Goal: Task Accomplishment & Management: Use online tool/utility

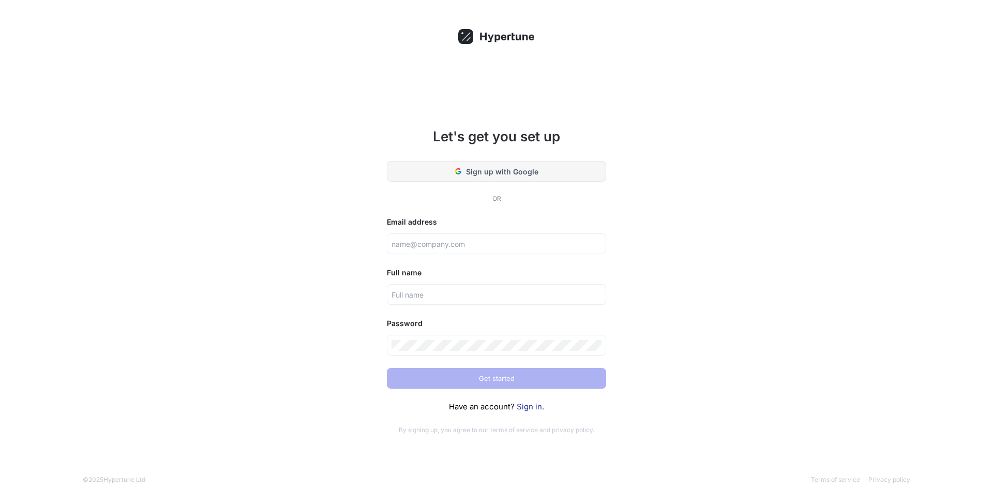
click at [503, 173] on span "Sign up with Google" at bounding box center [502, 171] width 72 height 11
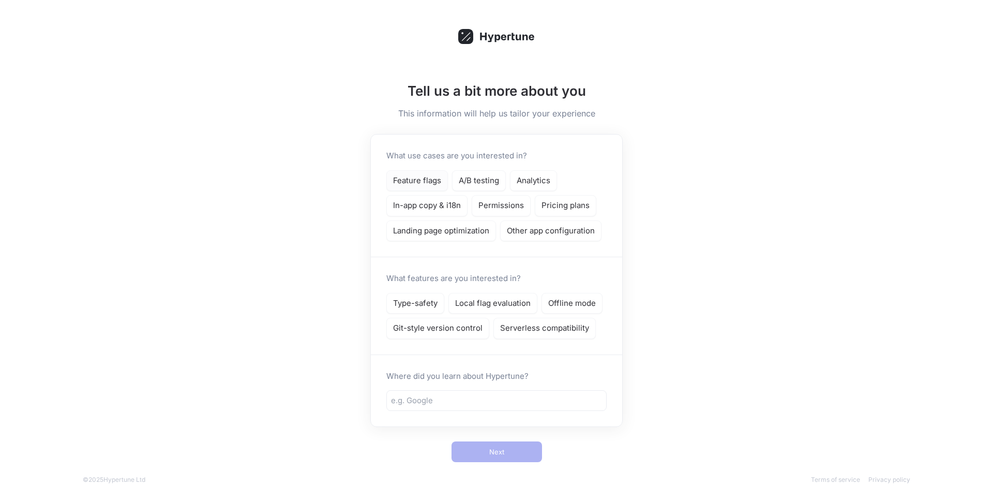
click at [431, 180] on p "Feature flags" at bounding box center [417, 181] width 48 height 12
click at [465, 180] on p "A/B testing" at bounding box center [479, 181] width 40 height 12
click at [532, 181] on p "Analytics" at bounding box center [534, 181] width 34 height 12
click at [444, 202] on p "In-app copy & i18n" at bounding box center [427, 206] width 68 height 12
click at [431, 305] on p "Type-safety" at bounding box center [415, 303] width 44 height 12
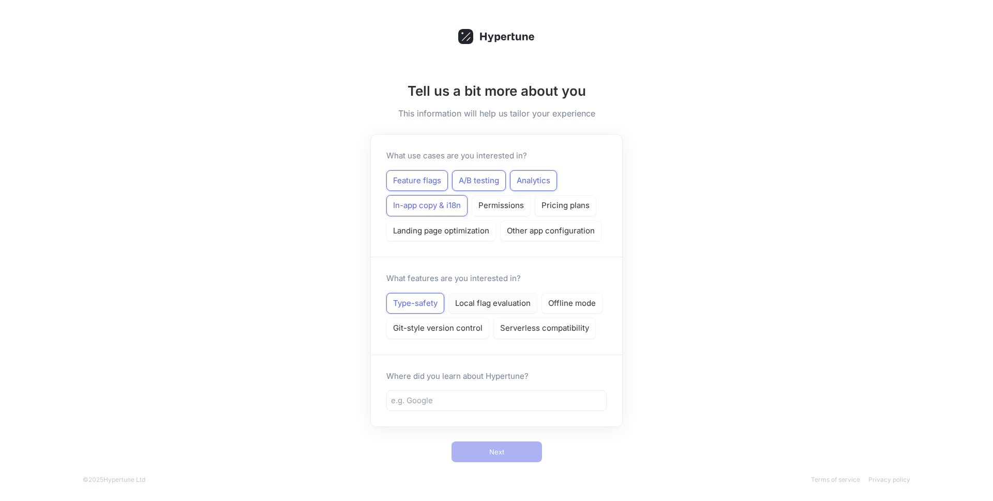
click at [494, 305] on p "Local flag evaluation" at bounding box center [493, 303] width 76 height 12
click at [576, 299] on p "Offline mode" at bounding box center [572, 303] width 48 height 12
click at [457, 325] on p "Git-style version control" at bounding box center [437, 328] width 89 height 12
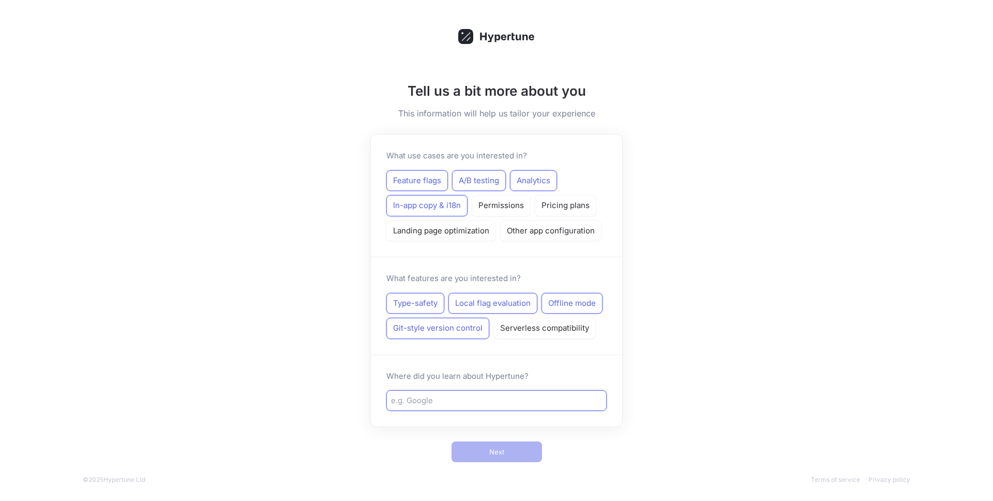
click at [503, 400] on input "text" at bounding box center [496, 401] width 211 height 12
type input "Twitter"
click at [519, 460] on button "Next" at bounding box center [497, 451] width 91 height 21
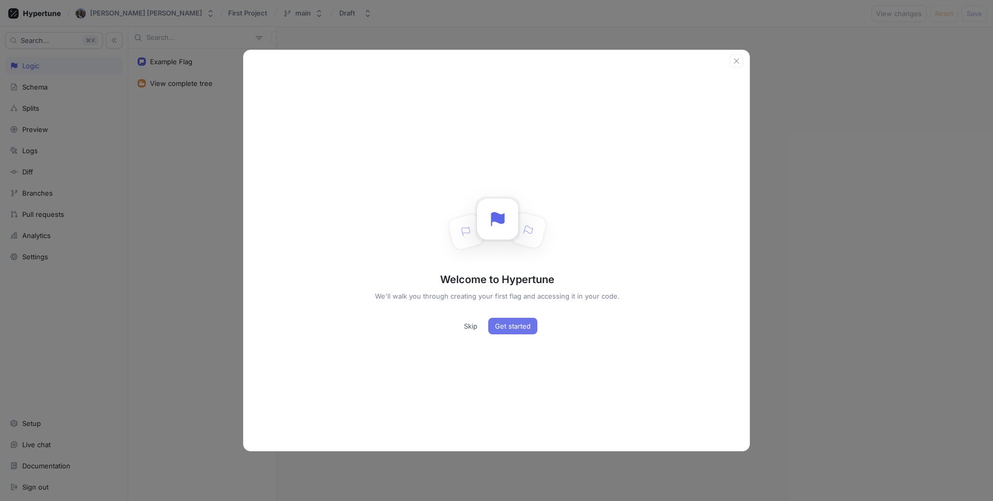
click at [507, 324] on span "Get started" at bounding box center [513, 326] width 36 height 6
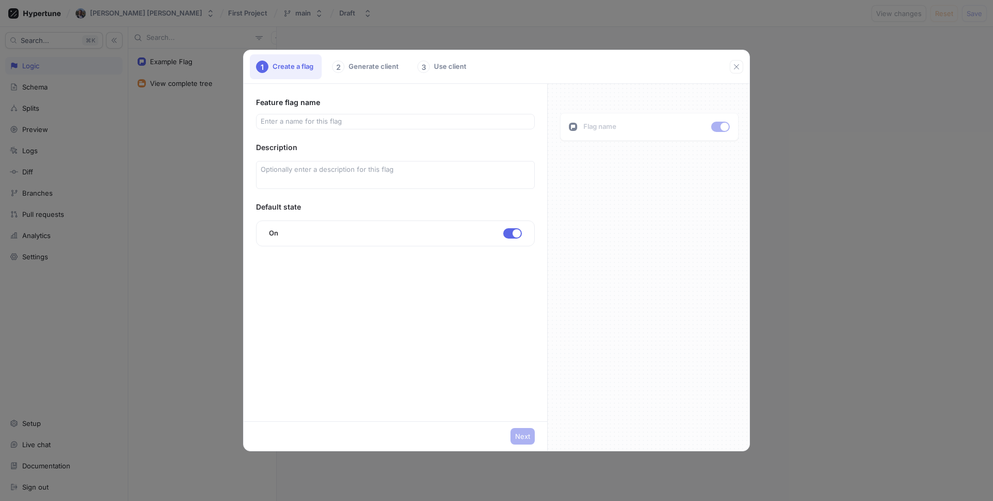
click at [350, 64] on div "2 Generate client" at bounding box center [366, 66] width 81 height 25
click at [332, 118] on input "text" at bounding box center [396, 121] width 270 height 10
type input "Run"
type input "run"
type input "Runi"
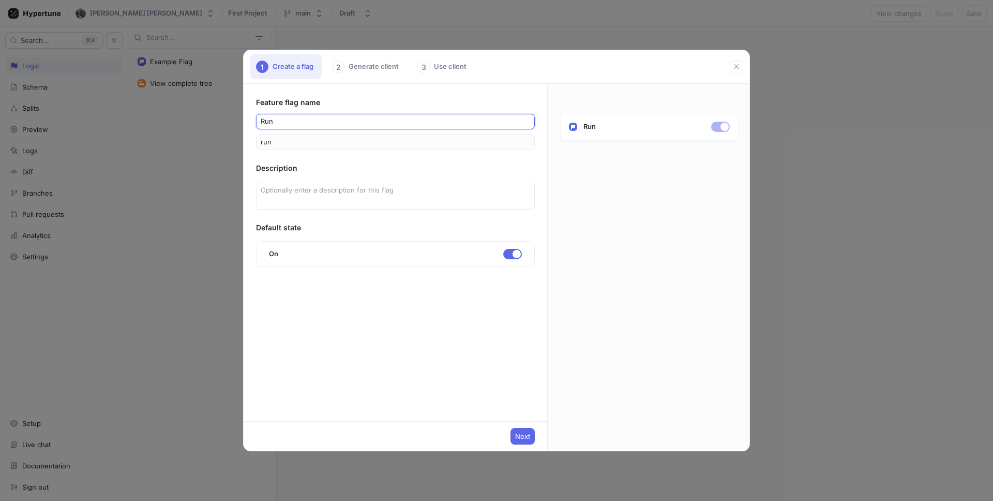
type input "runi"
type input "Run"
type input "run"
type input "Runn"
type input "runn"
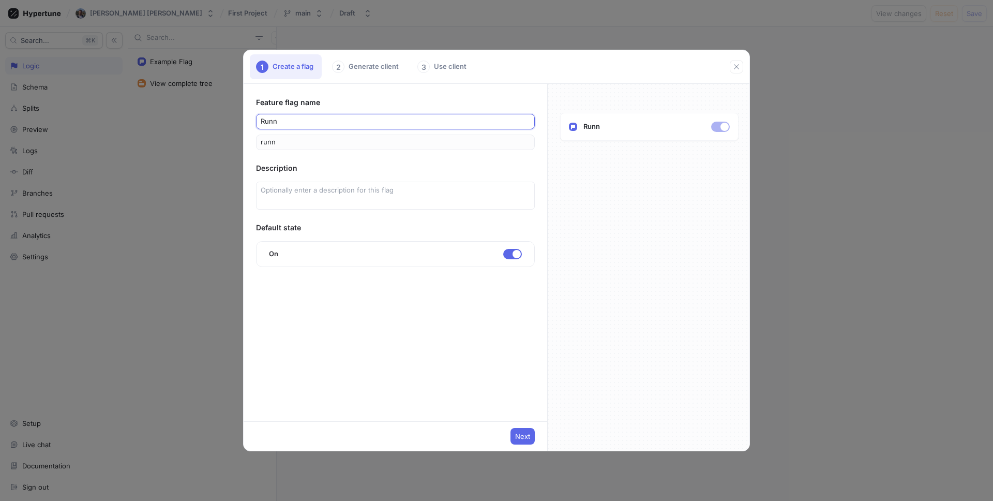
type input "Runni"
type input "runni"
type input "Runnin"
type input "runnin"
type input "Runninp"
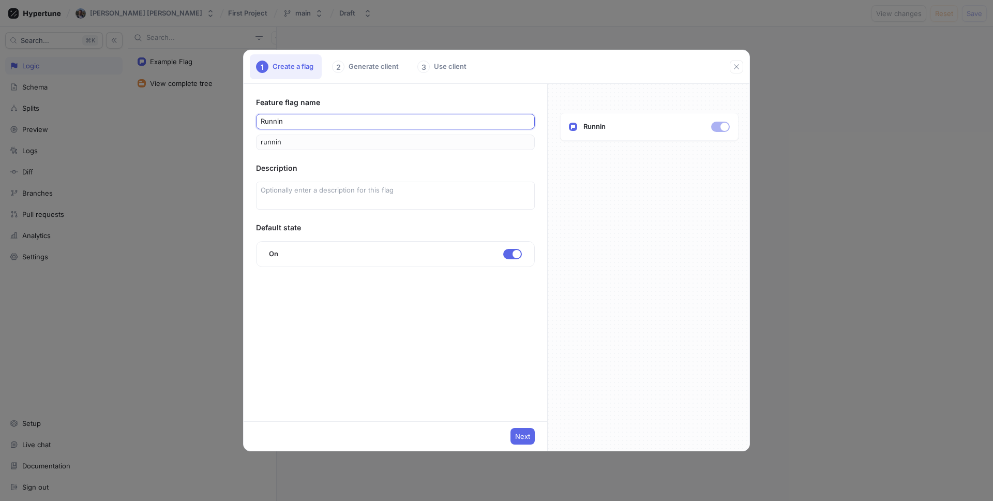
type input "runninp"
type input "Runnin"
type input "runnin"
type input "Running"
type input "running"
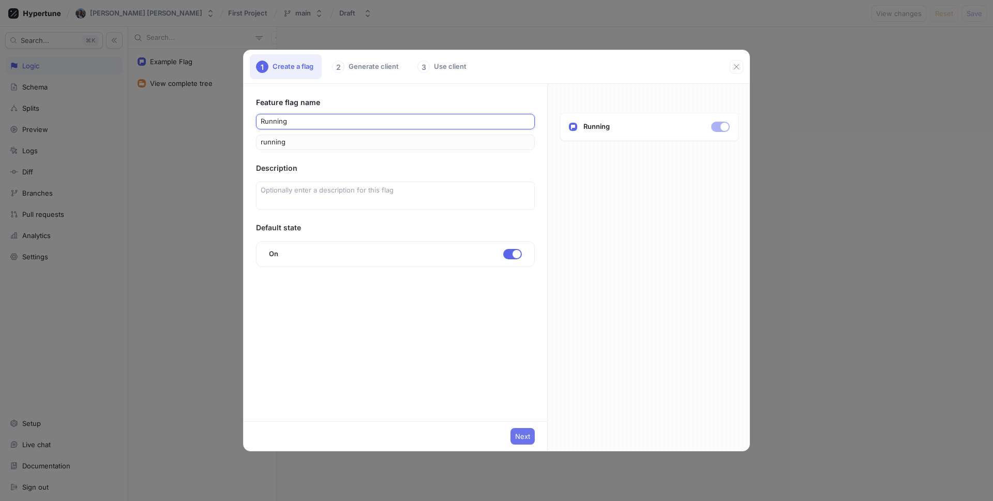
type input "Running"
click at [529, 437] on span "Next" at bounding box center [522, 436] width 15 height 6
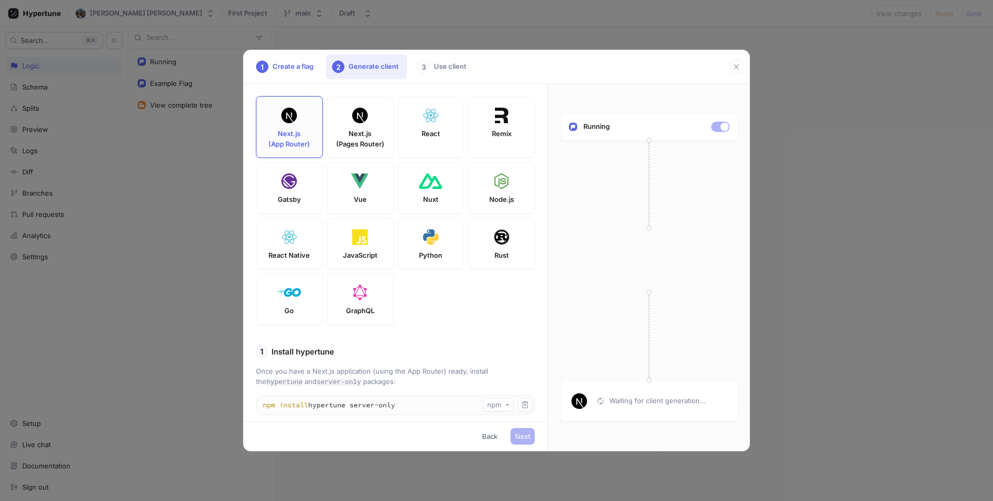
click at [302, 125] on div "Next.js (App Router)" at bounding box center [289, 127] width 67 height 62
click at [311, 105] on div "Next.js (App Router)" at bounding box center [289, 127] width 67 height 62
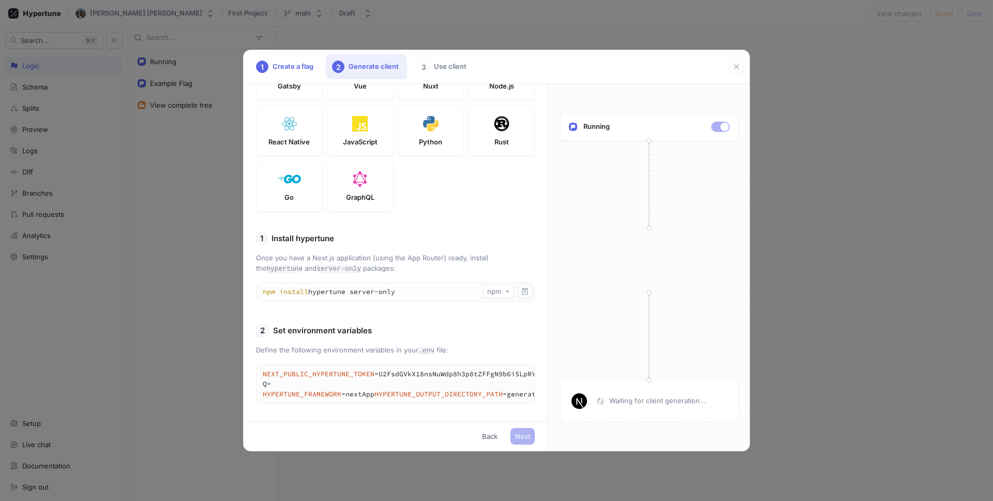
scroll to position [134, 0]
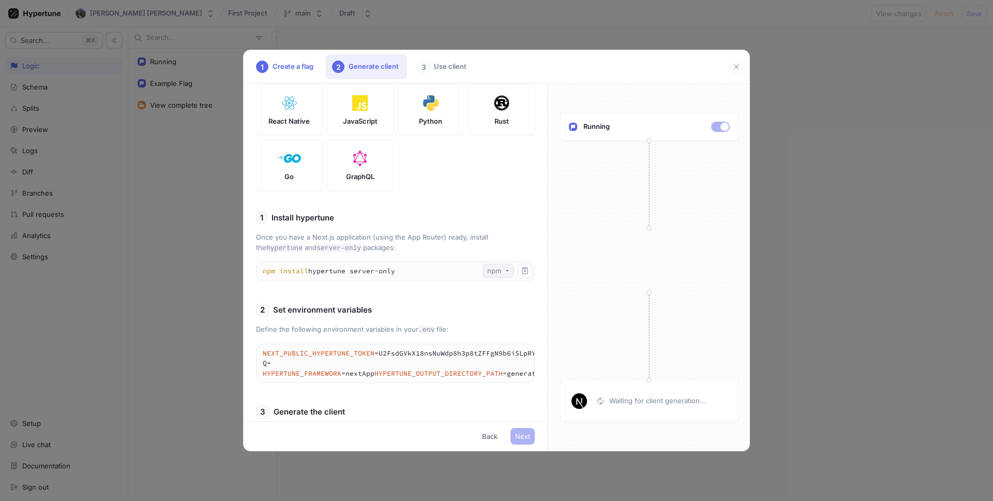
click at [501, 270] on div "npm" at bounding box center [494, 270] width 14 height 9
click at [503, 329] on div "pnpm" at bounding box center [503, 324] width 34 height 16
type textarea "pnpm add hypertune server-only"
type textarea "pnpm hypertune"
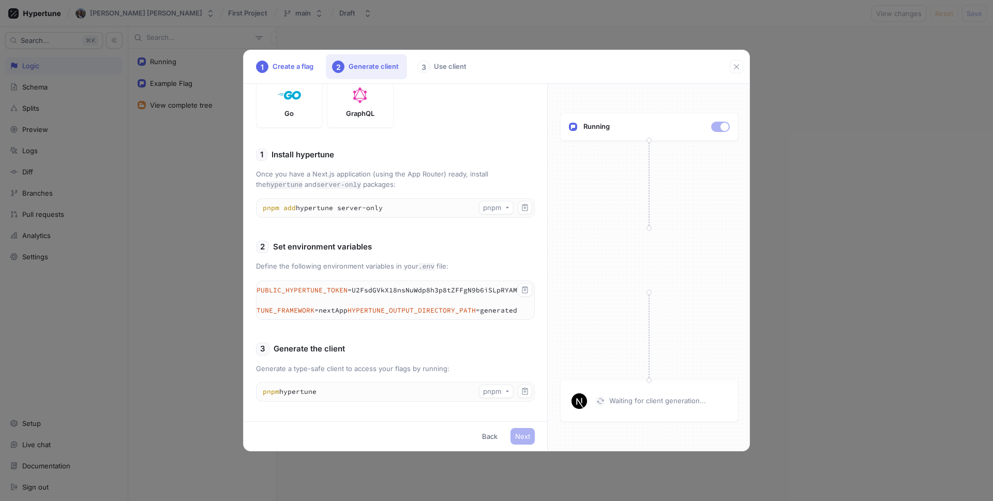
scroll to position [0, 0]
click at [428, 65] on div "3" at bounding box center [423, 67] width 12 height 12
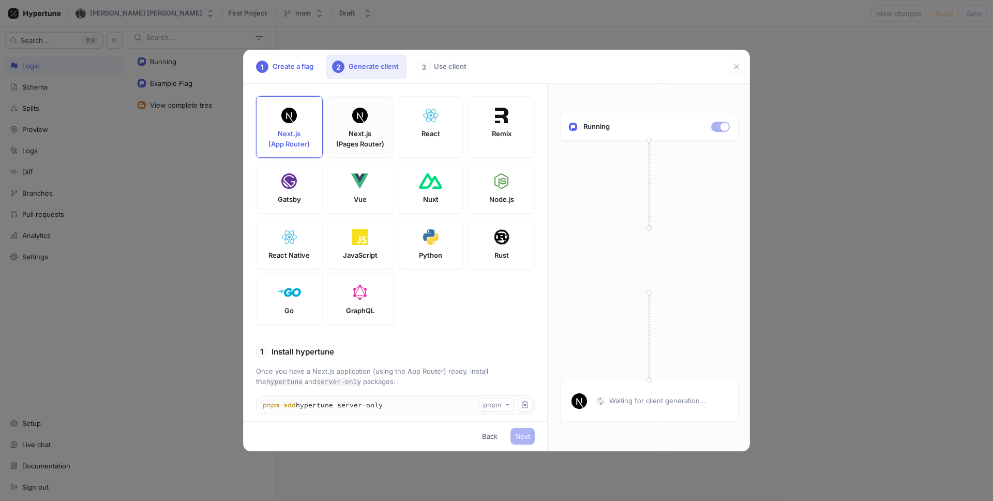
click at [351, 117] on div at bounding box center [360, 115] width 21 height 21
type textarea "pnpm add hypertune"
type textarea "NEXT_PUBLIC_HYPERTUNE_TOKEN=U2FsdGVkX18nsNuWdp8h3p8tZFFgN9b6iSLpRYAMV9Q= HYPERT…"
click at [290, 155] on div "Next.js (App Router)" at bounding box center [289, 127] width 67 height 62
type textarea "pnpm add hypertune server-only"
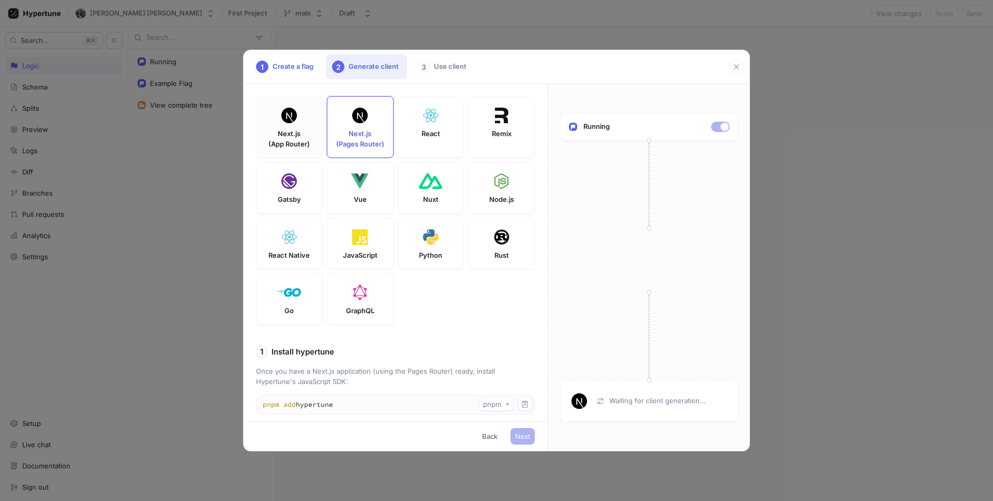
type textarea "NEXT_PUBLIC_HYPERTUNE_TOKEN=U2FsdGVkX18nsNuWdp8h3p8tZFFgN9b6iSLpRYAMV9Q= HYPERT…"
click at [432, 139] on p "React" at bounding box center [431, 134] width 19 height 10
type textarea "pnpm add hypertune"
click at [500, 128] on div "Remix" at bounding box center [501, 127] width 67 height 62
click at [499, 199] on p "Node.js" at bounding box center [501, 200] width 25 height 10
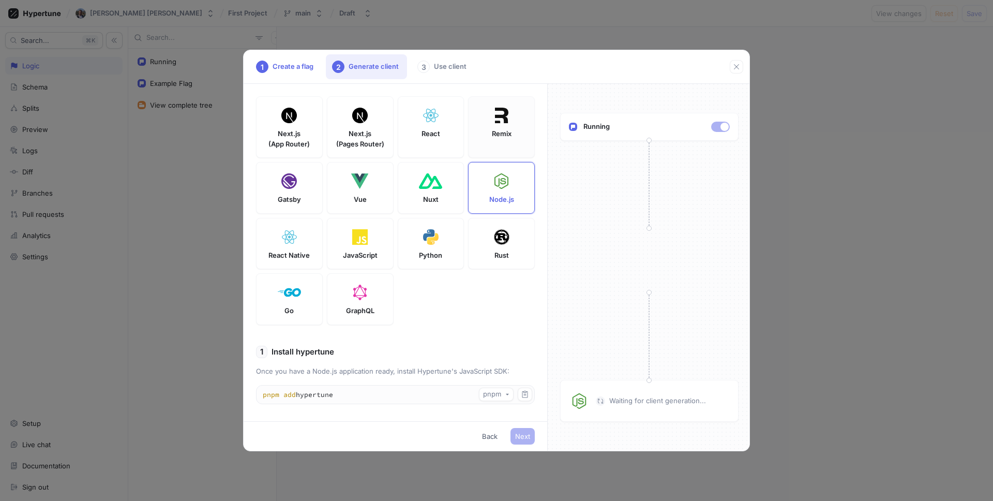
click at [490, 134] on div "Remix" at bounding box center [501, 127] width 67 height 62
type textarea "HYPERTUNE_TOKEN=U2FsdGVkX18nsNuWdp8h3p8tZFFgN9b6iSLpRYAMV9Q= HYPERTUNE_FRAMEWOR…"
click at [288, 129] on p "Next.js (App Router)" at bounding box center [288, 139] width 41 height 20
type textarea "pnpm add hypertune server-only"
type textarea "NEXT_PUBLIC_HYPERTUNE_TOKEN=U2FsdGVkX18nsNuWdp8h3p8tZFFgN9b6iSLpRYAMV9Q= HYPERT…"
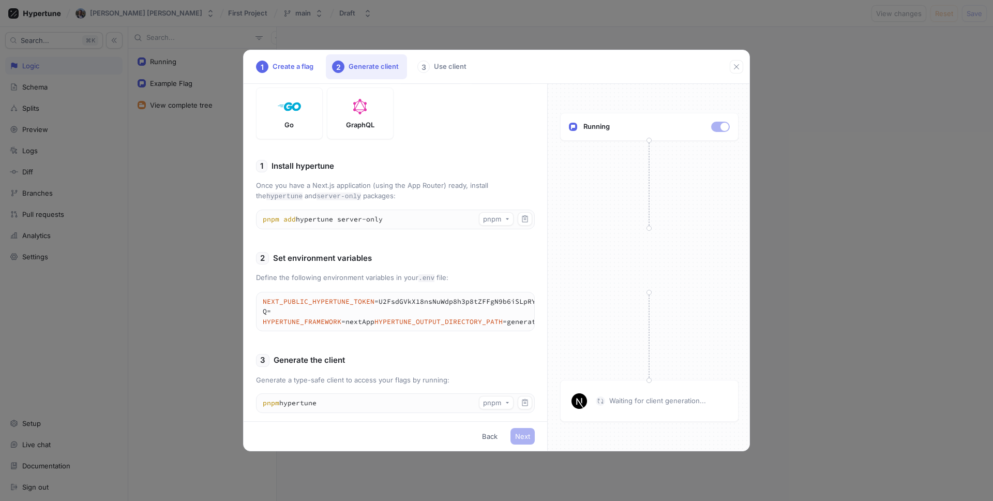
scroll to position [197, 0]
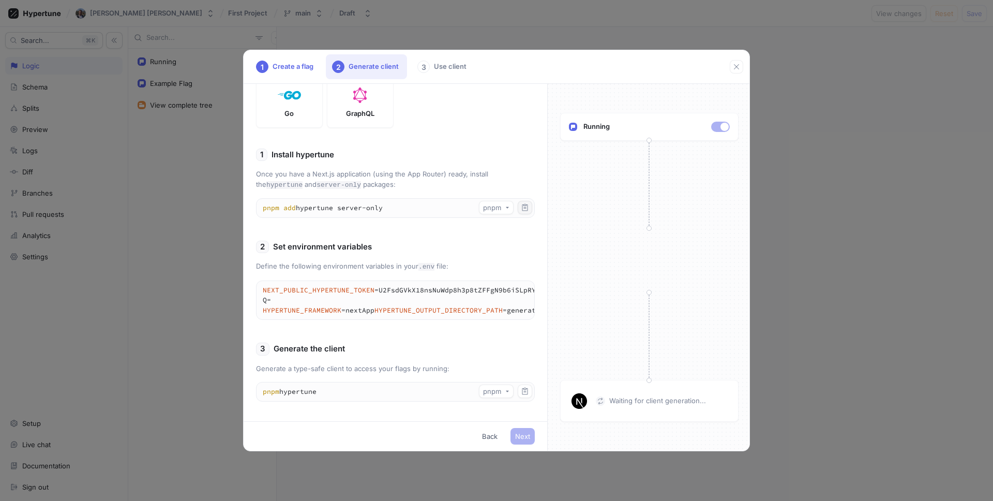
click at [526, 202] on button "button" at bounding box center [525, 207] width 14 height 13
drag, startPoint x: 434, startPoint y: 310, endPoint x: 265, endPoint y: 283, distance: 171.2
click at [265, 283] on textarea "NEXT_PUBLIC_HYPERTUNE_TOKEN=U2FsdGVkX18nsNuWdp8h3p8tZFFgN9b6iSLpRYAMV9Q= HYPERT…" at bounding box center [409, 300] width 304 height 39
click at [381, 262] on p "Define the following environment variables in your .env file:" at bounding box center [395, 266] width 279 height 11
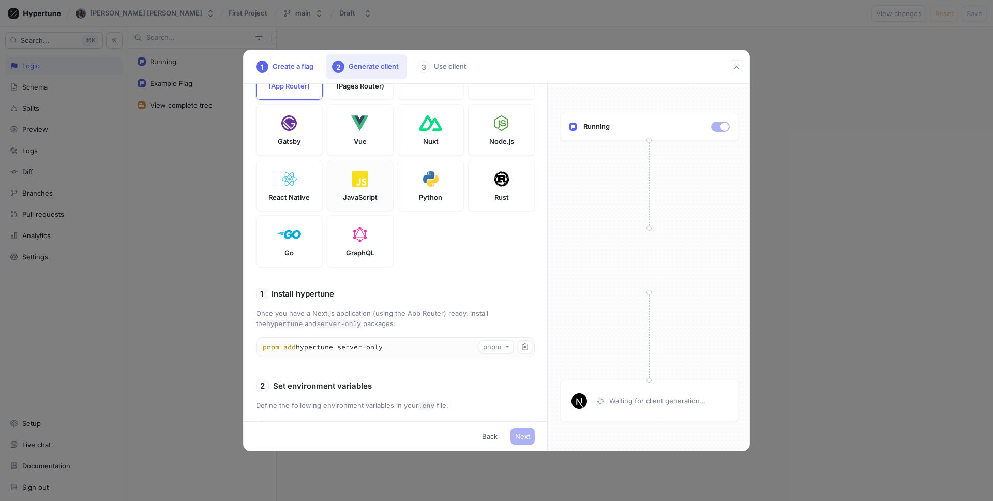
scroll to position [0, 0]
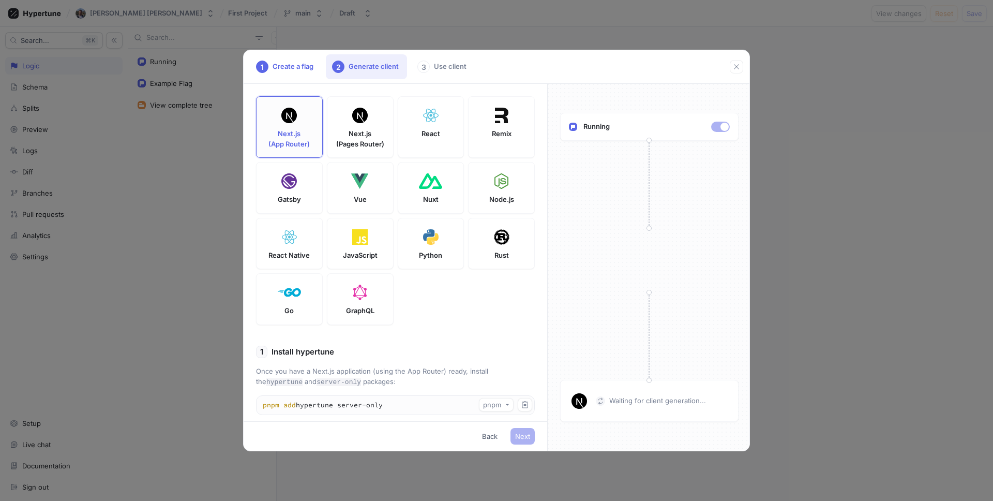
click at [301, 123] on div "Next.js (App Router)" at bounding box center [289, 127] width 67 height 62
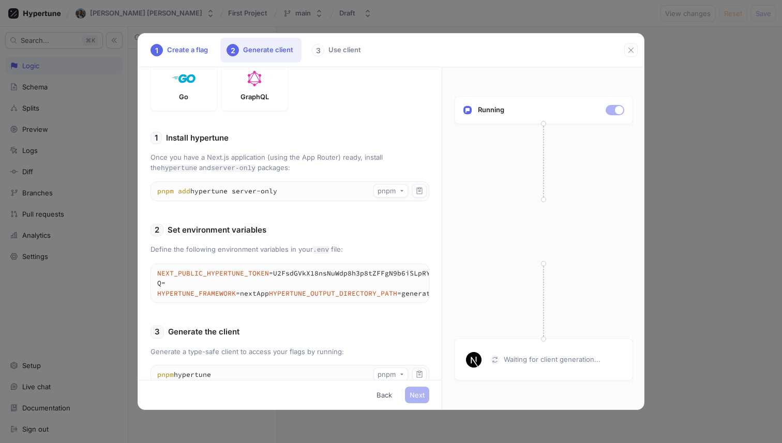
scroll to position [164, 0]
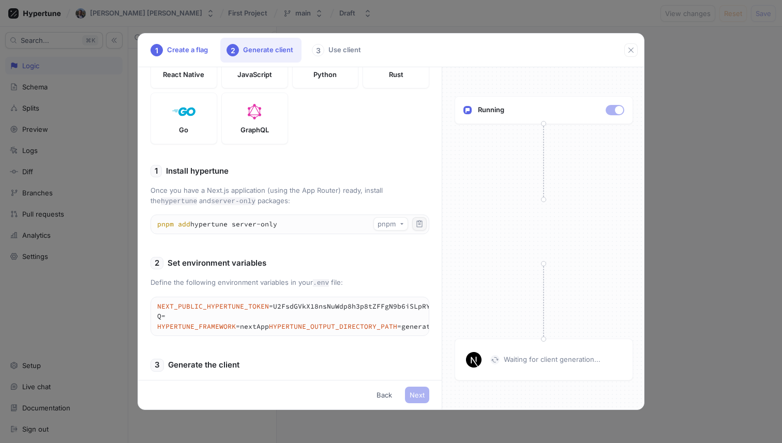
click at [415, 223] on icon "button" at bounding box center [419, 224] width 8 height 8
click at [419, 303] on icon "button" at bounding box center [419, 306] width 8 height 8
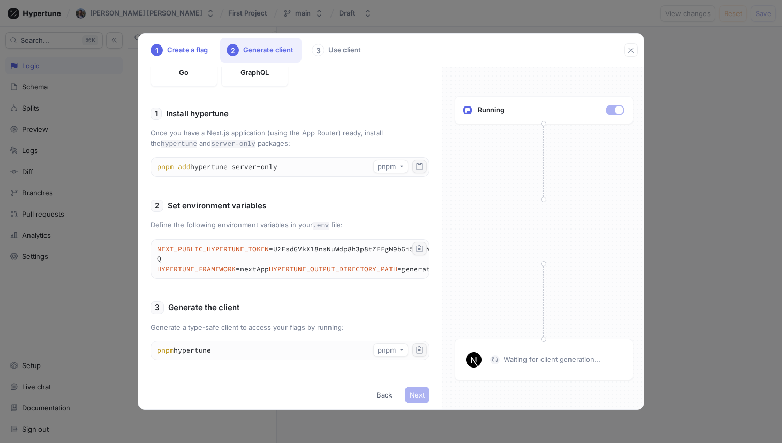
click at [417, 348] on icon "button" at bounding box center [420, 350] width 6 height 7
click at [416, 393] on span "Next" at bounding box center [417, 395] width 15 height 6
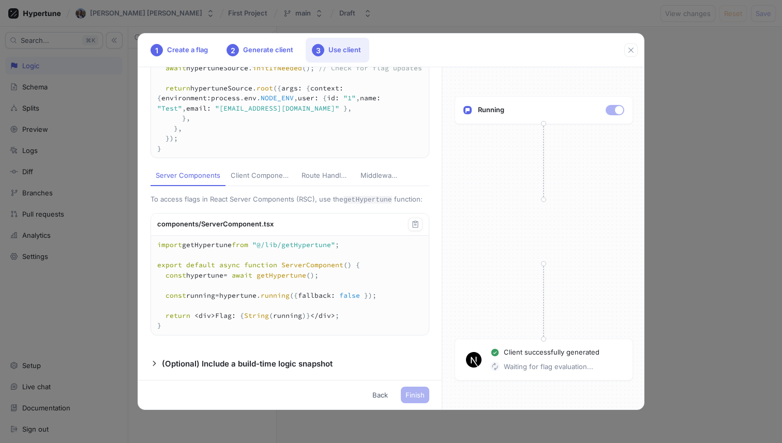
scroll to position [170, 0]
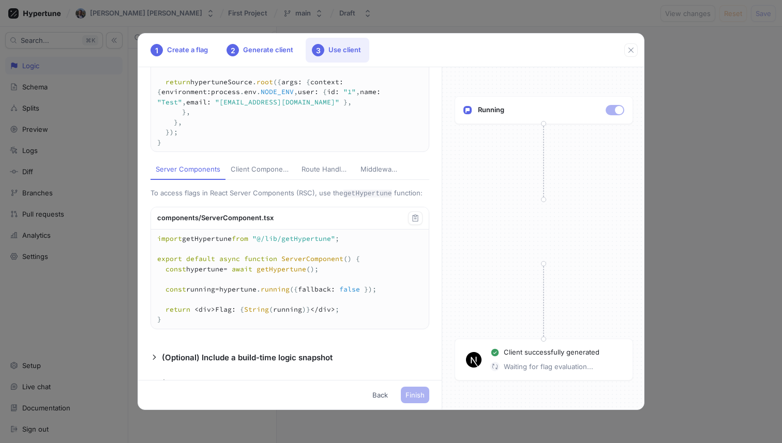
click at [271, 175] on div "Client Components" at bounding box center [261, 170] width 61 height 10
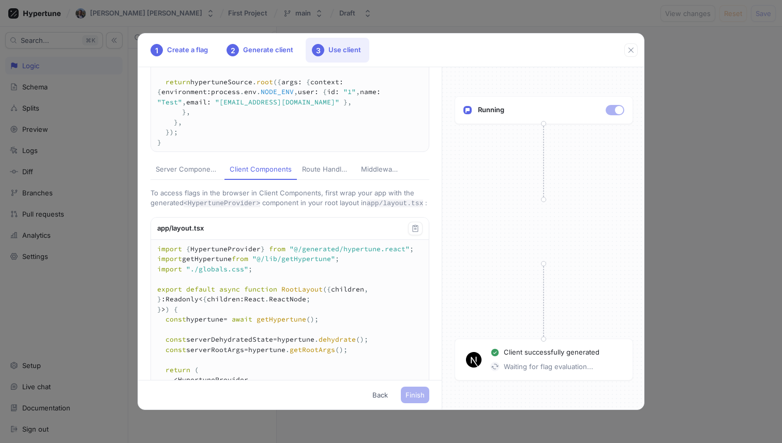
click at [173, 175] on div "Server Components" at bounding box center [188, 170] width 64 height 10
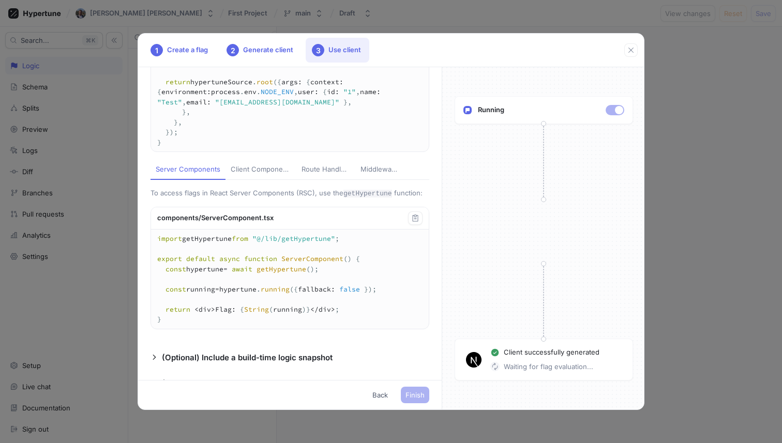
click at [347, 175] on div "Route Handlers" at bounding box center [326, 170] width 49 height 10
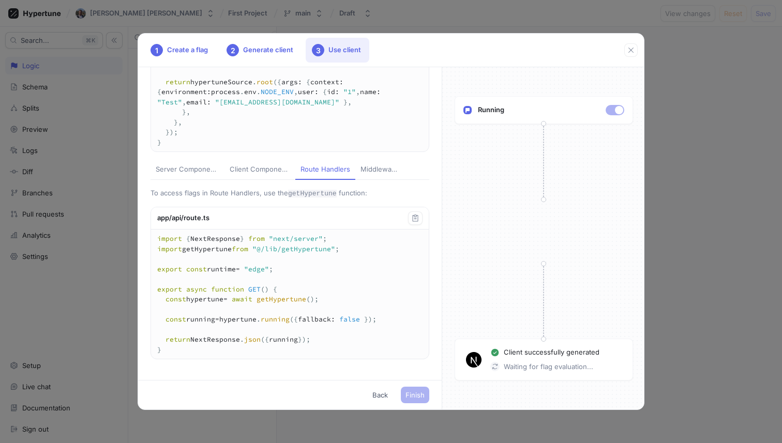
click at [380, 175] on div "Middleware" at bounding box center [379, 170] width 37 height 10
type textarea "import { NextRequest, NextFetchEvent } from "next/server"; import getHypertune …"
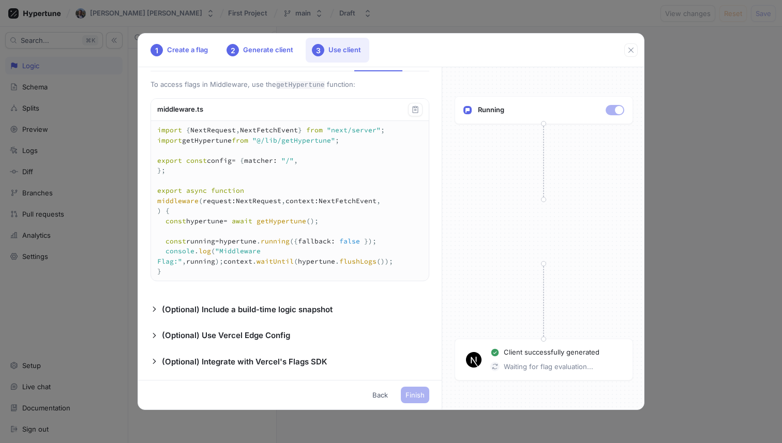
scroll to position [328, 0]
click at [238, 312] on p "(Optional) Include a build-time logic snapshot" at bounding box center [247, 310] width 171 height 12
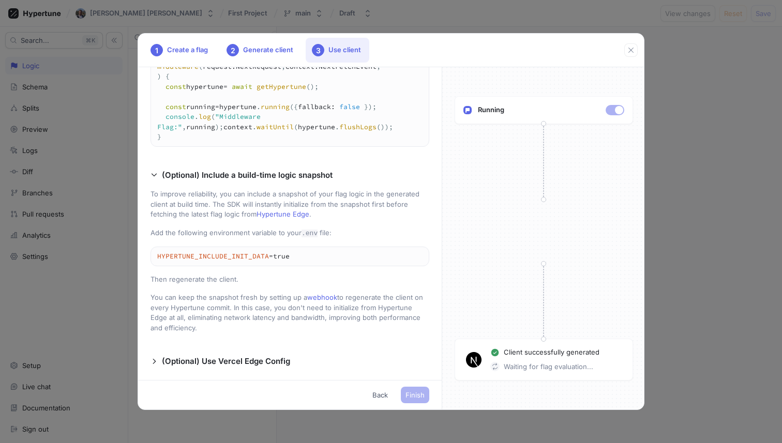
scroll to position [420, 0]
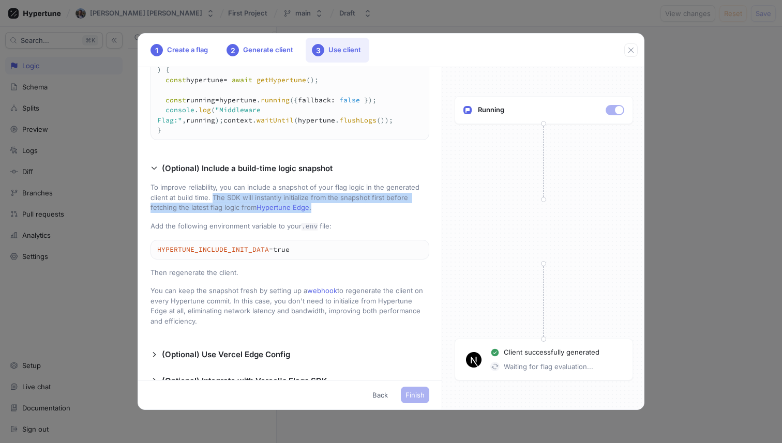
drag, startPoint x: 213, startPoint y: 245, endPoint x: 319, endPoint y: 255, distance: 106.0
click at [319, 213] on p "To improve reliability, you can include a snapshot of your flag logic in the ge…" at bounding box center [290, 198] width 279 height 31
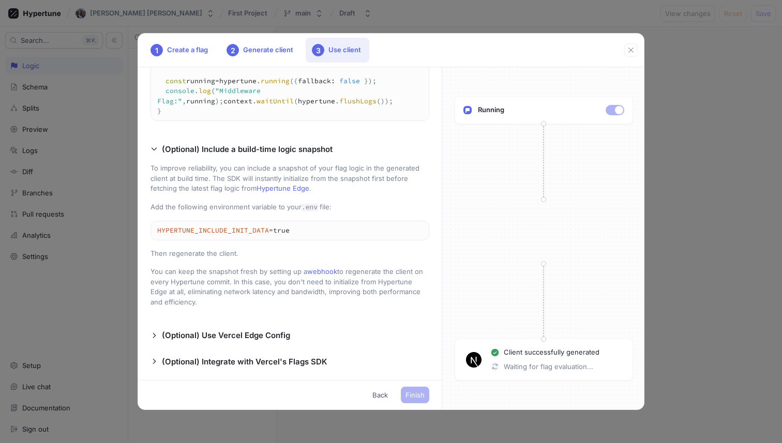
scroll to position [488, 0]
click at [217, 329] on div "Add a new file called getHypertune.ts that exports a getHypertune function: lib…" at bounding box center [290, 223] width 304 height 313
click at [223, 339] on p "(Optional) Use Vercel Edge Config" at bounding box center [226, 336] width 128 height 12
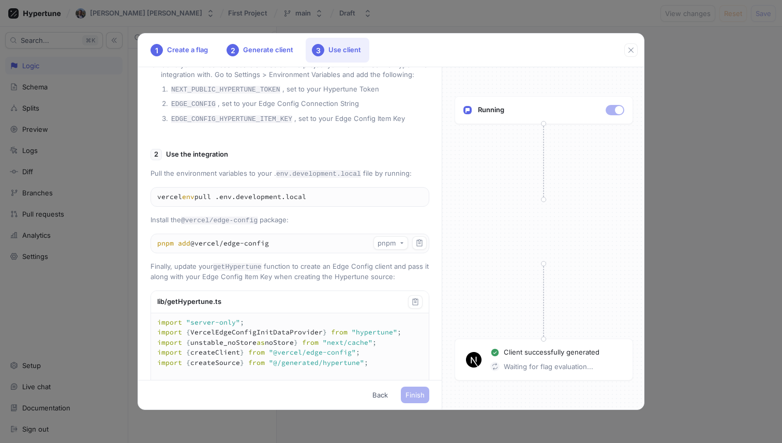
scroll to position [879, 0]
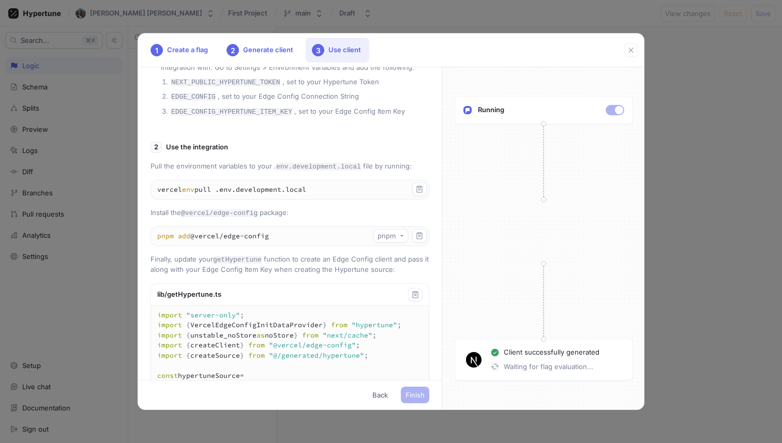
click at [203, 199] on textarea "vercel env pull .env.development.local" at bounding box center [290, 190] width 278 height 19
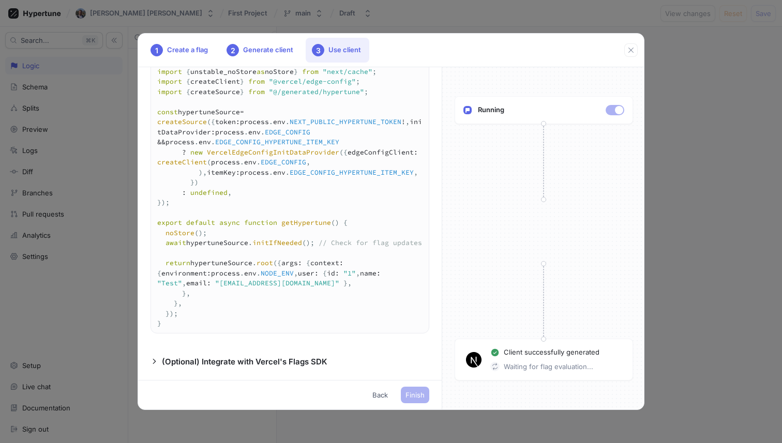
scroll to position [1242, 0]
click at [409, 285] on textarea "import "server-only"; import { VercelEdgeConfigInitDataProvider } from "hypertu…" at bounding box center [290, 187] width 278 height 291
click at [221, 364] on p "(Optional) Integrate with Vercel's Flags SDK" at bounding box center [245, 362] width 166 height 12
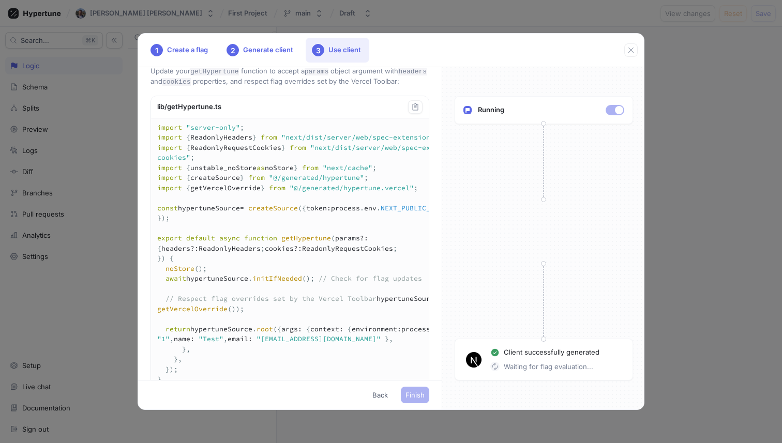
scroll to position [1894, 0]
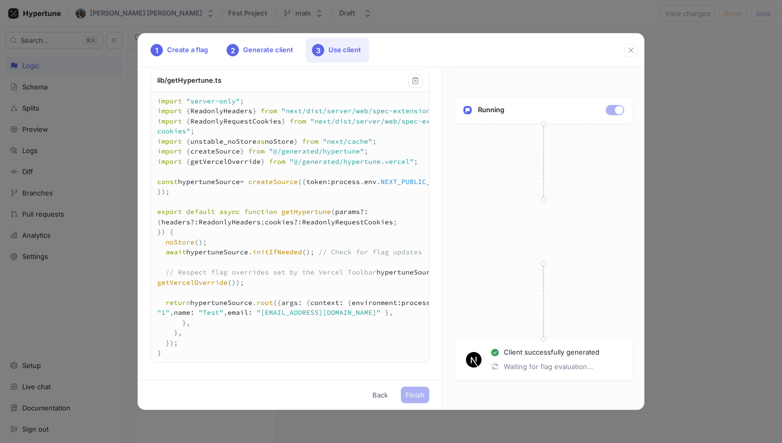
drag, startPoint x: 190, startPoint y: 147, endPoint x: 159, endPoint y: 132, distance: 34.2
click at [159, 61] on p "Update your getHypertune function to accept a params object argument with heade…" at bounding box center [290, 50] width 279 height 21
click at [205, 61] on p "Update your getHypertune function to accept a params object argument with heade…" at bounding box center [290, 50] width 279 height 21
drag, startPoint x: 205, startPoint y: 146, endPoint x: 150, endPoint y: 133, distance: 56.8
click at [150, 133] on div "Add a new file called getHypertune.ts that exports a getHypertune function: lib…" at bounding box center [290, 223] width 304 height 313
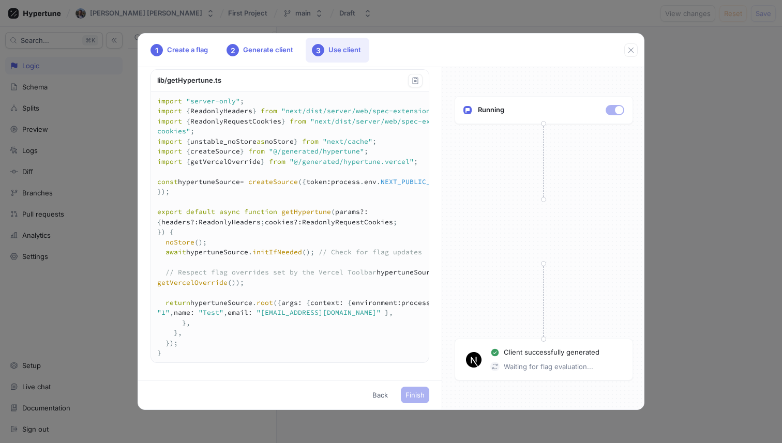
click at [170, 61] on p "Update your getHypertune function to accept a params object argument with heade…" at bounding box center [290, 50] width 279 height 21
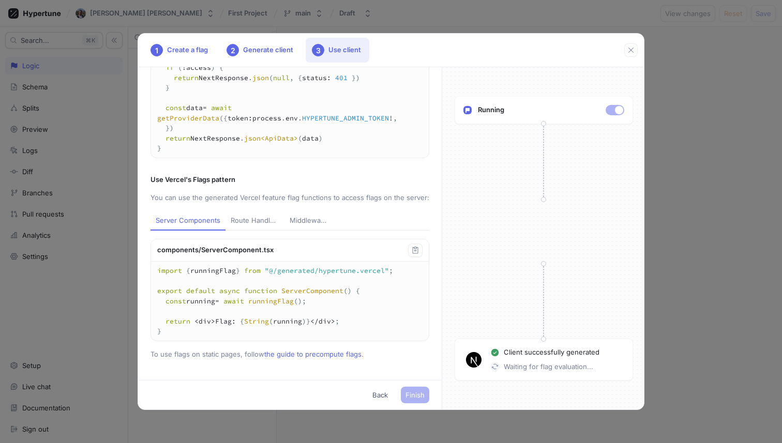
scroll to position [2720, 0]
click at [258, 221] on div "Route Handlers" at bounding box center [255, 221] width 49 height 10
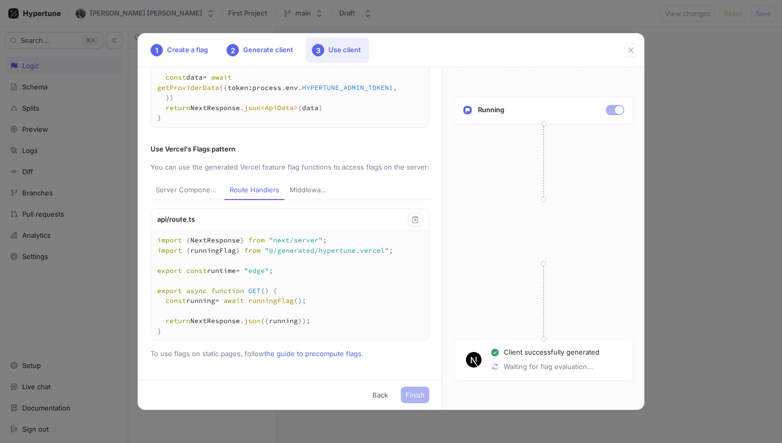
scroll to position [2751, 0]
click at [308, 187] on div "Middleware" at bounding box center [308, 190] width 37 height 10
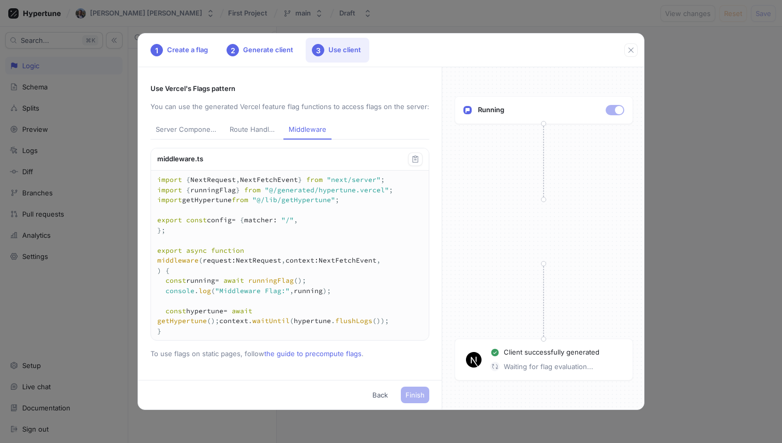
click at [160, 140] on button "Server Components" at bounding box center [188, 131] width 74 height 20
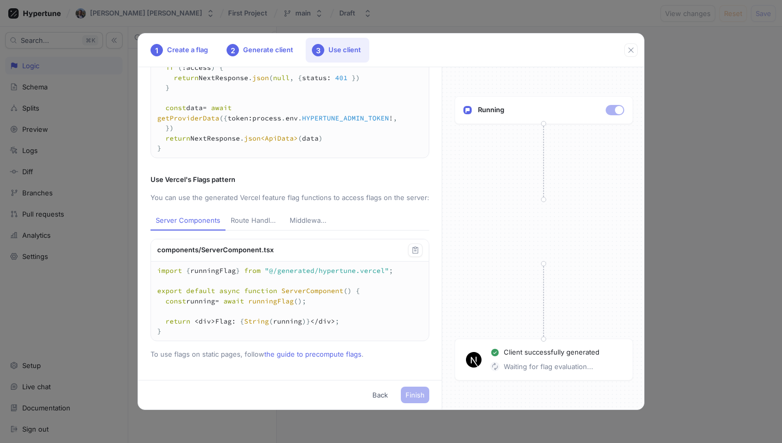
scroll to position [2720, 0]
click at [309, 214] on button "Middleware" at bounding box center [309, 222] width 48 height 20
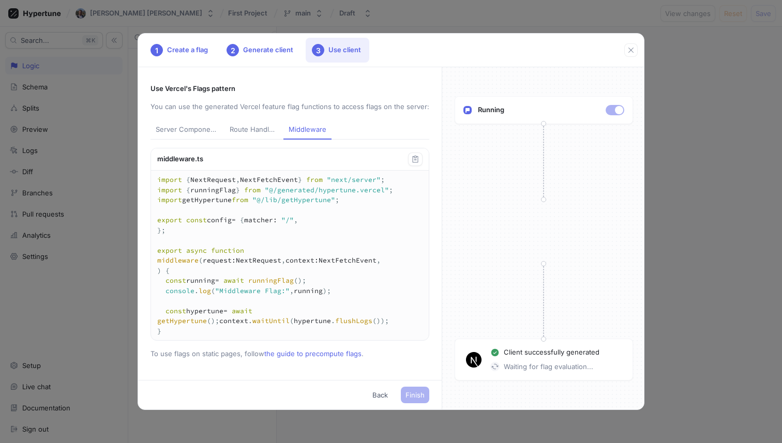
click at [253, 121] on button "Route Handlers" at bounding box center [254, 131] width 59 height 20
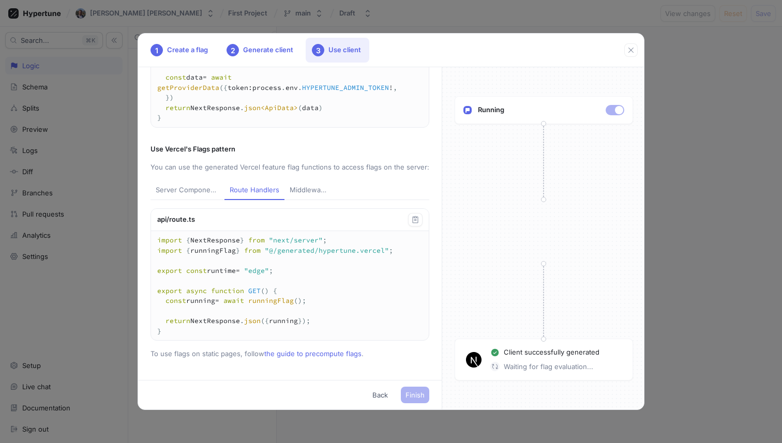
scroll to position [2751, 0]
drag, startPoint x: 283, startPoint y: 271, endPoint x: 158, endPoint y: 241, distance: 128.7
click at [158, 241] on textarea "import { NextResponse } from "next/server"; import { runningFlag } from "@/gene…" at bounding box center [290, 285] width 278 height 109
click at [295, 286] on textarea "import { NextResponse } from "next/server"; import { runningFlag } from "@/gene…" at bounding box center [290, 285] width 278 height 109
click at [264, 330] on textarea "import { NextResponse } from "next/server"; import { runningFlag } from "@/gene…" at bounding box center [290, 285] width 278 height 109
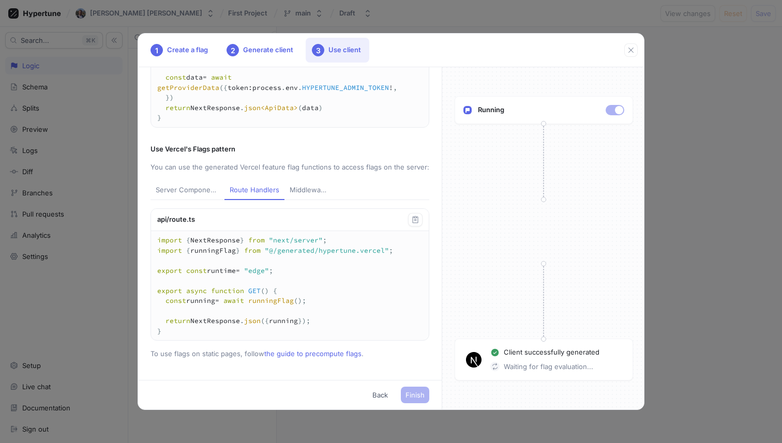
click at [196, 192] on div "Server Components" at bounding box center [188, 190] width 64 height 10
type textarea "import { runningFlag } from "@/generated/hypertune.vercel"; export default asyn…"
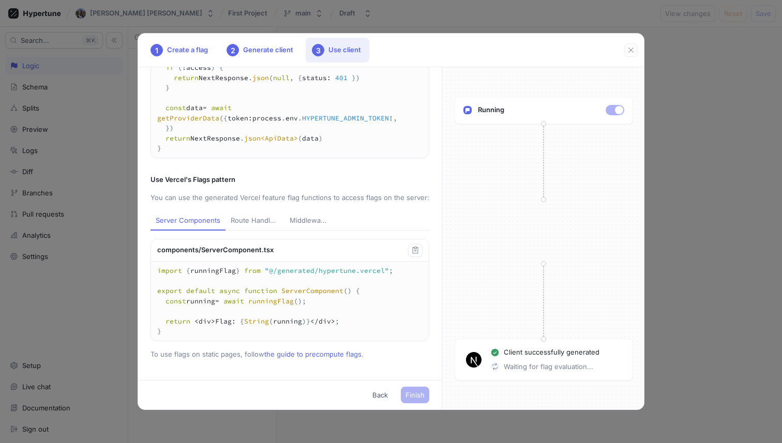
click at [267, 327] on textarea "import { runningFlag } from "@/generated/hypertune.vercel"; export default asyn…" at bounding box center [290, 301] width 278 height 79
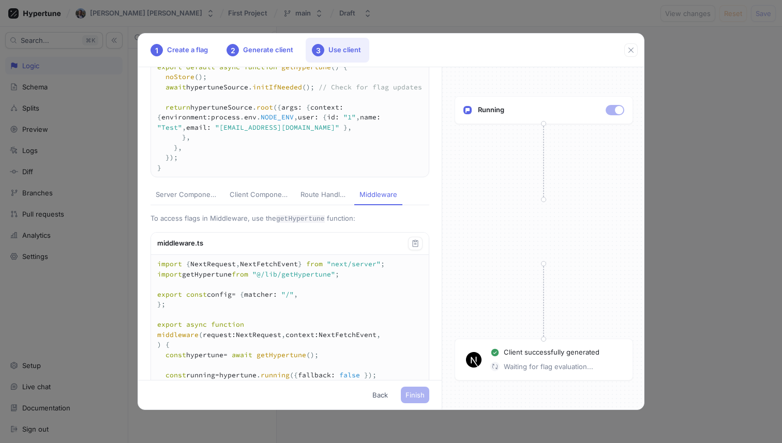
scroll to position [246, 0]
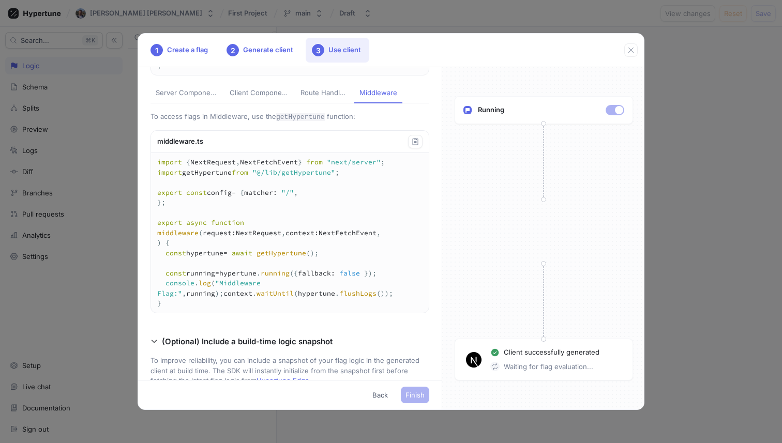
click at [329, 98] on div "Route Handlers" at bounding box center [325, 93] width 49 height 10
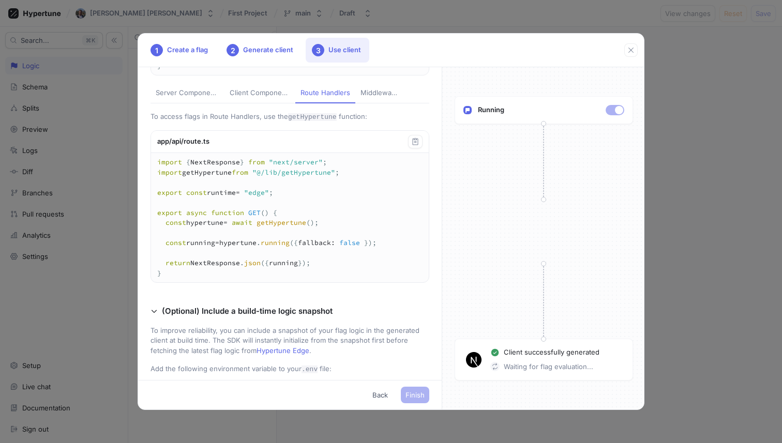
click at [195, 98] on div "Server Components" at bounding box center [188, 93] width 64 height 10
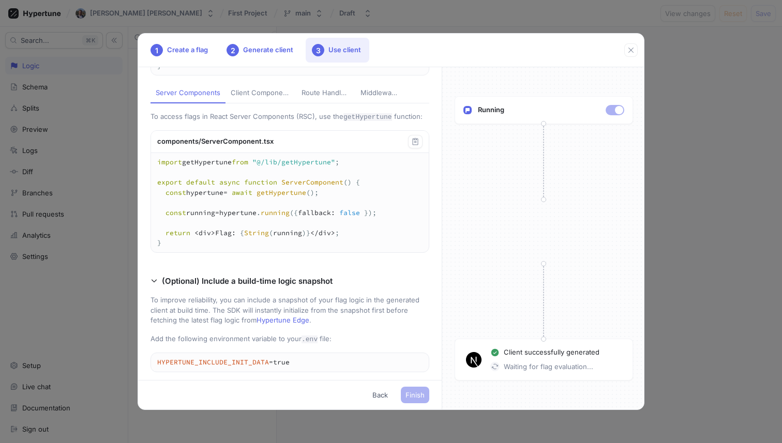
click at [221, 153] on div "components/ServerComponent.tsx" at bounding box center [290, 142] width 278 height 22
click at [250, 288] on p "(Optional) Include a build-time logic snapshot" at bounding box center [247, 282] width 171 height 12
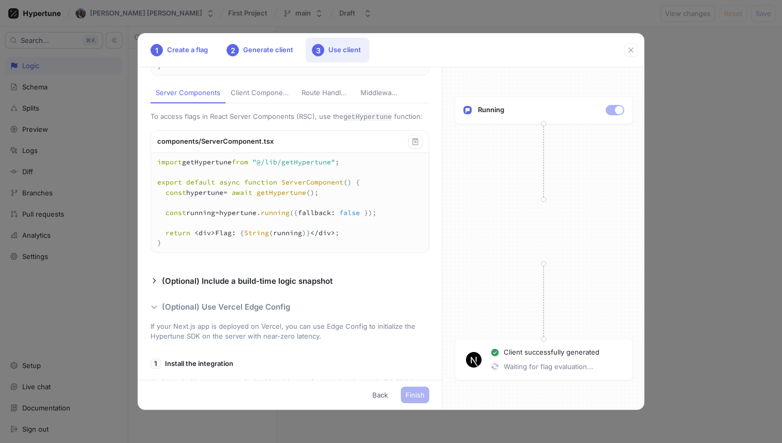
click at [269, 314] on p "(Optional) Use Vercel Edge Config" at bounding box center [226, 308] width 128 height 12
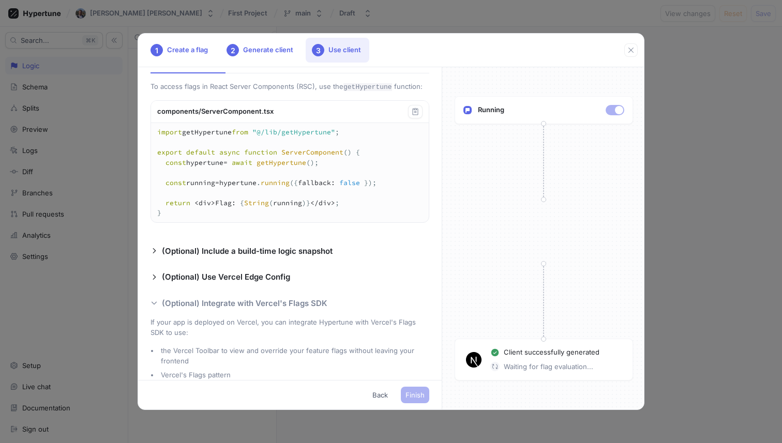
click at [276, 310] on p "(Optional) Integrate with Vercel's Flags SDK" at bounding box center [245, 304] width 166 height 12
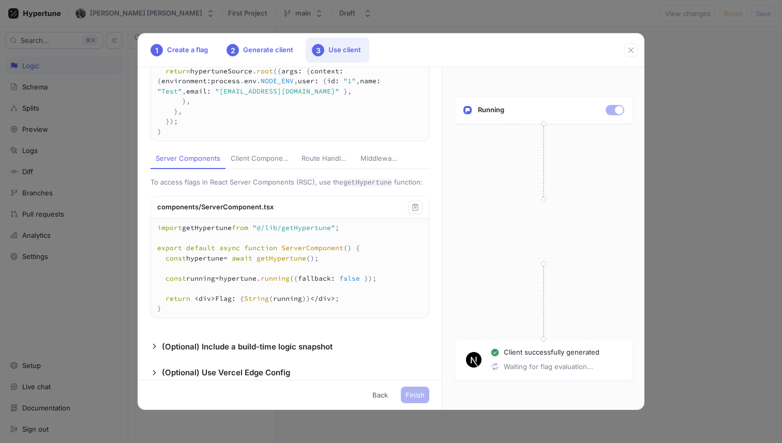
scroll to position [170, 0]
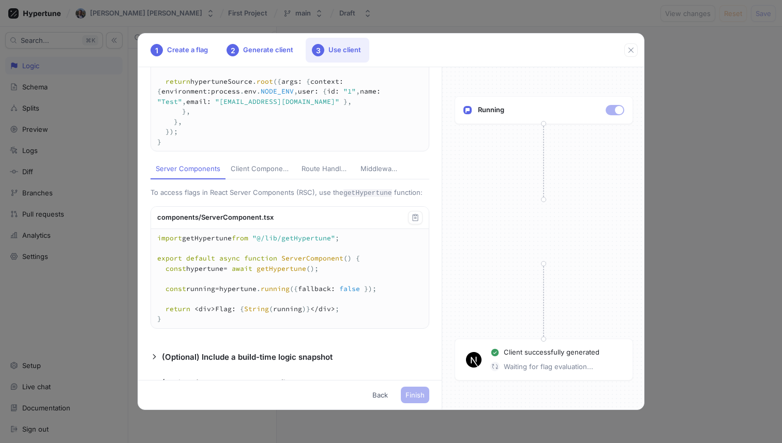
click at [250, 174] on div "Client Components" at bounding box center [261, 169] width 61 height 10
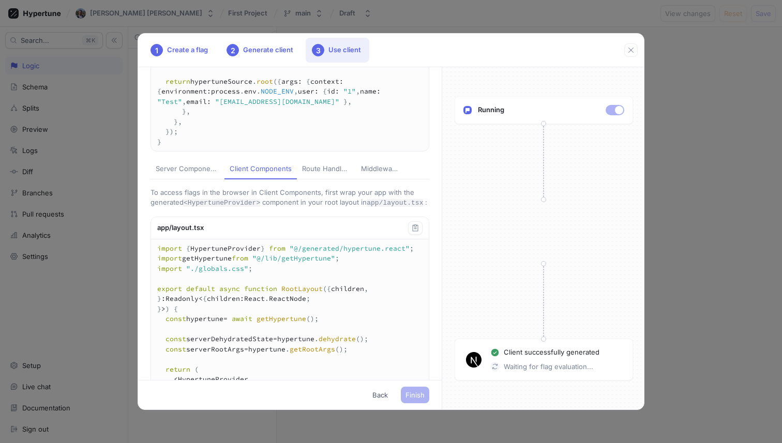
click at [180, 174] on div "Server Components" at bounding box center [188, 169] width 64 height 10
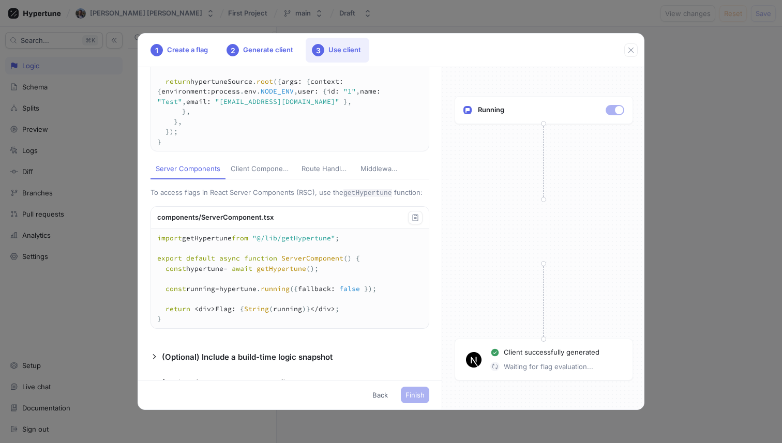
click at [328, 180] on button "Route Handlers" at bounding box center [325, 170] width 59 height 20
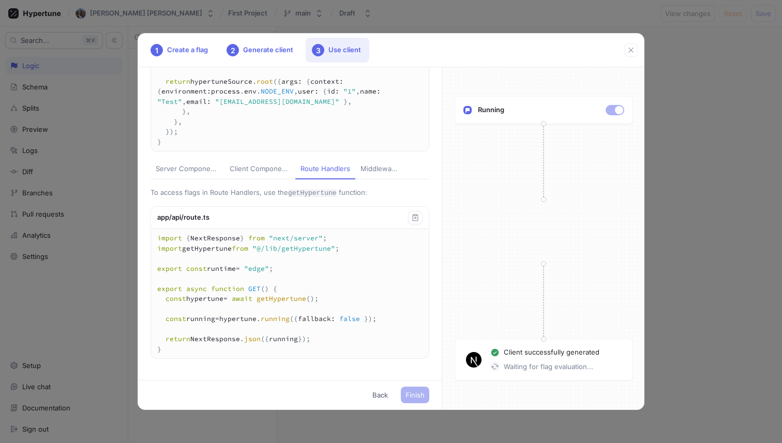
click at [385, 174] on div "Middleware" at bounding box center [379, 169] width 37 height 10
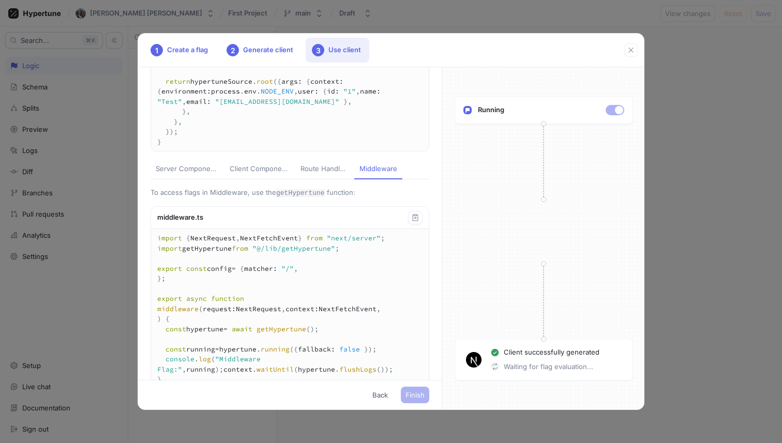
click at [192, 174] on div "Server Components" at bounding box center [188, 169] width 64 height 10
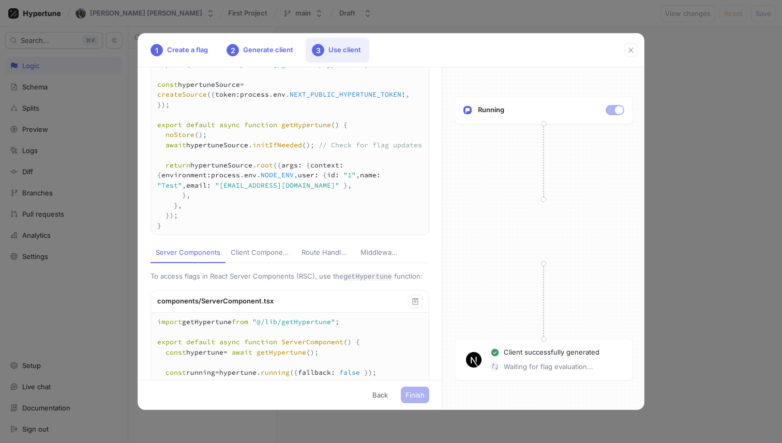
scroll to position [0, 0]
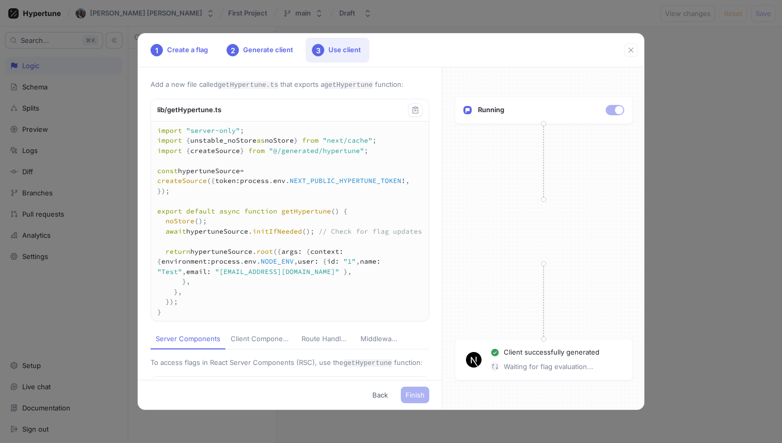
drag, startPoint x: 179, startPoint y: 333, endPoint x: 142, endPoint y: 116, distance: 219.3
click at [142, 116] on div "Add a new file called getHypertune.ts that exports a getHypertune function: lib…" at bounding box center [290, 223] width 304 height 313
click at [252, 220] on textarea "import "server-only"; import { unstable_noStore as noStore } from "next/cache";…" at bounding box center [290, 222] width 278 height 200
click at [179, 322] on textarea "import "server-only"; import { unstable_noStore as noStore } from "next/cache";…" at bounding box center [290, 222] width 278 height 200
click at [415, 112] on icon "button" at bounding box center [415, 110] width 8 height 8
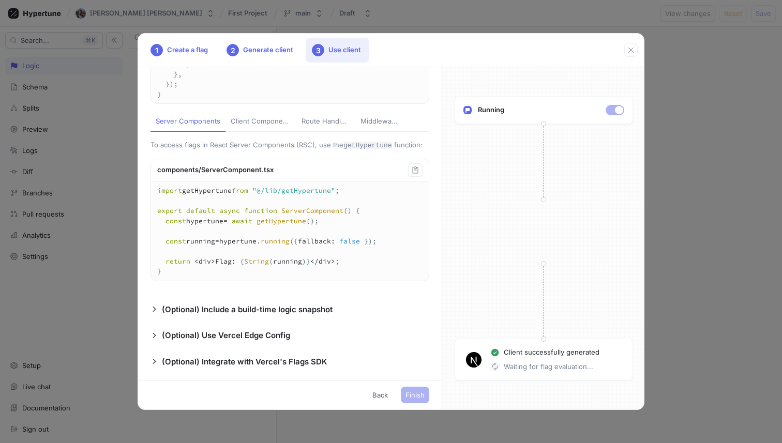
scroll to position [223, 0]
drag, startPoint x: 166, startPoint y: 288, endPoint x: 158, endPoint y: 200, distance: 87.8
click at [158, 200] on textarea "import getHypertune from "@/lib/getHypertune"; export default async function Se…" at bounding box center [290, 231] width 278 height 99
click at [263, 182] on textarea "import getHypertune from "@/lib/getHypertune"; export default async function Se…" at bounding box center [290, 231] width 278 height 99
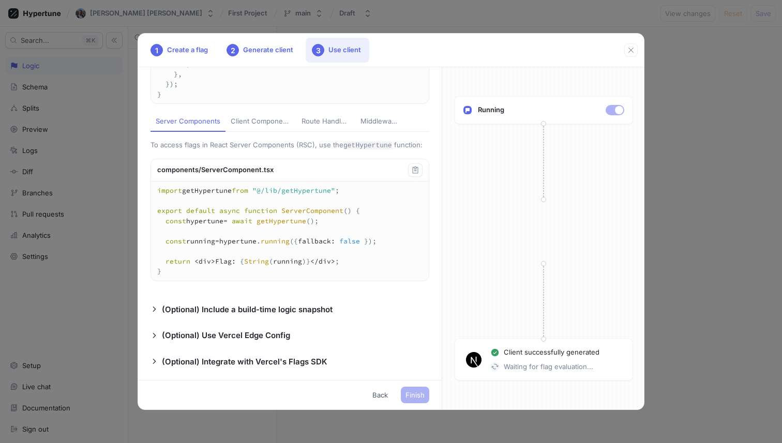
click at [255, 118] on div "Client Components" at bounding box center [261, 121] width 61 height 10
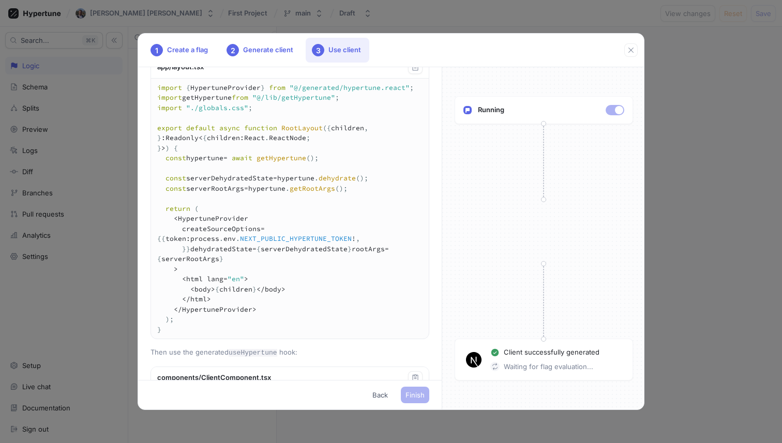
scroll to position [331, 0]
click at [416, 72] on icon "button" at bounding box center [415, 68] width 8 height 8
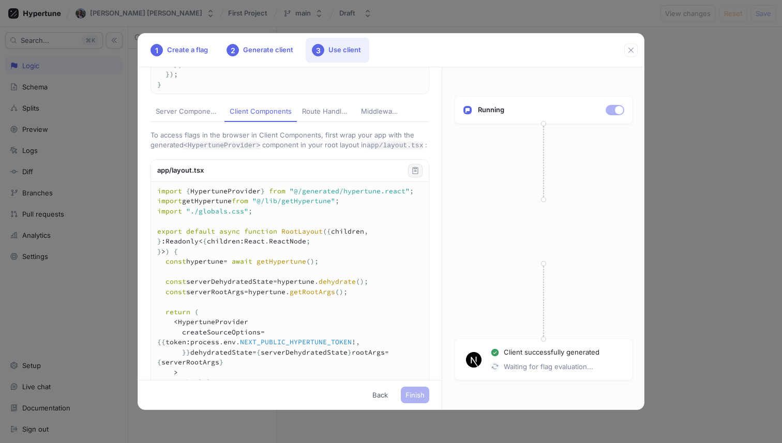
scroll to position [227, 0]
click at [331, 117] on div "Route Handlers" at bounding box center [326, 112] width 49 height 10
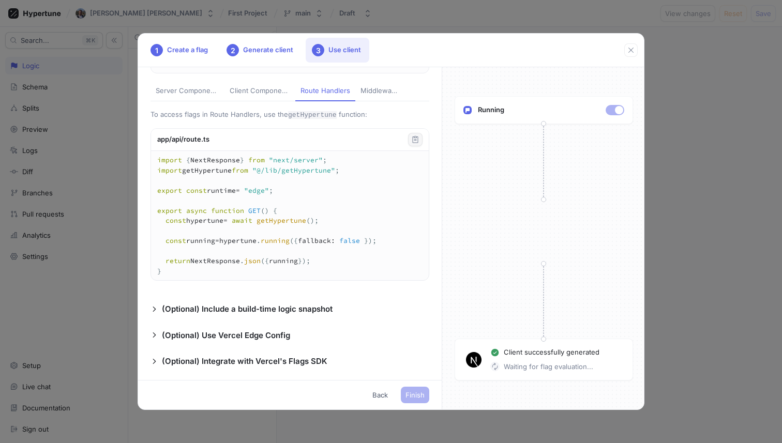
scroll to position [260, 0]
drag, startPoint x: 165, startPoint y: 281, endPoint x: 151, endPoint y: 167, distance: 115.7
click at [151, 167] on textarea "import { NextResponse } from "next/server"; import getHypertune from "@/lib/get…" at bounding box center [290, 215] width 278 height 129
click at [233, 219] on textarea "import { NextResponse } from "next/server"; import getHypertune from "@/lib/get…" at bounding box center [290, 215] width 278 height 129
click at [372, 96] on div "Middleware" at bounding box center [379, 91] width 37 height 10
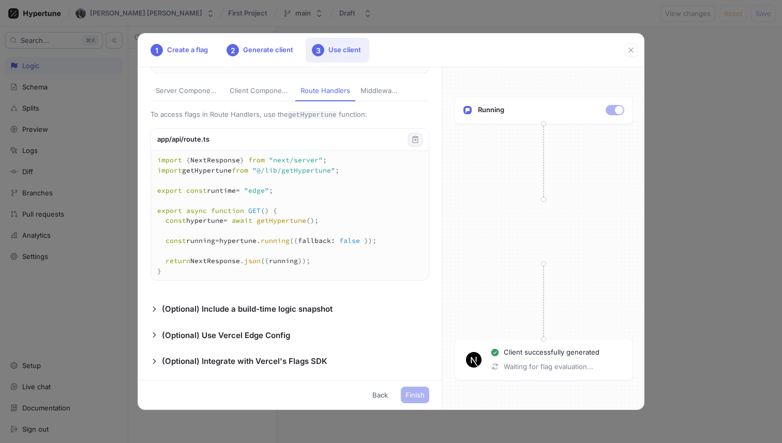
type textarea "import { NextRequest, NextFetchEvent } from "next/server"; import getHypertune …"
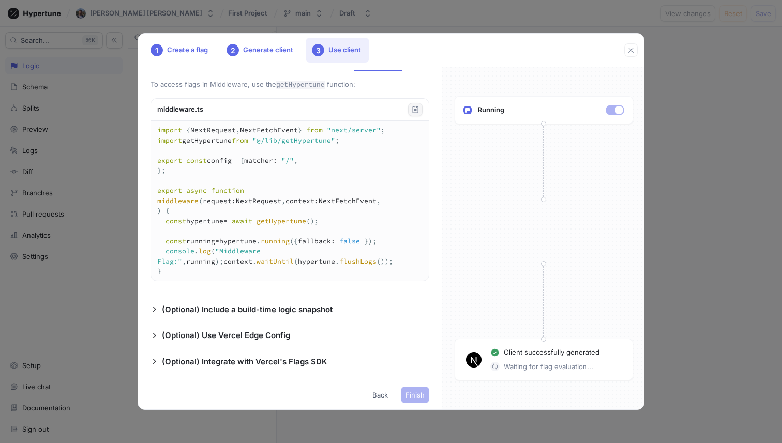
scroll to position [304, 0]
drag, startPoint x: 172, startPoint y: 296, endPoint x: 155, endPoint y: 113, distance: 183.4
click at [155, 113] on div "middleware.ts import { NextRequest , NextFetchEvent } from "next/server" ; impo…" at bounding box center [290, 189] width 279 height 183
click at [280, 207] on textarea "import { NextRequest, NextFetchEvent } from "next/server"; import getHypertune …" at bounding box center [290, 201] width 278 height 160
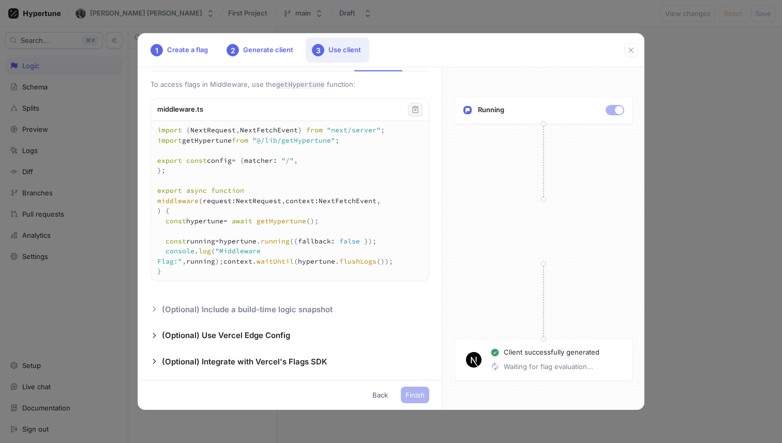
click at [230, 306] on p "(Optional) Include a build-time logic snapshot" at bounding box center [247, 310] width 171 height 12
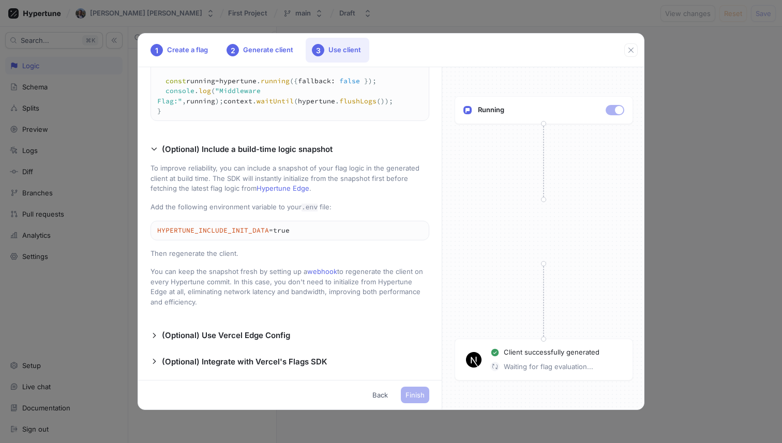
scroll to position [488, 0]
drag, startPoint x: 289, startPoint y: 232, endPoint x: 148, endPoint y: 217, distance: 142.0
click at [148, 217] on div "Add a new file called getHypertune.ts that exports a getHypertune function: lib…" at bounding box center [290, 223] width 304 height 313
click at [261, 335] on p "(Optional) Use Vercel Edge Config" at bounding box center [226, 336] width 128 height 12
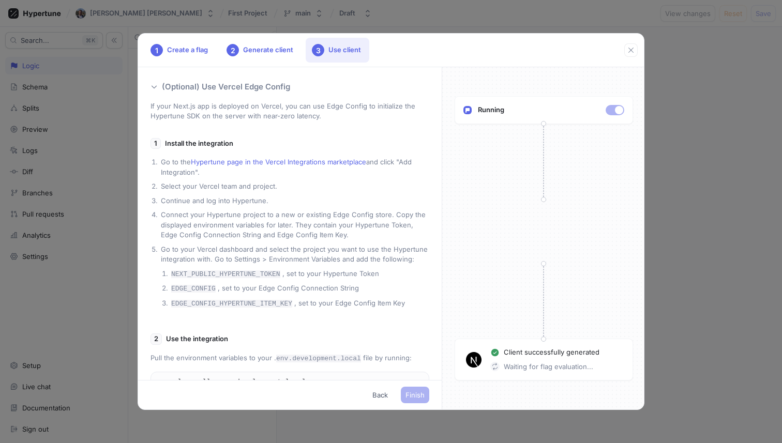
scroll to position [688, 0]
click at [251, 166] on link "Hypertune page in the Vercel Integrations marketplace" at bounding box center [278, 161] width 175 height 8
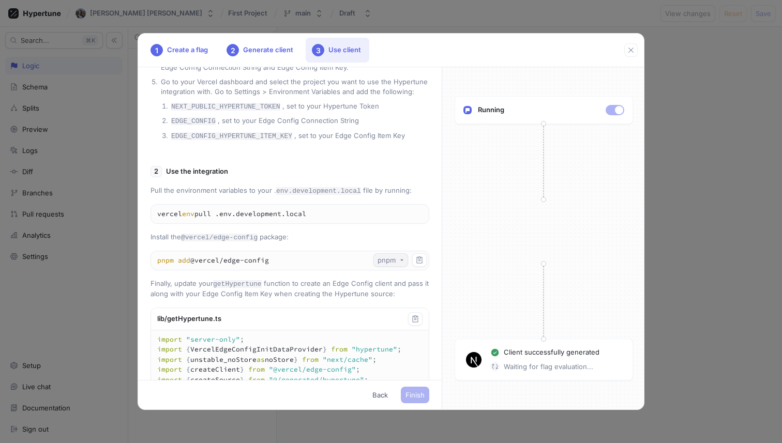
scroll to position [884, 0]
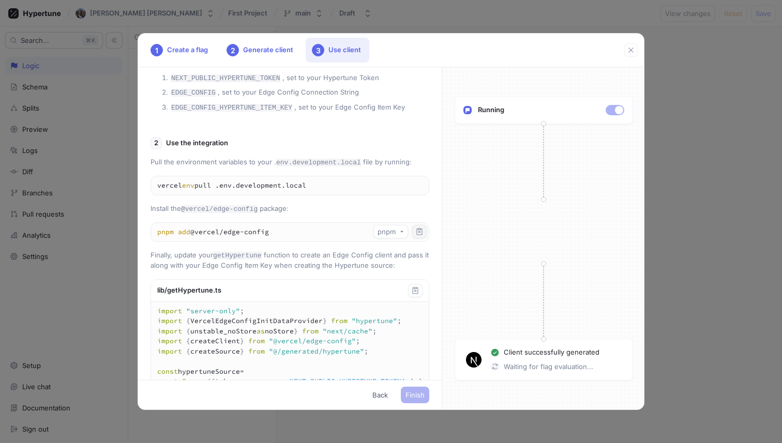
click at [420, 235] on icon "button" at bounding box center [420, 231] width 6 height 7
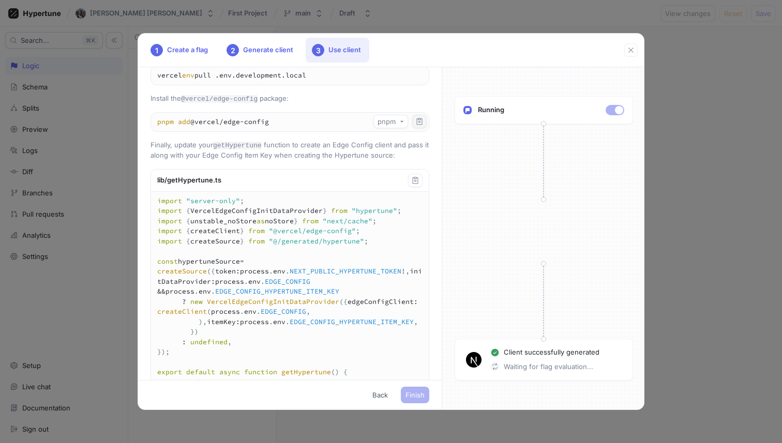
scroll to position [1003, 0]
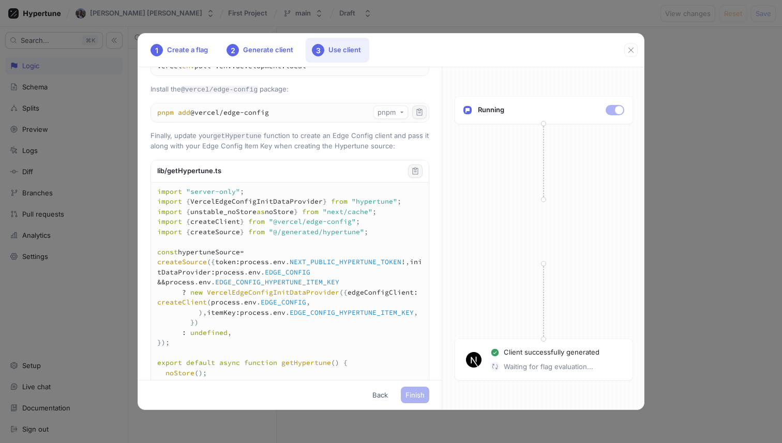
click at [418, 174] on icon "button" at bounding box center [416, 171] width 6 height 7
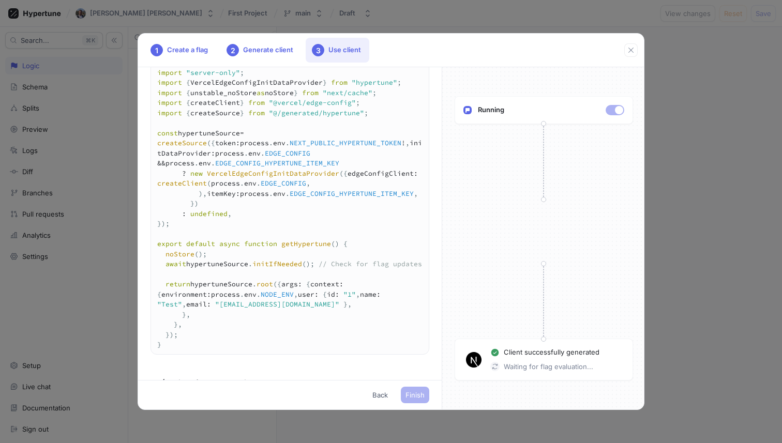
scroll to position [1242, 0]
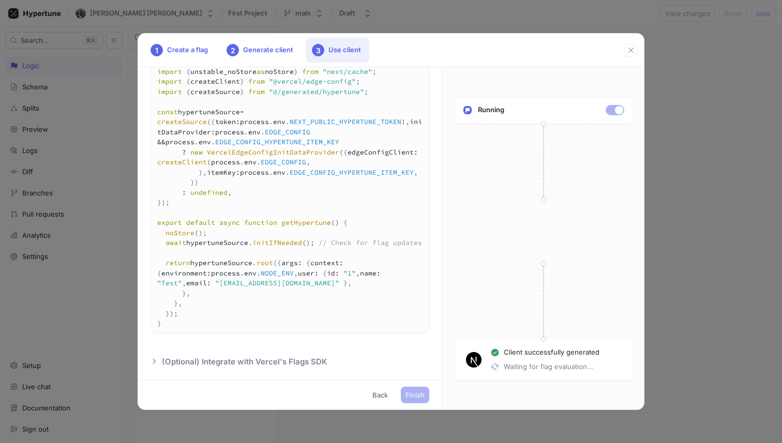
click at [241, 357] on p "(Optional) Integrate with Vercel's Flags SDK" at bounding box center [245, 362] width 166 height 12
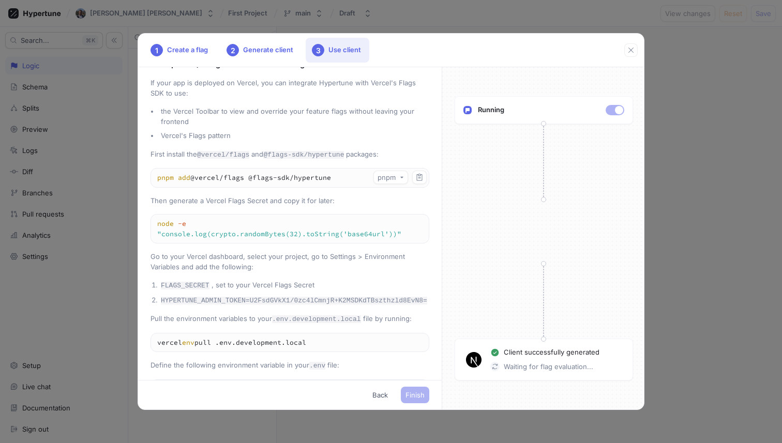
scroll to position [1445, 0]
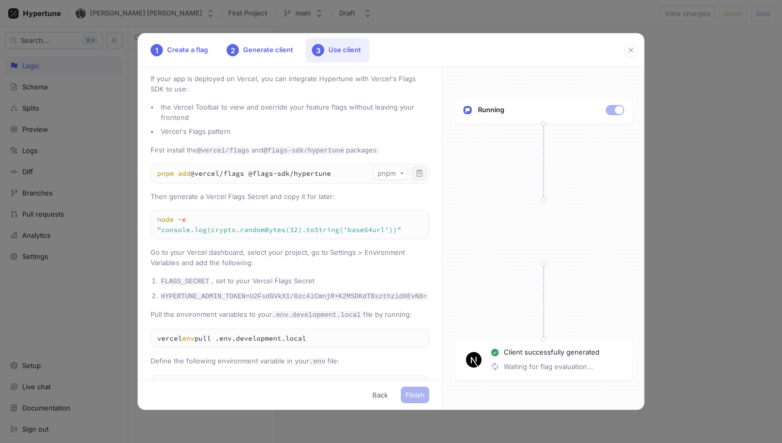
click at [416, 177] on icon "button" at bounding box center [419, 173] width 8 height 8
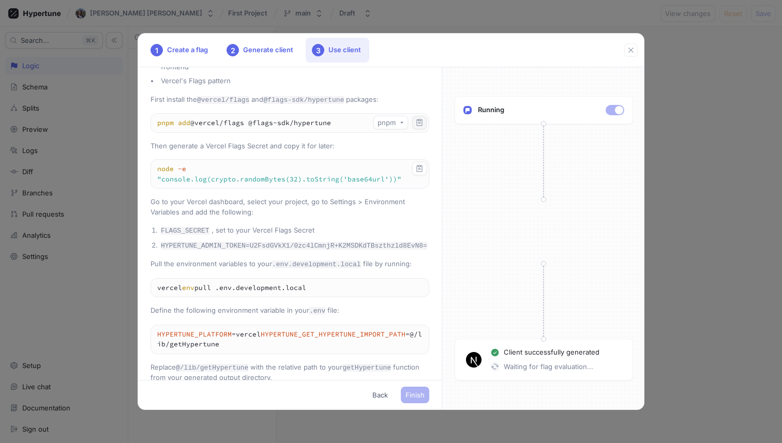
scroll to position [1498, 0]
click at [418, 171] on icon "button" at bounding box center [419, 166] width 8 height 8
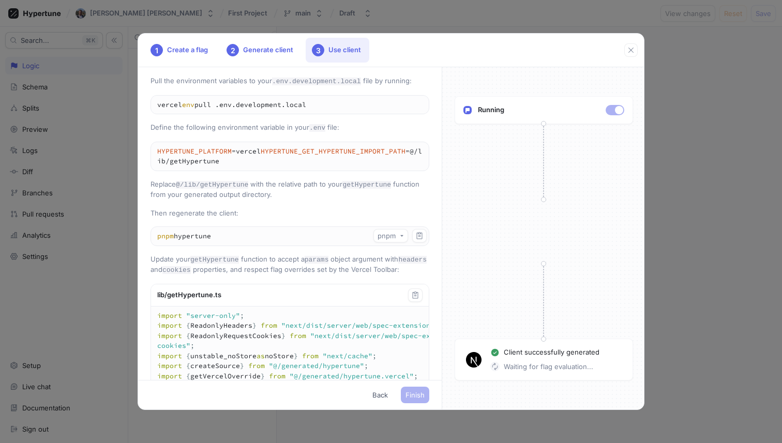
scroll to position [1685, 0]
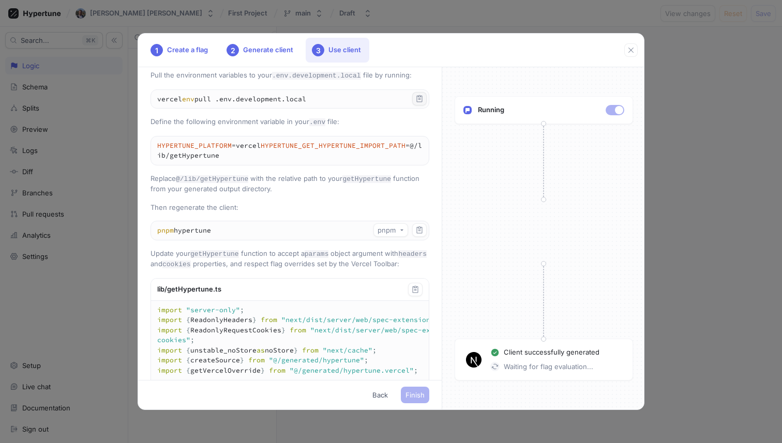
click at [418, 103] on icon "button" at bounding box center [419, 99] width 8 height 8
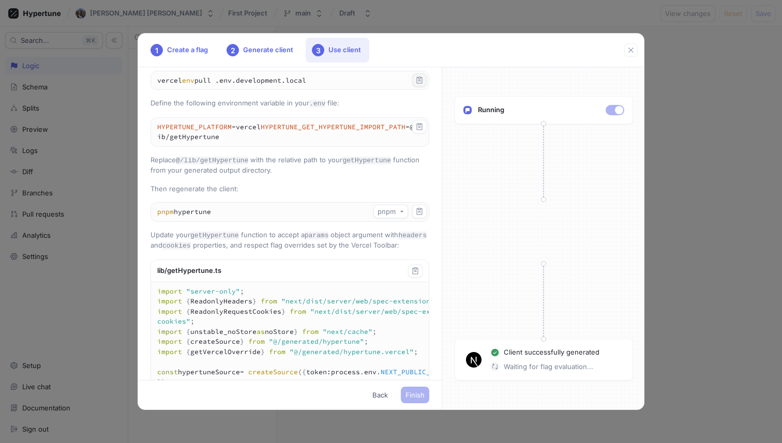
scroll to position [1704, 0]
drag, startPoint x: 377, startPoint y: 222, endPoint x: 143, endPoint y: 202, distance: 234.7
click at [143, 202] on div "Add a new file called getHypertune.ts that exports a getHypertune function: lib…" at bounding box center [290, 223] width 304 height 313
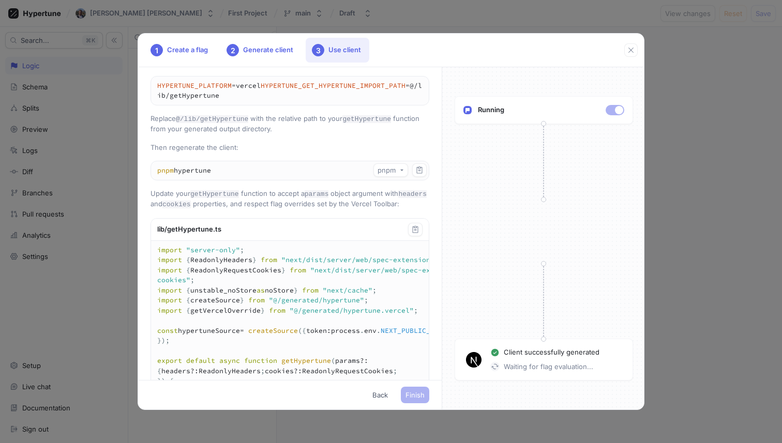
scroll to position [1755, 0]
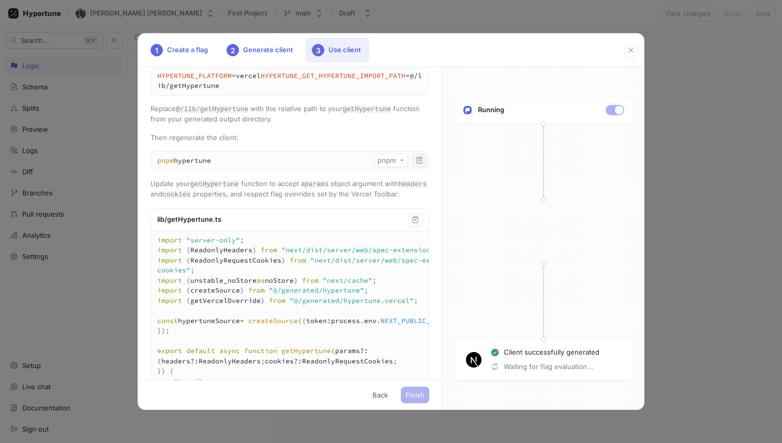
click at [419, 167] on button "button" at bounding box center [419, 160] width 14 height 13
click at [417, 224] on icon "button" at bounding box center [415, 220] width 8 height 8
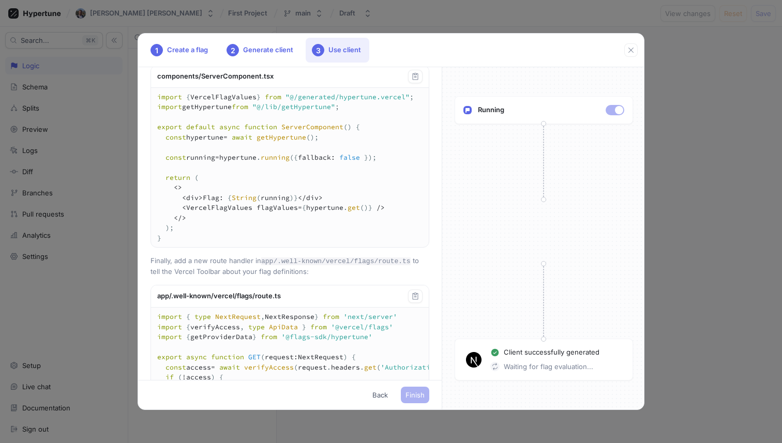
scroll to position [2279, 0]
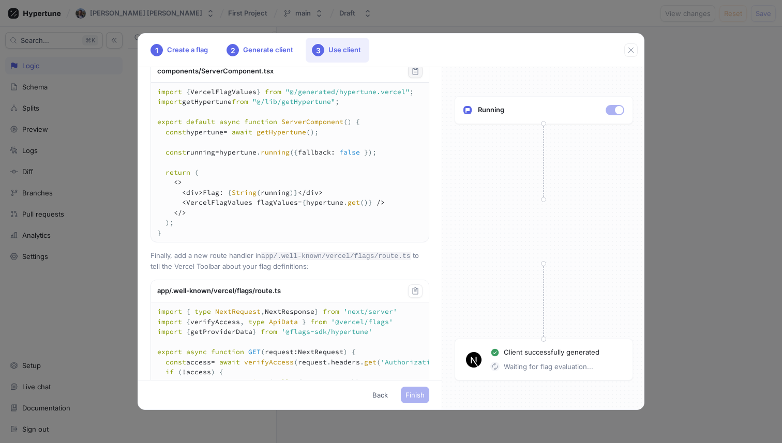
click at [417, 76] on icon "button" at bounding box center [415, 71] width 8 height 8
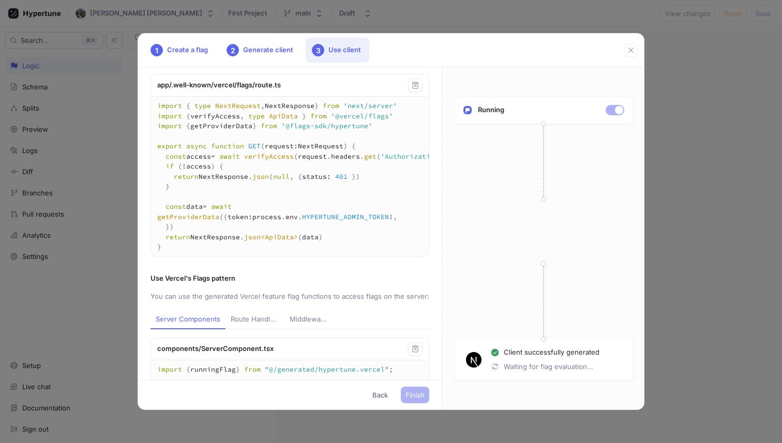
scroll to position [2497, 0]
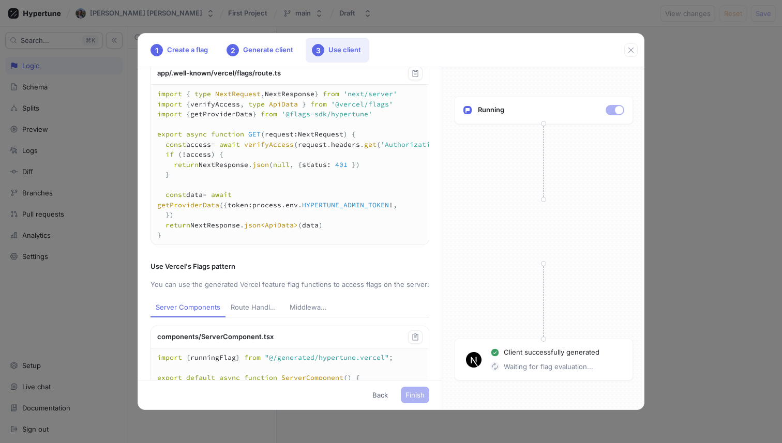
drag, startPoint x: 410, startPoint y: 176, endPoint x: 261, endPoint y: 173, distance: 148.5
click at [261, 42] on code "app/.well-known/vercel/flags/route.ts" at bounding box center [336, 39] width 150 height 8
copy code "app/.well-known/vercel/flags/route.ts"
click at [415, 77] on icon "button" at bounding box center [416, 73] width 6 height 7
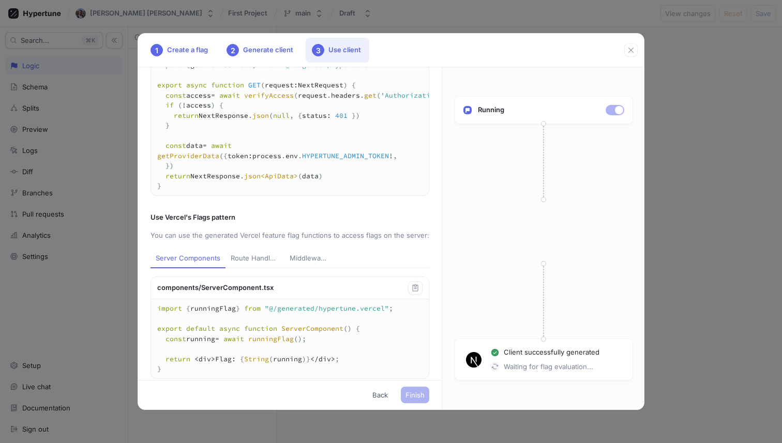
scroll to position [2720, 0]
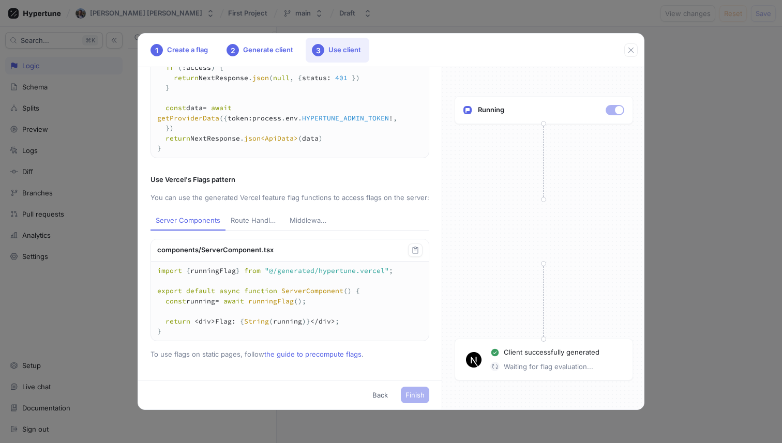
click at [295, 331] on textarea "import { runningFlag } from "@/generated/hypertune.vercel"; export default asyn…" at bounding box center [290, 301] width 278 height 79
click at [415, 251] on icon "button" at bounding box center [415, 250] width 8 height 8
click at [329, 320] on textarea "import { runningFlag } from "@/generated/hypertune.vercel"; export default asyn…" at bounding box center [290, 301] width 278 height 79
drag, startPoint x: 338, startPoint y: 320, endPoint x: 155, endPoint y: 321, distance: 183.1
click at [155, 321] on textarea "import { runningFlag } from "@/generated/hypertune.vercel"; export default asyn…" at bounding box center [290, 301] width 278 height 79
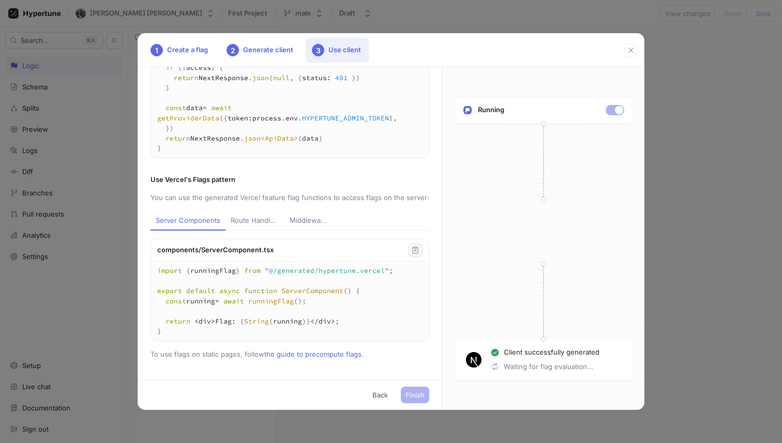
click at [259, 222] on div "Route Handlers" at bounding box center [255, 221] width 49 height 10
type textarea "import { NextResponse } from "next/server"; import { runningFlag } from "@/gene…"
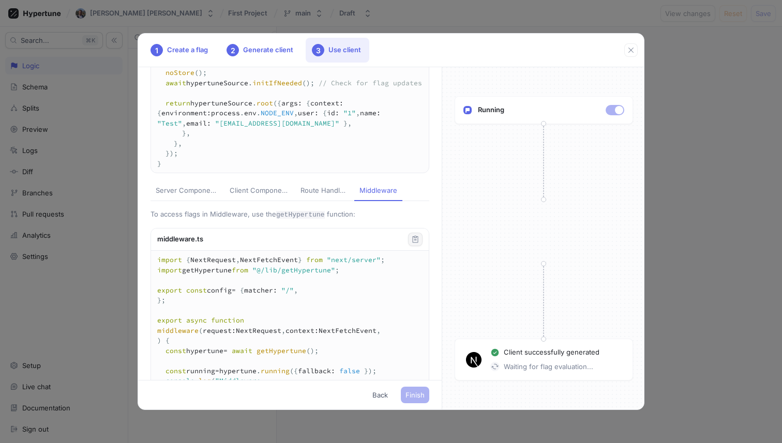
scroll to position [151, 0]
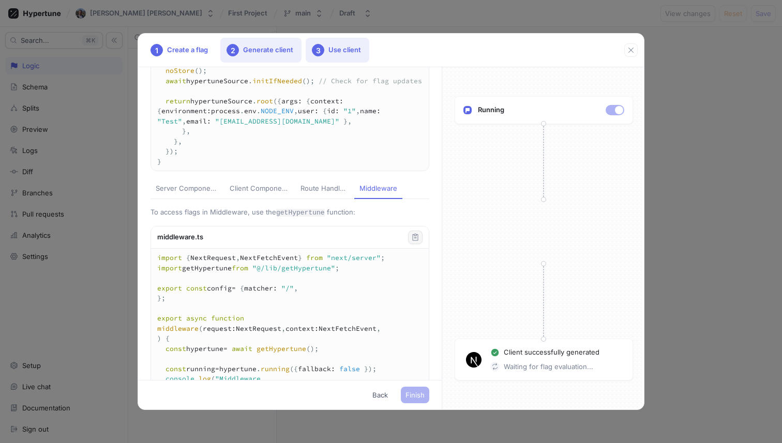
click at [271, 55] on div "2 Generate client" at bounding box center [260, 50] width 81 height 25
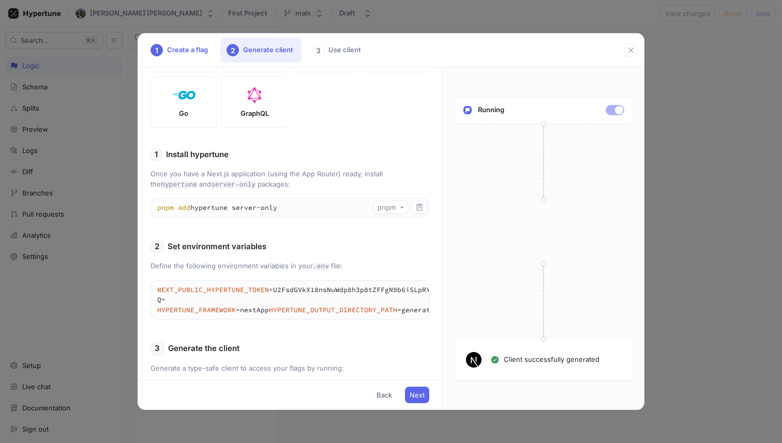
scroll to position [221, 0]
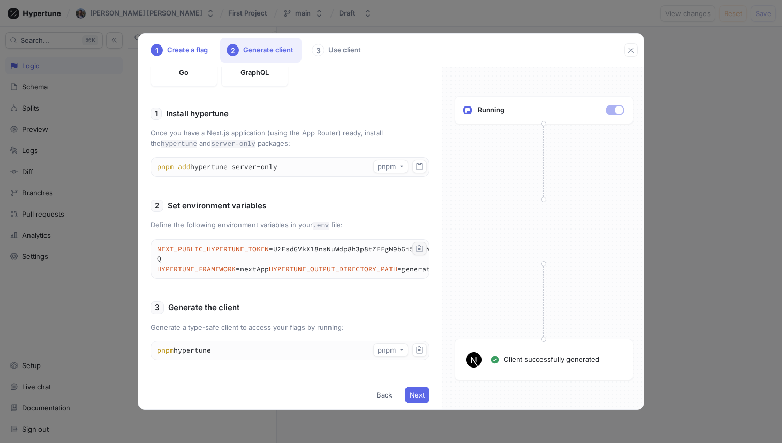
click at [421, 248] on icon "button" at bounding box center [419, 249] width 8 height 8
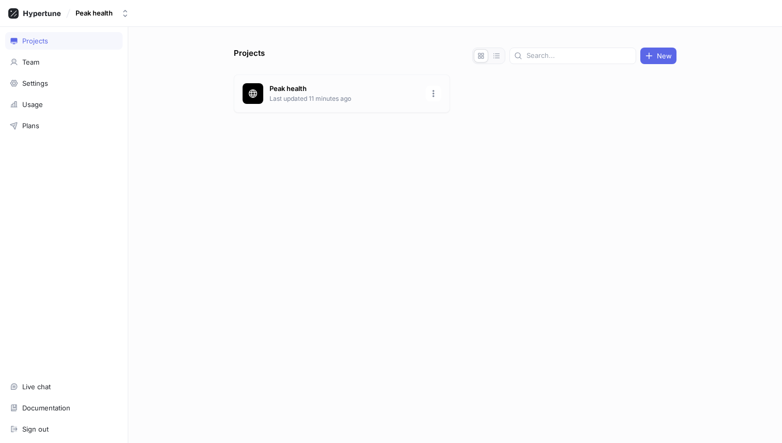
click at [283, 87] on p "Peak health" at bounding box center [345, 89] width 150 height 10
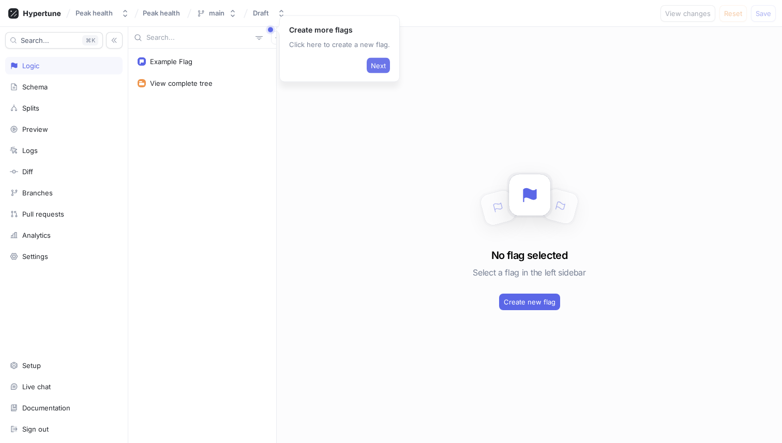
click at [379, 65] on span "Next" at bounding box center [378, 66] width 15 height 6
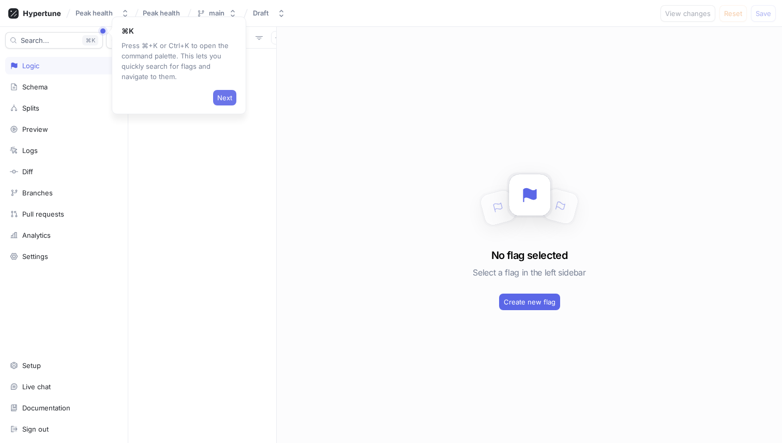
click at [223, 97] on span "Next" at bounding box center [224, 98] width 15 height 6
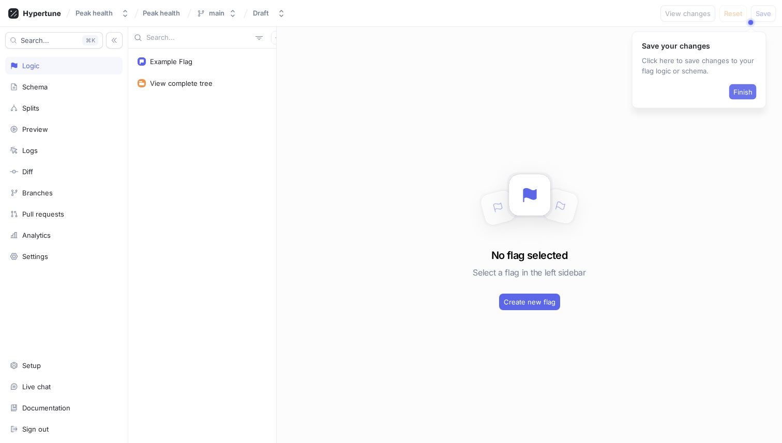
click at [744, 84] on button "Finish" at bounding box center [742, 92] width 27 height 16
click at [186, 71] on div "Example Flag" at bounding box center [202, 61] width 143 height 21
type textarea "x"
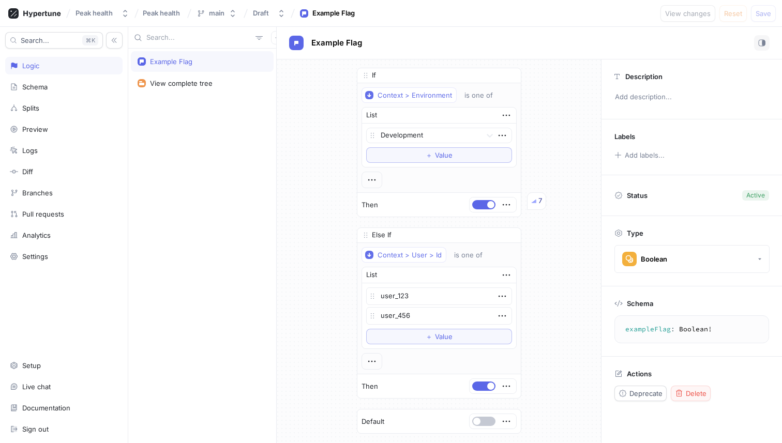
click at [701, 397] on button "Delete" at bounding box center [691, 394] width 40 height 16
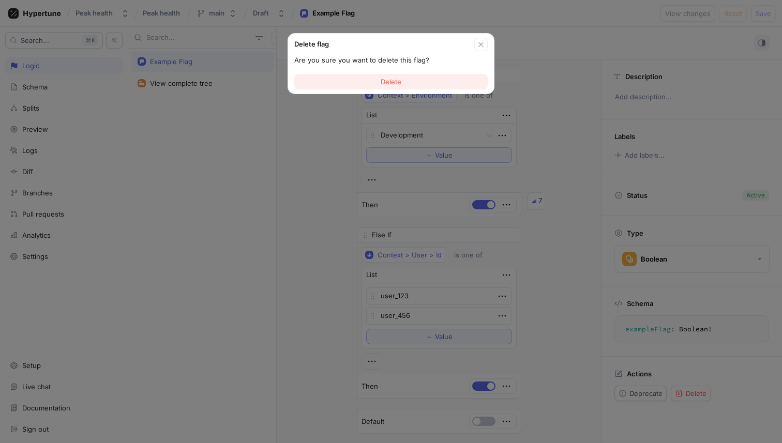
click at [428, 80] on button "Delete" at bounding box center [390, 82] width 193 height 16
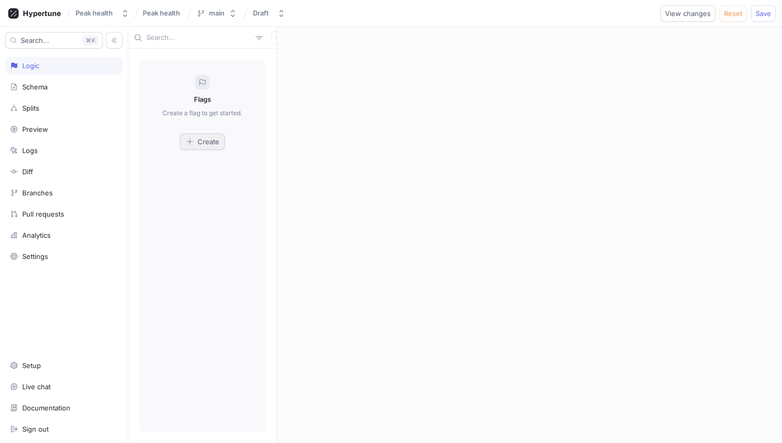
click at [207, 147] on button "Create" at bounding box center [202, 141] width 45 height 17
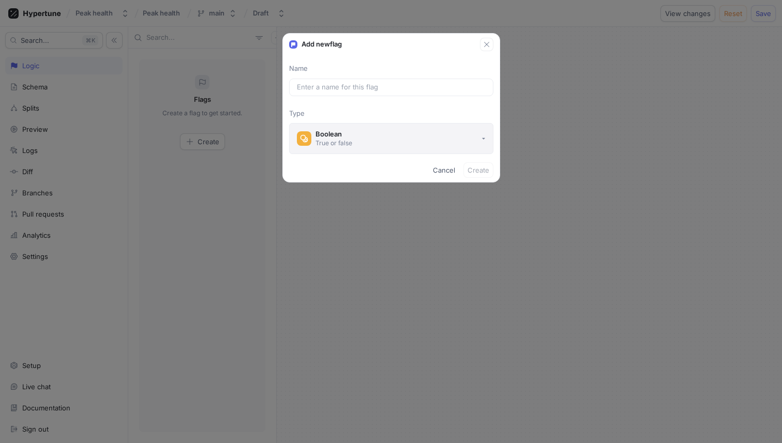
click at [345, 148] on button "Boolean True or false" at bounding box center [391, 138] width 204 height 31
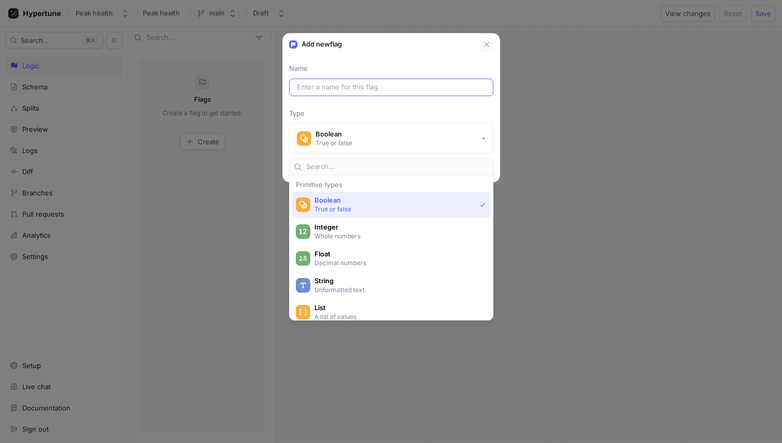
click at [365, 80] on div at bounding box center [391, 88] width 204 height 18
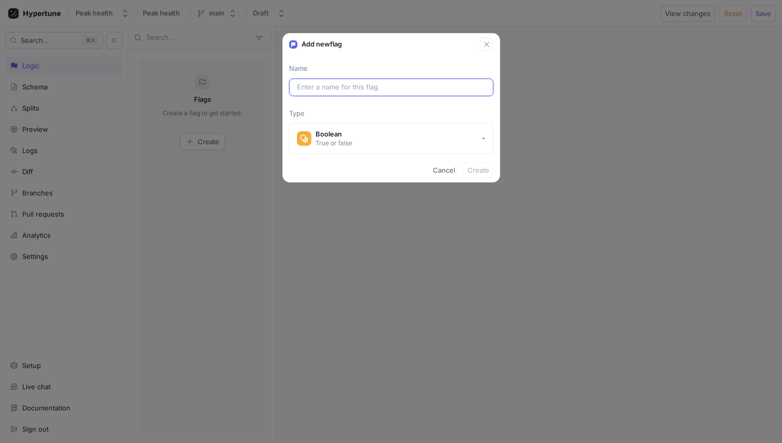
click at [365, 86] on input "text" at bounding box center [391, 87] width 189 height 10
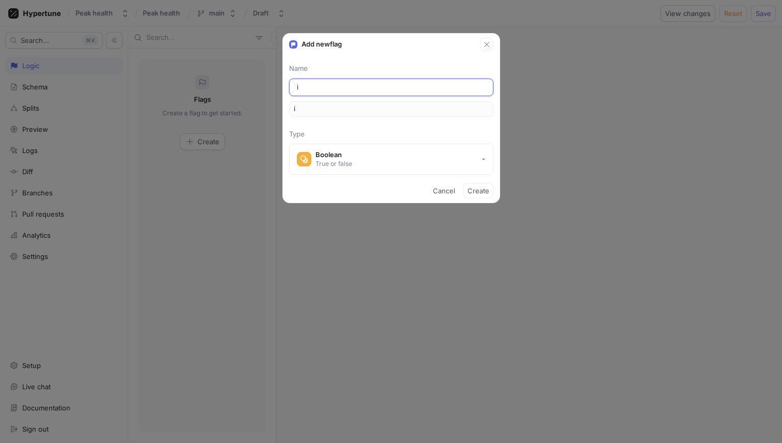
type input "is"
type input "isR"
type input "isRu"
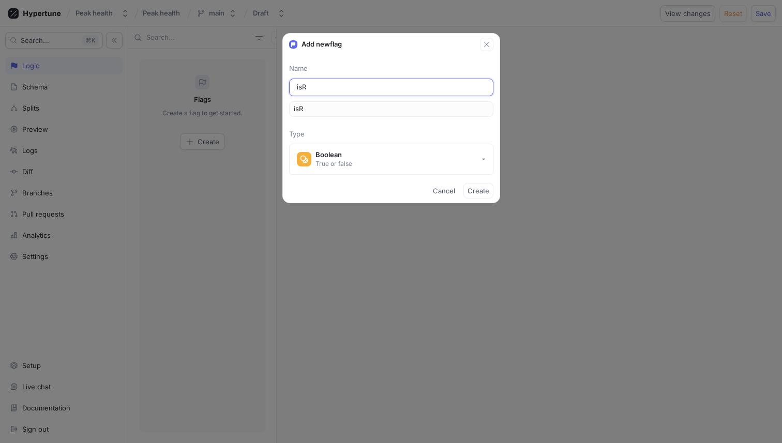
type input "isRu"
type input "[DEMOGRAPHIC_DATA]"
type input "isRunn"
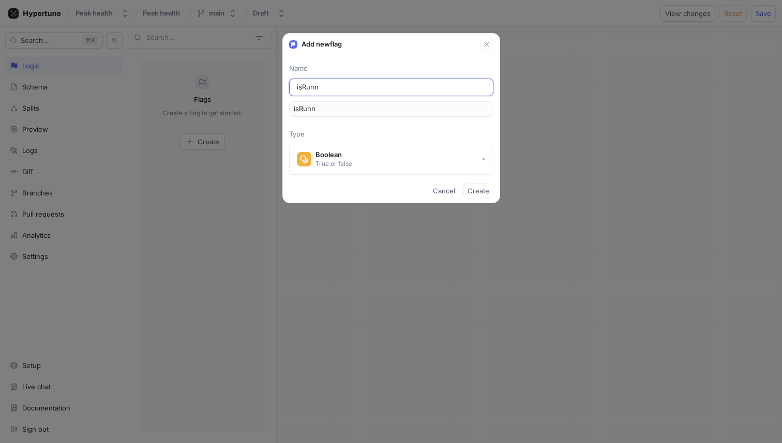
type input "[DEMOGRAPHIC_DATA]"
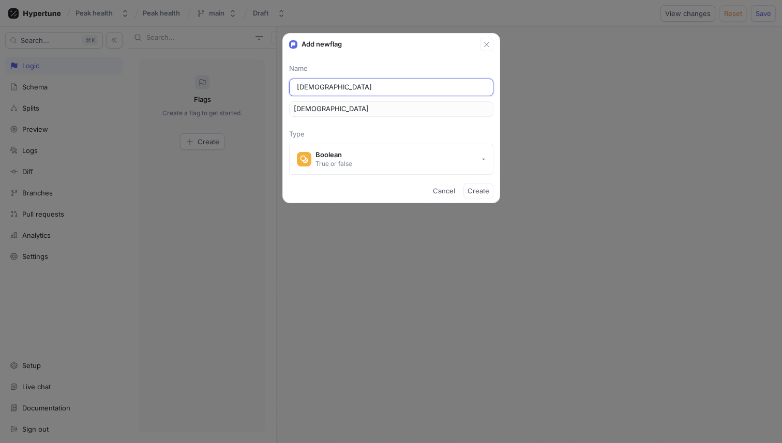
type input "[DEMOGRAPHIC_DATA]"
type input "isRunningE"
type input "isRunningEn"
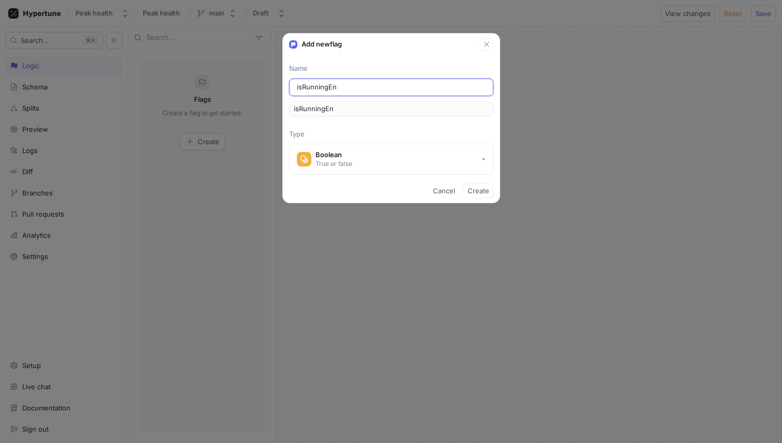
type input "[DEMOGRAPHIC_DATA]"
type input "isRunningEnab"
type input "isRunningEnabl"
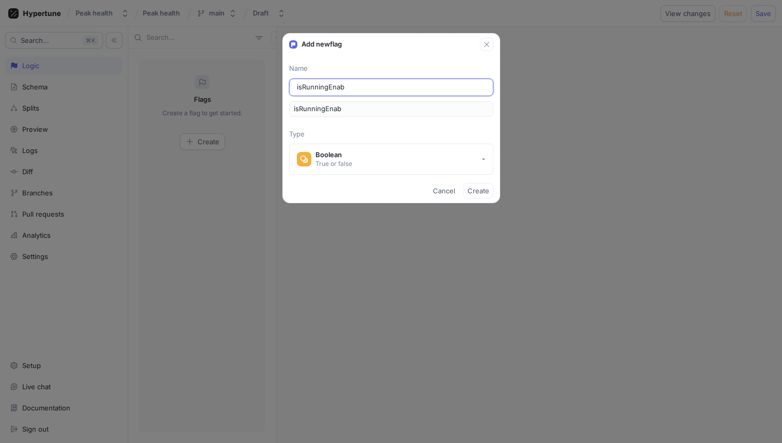
type input "isRunningEnabl"
type input "isRunningEnable"
type input "isRunningEnabled"
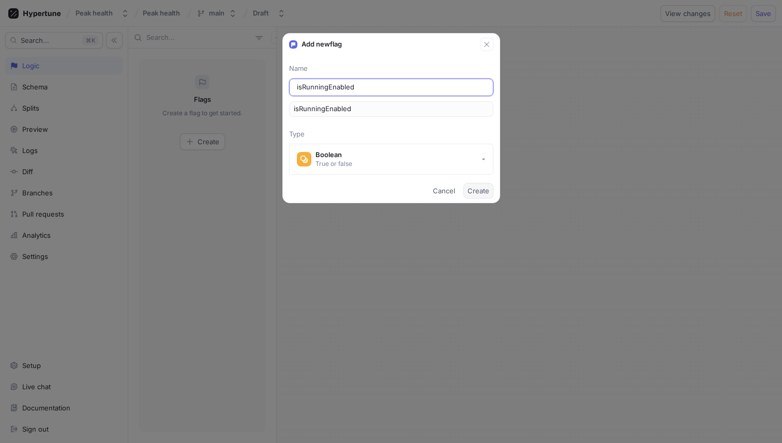
type input "isRunningEnabled"
click at [478, 192] on span "Create" at bounding box center [479, 191] width 22 height 6
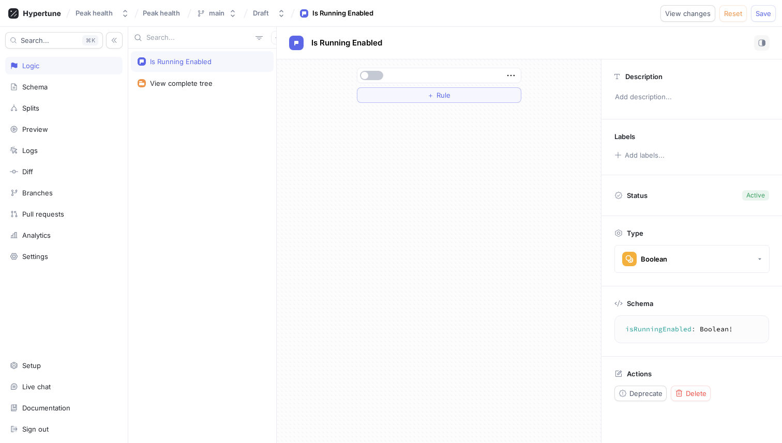
click at [433, 77] on div at bounding box center [438, 75] width 157 height 6
click at [374, 79] on button "button" at bounding box center [371, 75] width 23 height 9
click at [375, 76] on span "button" at bounding box center [378, 75] width 7 height 7
click at [511, 75] on icon "button" at bounding box center [510, 75] width 11 height 11
click at [498, 71] on div at bounding box center [438, 75] width 163 height 14
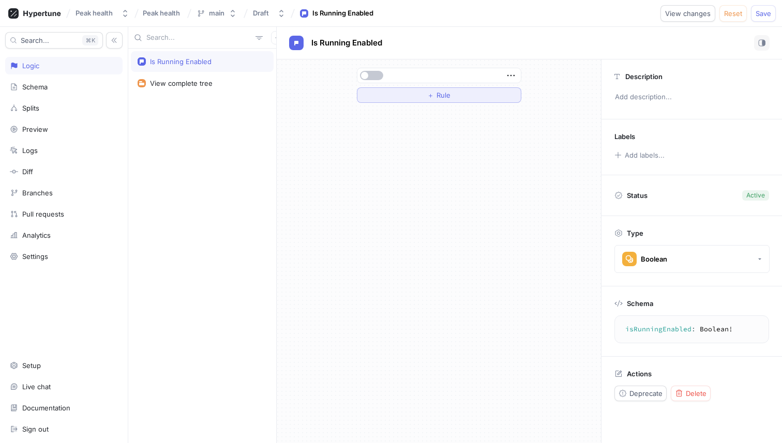
click at [471, 96] on button "＋ Rule" at bounding box center [439, 95] width 165 height 16
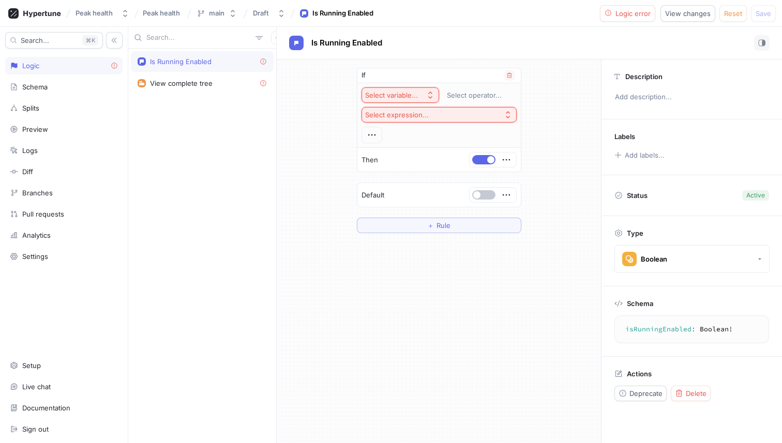
click at [416, 93] on div "Select variable..." at bounding box center [391, 95] width 53 height 9
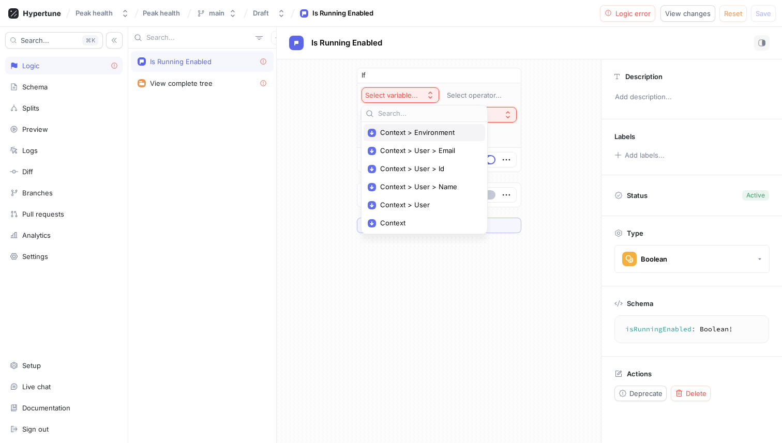
click at [429, 130] on span "Context > Environment" at bounding box center [428, 132] width 96 height 9
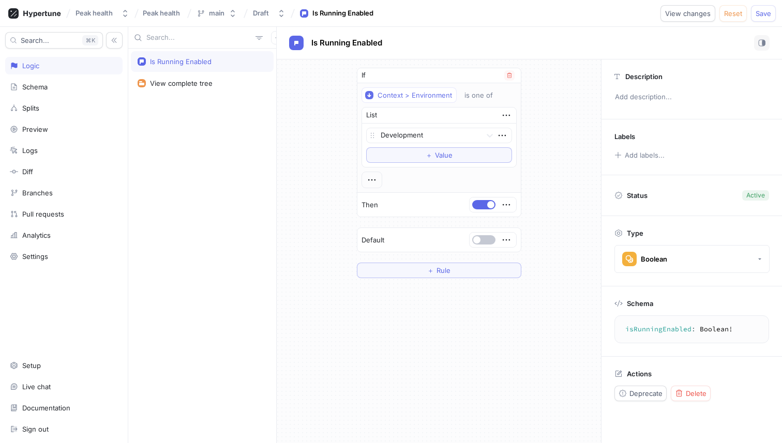
click at [459, 110] on div "List" at bounding box center [439, 116] width 154 height 16
click at [456, 158] on button "＋ Value" at bounding box center [439, 155] width 146 height 16
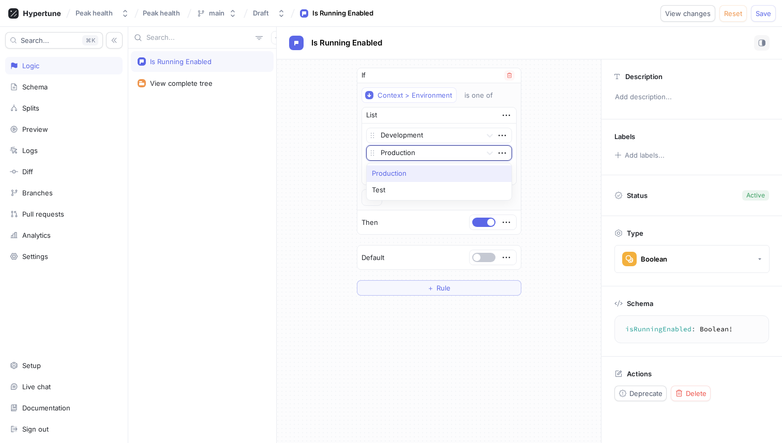
click at [475, 153] on div at bounding box center [429, 153] width 97 height 12
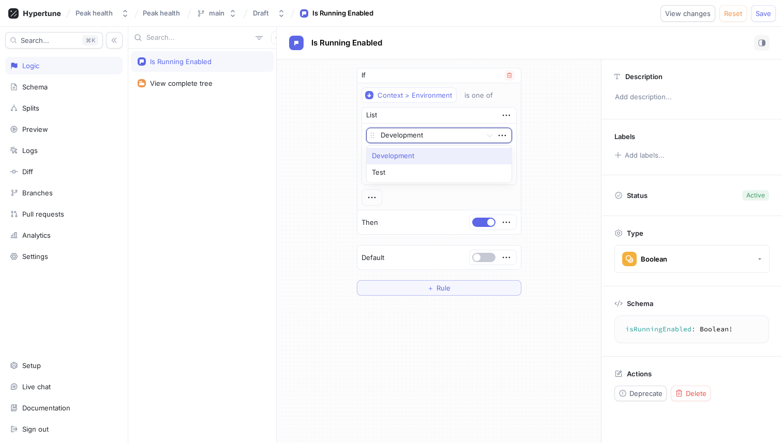
click at [479, 138] on div "Development" at bounding box center [424, 135] width 114 height 14
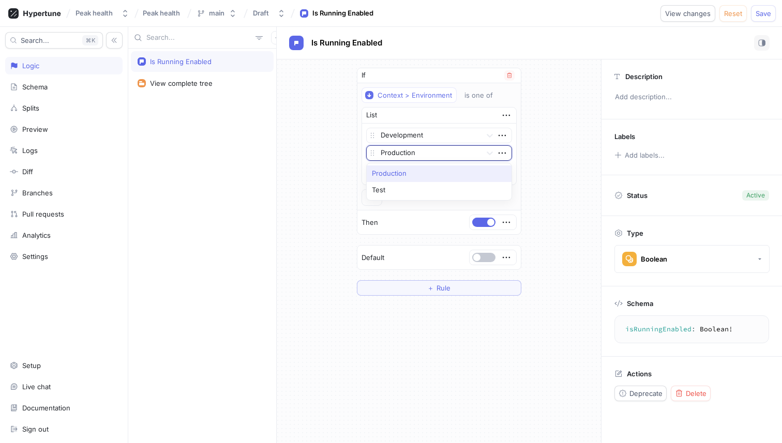
click at [479, 153] on div "Production" at bounding box center [424, 153] width 114 height 14
click at [479, 149] on div "Production" at bounding box center [424, 153] width 114 height 14
click at [500, 151] on icon "button" at bounding box center [502, 152] width 11 height 11
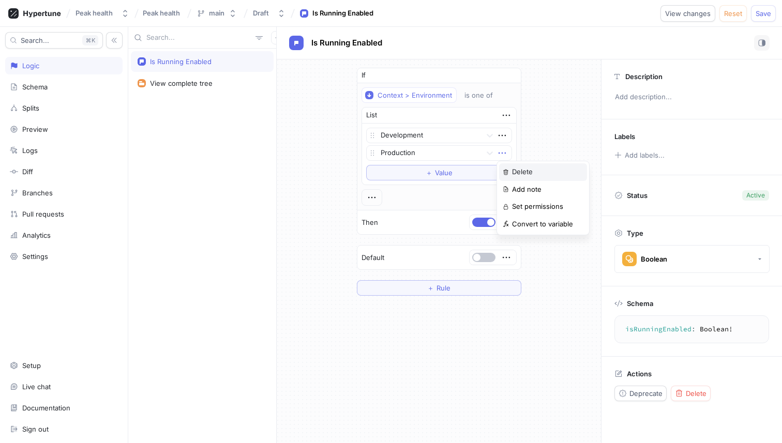
click at [527, 163] on div "Delete" at bounding box center [543, 172] width 88 height 18
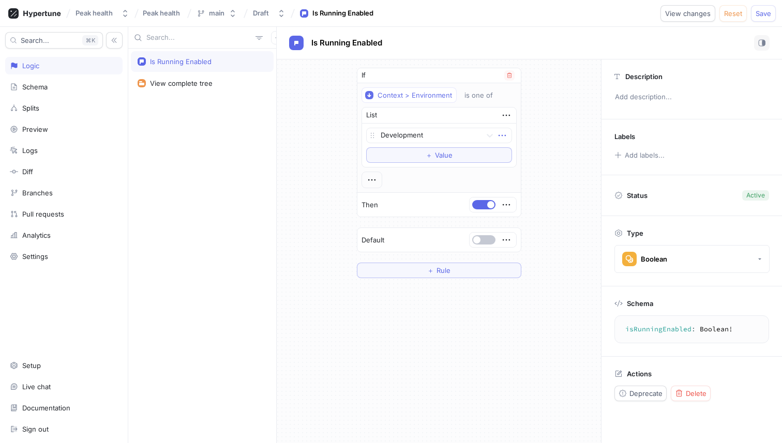
click at [500, 136] on icon "button" at bounding box center [502, 135] width 11 height 11
click at [511, 153] on div "Delete" at bounding box center [543, 155] width 88 height 18
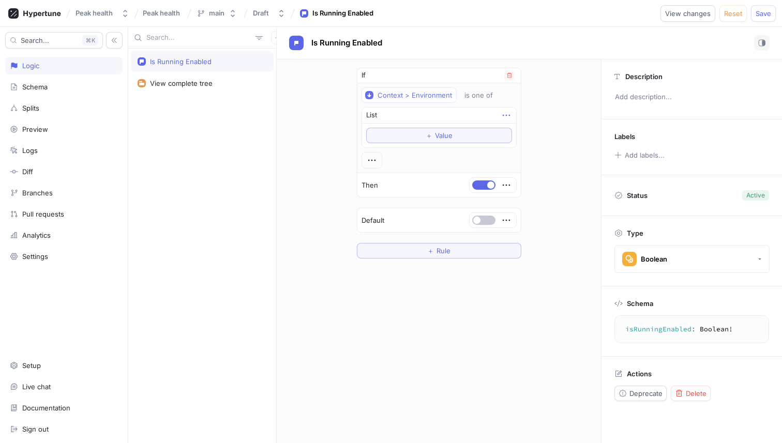
click at [509, 114] on icon "button" at bounding box center [506, 115] width 11 height 11
click at [520, 131] on p "Delete" at bounding box center [526, 134] width 21 height 10
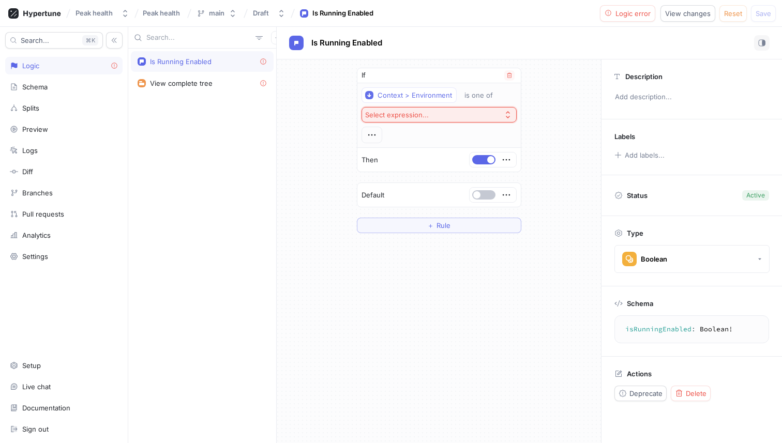
click at [497, 115] on button "Select expression..." at bounding box center [439, 115] width 155 height 16
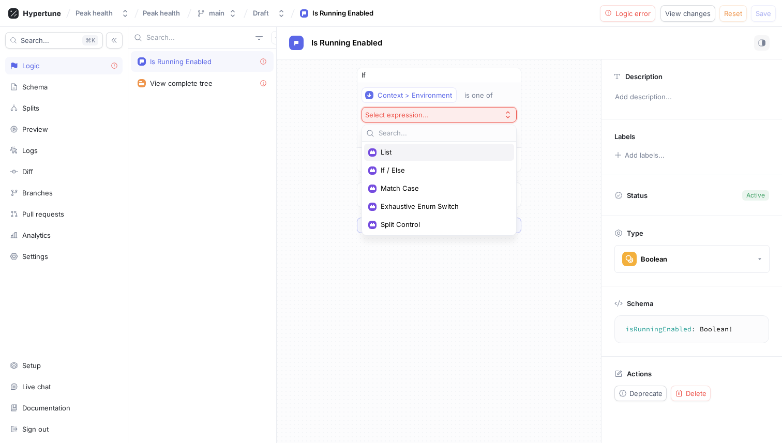
click at [435, 156] on span "List" at bounding box center [443, 152] width 124 height 9
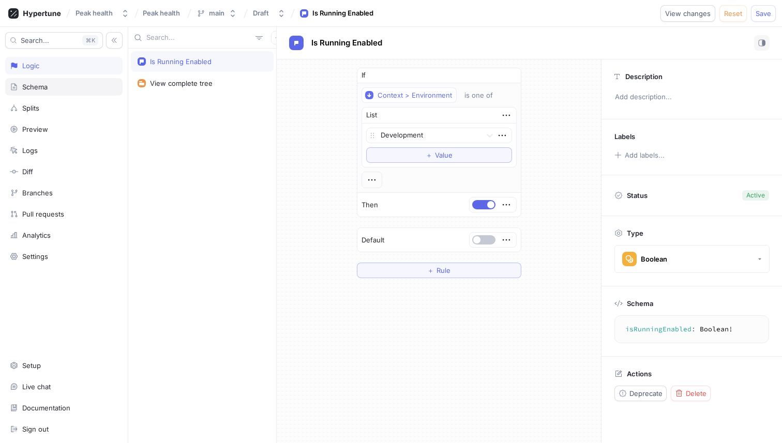
click at [37, 81] on div "Schema" at bounding box center [63, 87] width 117 height 18
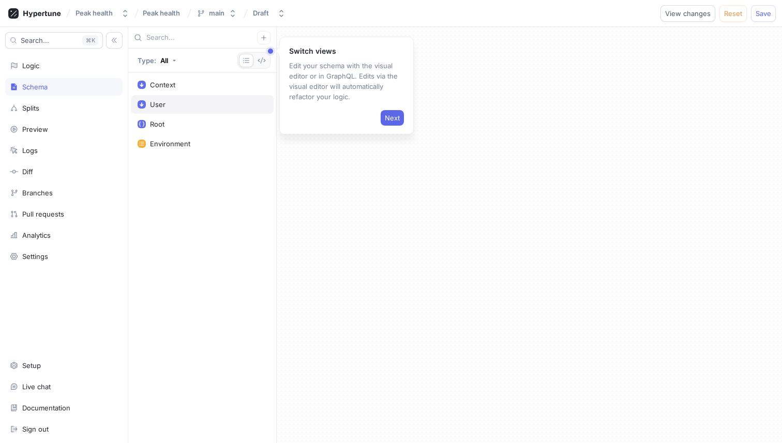
click at [195, 106] on div "User" at bounding box center [202, 104] width 129 height 8
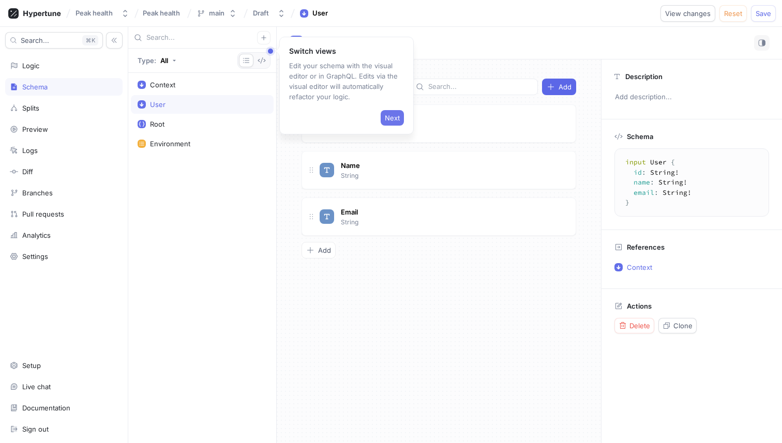
click at [388, 115] on span "Next" at bounding box center [392, 118] width 15 height 6
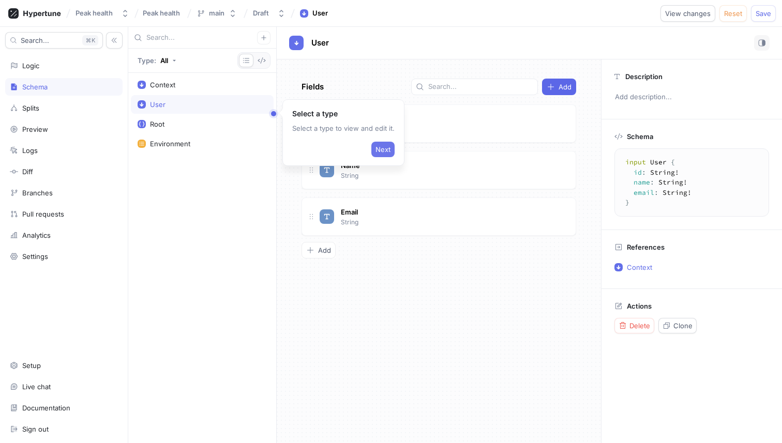
click at [387, 148] on span "Next" at bounding box center [383, 149] width 15 height 6
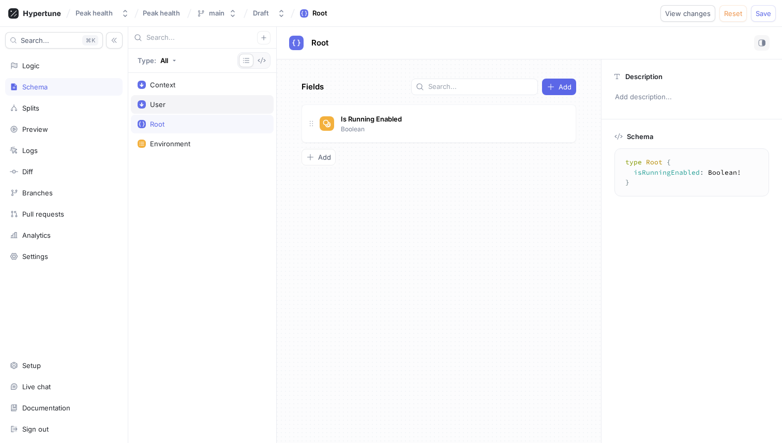
click at [162, 111] on div "User" at bounding box center [202, 104] width 143 height 19
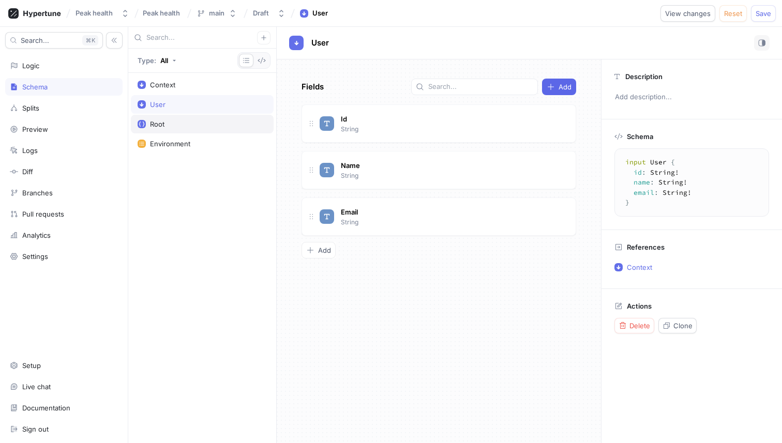
click at [181, 124] on div "Root" at bounding box center [202, 124] width 129 height 8
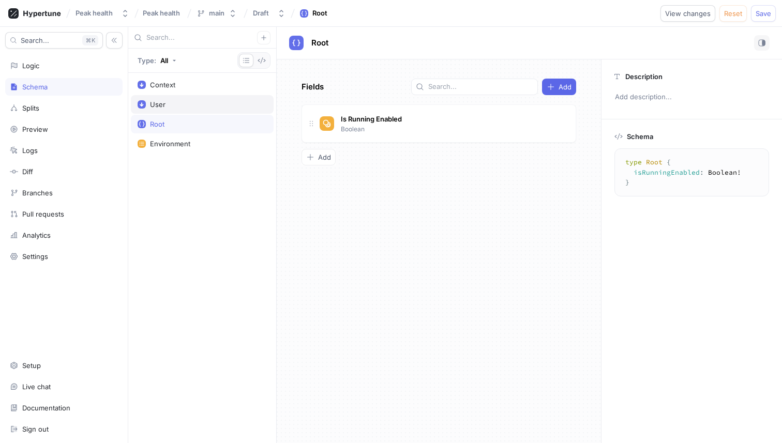
click at [184, 101] on div "User" at bounding box center [202, 104] width 129 height 8
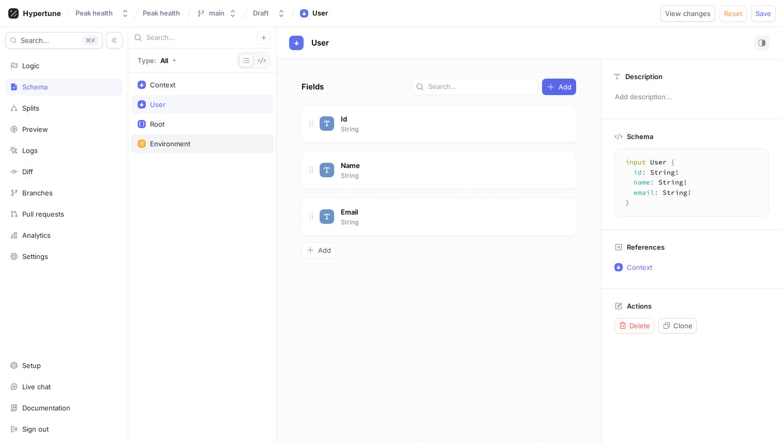
click at [197, 148] on div "Environment" at bounding box center [202, 144] width 143 height 19
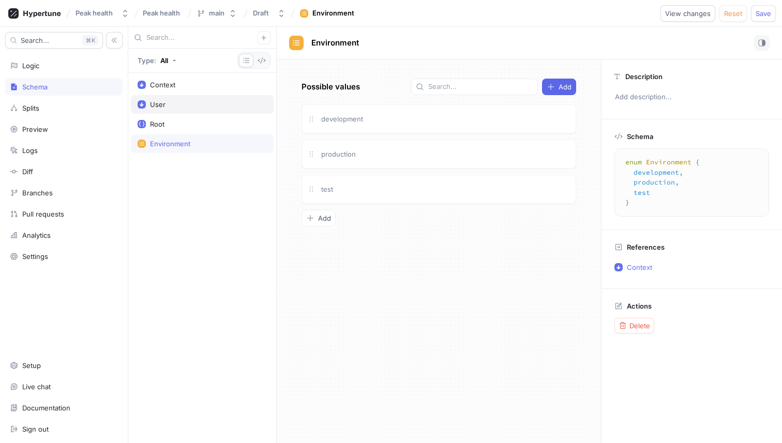
click at [175, 104] on div "User" at bounding box center [202, 104] width 129 height 8
type textarea "input User { id: String! name: String! email: String! }"
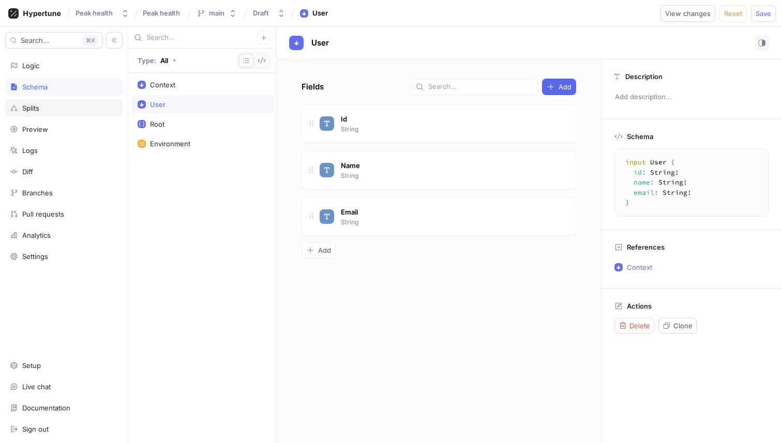
click at [32, 110] on div "Splits" at bounding box center [30, 108] width 17 height 8
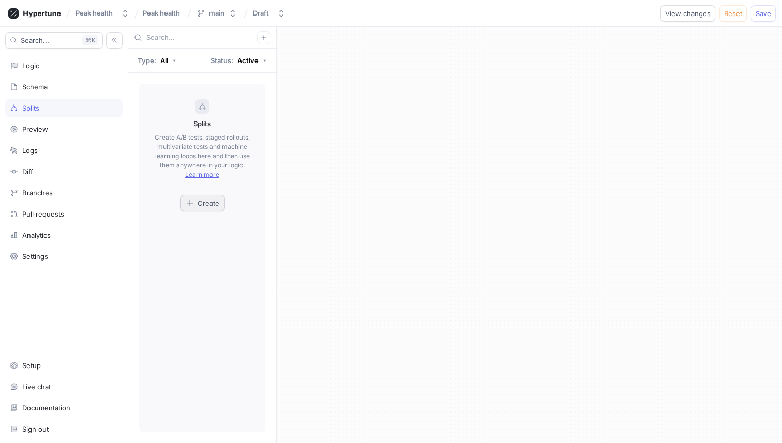
click at [213, 204] on span "Create" at bounding box center [209, 203] width 22 height 6
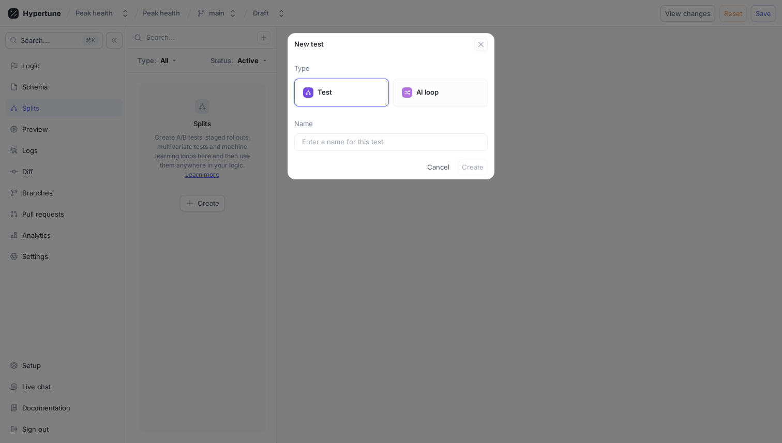
click at [429, 93] on p "AI loop" at bounding box center [447, 92] width 63 height 10
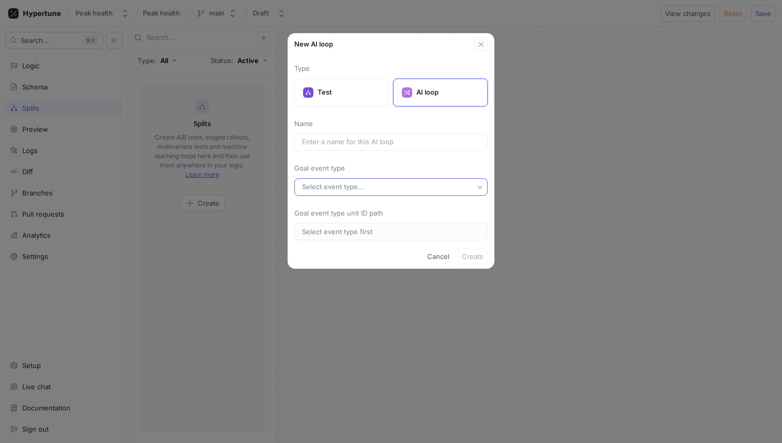
click at [366, 187] on div "Select event type..." at bounding box center [335, 187] width 66 height 9
click at [364, 163] on div "Type Test AI loop Name Goal event type Select event type... Goal event type uni…" at bounding box center [390, 152] width 193 height 177
click at [353, 81] on div "Test" at bounding box center [341, 93] width 95 height 28
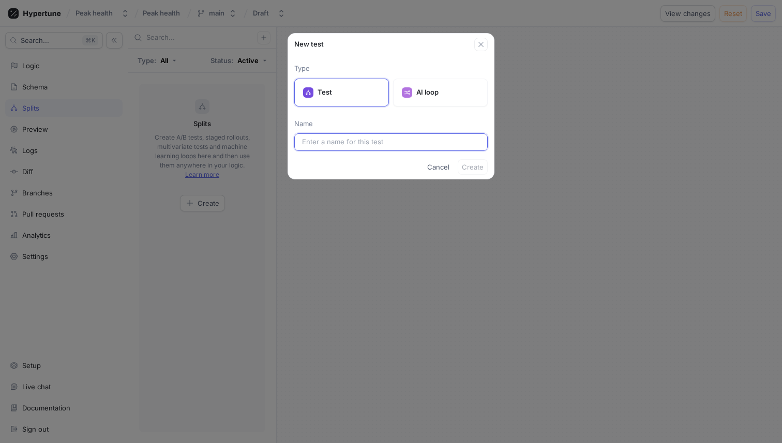
click at [375, 141] on input "text" at bounding box center [391, 142] width 178 height 10
type input "Test"
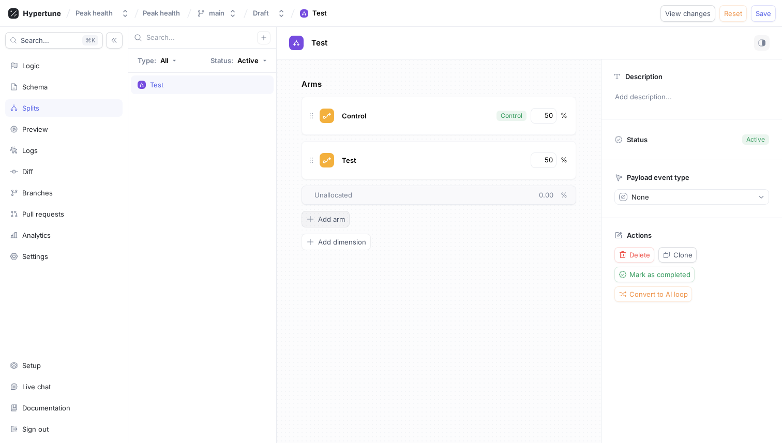
click at [332, 216] on span "Add arm" at bounding box center [331, 219] width 27 height 6
click at [335, 289] on span "Add dimension" at bounding box center [342, 286] width 48 height 6
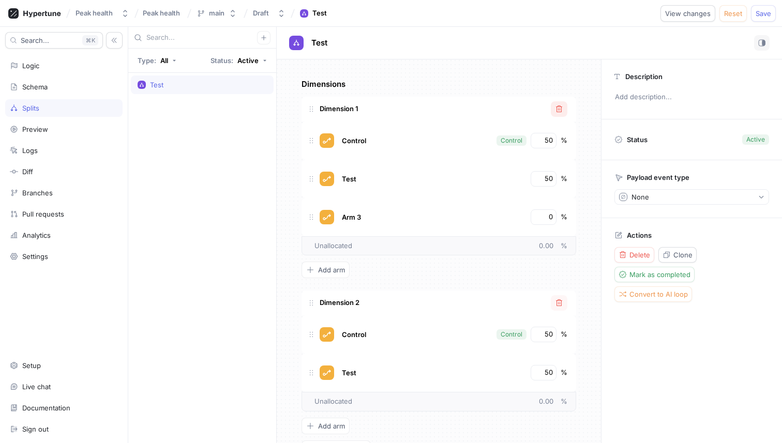
click at [554, 110] on button "button" at bounding box center [559, 109] width 17 height 16
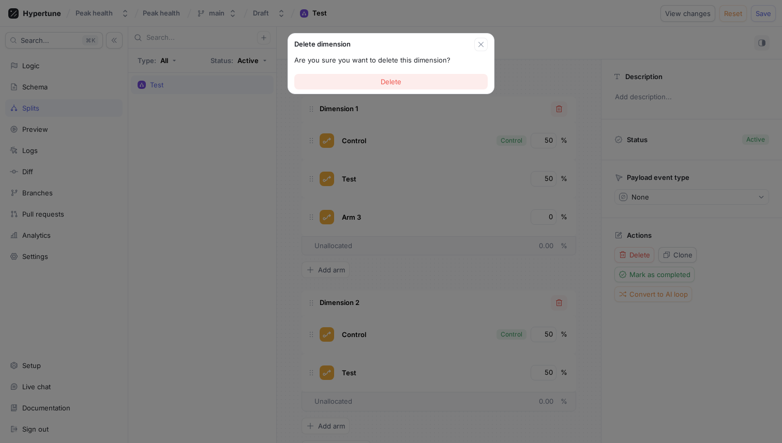
click at [423, 84] on button "Delete" at bounding box center [390, 82] width 193 height 16
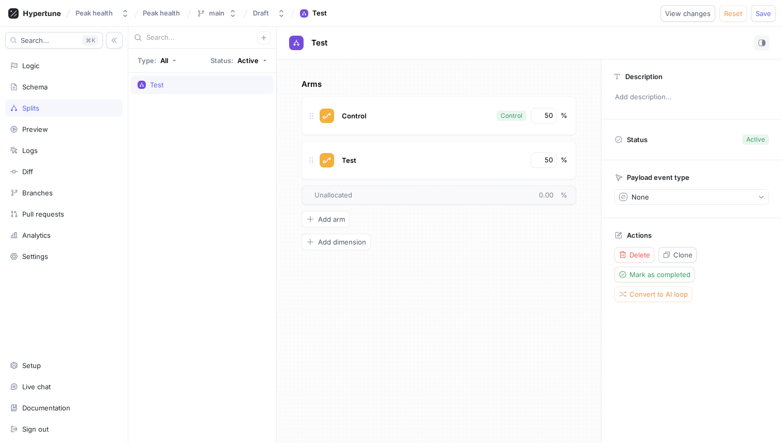
click at [210, 83] on div "Test" at bounding box center [202, 85] width 129 height 8
click at [643, 254] on span "Delete" at bounding box center [640, 255] width 21 height 6
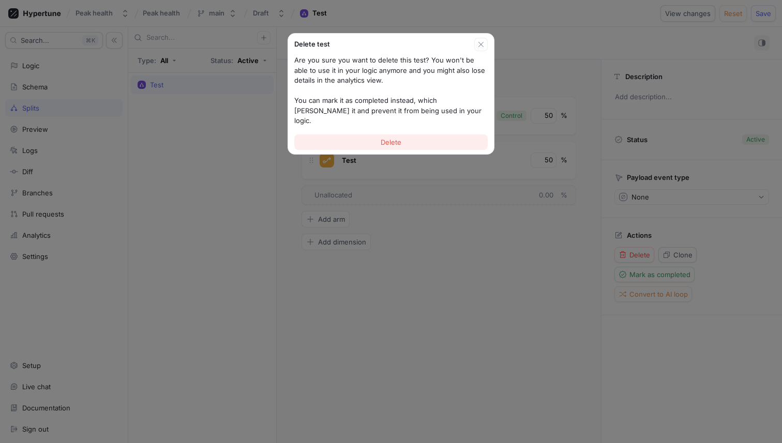
click at [387, 139] on span "Delete" at bounding box center [391, 142] width 21 height 6
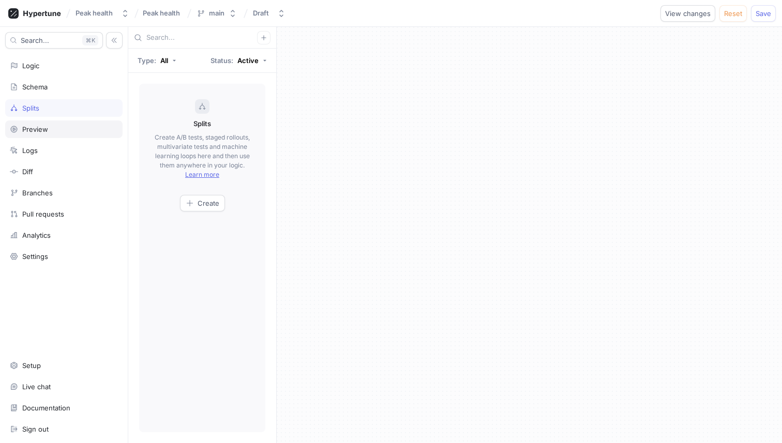
click at [70, 127] on div "Preview" at bounding box center [64, 129] width 108 height 8
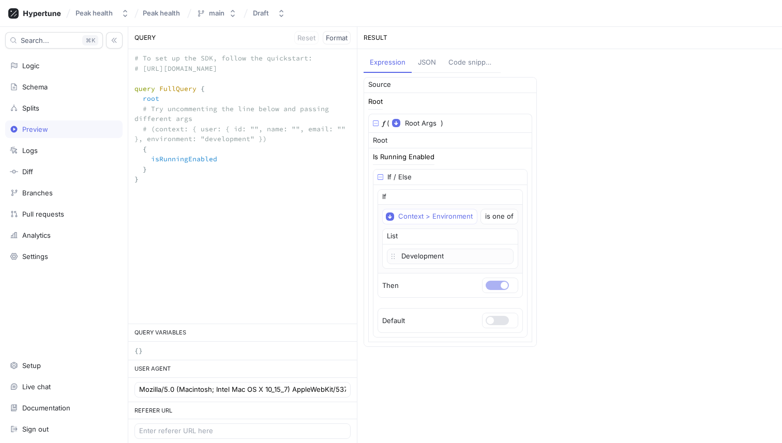
click at [433, 63] on div "JSON" at bounding box center [427, 62] width 18 height 10
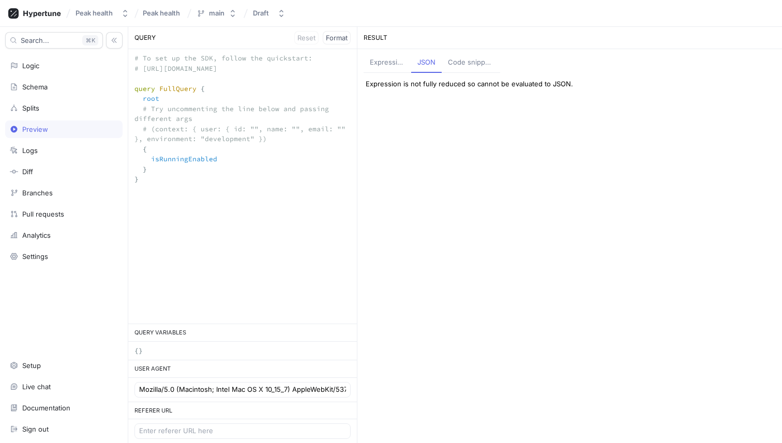
click at [390, 63] on div "Expression" at bounding box center [387, 62] width 35 height 10
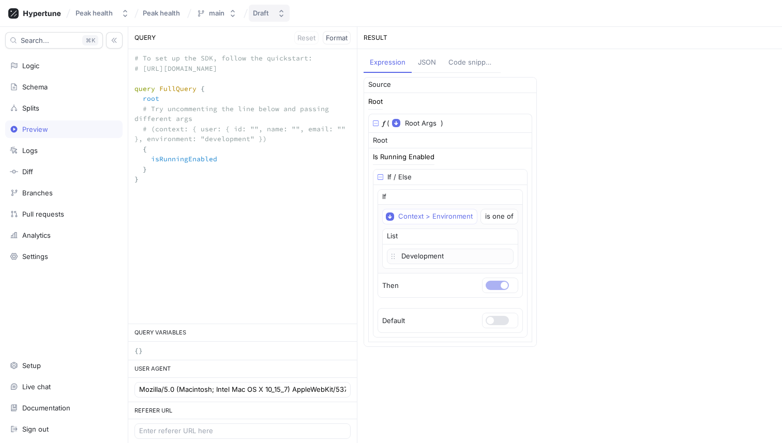
click at [264, 11] on div "Draft" at bounding box center [261, 13] width 16 height 9
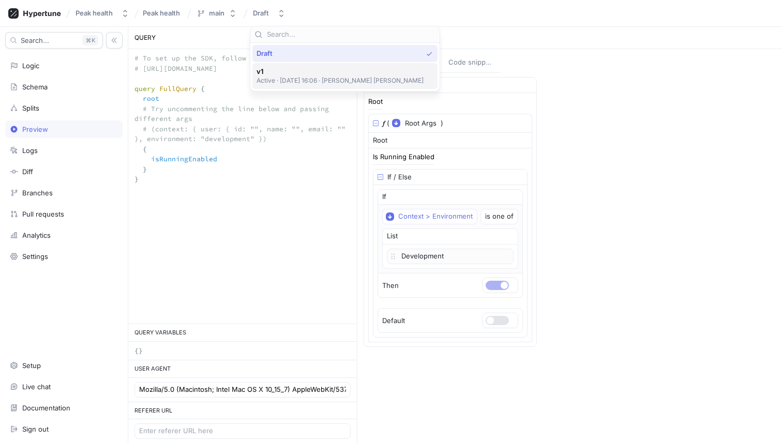
click at [265, 83] on p "Active ‧ [DATE] 16:06 ‧ [PERSON_NAME] [PERSON_NAME]" at bounding box center [341, 80] width 168 height 9
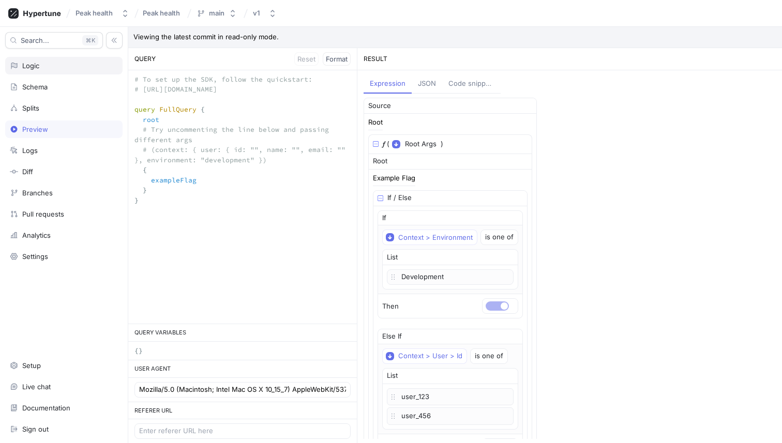
click at [78, 60] on div "Logic" at bounding box center [63, 66] width 117 height 18
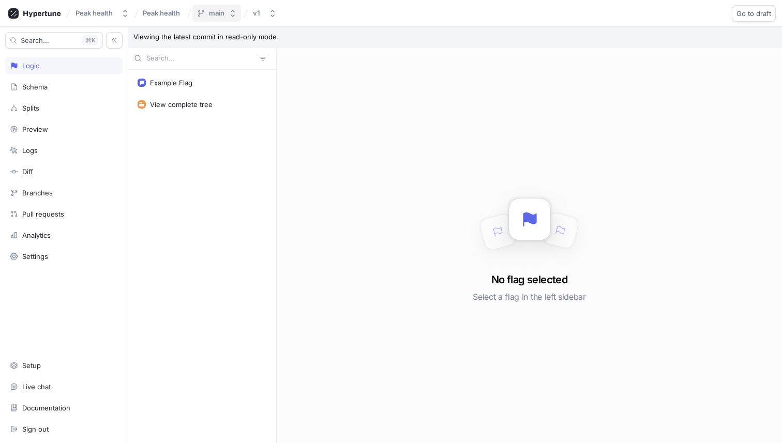
click at [224, 13] on div "main" at bounding box center [217, 13] width 16 height 9
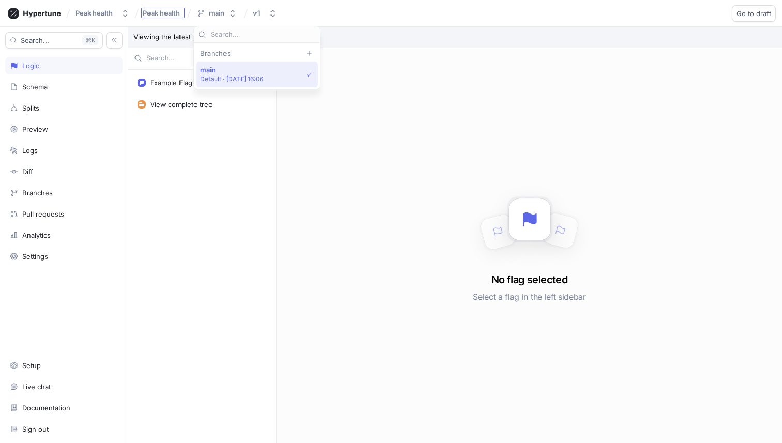
click at [156, 12] on span "Peak health" at bounding box center [161, 12] width 37 height 7
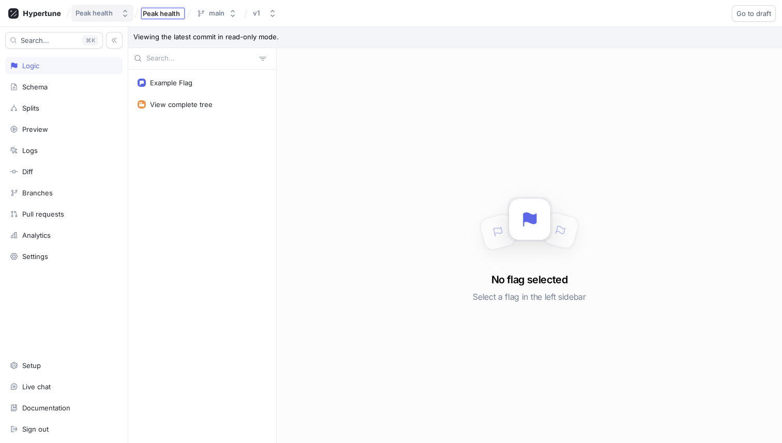
click at [94, 12] on div "Peak health" at bounding box center [94, 13] width 37 height 9
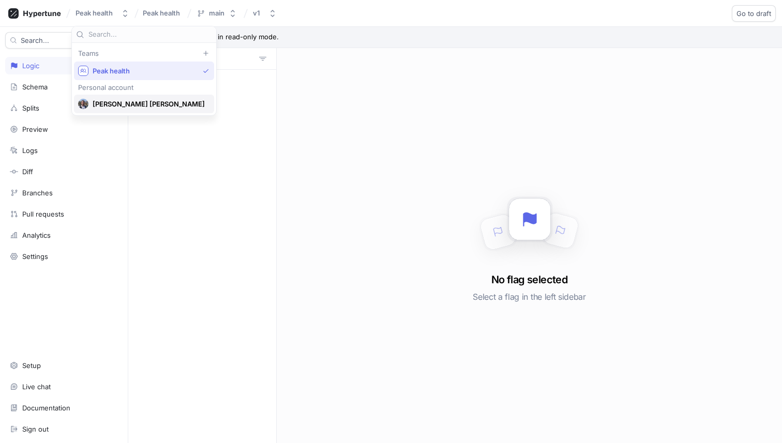
click at [128, 107] on span "[PERSON_NAME] [PERSON_NAME]" at bounding box center [149, 104] width 112 height 9
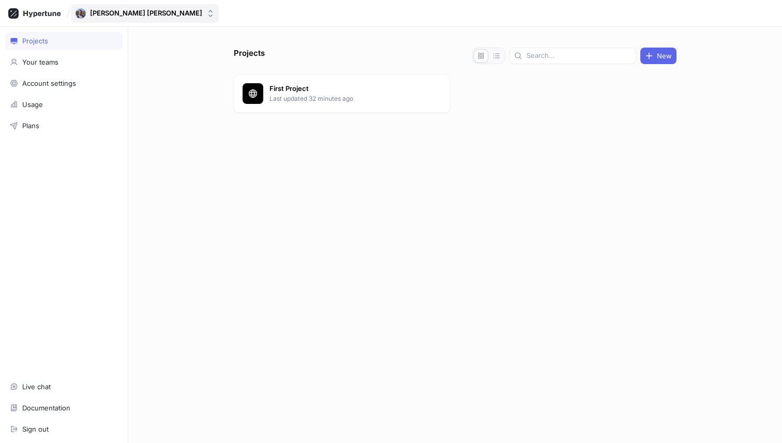
click at [142, 9] on button "[PERSON_NAME] [PERSON_NAME]" at bounding box center [144, 13] width 147 height 19
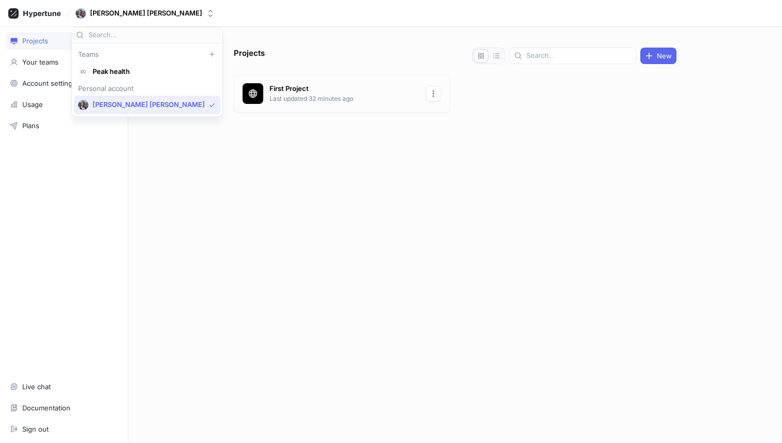
click at [433, 94] on icon "button" at bounding box center [433, 93] width 2 height 7
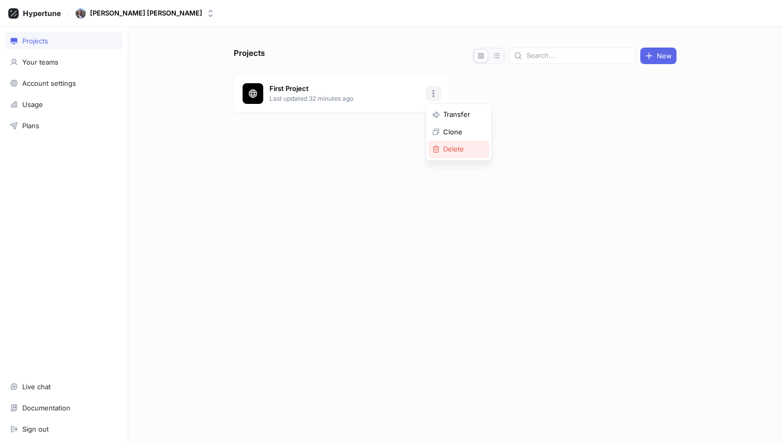
click at [441, 148] on div "Delete" at bounding box center [458, 150] width 61 height 18
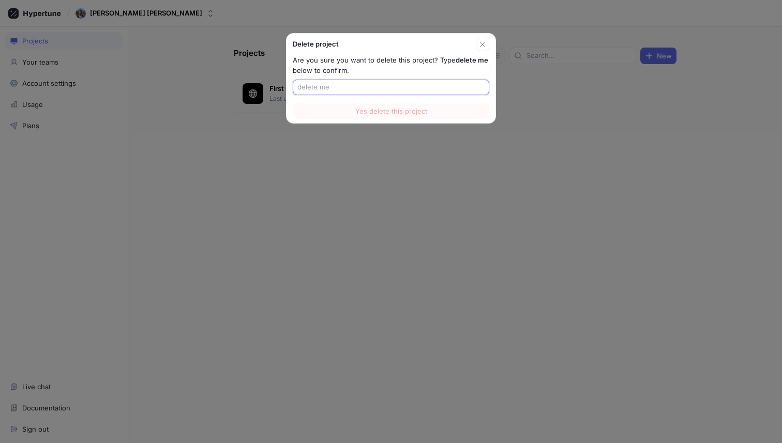
click at [345, 85] on input "text" at bounding box center [390, 87] width 187 height 10
type input "delete me"
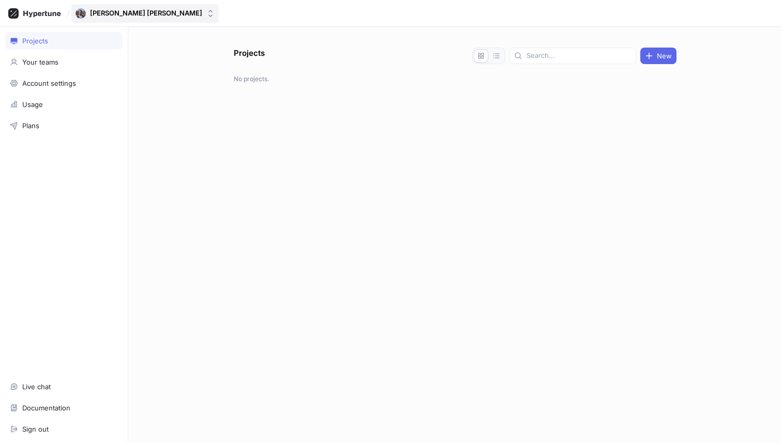
click at [128, 9] on div "[PERSON_NAME] [PERSON_NAME]" at bounding box center [146, 13] width 112 height 9
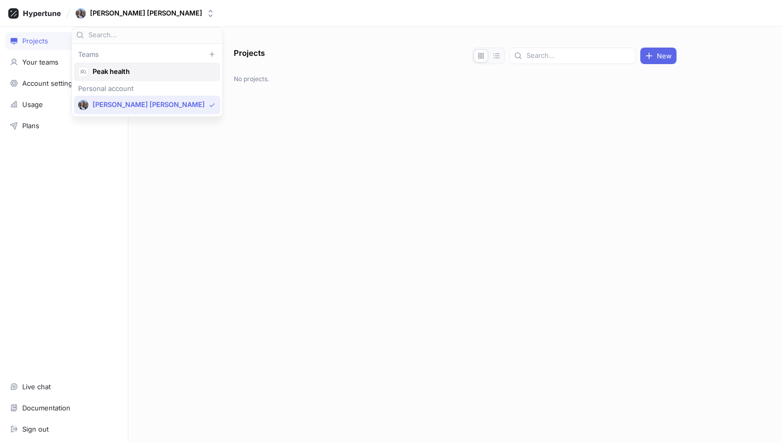
click at [129, 72] on span "Peak health" at bounding box center [152, 71] width 118 height 9
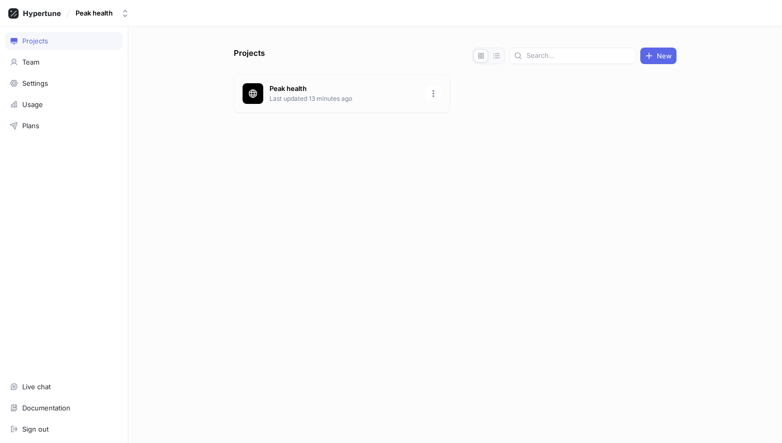
click at [320, 81] on div "Peak health Last updated 13 minutes ago" at bounding box center [342, 93] width 216 height 38
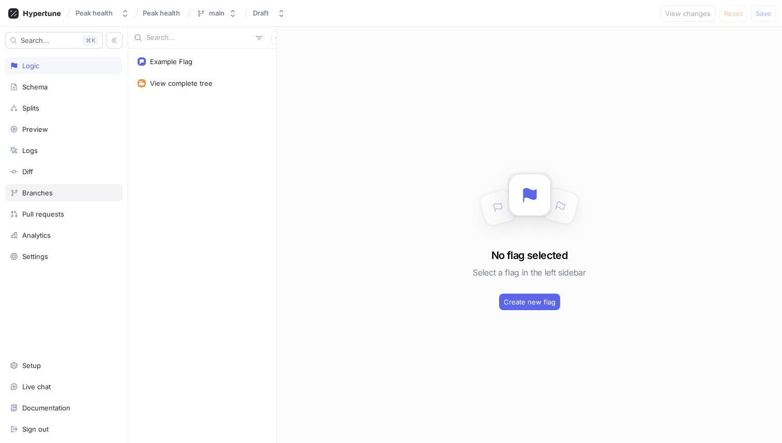
click at [48, 197] on div "Branches" at bounding box center [37, 193] width 31 height 8
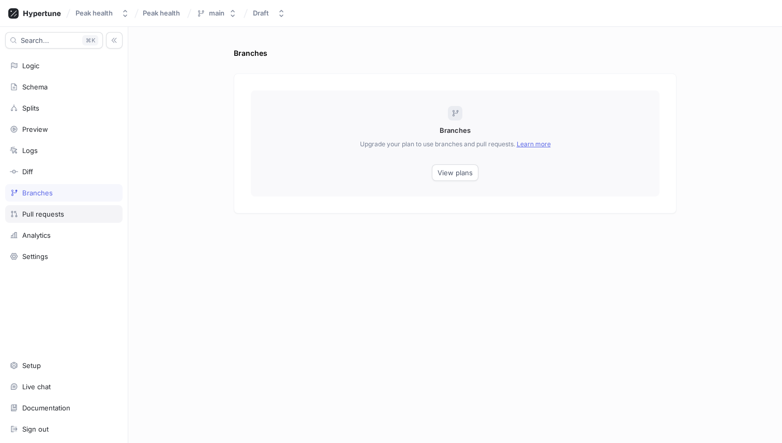
click at [78, 210] on div "Pull requests" at bounding box center [64, 214] width 108 height 8
click at [76, 233] on div "Analytics" at bounding box center [64, 235] width 108 height 8
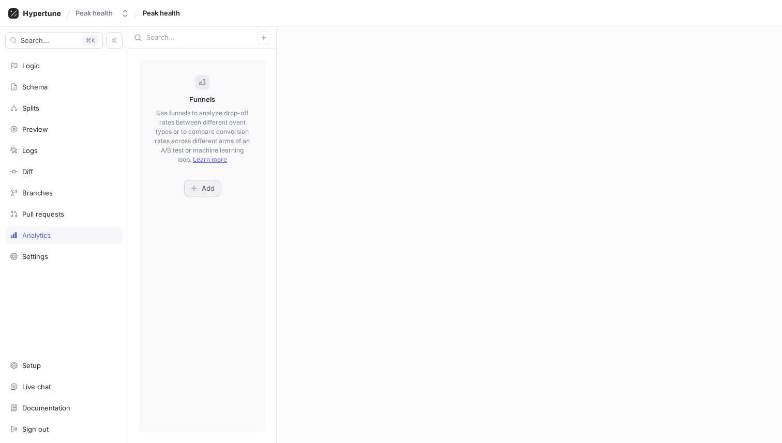
click at [209, 186] on span "Add" at bounding box center [208, 188] width 13 height 6
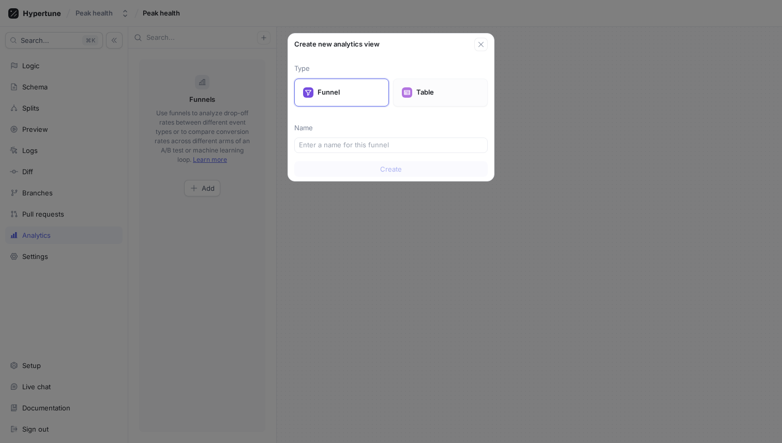
click at [445, 93] on p "Table" at bounding box center [447, 92] width 63 height 10
click at [334, 94] on p "Funnel" at bounding box center [349, 92] width 63 height 10
click at [481, 40] on icon "button" at bounding box center [481, 44] width 8 height 8
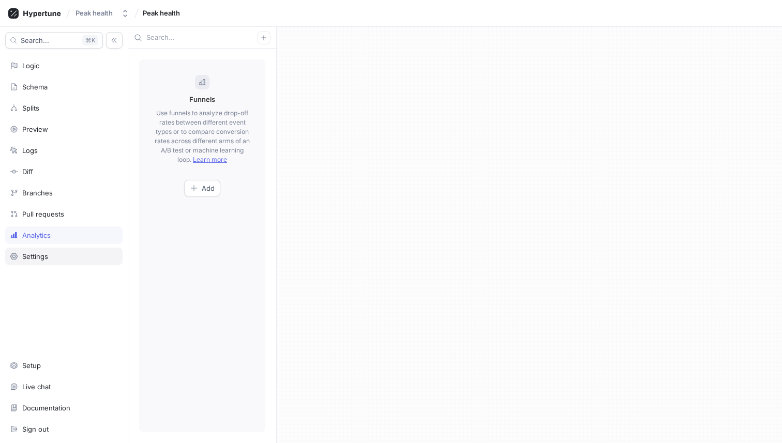
click at [56, 248] on div "Settings" at bounding box center [63, 257] width 117 height 18
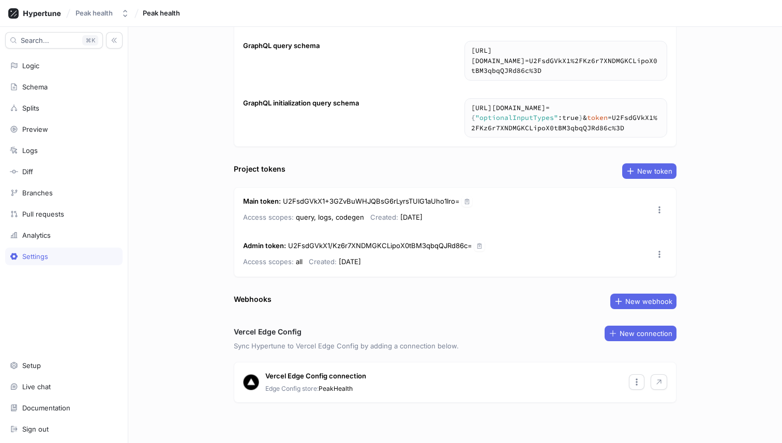
scroll to position [106, 0]
click at [657, 379] on icon "button" at bounding box center [659, 381] width 8 height 8
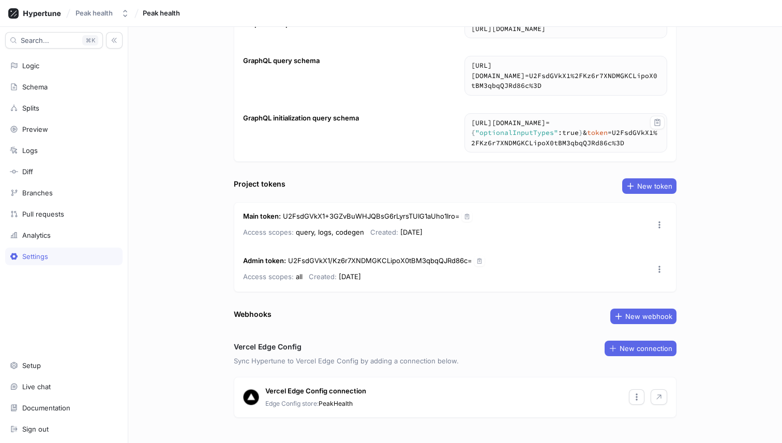
scroll to position [97, 0]
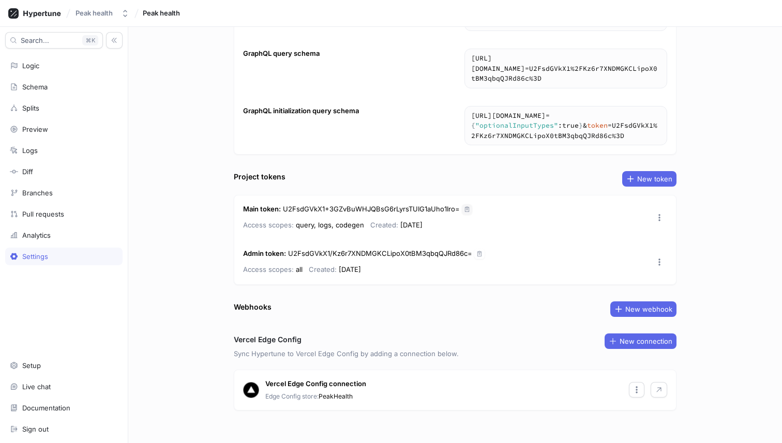
click at [470, 207] on icon "button" at bounding box center [467, 209] width 6 height 6
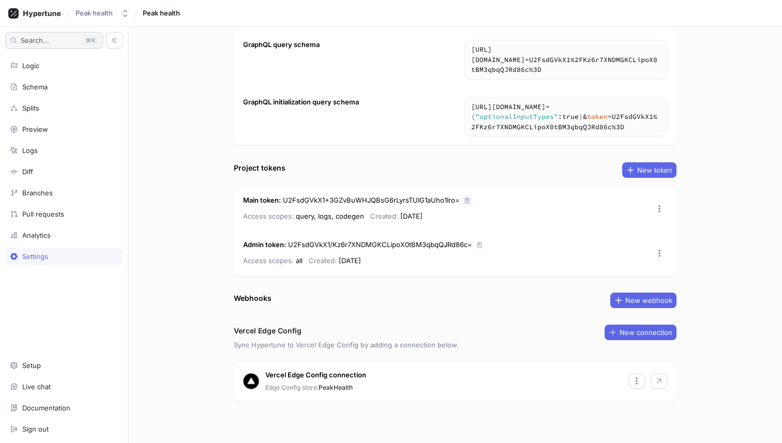
click at [72, 48] on button "Search... K" at bounding box center [54, 40] width 98 height 17
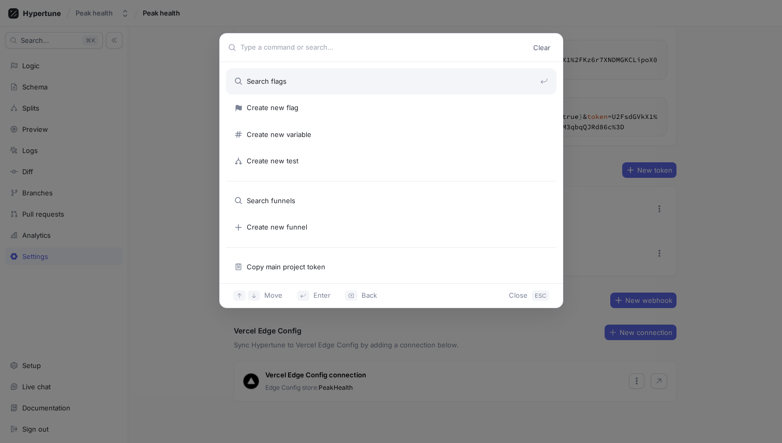
click at [59, 67] on div "Clear Search flags Create new flag Create new variable Create new test Search f…" at bounding box center [391, 221] width 782 height 443
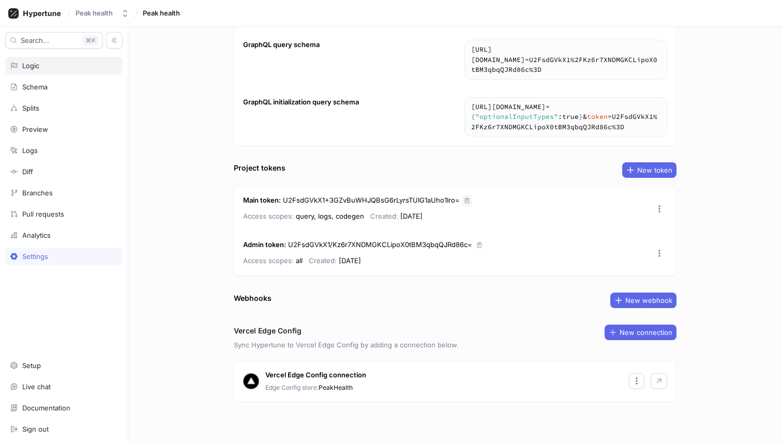
click at [50, 65] on div "Logic" at bounding box center [64, 66] width 108 height 8
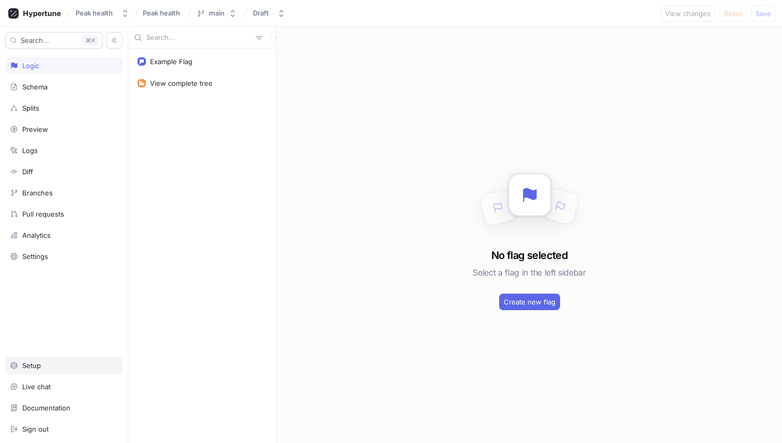
click at [58, 363] on div "Setup" at bounding box center [64, 366] width 108 height 8
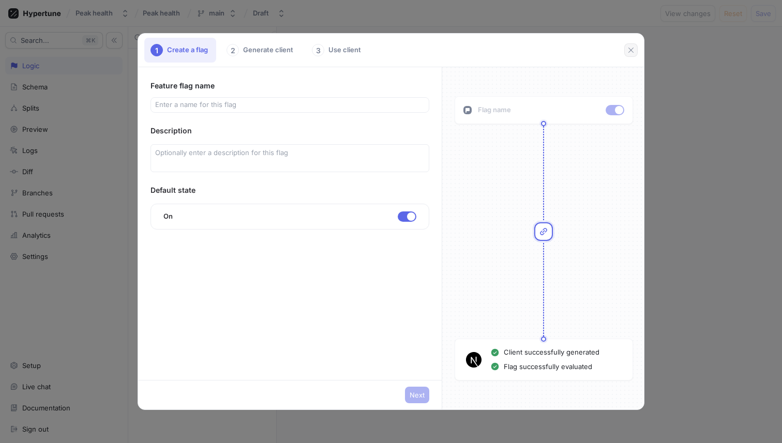
click at [631, 52] on icon "button" at bounding box center [631, 50] width 8 height 8
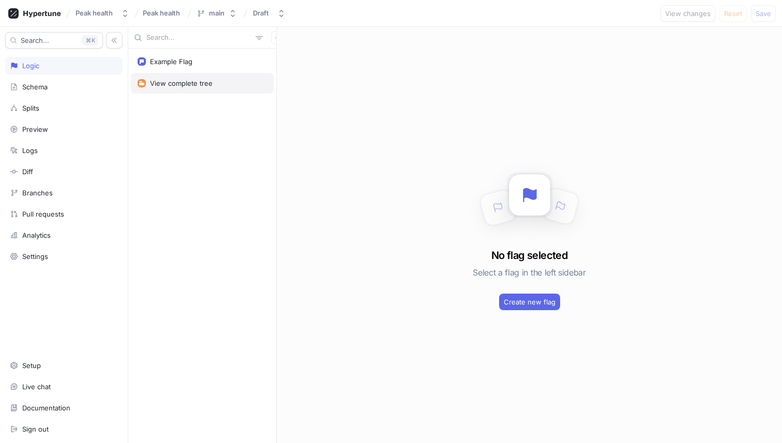
click at [178, 82] on div "View complete tree" at bounding box center [181, 83] width 63 height 8
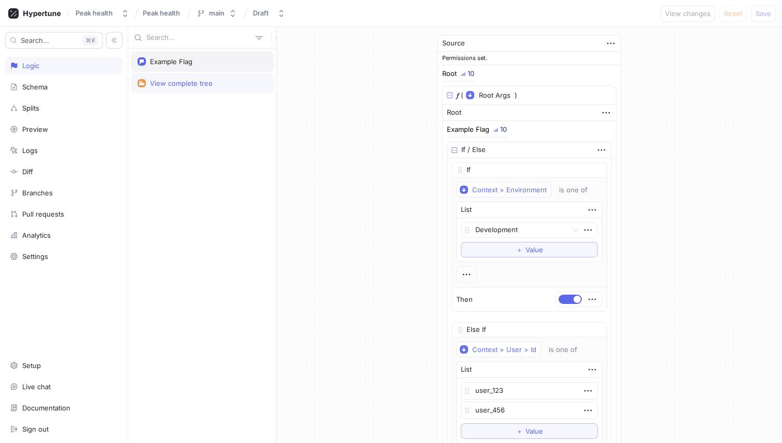
click at [181, 67] on div "Example Flag" at bounding box center [202, 61] width 143 height 21
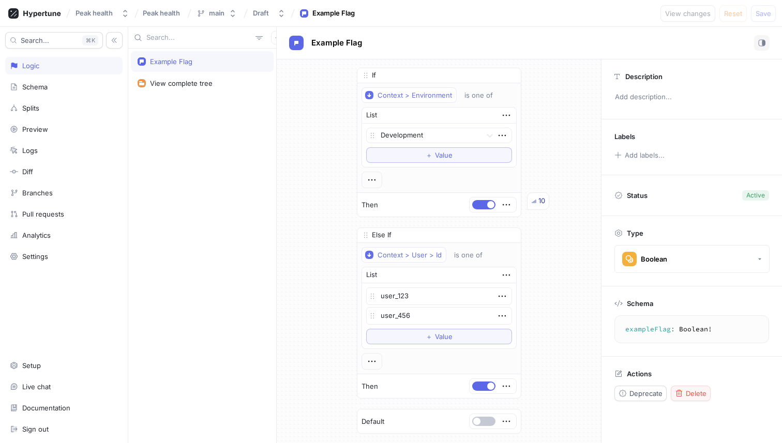
click at [689, 394] on span "Delete" at bounding box center [696, 394] width 21 height 6
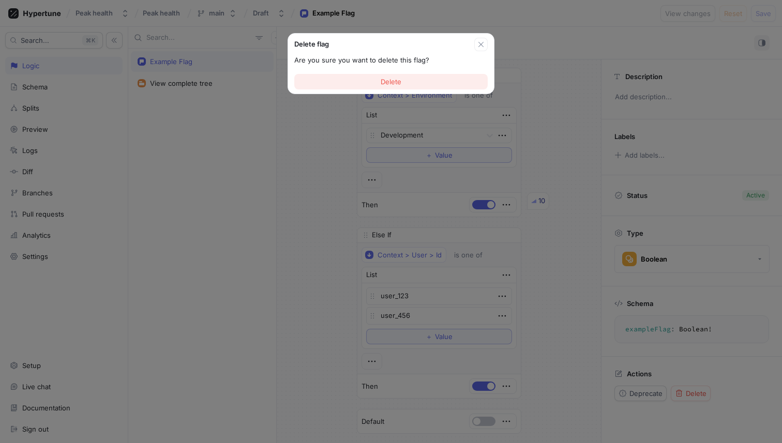
click at [426, 81] on button "Delete" at bounding box center [390, 82] width 193 height 16
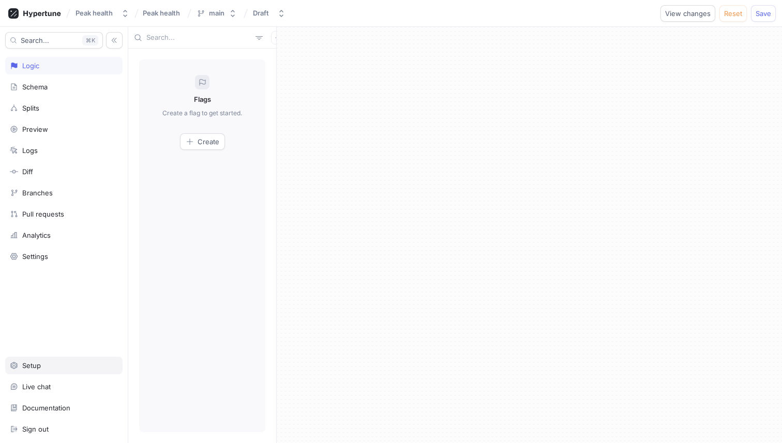
click at [39, 360] on div "Setup" at bounding box center [63, 366] width 117 height 18
type textarea "x"
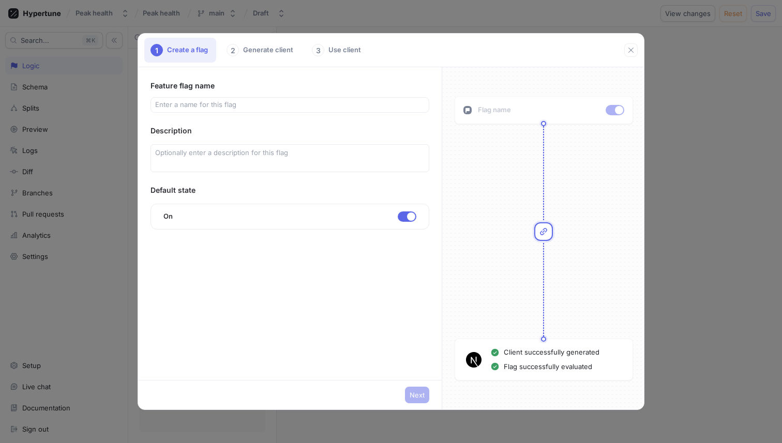
click at [330, 50] on div "3 Use client" at bounding box center [338, 50] width 64 height 25
click at [313, 50] on div "3" at bounding box center [318, 50] width 12 height 12
click at [282, 102] on input "text" at bounding box center [290, 105] width 270 height 10
click at [629, 47] on icon "button" at bounding box center [631, 50] width 8 height 8
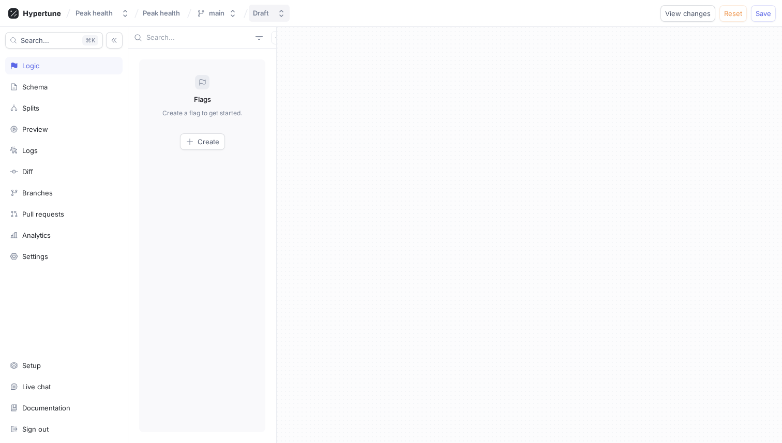
click at [267, 16] on div "Draft" at bounding box center [261, 13] width 16 height 9
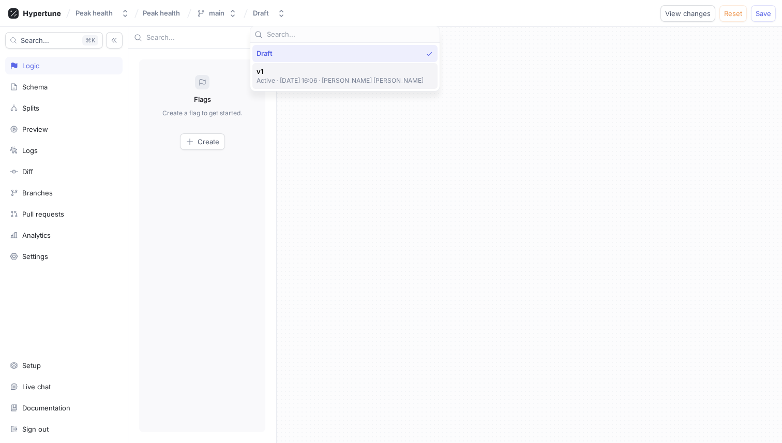
click at [287, 79] on p "Active ‧ [DATE] 16:06 ‧ [PERSON_NAME] [PERSON_NAME]" at bounding box center [341, 80] width 168 height 9
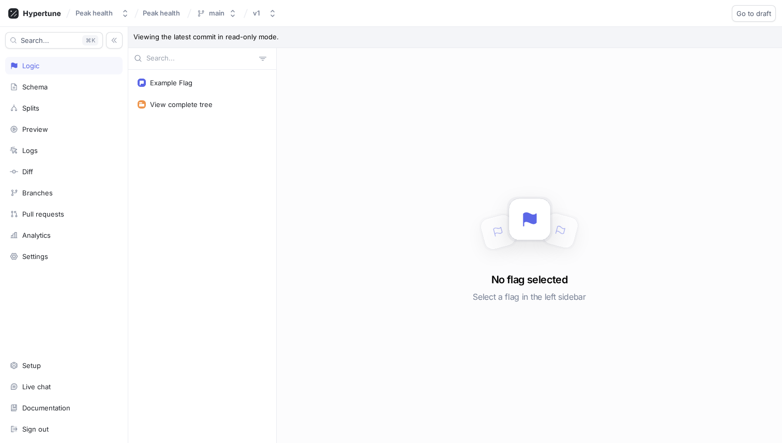
click at [267, 23] on div "Peak health Peak health main v1 Go to draft Roll back" at bounding box center [391, 13] width 782 height 27
click at [263, 11] on div "v1" at bounding box center [258, 13] width 11 height 9
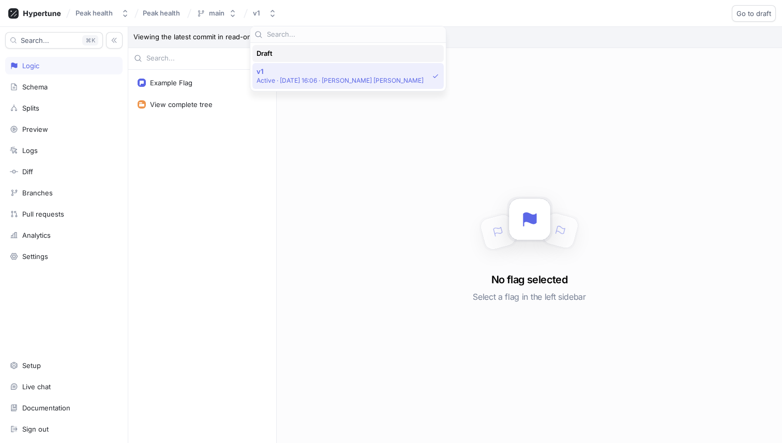
click at [274, 50] on div "Draft" at bounding box center [346, 53] width 178 height 9
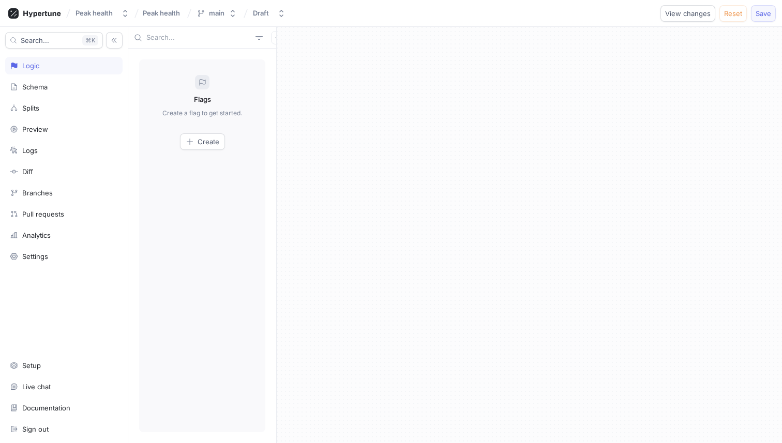
click at [765, 14] on span "Save" at bounding box center [764, 13] width 16 height 6
click at [279, 8] on button "Draft" at bounding box center [269, 13] width 41 height 17
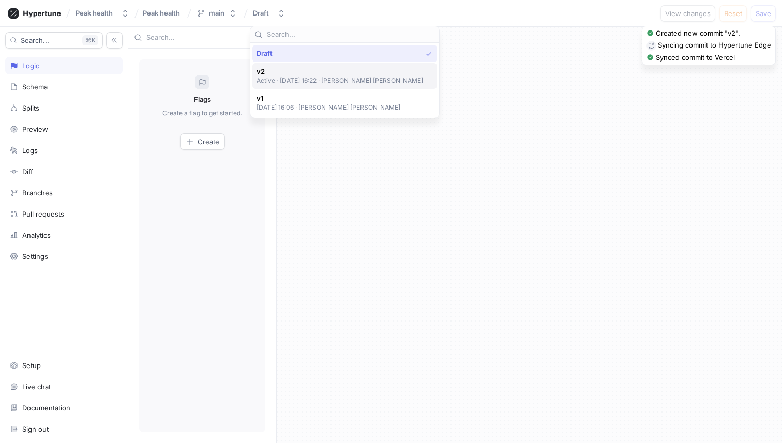
click at [290, 76] on span "v2" at bounding box center [340, 71] width 167 height 9
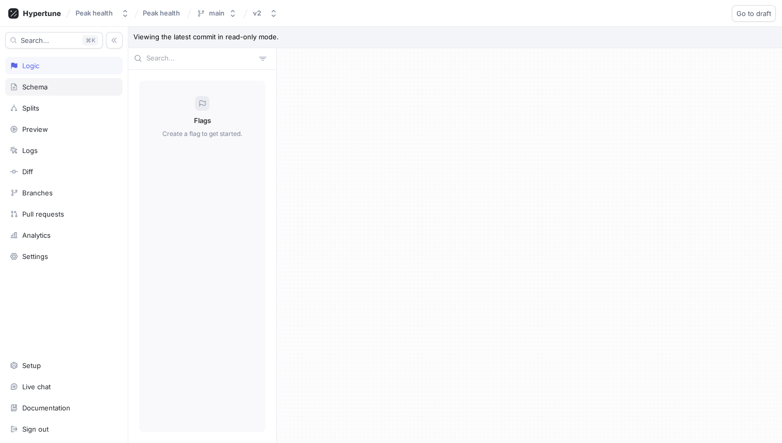
click at [46, 79] on div "Schema" at bounding box center [63, 87] width 117 height 18
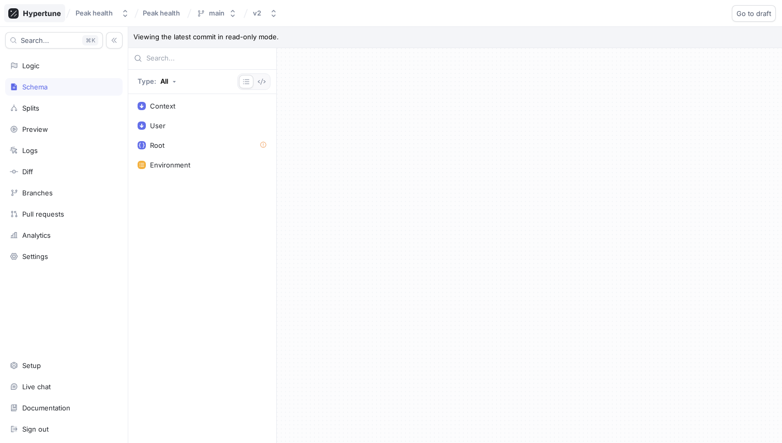
click at [28, 12] on icon at bounding box center [41, 13] width 37 height 7
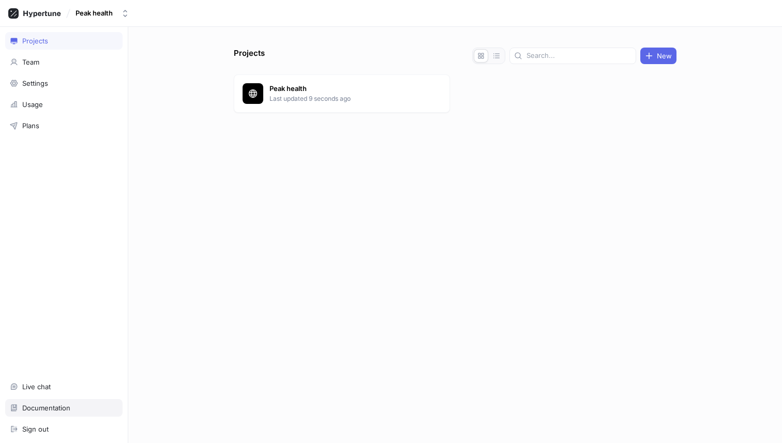
click at [54, 410] on div "Documentation" at bounding box center [46, 408] width 48 height 8
click at [281, 96] on p "Last updated 9 seconds ago" at bounding box center [345, 98] width 150 height 9
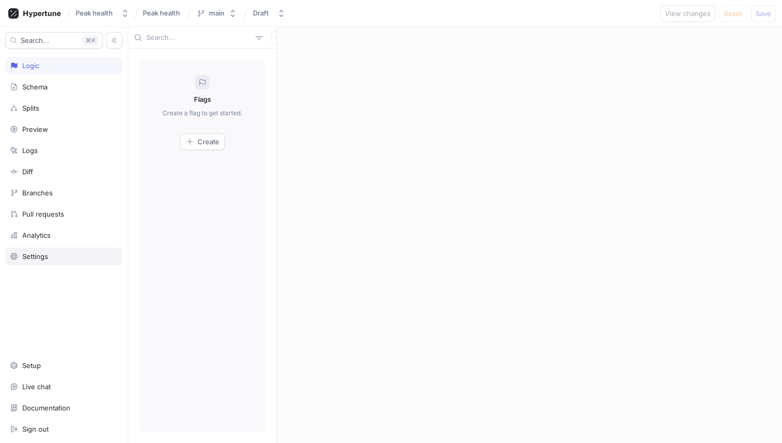
click at [69, 261] on div "Settings" at bounding box center [63, 257] width 117 height 18
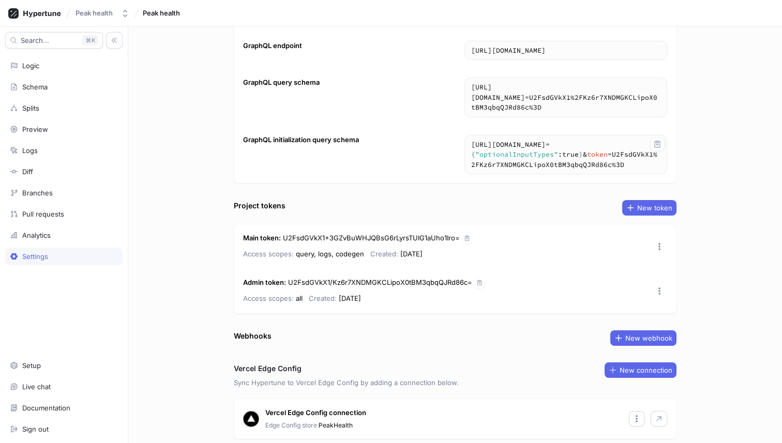
scroll to position [106, 0]
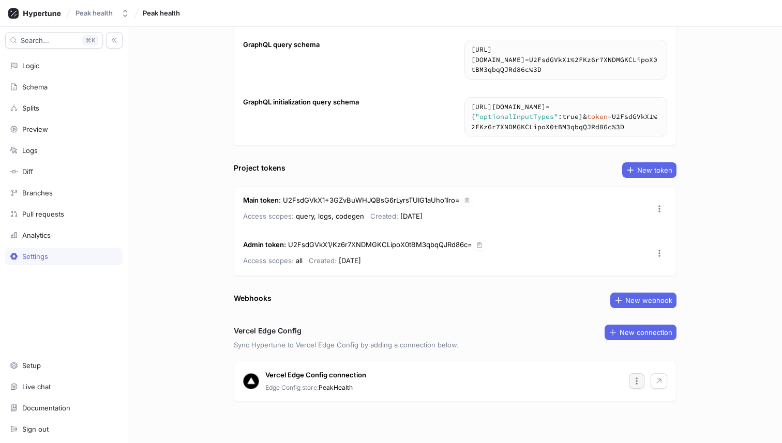
click at [637, 380] on icon "button" at bounding box center [637, 381] width 8 height 8
click at [652, 341] on div "Copy env vars" at bounding box center [666, 348] width 69 height 18
click at [312, 239] on div "Admin token : U2FsdGVkX1/Kz6r7XNDMGKCLipoX0tBM3qbqQJRd86c= Access scopes: all C…" at bounding box center [455, 253] width 442 height 44
click at [180, 202] on div "Project settings Project name Peak health GraphQL endpoint [URL][DOMAIN_NAME] […" at bounding box center [455, 235] width 654 height 416
click at [666, 304] on span "New webhook" at bounding box center [648, 300] width 47 height 6
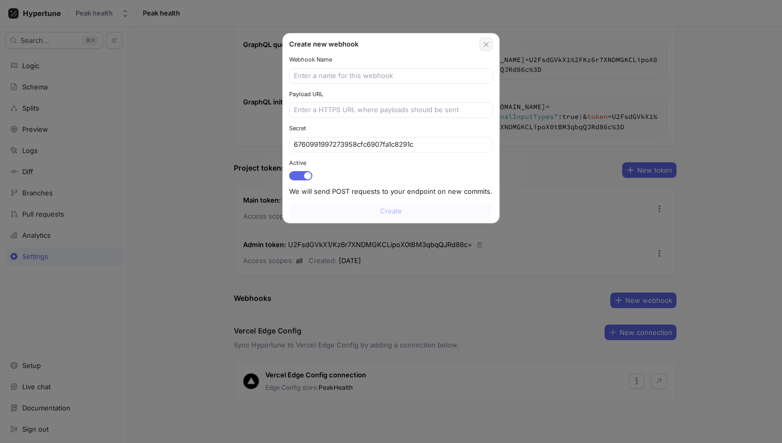
click at [493, 46] on button "button" at bounding box center [486, 44] width 13 height 13
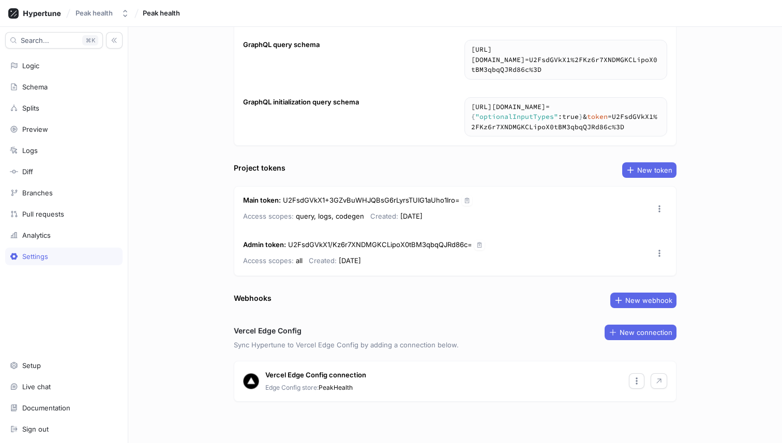
scroll to position [0, 0]
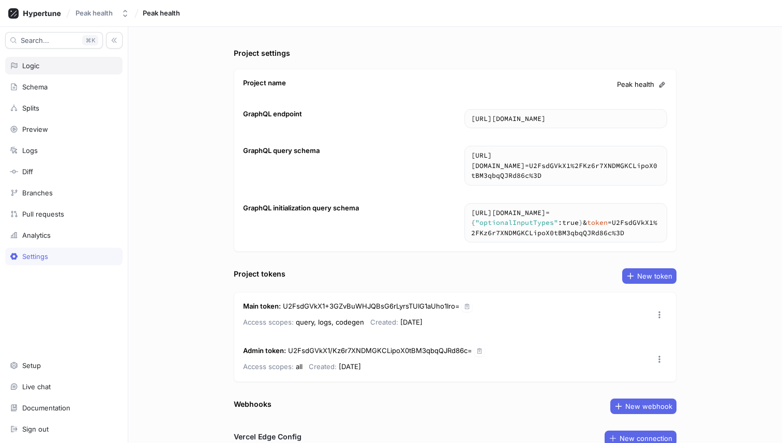
click at [47, 59] on div "Logic" at bounding box center [63, 66] width 117 height 18
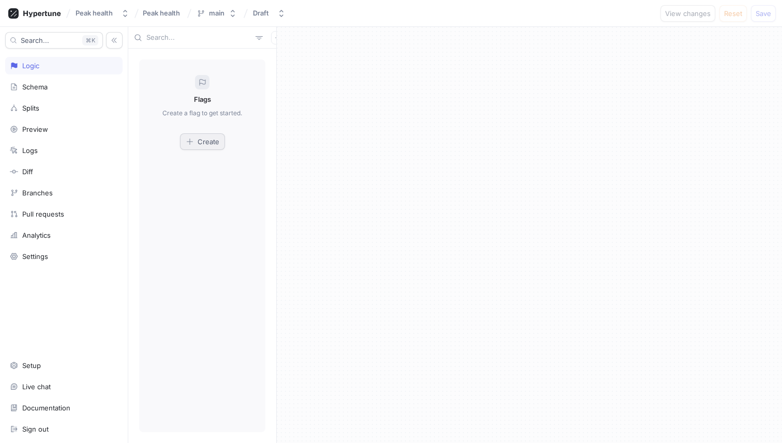
click at [206, 143] on span "Create" at bounding box center [209, 142] width 22 height 6
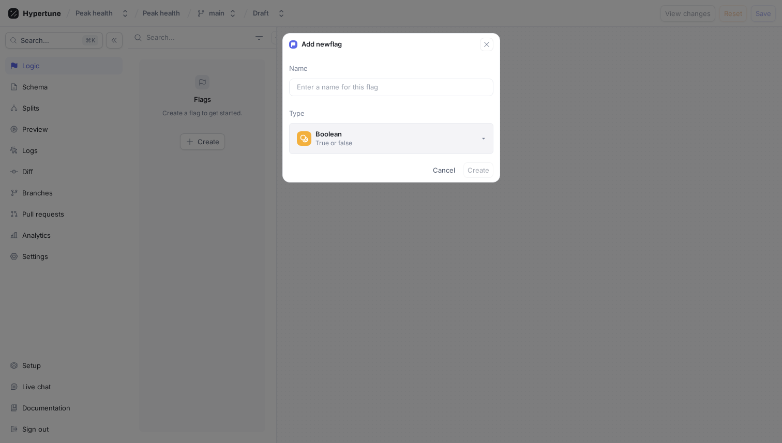
click at [343, 140] on div "True or false" at bounding box center [334, 143] width 37 height 9
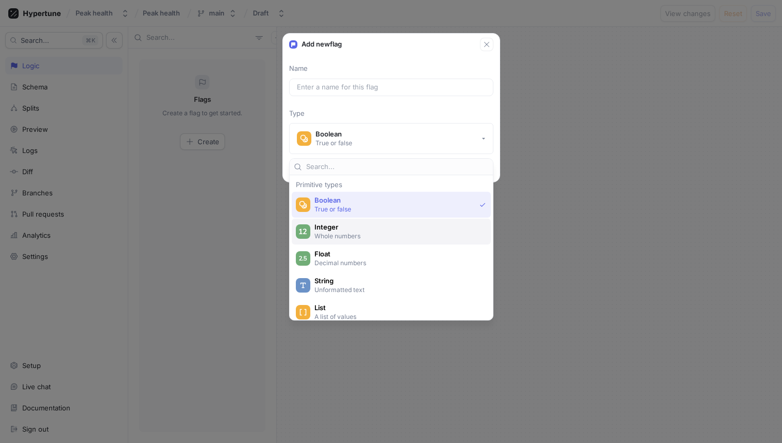
click at [367, 231] on span "Integer" at bounding box center [398, 227] width 167 height 9
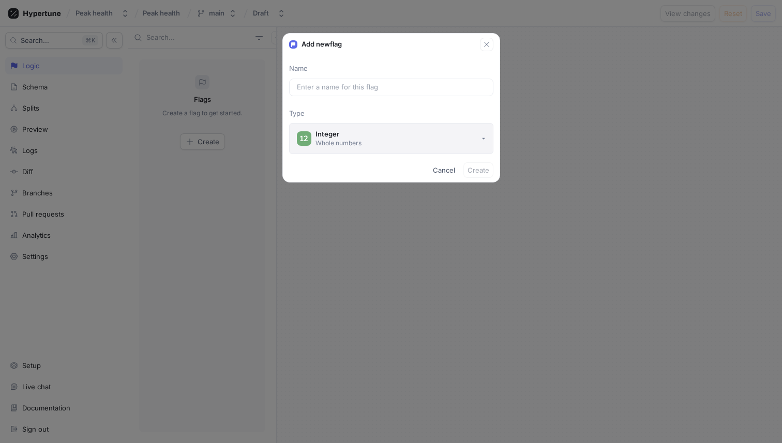
click at [360, 133] on div "Integer" at bounding box center [339, 134] width 46 height 9
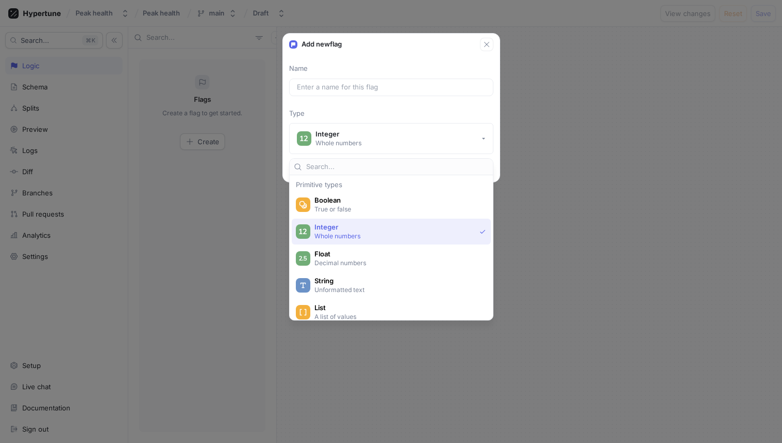
click at [462, 110] on p "Type" at bounding box center [391, 114] width 204 height 10
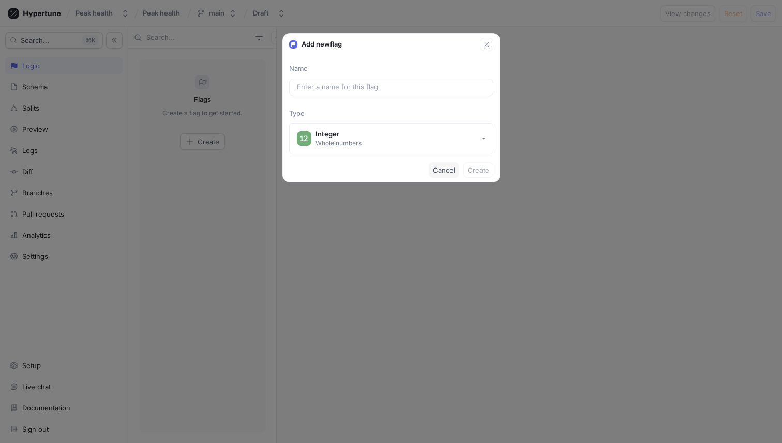
click at [448, 177] on button "Cancel" at bounding box center [444, 170] width 31 height 16
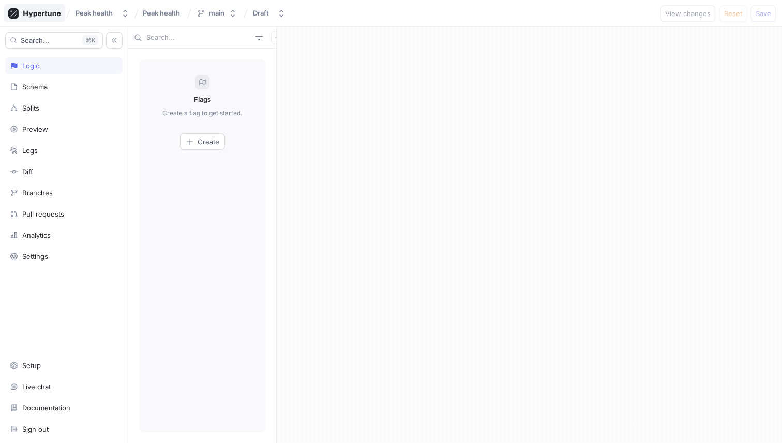
click at [37, 12] on icon at bounding box center [34, 13] width 53 height 10
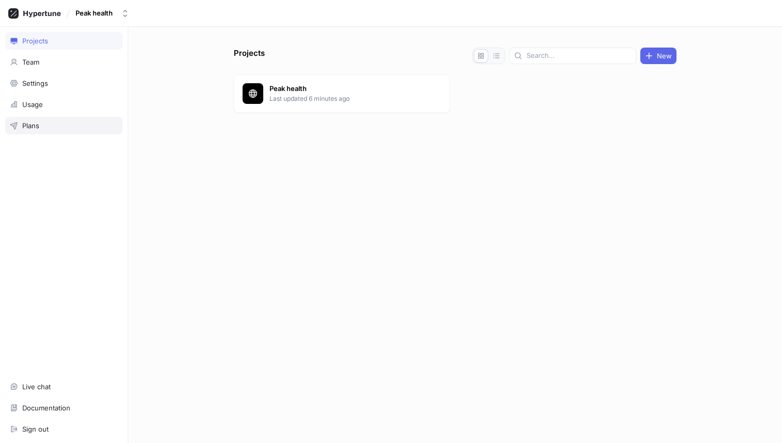
click at [57, 126] on div "Plans" at bounding box center [64, 126] width 108 height 8
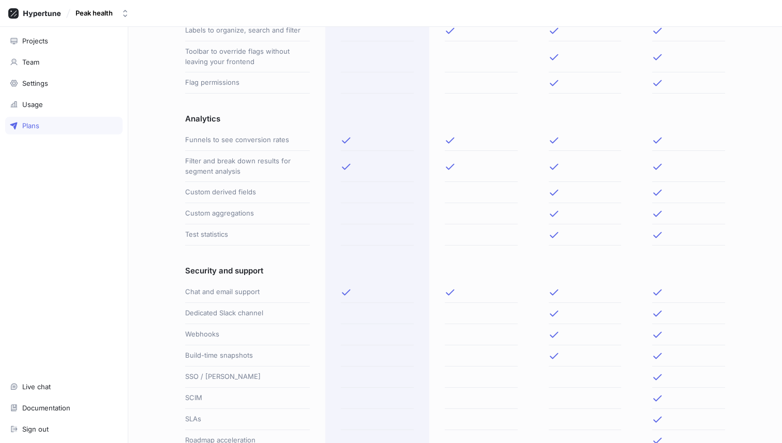
scroll to position [460, 0]
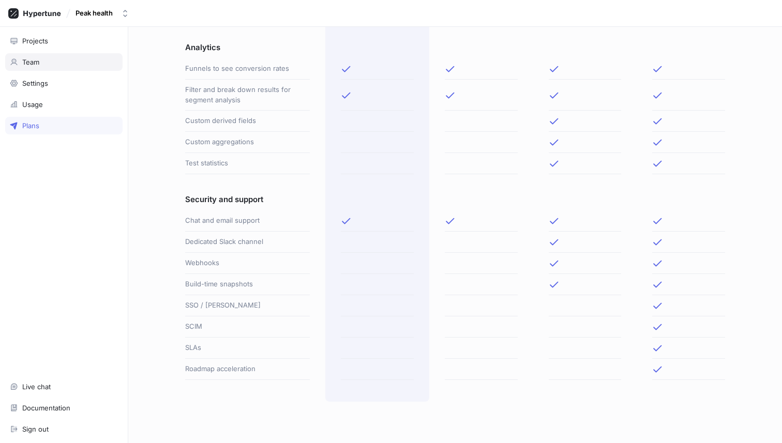
click at [48, 64] on div "Team" at bounding box center [64, 62] width 108 height 8
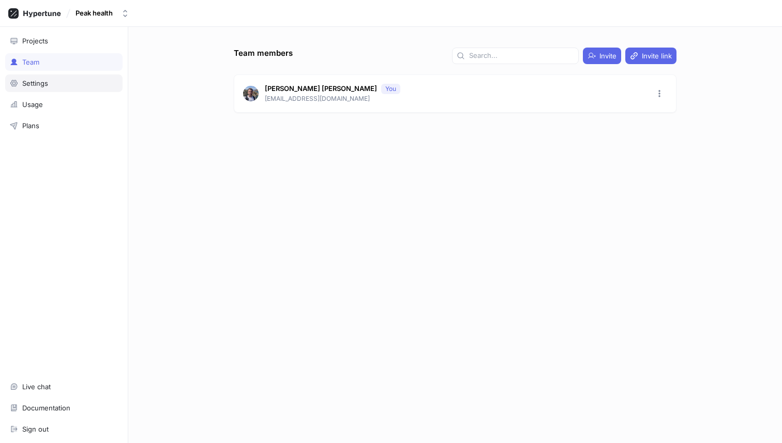
click at [67, 84] on div "Settings" at bounding box center [64, 83] width 108 height 8
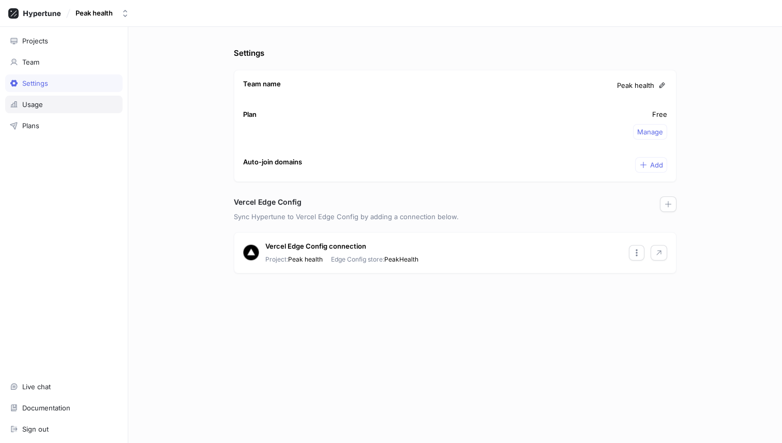
click at [70, 105] on div "Usage" at bounding box center [64, 104] width 108 height 8
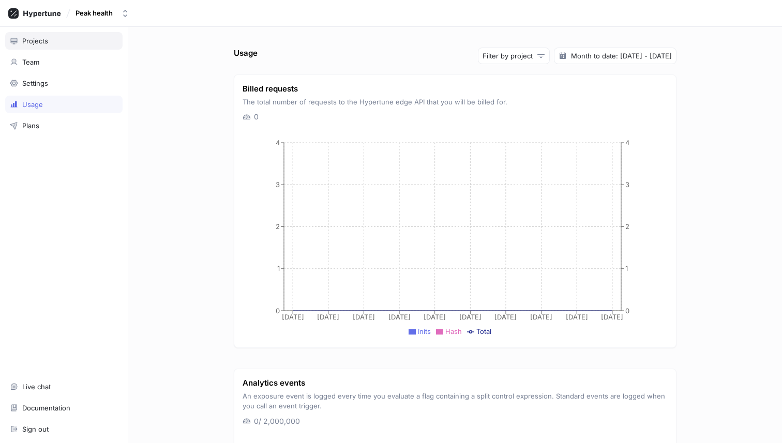
click at [28, 44] on div "Projects" at bounding box center [35, 41] width 26 height 8
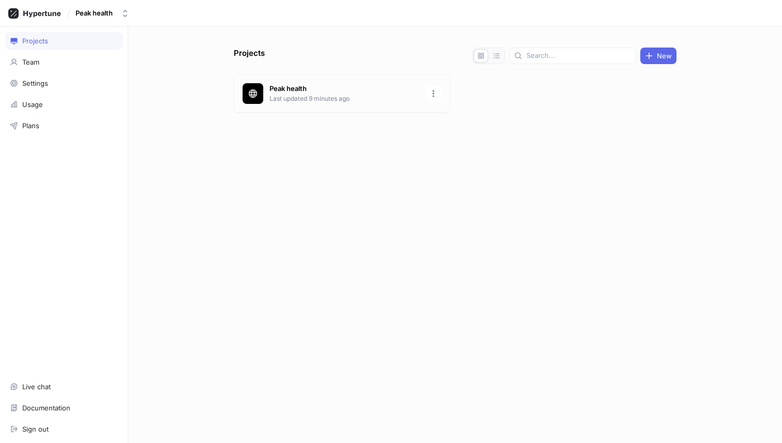
click at [305, 106] on div "Peak health Last updated 9 minutes ago" at bounding box center [342, 93] width 216 height 38
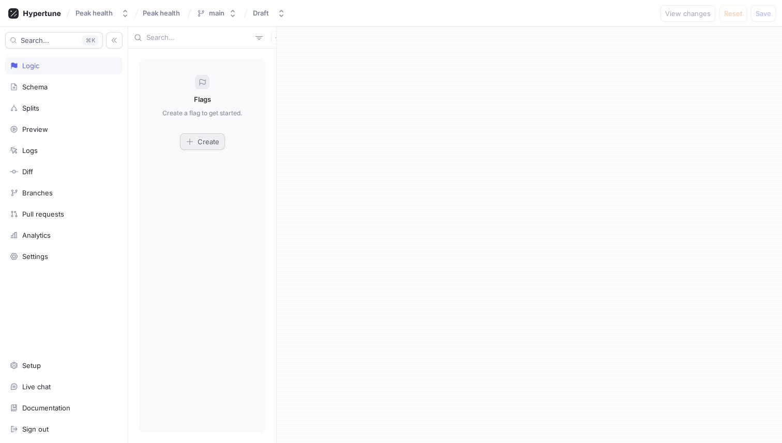
click at [197, 136] on button "Create" at bounding box center [202, 141] width 45 height 17
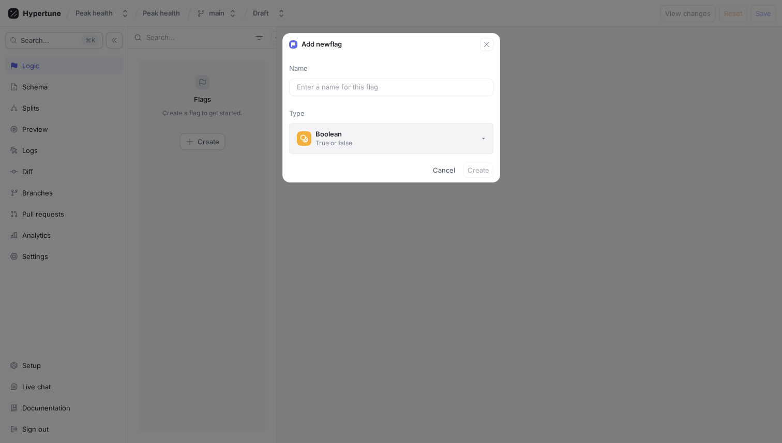
click at [365, 142] on button "Boolean True or false" at bounding box center [391, 138] width 204 height 31
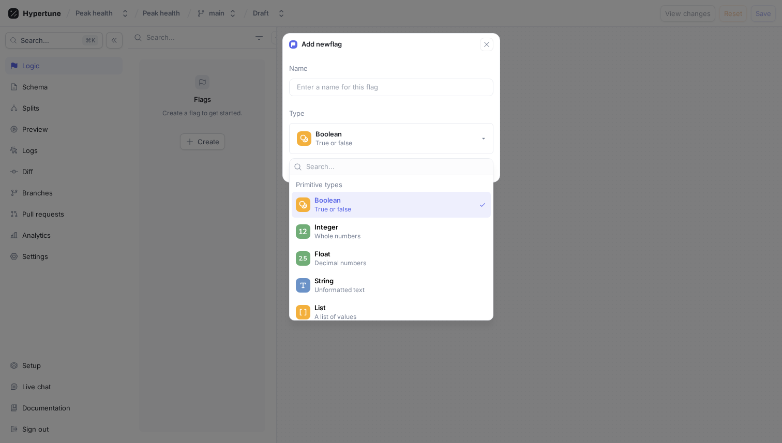
click at [355, 206] on p "True or false" at bounding box center [395, 209] width 161 height 9
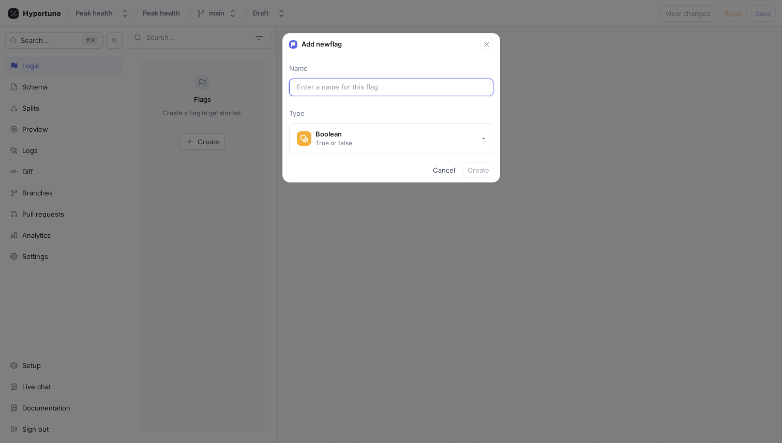
click at [327, 84] on input "text" at bounding box center [391, 87] width 189 height 10
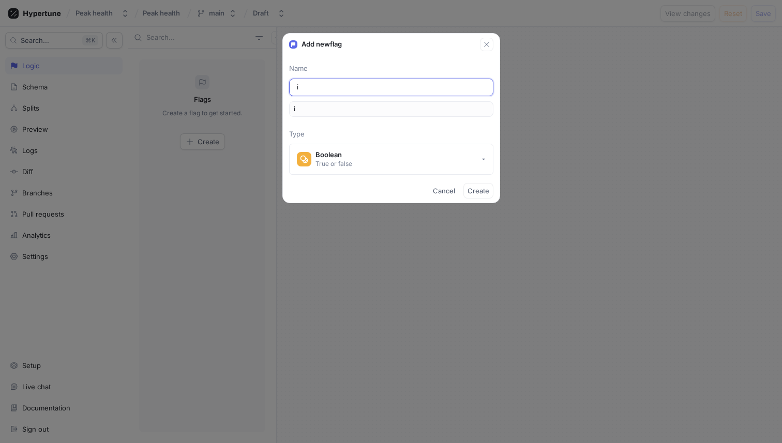
type input "is"
type input "isR"
type input "isRo"
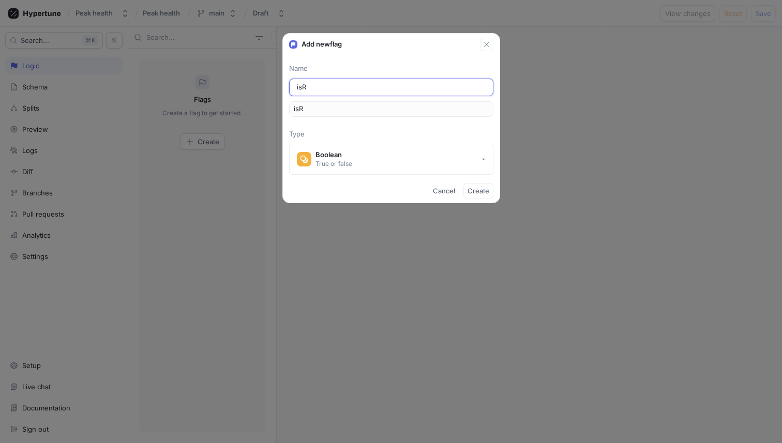
type input "isRo"
type input "isR"
type input "is"
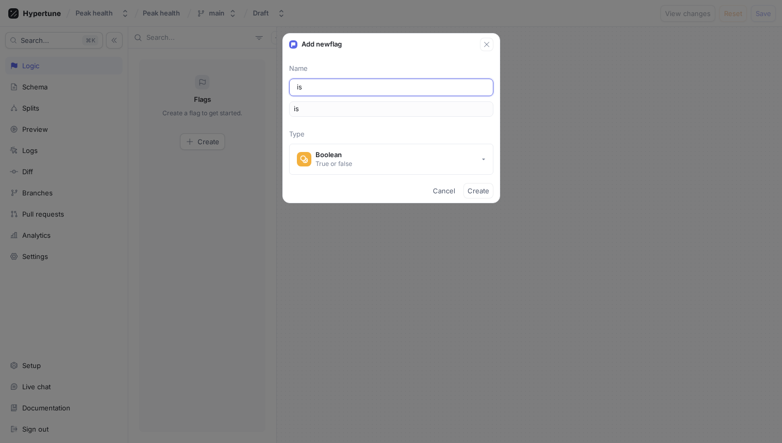
type input "i"
type input "ir"
type input "i"
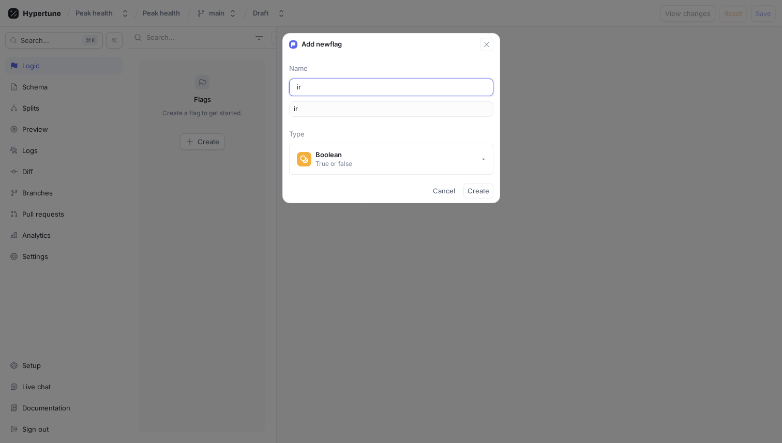
type input "i"
type input "roa"
type input "road"
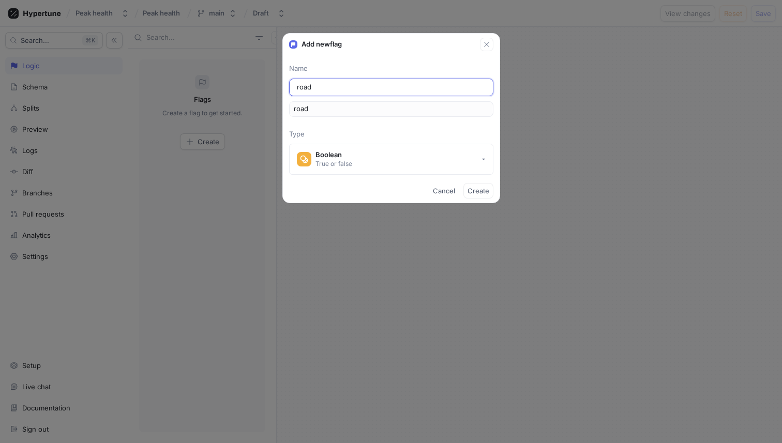
type input "roadm"
type input "roadma"
type input "roadmap"
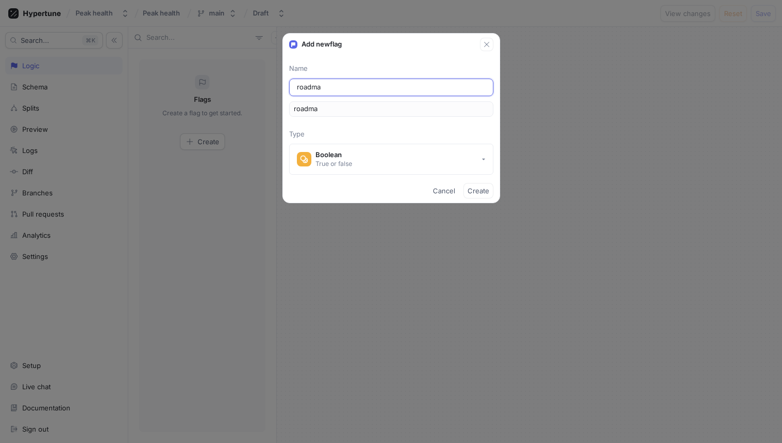
type input "roadmap"
click at [477, 188] on span "Create" at bounding box center [479, 191] width 22 height 6
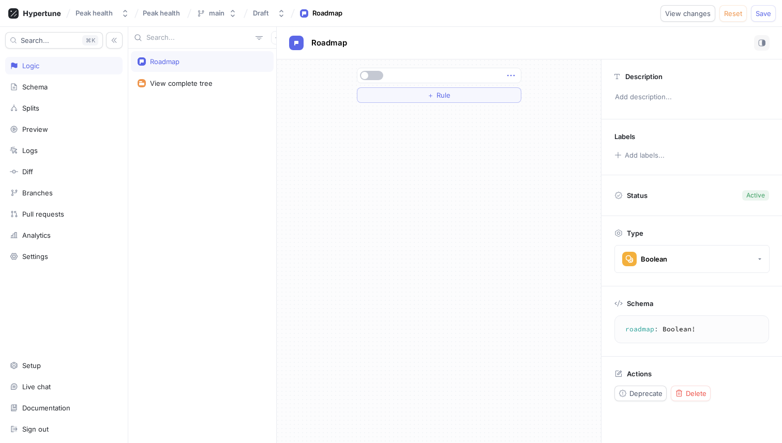
click at [513, 76] on icon "button" at bounding box center [510, 76] width 7 height 2
click at [476, 72] on div at bounding box center [438, 75] width 157 height 6
click at [465, 97] on button "＋ Rule" at bounding box center [439, 95] width 165 height 16
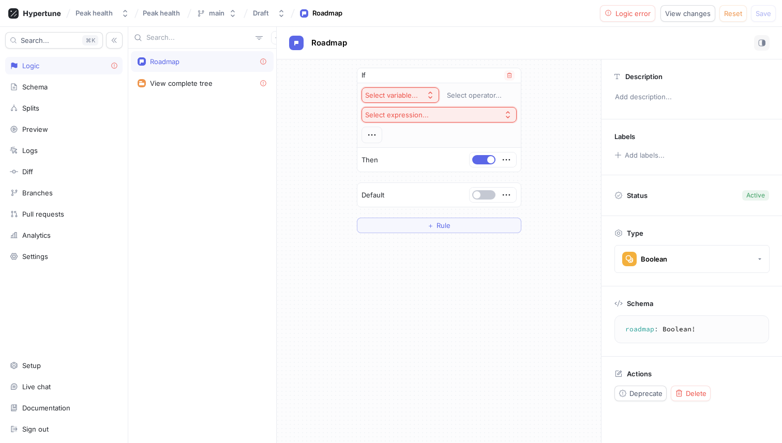
click at [416, 97] on div "Select variable..." at bounding box center [391, 95] width 53 height 9
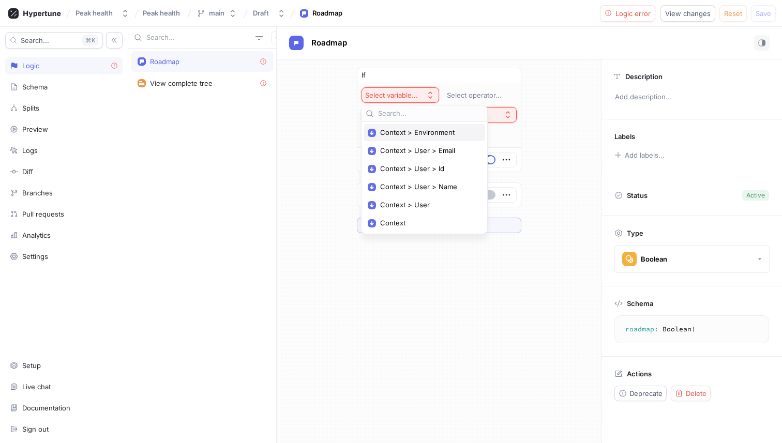
click at [415, 130] on span "Context > Environment" at bounding box center [428, 132] width 96 height 9
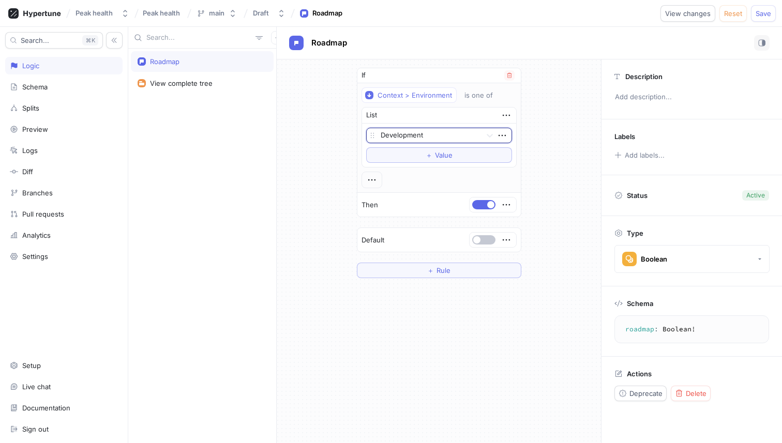
click at [441, 135] on div at bounding box center [429, 136] width 97 height 12
click at [431, 154] on div "Development" at bounding box center [439, 156] width 145 height 17
click at [559, 145] on div "If Context > Environment is one of List Development To pick up a draggable item…" at bounding box center [439, 172] width 324 height 227
click at [762, 10] on span "Save" at bounding box center [764, 13] width 16 height 6
click at [187, 88] on div "View complete tree" at bounding box center [202, 83] width 143 height 21
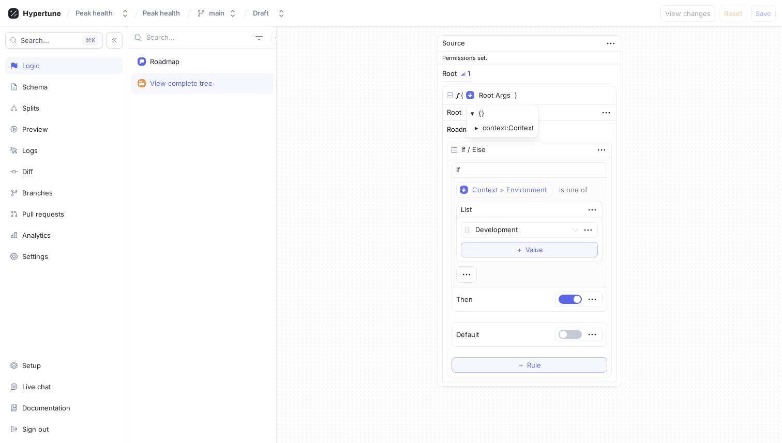
click at [480, 129] on div "▸" at bounding box center [479, 128] width 8 height 10
click at [480, 143] on div "▾ context: Context ▸ user: User ◦ environment: Environment" at bounding box center [522, 144] width 95 height 43
click at [483, 143] on div "▸" at bounding box center [483, 142] width 8 height 10
click at [408, 171] on div "Source Permissions set. Root 1 𝑓 ( Root Args ▾ {} ▾ context: Context ▾ user: Us…" at bounding box center [529, 211] width 505 height 368
click at [59, 88] on div "Schema" at bounding box center [64, 87] width 108 height 8
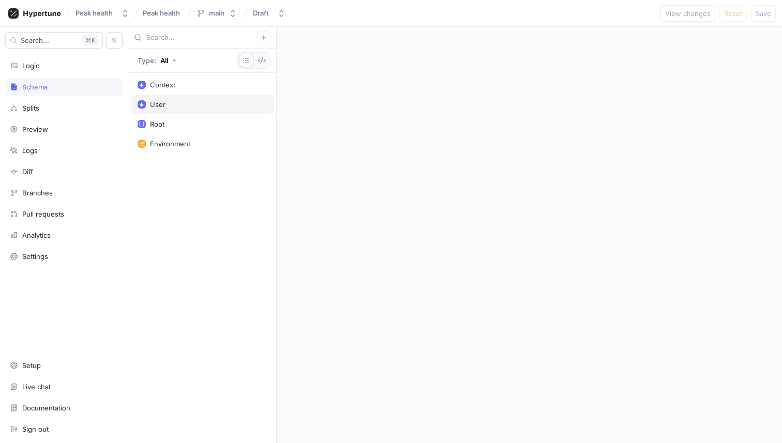
click at [181, 100] on div "User" at bounding box center [202, 104] width 143 height 19
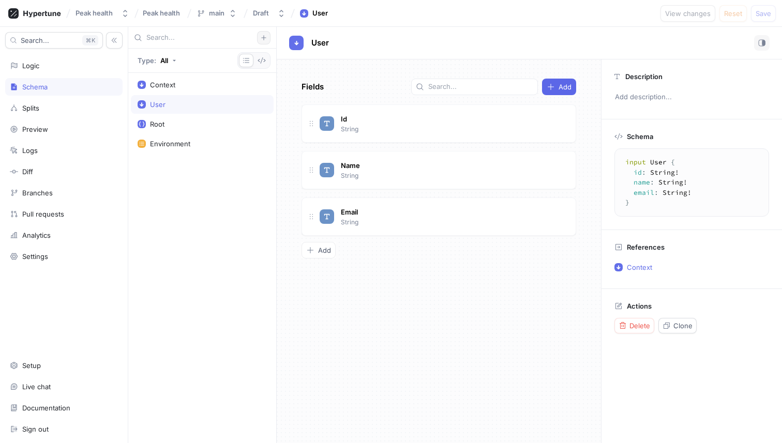
click at [261, 41] on button "button" at bounding box center [263, 37] width 13 height 13
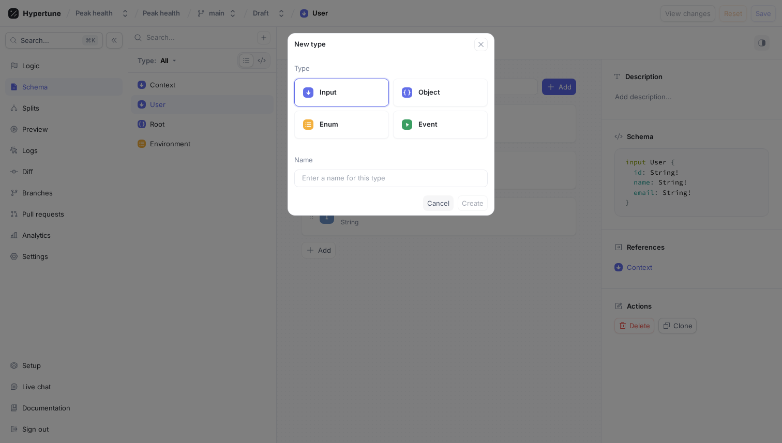
click at [444, 206] on span "Cancel" at bounding box center [438, 203] width 22 height 6
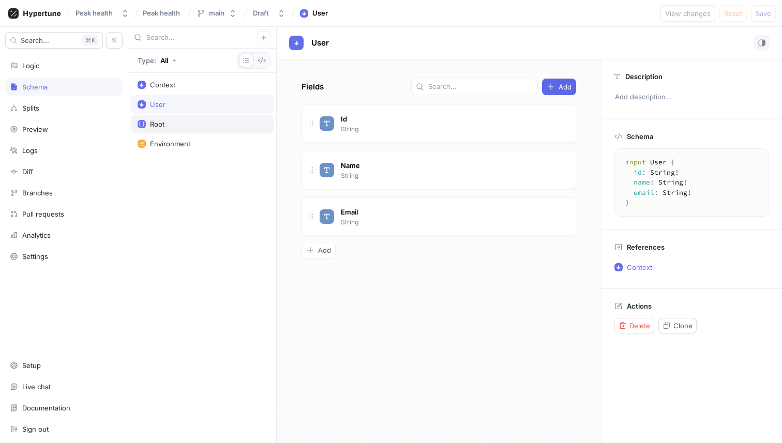
click at [180, 122] on div "Root" at bounding box center [202, 124] width 129 height 8
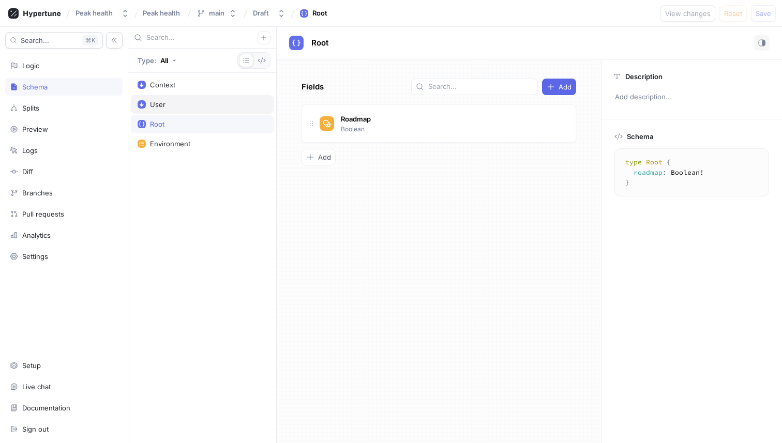
click at [186, 103] on div "User" at bounding box center [202, 104] width 129 height 8
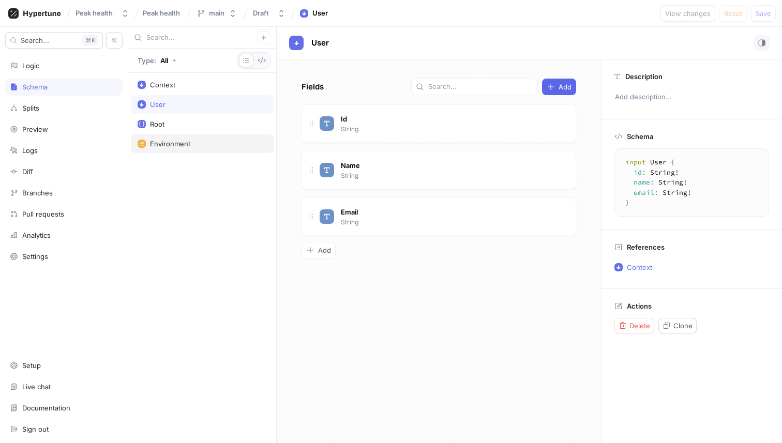
click at [191, 142] on div "Environment" at bounding box center [202, 144] width 129 height 8
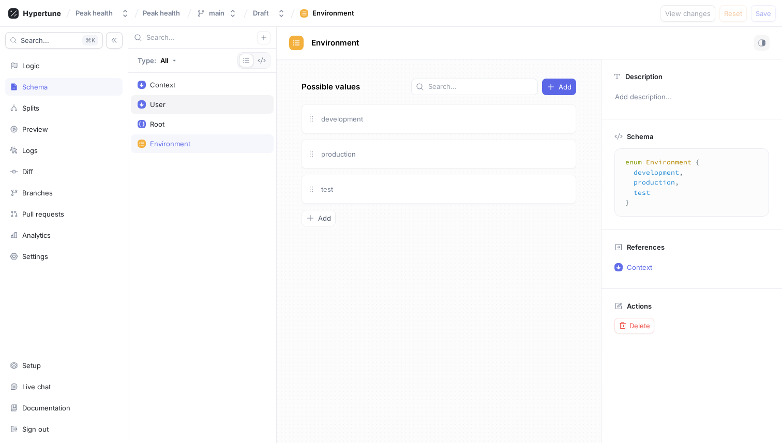
click at [188, 108] on div "User" at bounding box center [202, 104] width 129 height 8
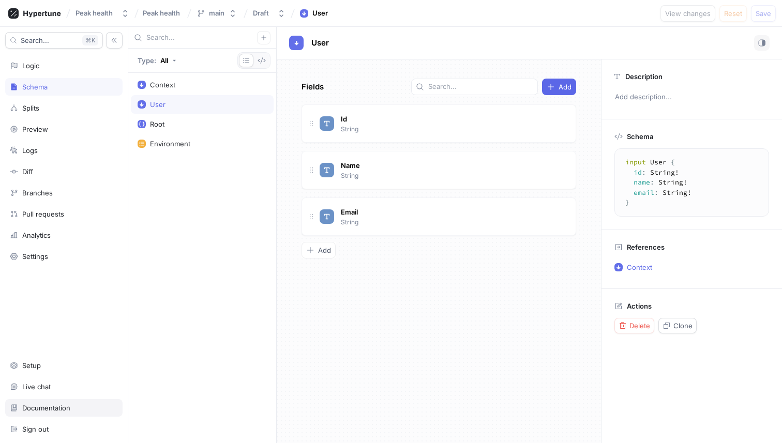
click at [72, 403] on div "Documentation" at bounding box center [63, 408] width 117 height 18
click at [23, 65] on div "Logic" at bounding box center [30, 66] width 17 height 8
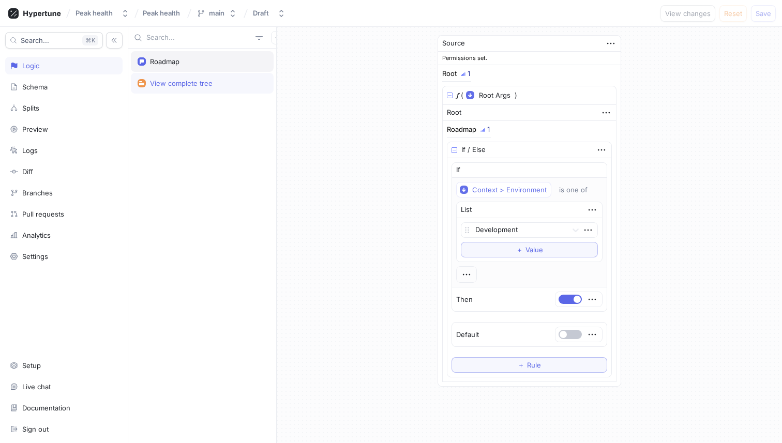
click at [196, 61] on div "Roadmap" at bounding box center [202, 61] width 129 height 8
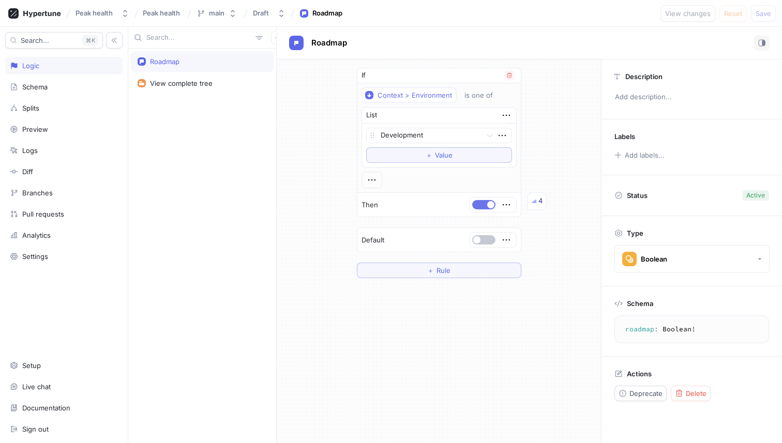
click at [482, 206] on button "button" at bounding box center [483, 204] width 23 height 9
click at [768, 11] on span "Save" at bounding box center [764, 13] width 16 height 6
click at [485, 206] on button "button" at bounding box center [483, 204] width 23 height 9
click at [554, 304] on div "If Context > Environment is one of List Development To pick up a draggable item…" at bounding box center [439, 251] width 324 height 384
click at [760, 16] on span "Save" at bounding box center [764, 13] width 16 height 6
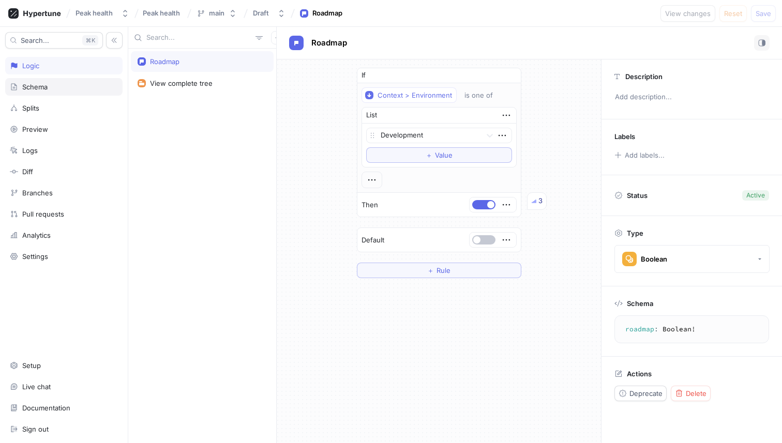
click at [43, 83] on div "Schema" at bounding box center [34, 87] width 25 height 8
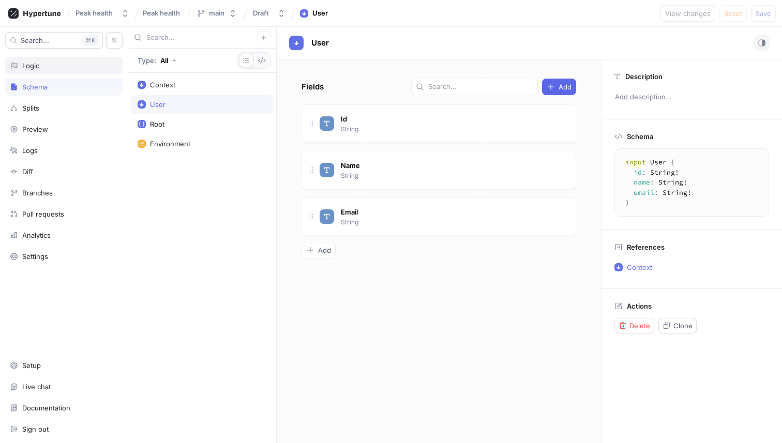
click at [64, 73] on div "Logic" at bounding box center [63, 66] width 117 height 18
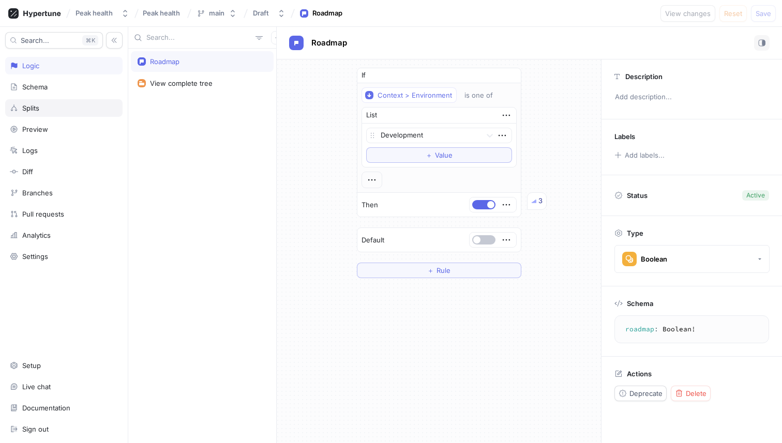
click at [46, 105] on div "Splits" at bounding box center [64, 108] width 108 height 8
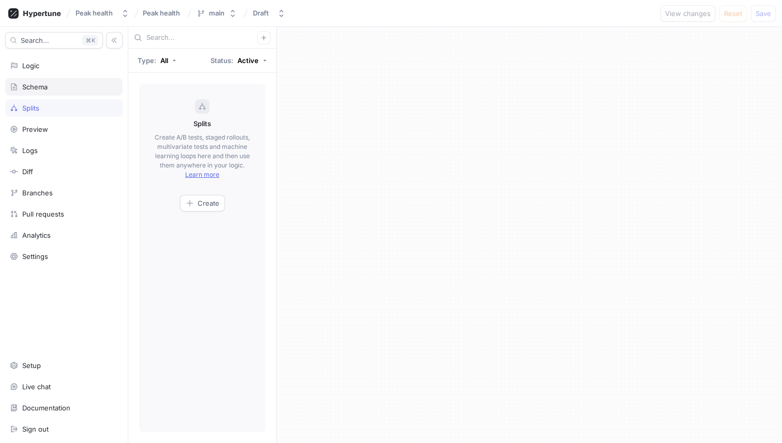
click at [57, 87] on div "Schema" at bounding box center [64, 87] width 108 height 8
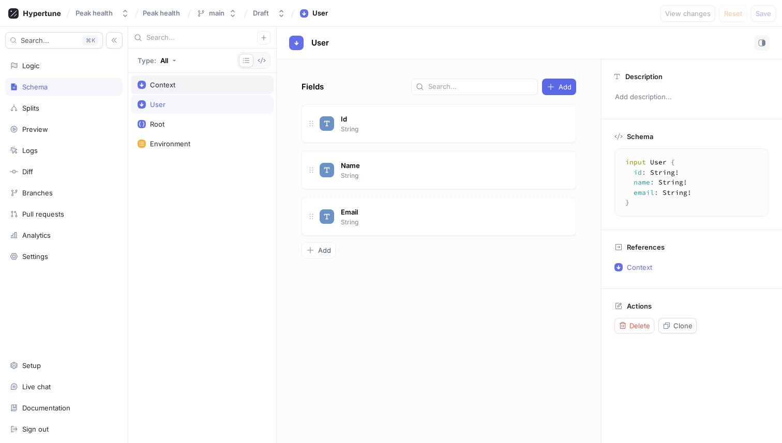
click at [164, 93] on div "Context" at bounding box center [202, 85] width 143 height 19
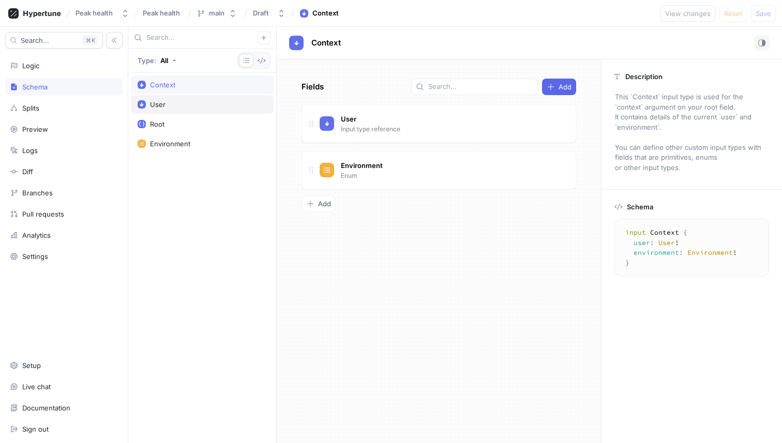
click at [178, 103] on div "User" at bounding box center [202, 104] width 129 height 8
type textarea "input User { id: String! name: String! email: String! }"
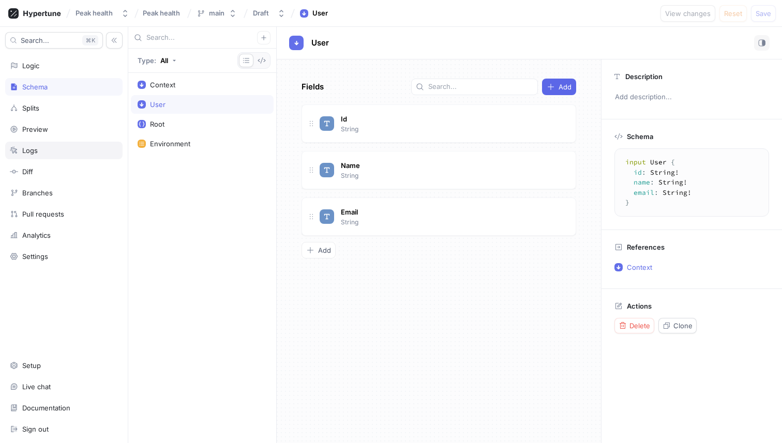
click at [49, 143] on div "Logs" at bounding box center [63, 151] width 117 height 18
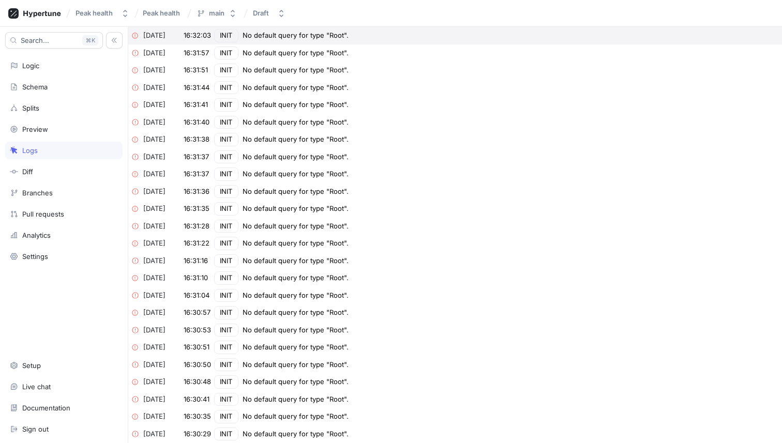
click at [304, 32] on div "No default query for type "Root"." at bounding box center [296, 36] width 106 height 10
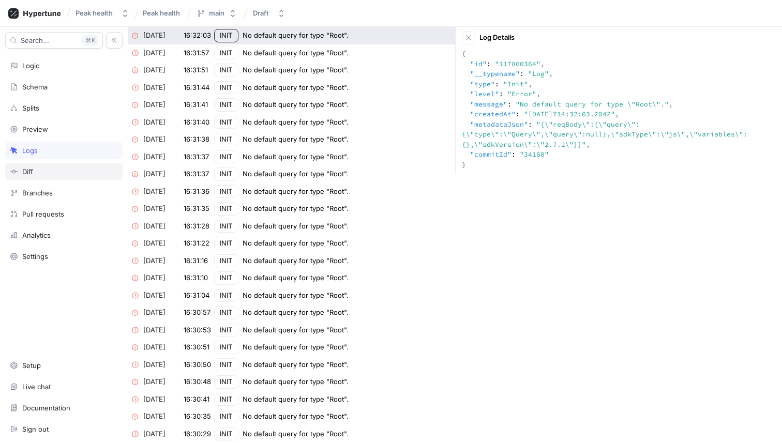
click at [76, 166] on div "Diff" at bounding box center [63, 172] width 117 height 18
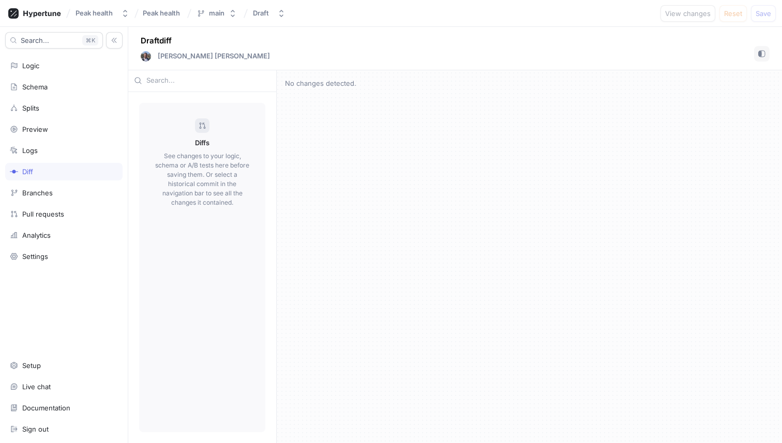
click at [267, 118] on div "Diffs See changes to your logic, schema or A/B tests here before saving them. O…" at bounding box center [202, 268] width 143 height 347
click at [206, 175] on p "See changes to your logic, schema or A/B tests here before saving them. Or sele…" at bounding box center [202, 180] width 95 height 56
click at [57, 191] on div "Branches" at bounding box center [64, 193] width 108 height 8
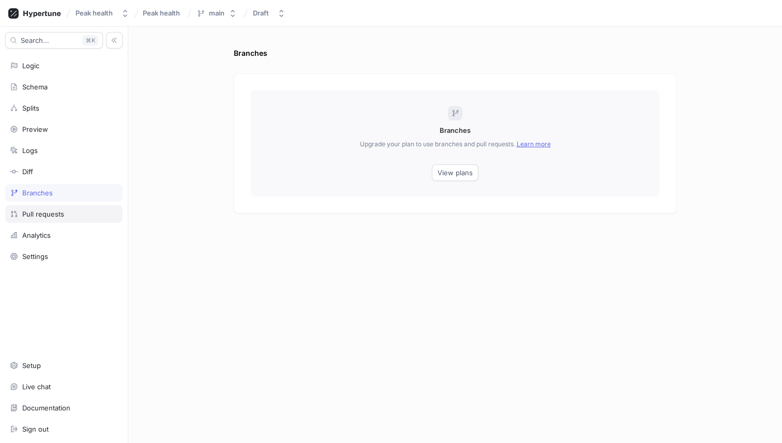
click at [67, 211] on div "Pull requests" at bounding box center [64, 214] width 108 height 8
click at [63, 231] on div "Analytics" at bounding box center [63, 236] width 117 height 18
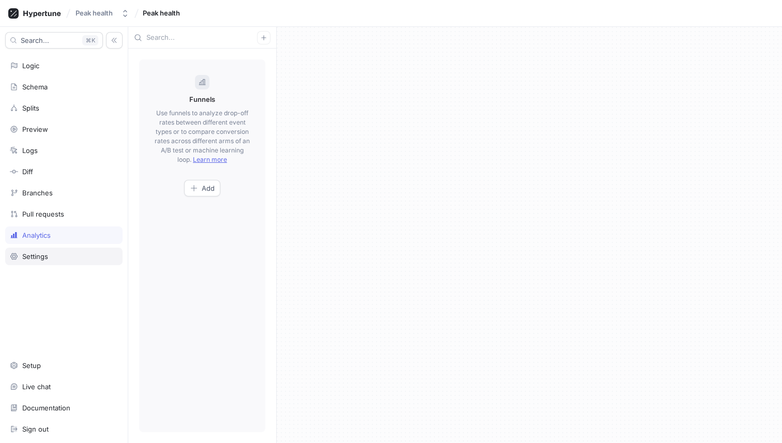
click at [64, 248] on div "Settings" at bounding box center [63, 257] width 117 height 18
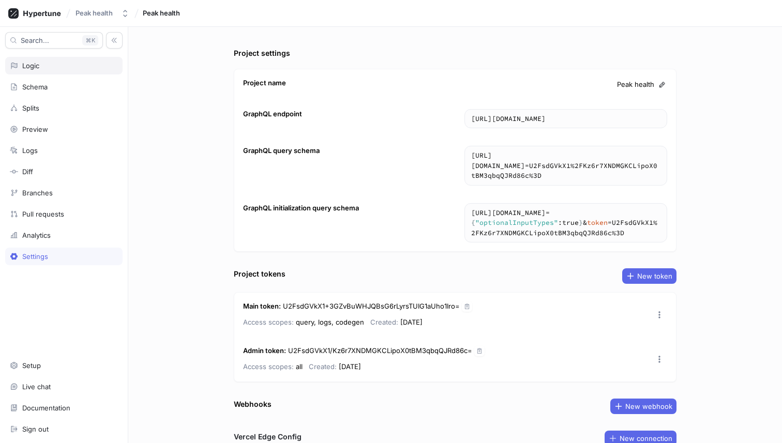
click at [52, 63] on div "Logic" at bounding box center [64, 66] width 108 height 8
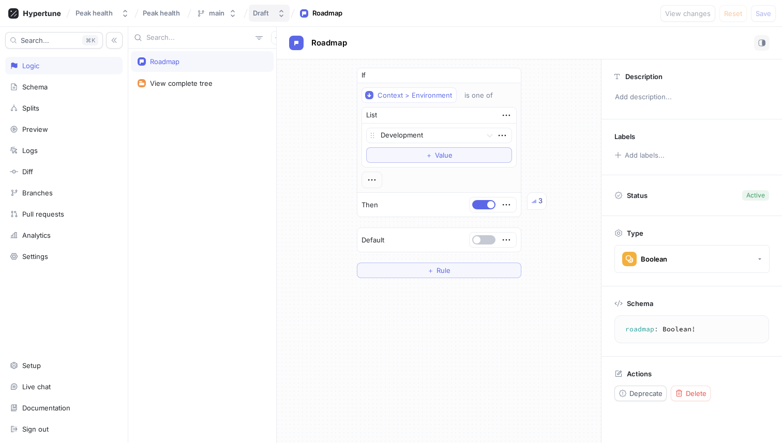
click at [267, 11] on div "Draft" at bounding box center [261, 13] width 16 height 9
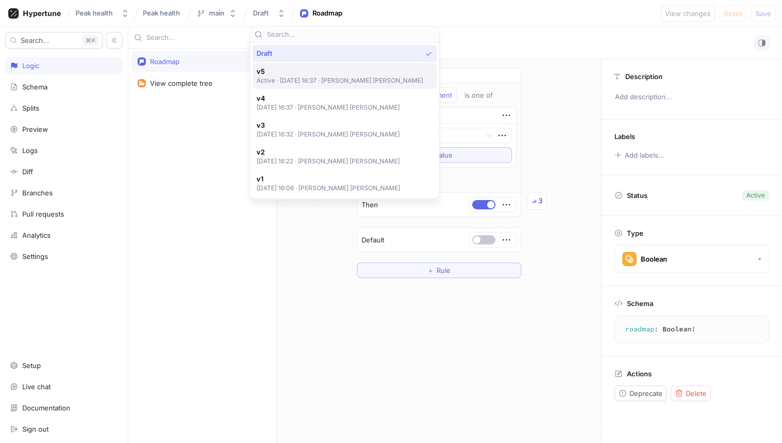
click at [277, 74] on span "v5" at bounding box center [340, 71] width 167 height 9
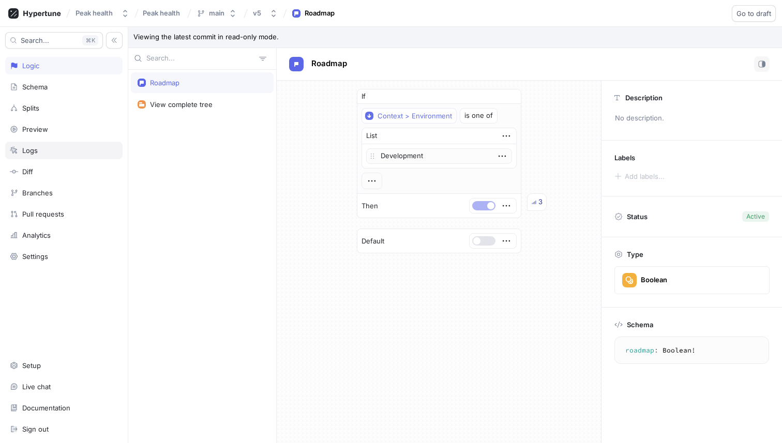
click at [87, 159] on div "Logs" at bounding box center [63, 151] width 117 height 18
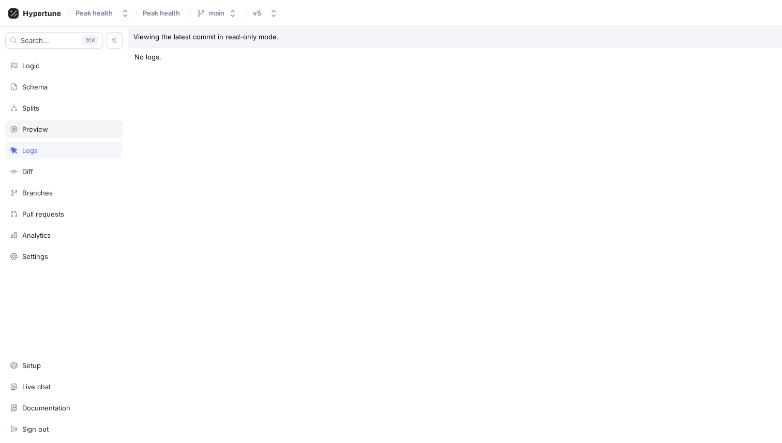
click at [62, 131] on div "Preview" at bounding box center [64, 129] width 108 height 8
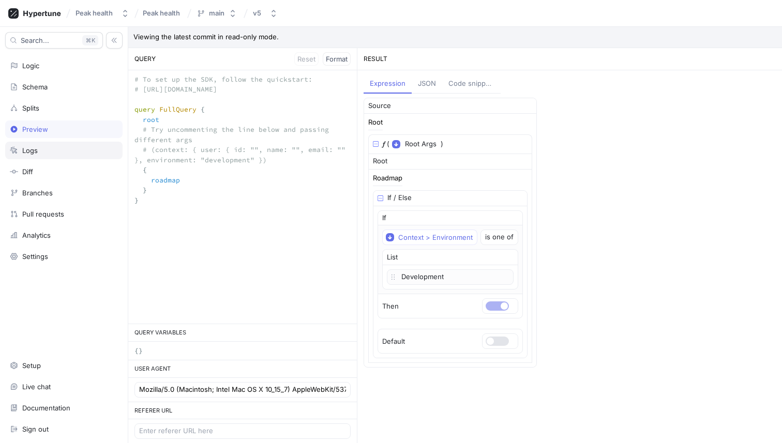
click at [52, 150] on div "Logs" at bounding box center [64, 150] width 108 height 8
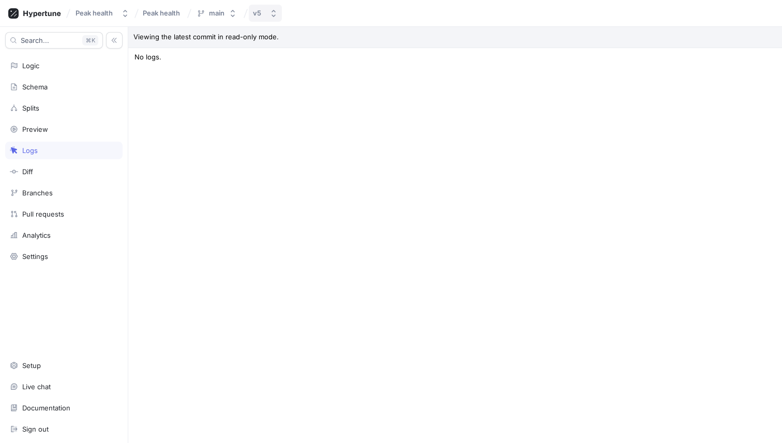
drag, startPoint x: 248, startPoint y: 12, endPoint x: 258, endPoint y: 12, distance: 9.8
click at [251, 12] on div "Peak health Peak health main v5" at bounding box center [391, 13] width 782 height 27
click at [260, 12] on div "v5" at bounding box center [257, 13] width 8 height 9
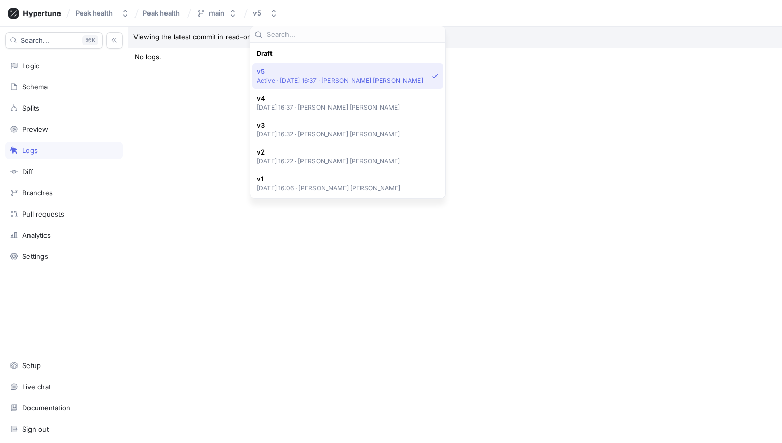
click at [171, 124] on div "Viewing the latest commit in read-only mode. Type: All Context User Root Enviro…" at bounding box center [455, 235] width 654 height 416
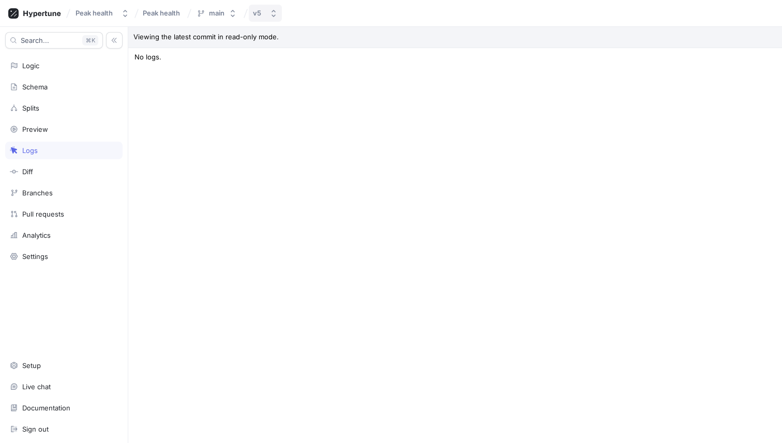
click at [271, 13] on icon "button" at bounding box center [274, 13] width 8 height 8
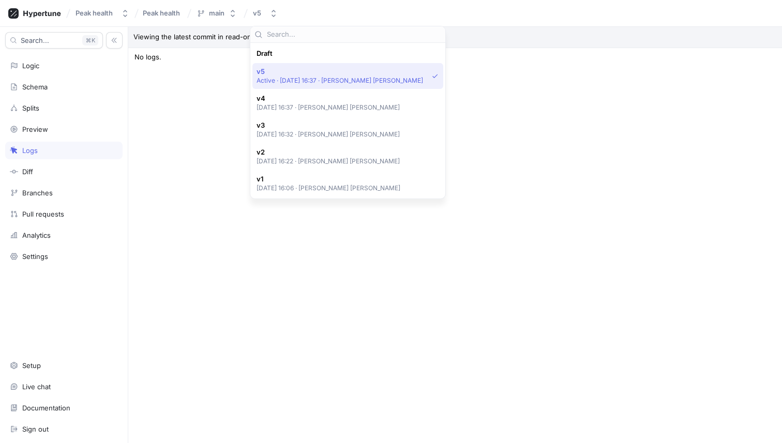
click at [117, 148] on div "Logs" at bounding box center [64, 150] width 108 height 8
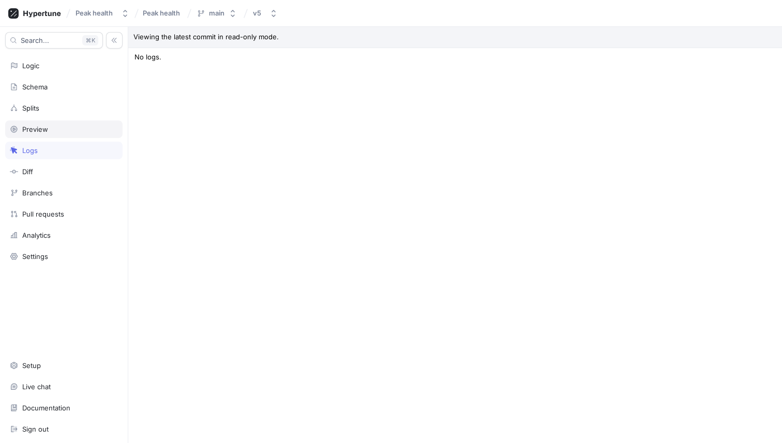
click at [27, 127] on div "Preview" at bounding box center [35, 129] width 26 height 8
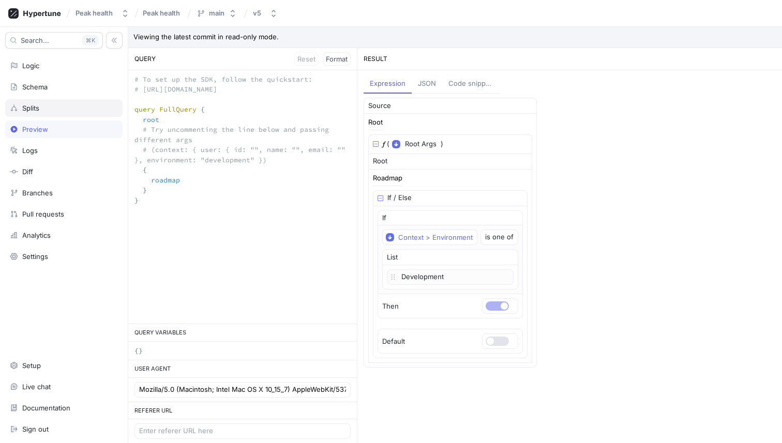
click at [64, 103] on div "Splits" at bounding box center [63, 108] width 117 height 18
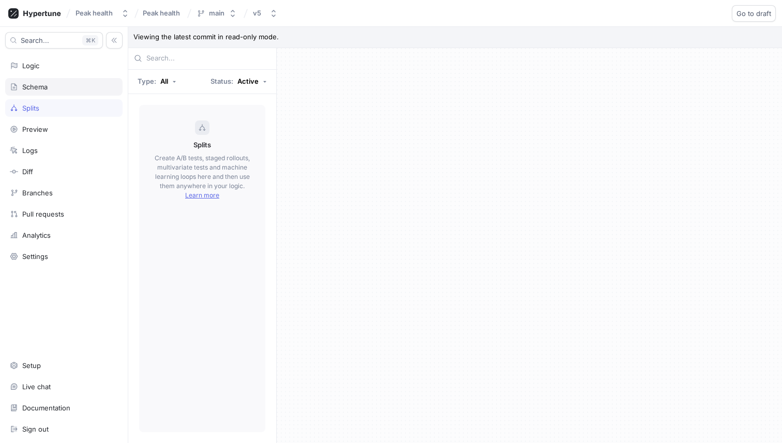
click at [64, 85] on div "Schema" at bounding box center [64, 87] width 108 height 8
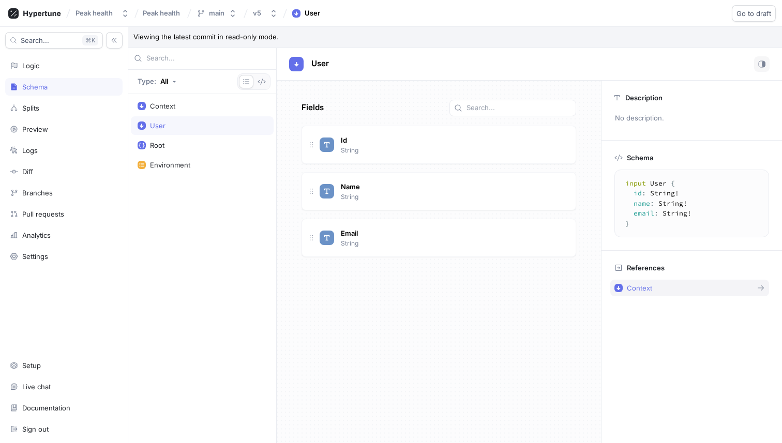
click at [656, 293] on button "Context" at bounding box center [689, 288] width 159 height 17
type textarea "input Context { user: User! environment: Environment! }"
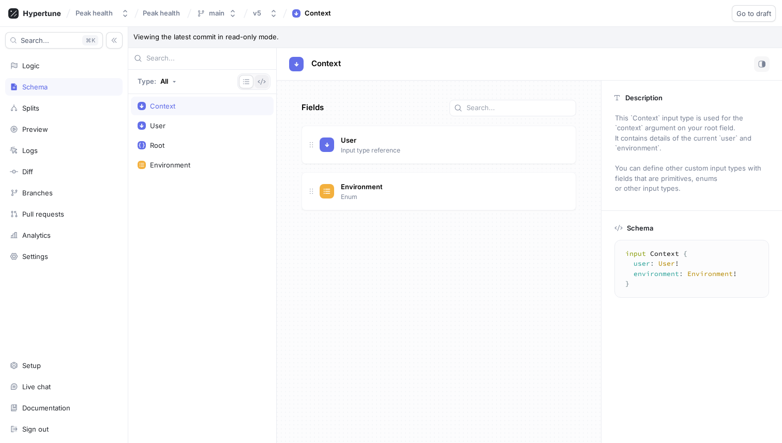
click at [262, 83] on icon "button" at bounding box center [262, 82] width 8 height 8
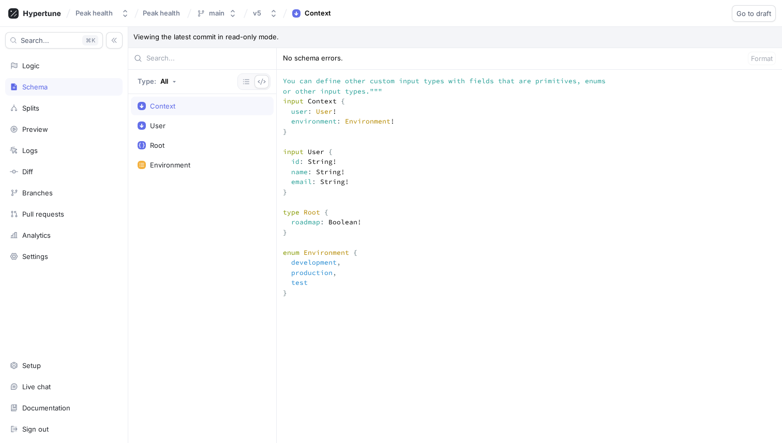
scroll to position [202, 0]
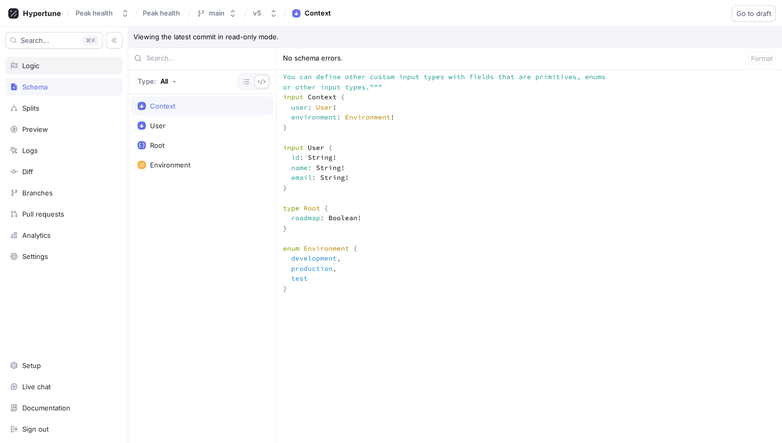
click at [42, 62] on div "Logic" at bounding box center [64, 66] width 108 height 8
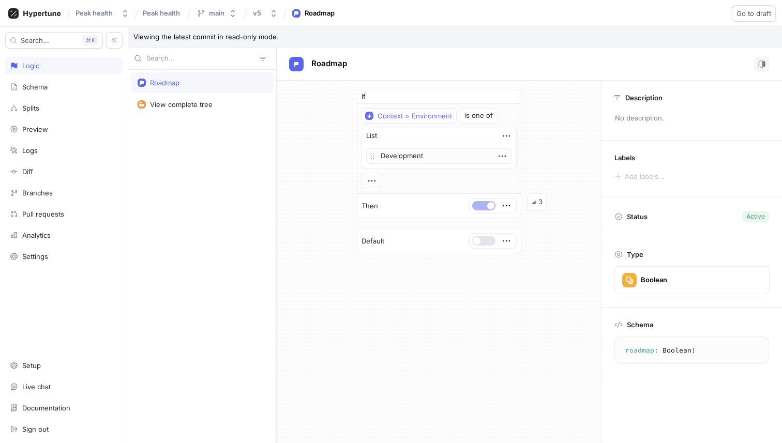
click at [192, 83] on div "Roadmap" at bounding box center [202, 83] width 129 height 8
click at [197, 110] on div "View complete tree" at bounding box center [202, 104] width 143 height 21
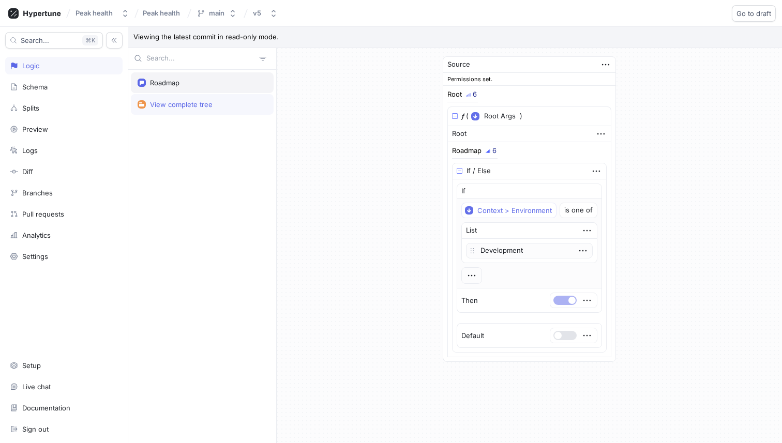
click at [162, 79] on div "Roadmap" at bounding box center [164, 83] width 29 height 8
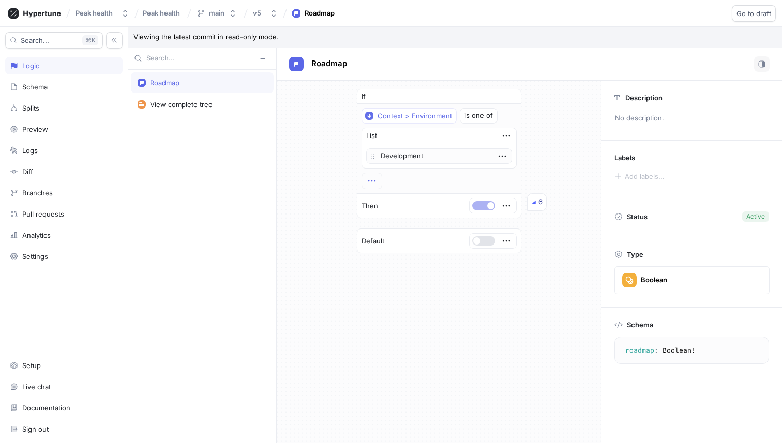
click at [373, 181] on icon "button" at bounding box center [371, 180] width 11 height 11
click at [394, 195] on p "View permissions" at bounding box center [410, 200] width 57 height 10
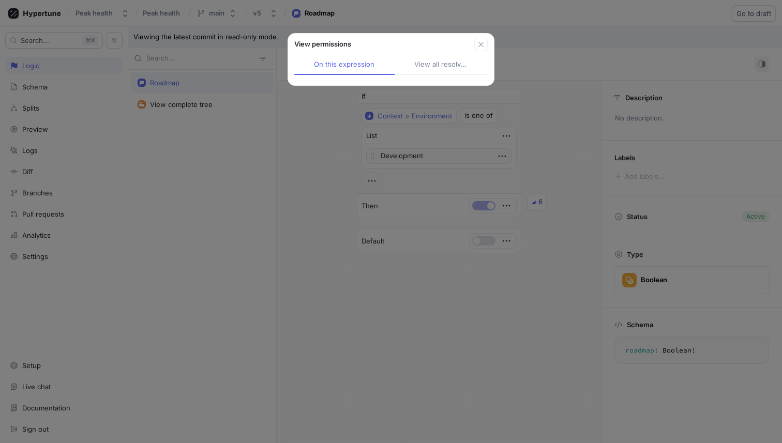
click at [434, 60] on div "View all resolved" at bounding box center [441, 64] width 54 height 10
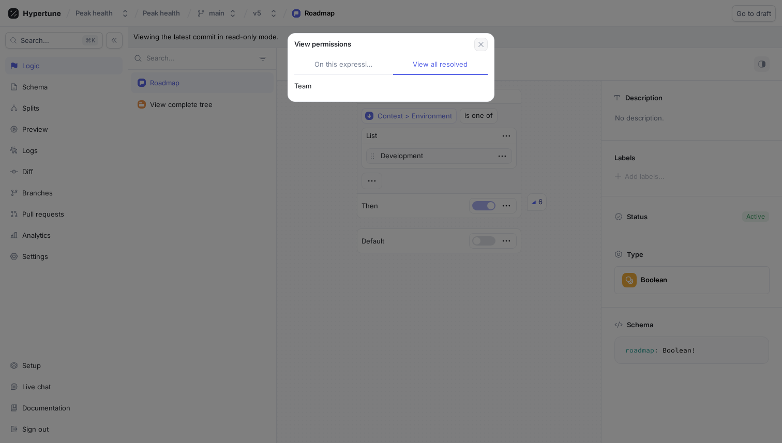
click at [483, 38] on button "button" at bounding box center [480, 44] width 13 height 13
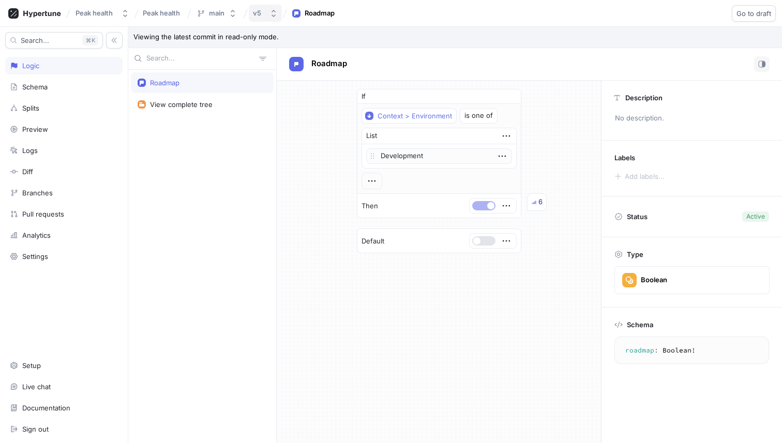
click at [262, 6] on button "v5" at bounding box center [265, 13] width 33 height 17
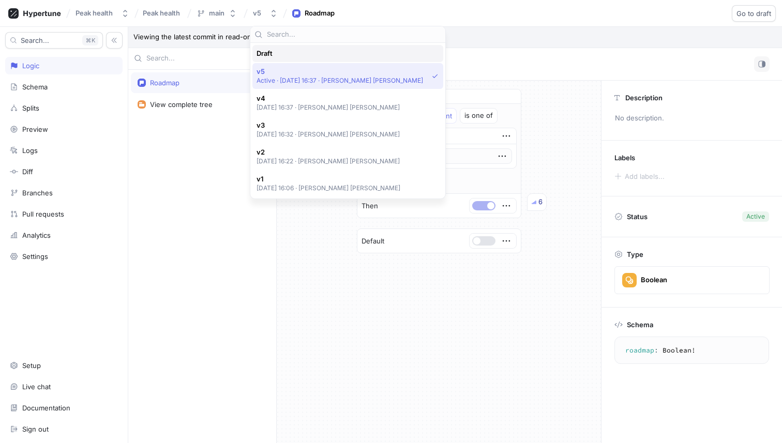
click at [285, 59] on div "Draft" at bounding box center [347, 53] width 191 height 17
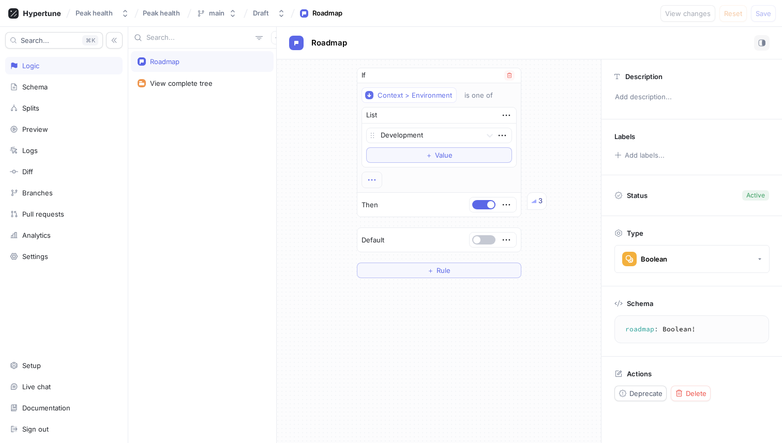
click at [371, 180] on icon "button" at bounding box center [371, 181] width 7 height 2
click at [389, 197] on p "AND" at bounding box center [389, 199] width 14 height 10
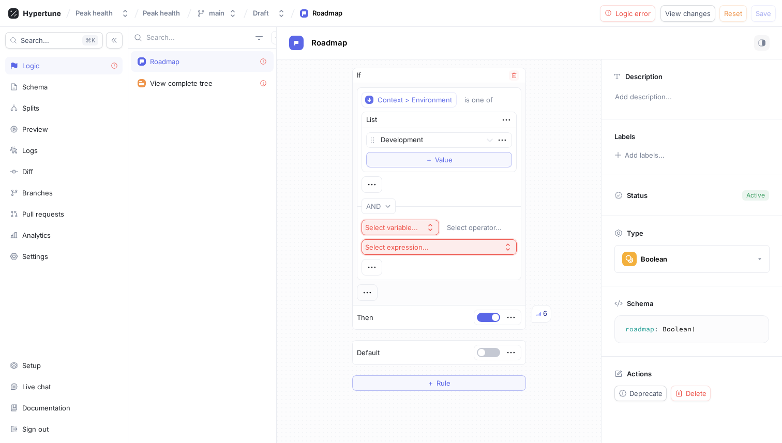
click at [412, 228] on div "Select variable..." at bounding box center [391, 227] width 53 height 9
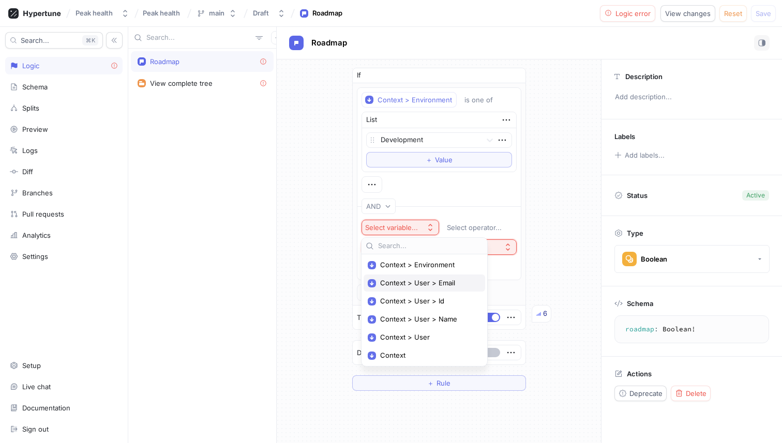
click at [420, 284] on span "Context > User > Email" at bounding box center [428, 283] width 96 height 9
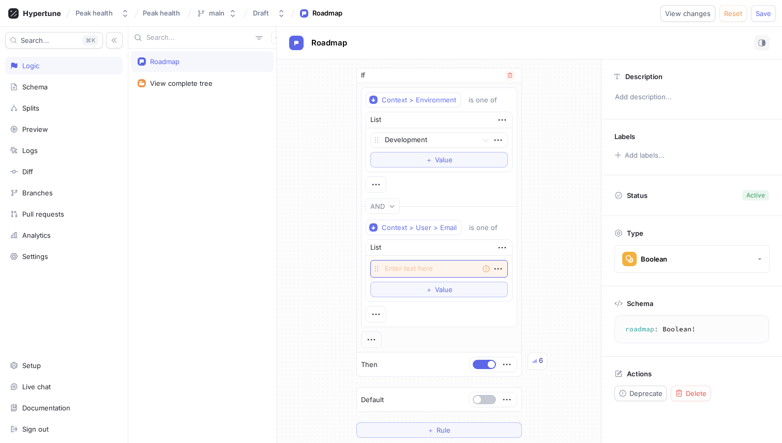
click at [423, 266] on textarea at bounding box center [439, 269] width 138 height 18
click at [500, 245] on icon "button" at bounding box center [502, 247] width 11 height 11
click at [454, 244] on div "List" at bounding box center [439, 248] width 146 height 16
click at [497, 269] on icon "button" at bounding box center [498, 268] width 11 height 11
click at [460, 267] on div "Empty string" at bounding box center [439, 269] width 138 height 18
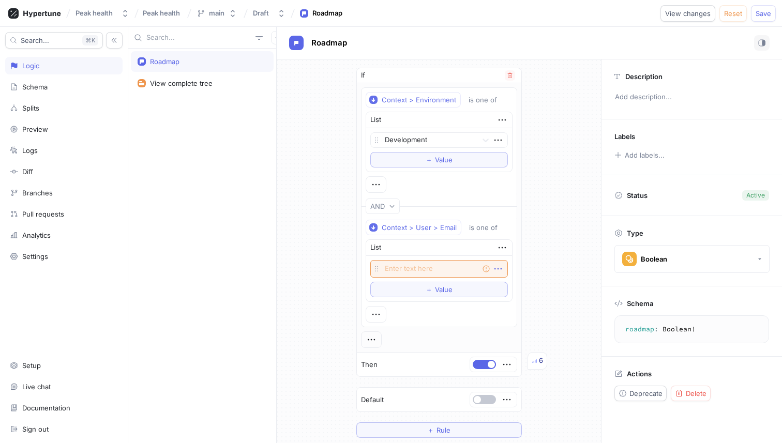
click at [496, 267] on icon "button" at bounding box center [498, 268] width 11 height 11
click at [511, 287] on p "Delete" at bounding box center [518, 288] width 21 height 10
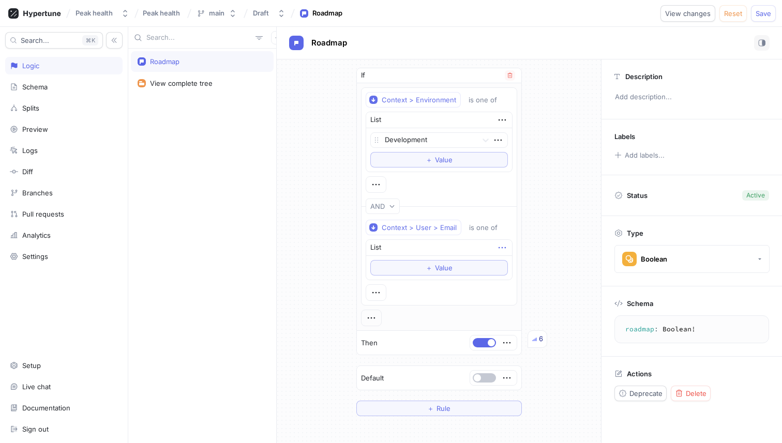
click at [502, 243] on icon "button" at bounding box center [502, 247] width 11 height 11
click at [513, 264] on p "Delete" at bounding box center [522, 267] width 21 height 10
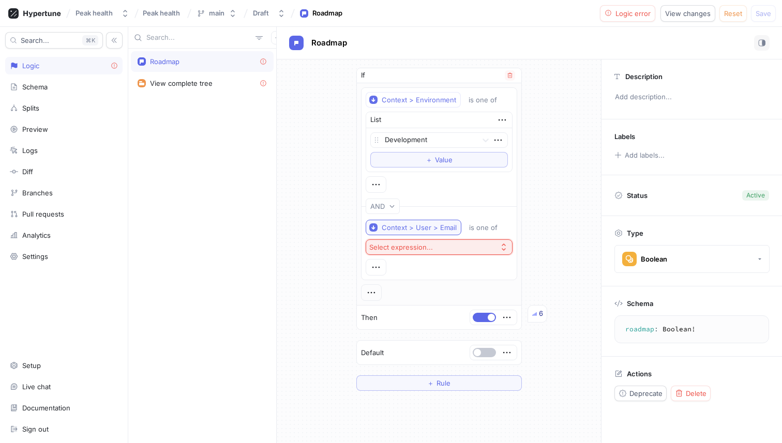
click at [433, 229] on div "Context > User > Email" at bounding box center [419, 227] width 75 height 9
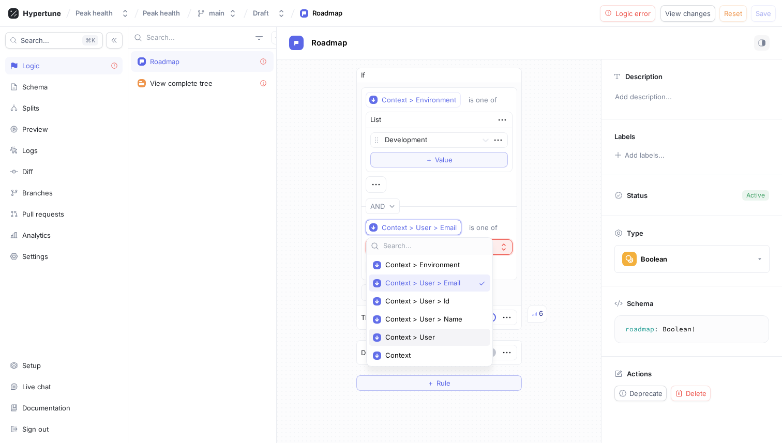
click at [421, 339] on span "Context > User" at bounding box center [433, 337] width 96 height 9
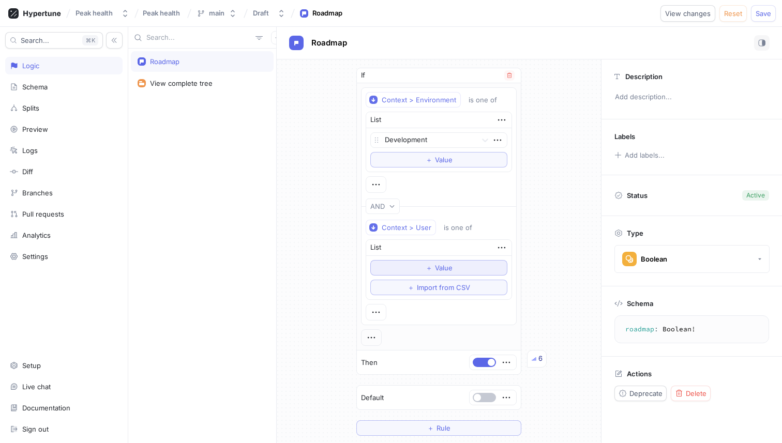
click at [441, 268] on span "Value" at bounding box center [444, 268] width 18 height 6
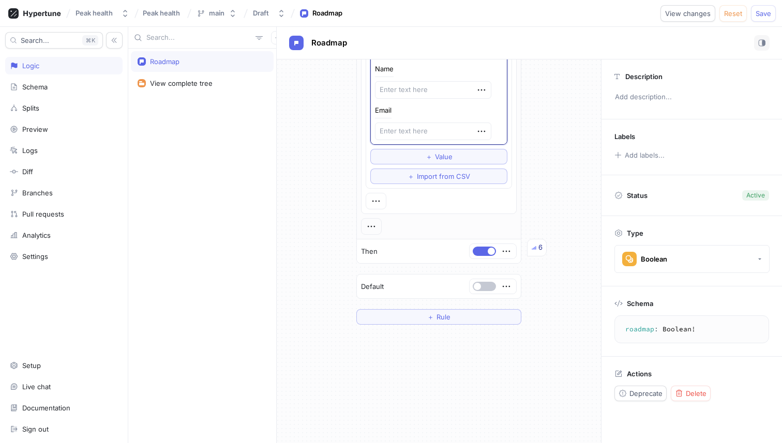
scroll to position [258, 0]
type textarea "x"
click at [535, 248] on img at bounding box center [534, 247] width 5 height 5
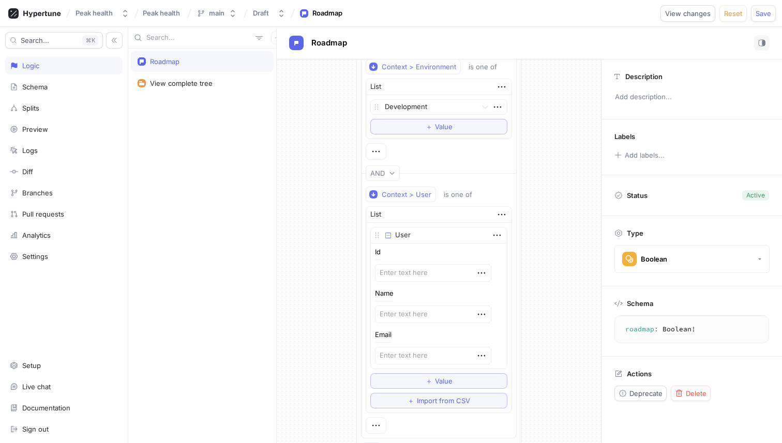
scroll to position [0, 0]
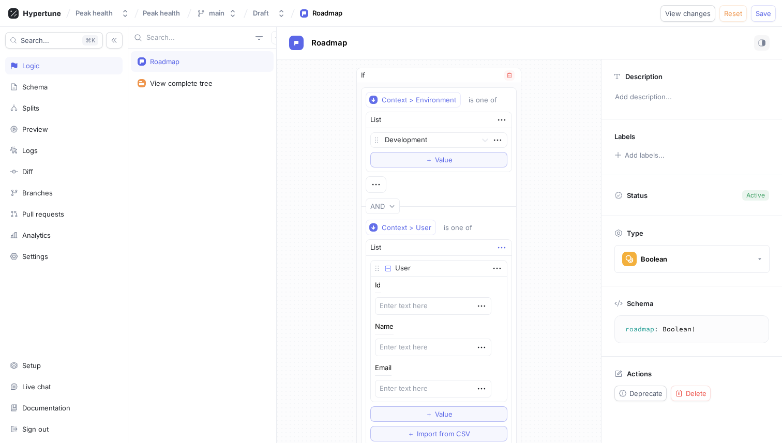
click at [502, 245] on icon "button" at bounding box center [501, 247] width 11 height 11
click at [517, 265] on p "Delete" at bounding box center [522, 267] width 21 height 10
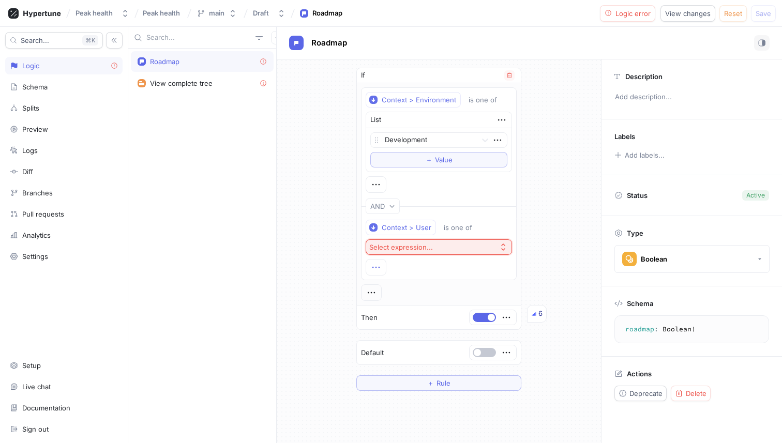
click at [377, 266] on icon "button" at bounding box center [375, 267] width 11 height 11
click at [302, 282] on div "If Context > Environment is one of List Development To pick up a draggable item…" at bounding box center [439, 229] width 324 height 340
click at [438, 222] on div "Context > User is one of" at bounding box center [439, 228] width 146 height 16
click at [367, 202] on button "AND" at bounding box center [383, 207] width 34 height 16
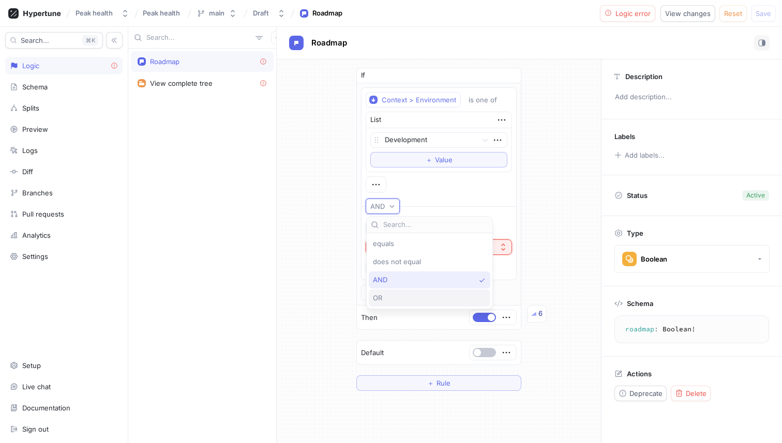
click at [387, 291] on div "OR" at bounding box center [430, 298] width 122 height 17
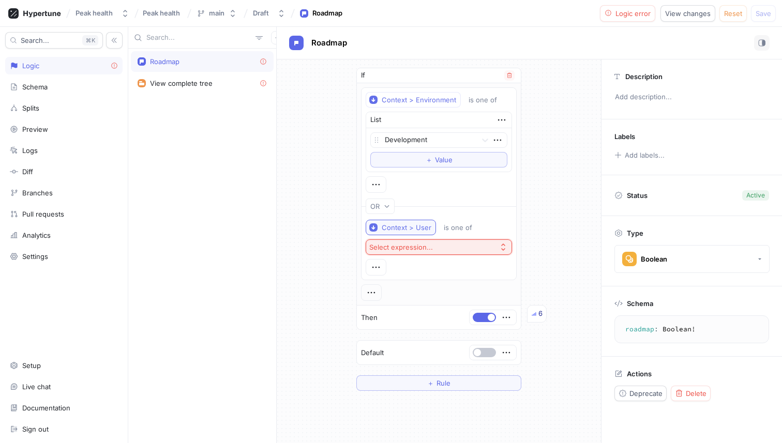
click at [426, 222] on button "Context > User" at bounding box center [401, 228] width 70 height 16
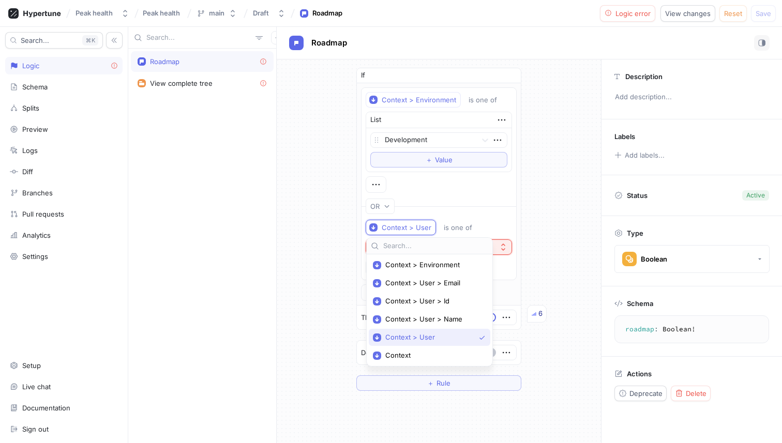
click at [268, 246] on div "Roadmap View complete tree" at bounding box center [202, 246] width 148 height 395
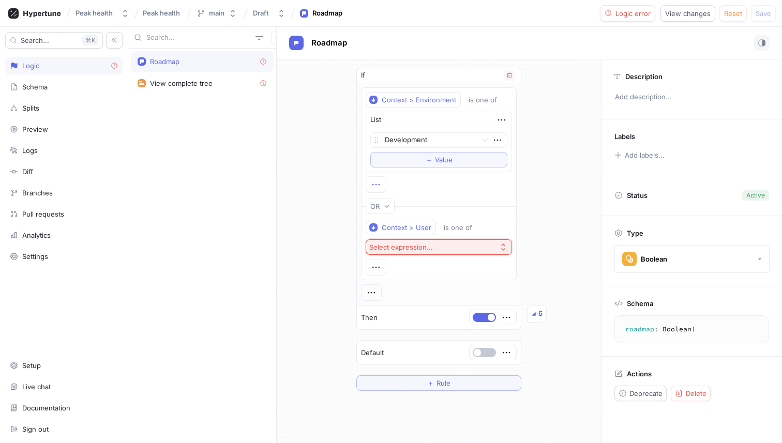
click at [381, 183] on icon "button" at bounding box center [375, 184] width 11 height 11
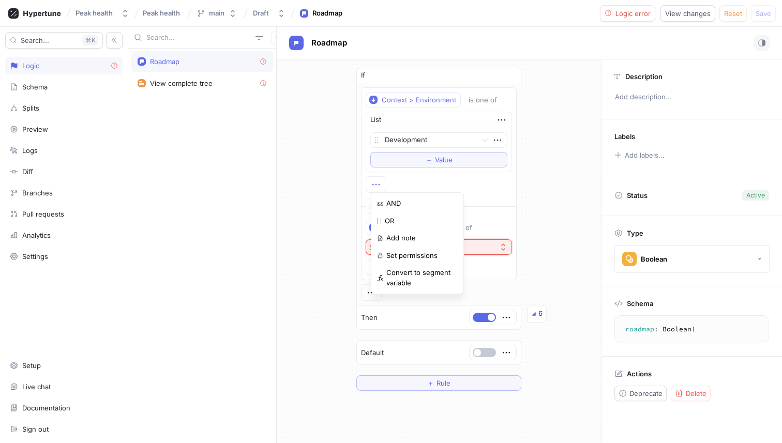
click at [344, 188] on div "If Context > Environment is one of List Development To pick up a draggable item…" at bounding box center [439, 229] width 324 height 340
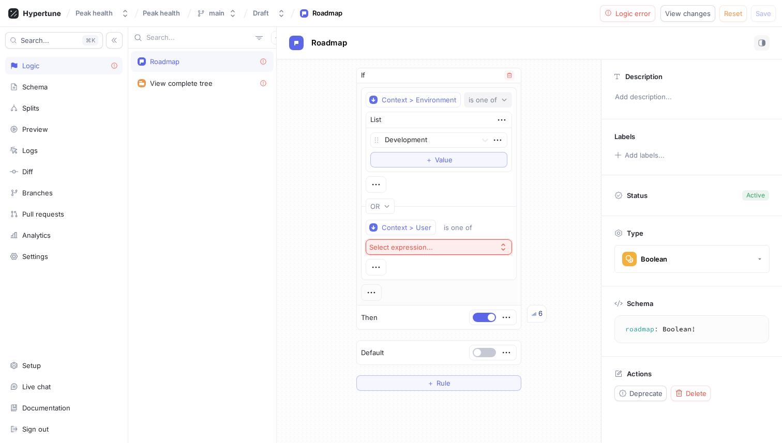
click at [495, 98] on div "is one of" at bounding box center [483, 100] width 28 height 9
click at [535, 92] on div "If Context > Environment is one of List Development To pick up a draggable item…" at bounding box center [439, 229] width 324 height 340
click at [384, 212] on button "OR" at bounding box center [380, 207] width 29 height 16
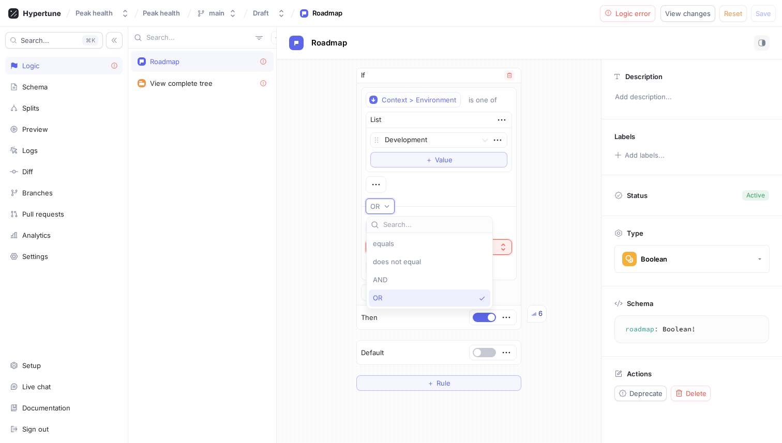
click at [382, 202] on div "OR" at bounding box center [376, 206] width 13 height 9
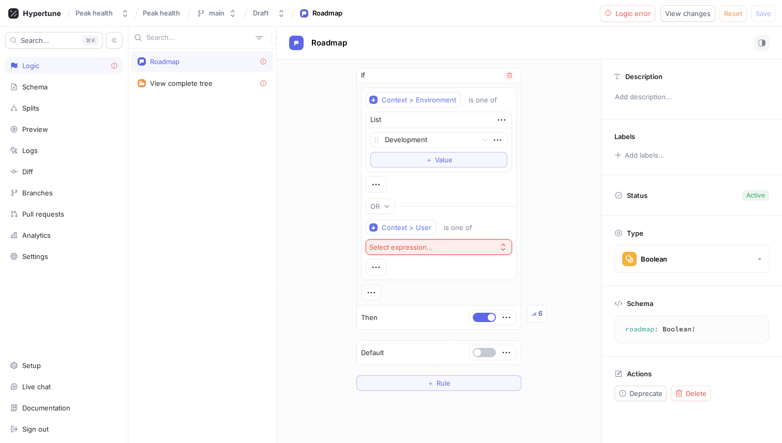
click at [505, 215] on div "OR" at bounding box center [439, 207] width 156 height 24
click at [459, 227] on div "is one of" at bounding box center [458, 227] width 28 height 9
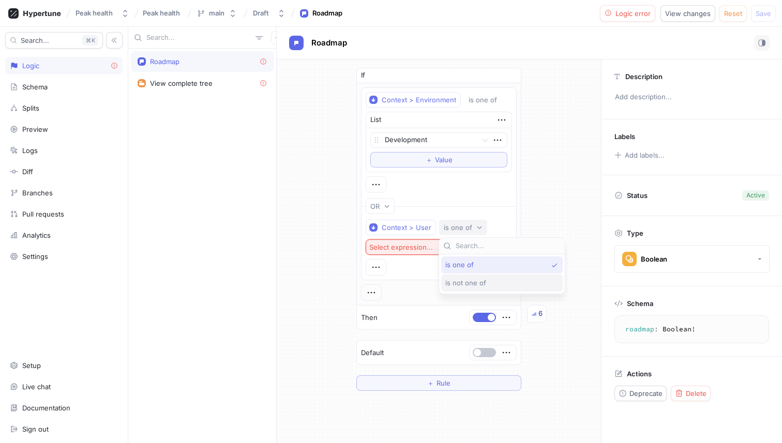
click at [472, 283] on span "is not one of" at bounding box center [465, 283] width 41 height 9
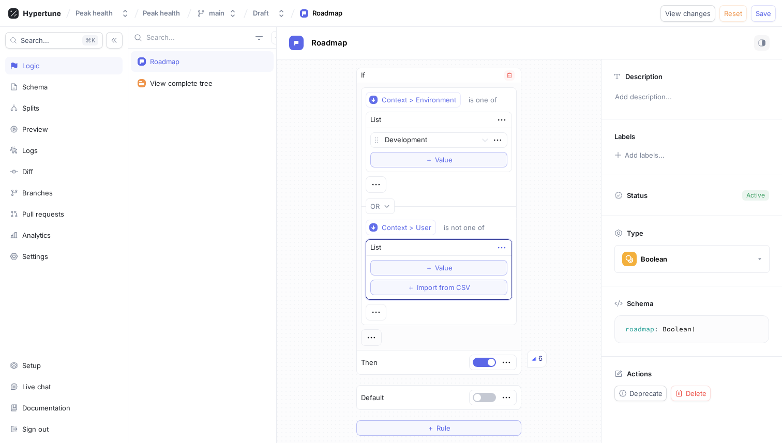
click at [504, 244] on icon "button" at bounding box center [501, 247] width 11 height 11
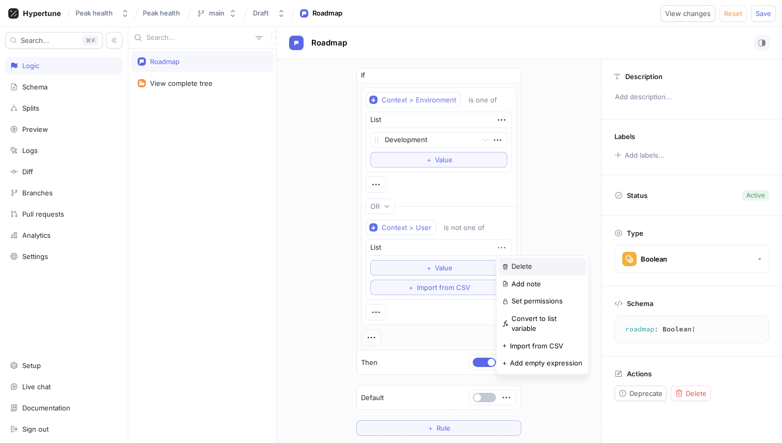
click at [512, 263] on p "Delete" at bounding box center [522, 267] width 21 height 10
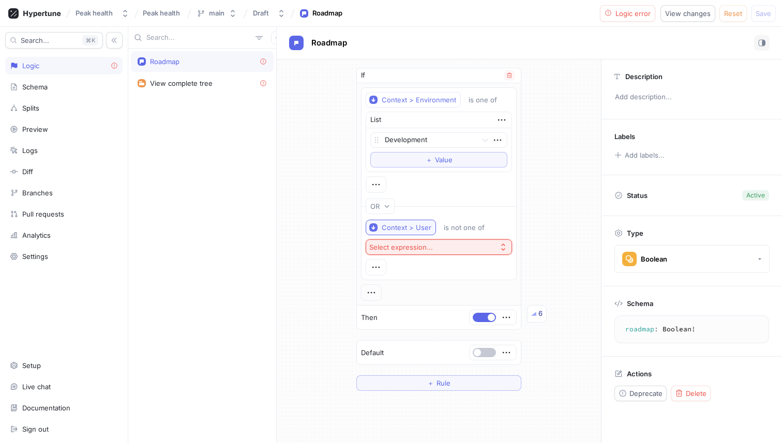
click at [409, 225] on div "Context > User" at bounding box center [407, 227] width 50 height 9
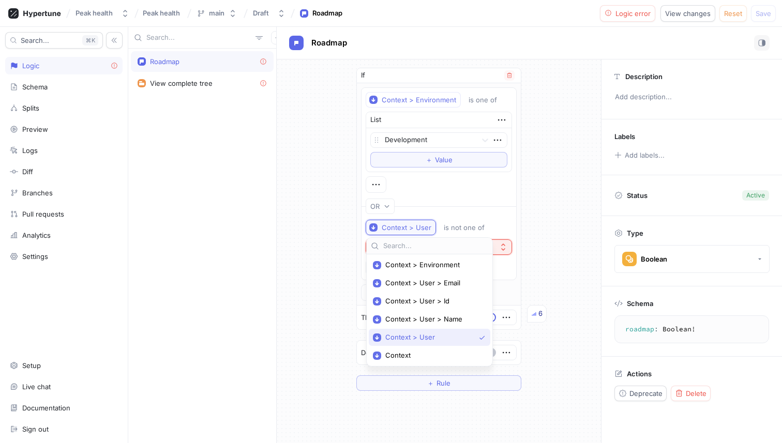
click at [409, 225] on div "Context > User" at bounding box center [407, 227] width 50 height 9
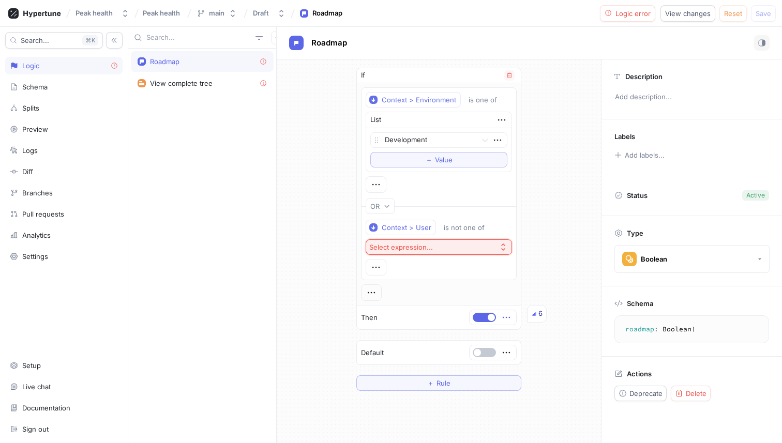
click at [507, 316] on icon "button" at bounding box center [506, 317] width 11 height 11
click at [517, 330] on div "Delete" at bounding box center [547, 337] width 88 height 18
click at [468, 315] on div "Select expression..." at bounding box center [464, 318] width 64 height 9
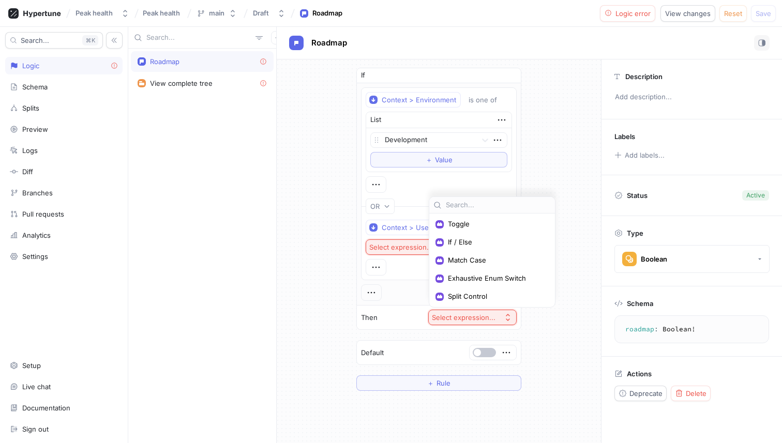
click at [496, 345] on div at bounding box center [493, 353] width 48 height 16
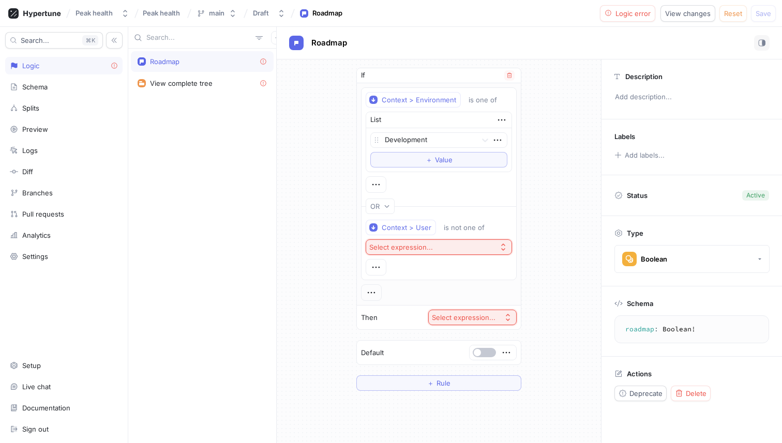
click at [491, 322] on button "Select expression..." at bounding box center [472, 318] width 88 height 16
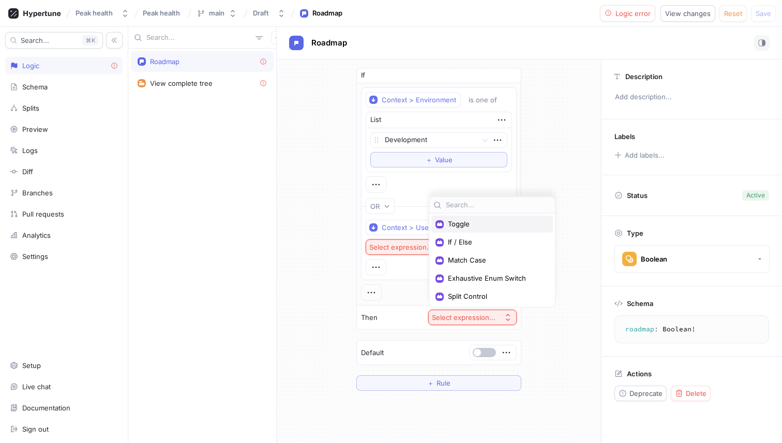
click at [456, 229] on div "Toggle" at bounding box center [492, 224] width 122 height 17
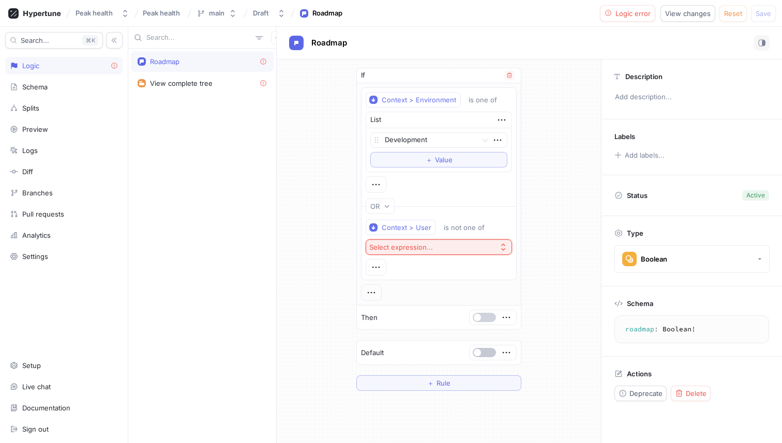
click at [473, 319] on button "button" at bounding box center [484, 317] width 23 height 9
click at [545, 297] on div "If Context > Environment is one of List Development To pick up a draggable item…" at bounding box center [439, 229] width 324 height 340
click at [505, 120] on icon "button" at bounding box center [501, 119] width 11 height 11
click at [517, 139] on p "Delete" at bounding box center [522, 139] width 21 height 10
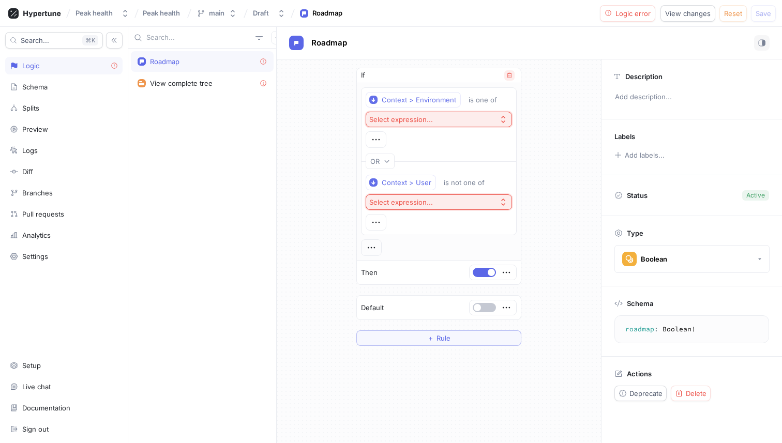
click at [506, 73] on icon "button" at bounding box center [509, 75] width 6 height 6
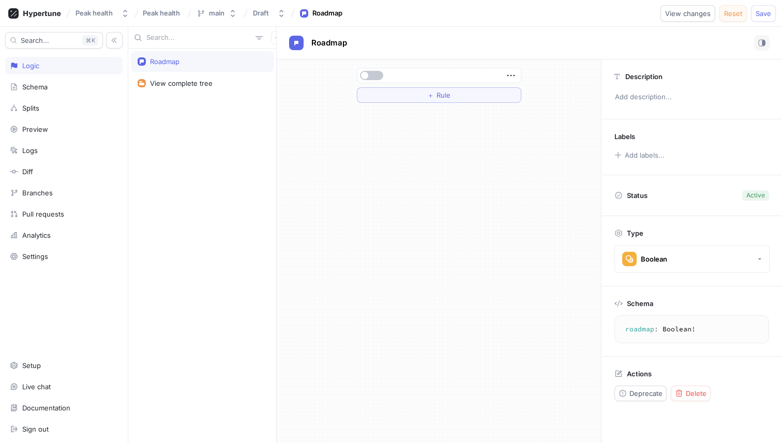
click at [732, 10] on span "Reset" at bounding box center [733, 13] width 18 height 6
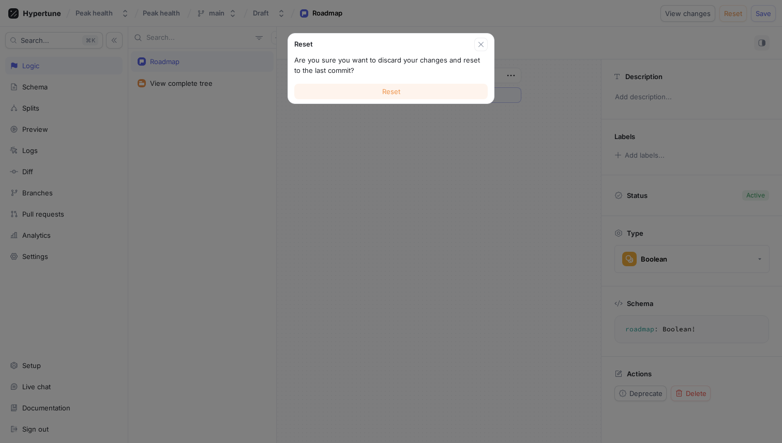
click at [430, 89] on button "Reset" at bounding box center [390, 92] width 193 height 16
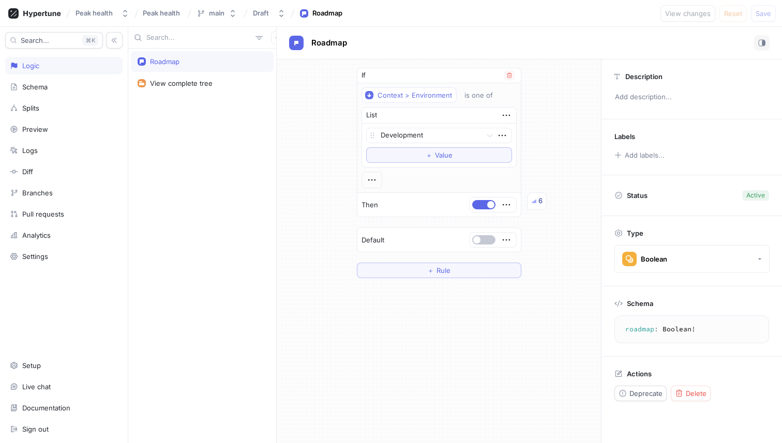
click at [534, 201] on img at bounding box center [534, 201] width 5 height 5
click at [511, 242] on icon "button" at bounding box center [506, 239] width 11 height 11
click at [548, 225] on div "If Context > Environment is one of List Development To pick up a draggable item…" at bounding box center [439, 172] width 324 height 227
click at [532, 202] on img at bounding box center [534, 201] width 5 height 5
click at [631, 391] on span "Deprecate" at bounding box center [646, 394] width 33 height 6
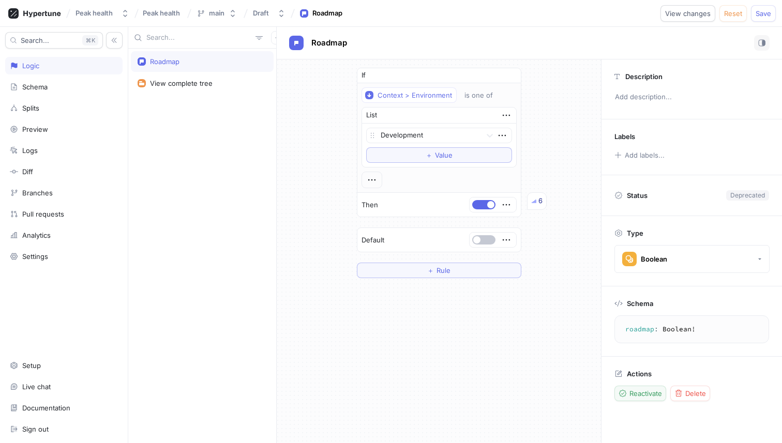
click at [643, 399] on button "Reactivate" at bounding box center [641, 394] width 52 height 16
click at [186, 82] on div "View complete tree" at bounding box center [181, 83] width 63 height 8
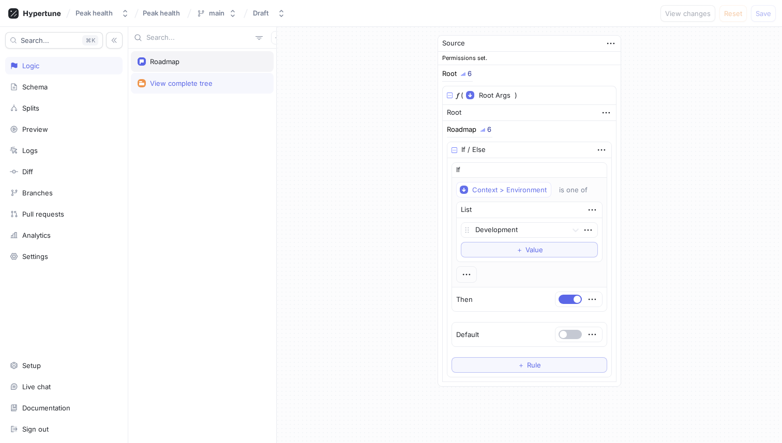
click at [176, 66] on div "Roadmap" at bounding box center [202, 61] width 143 height 21
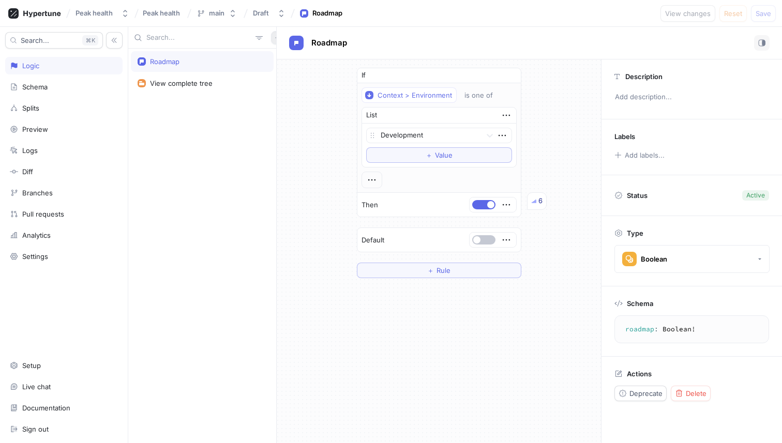
click at [271, 43] on button "button" at bounding box center [277, 37] width 13 height 13
click at [278, 71] on p "Variable" at bounding box center [285, 75] width 25 height 10
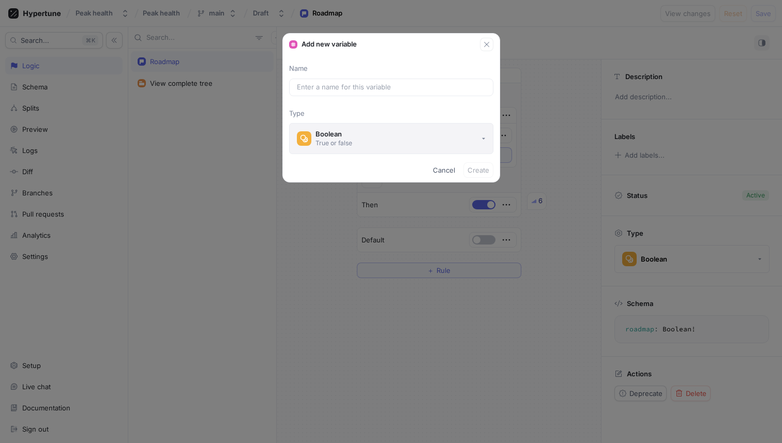
click at [359, 147] on button "Boolean True or false" at bounding box center [391, 138] width 204 height 31
click at [391, 110] on p "Type" at bounding box center [391, 114] width 204 height 10
click at [446, 168] on span "Cancel" at bounding box center [444, 170] width 22 height 6
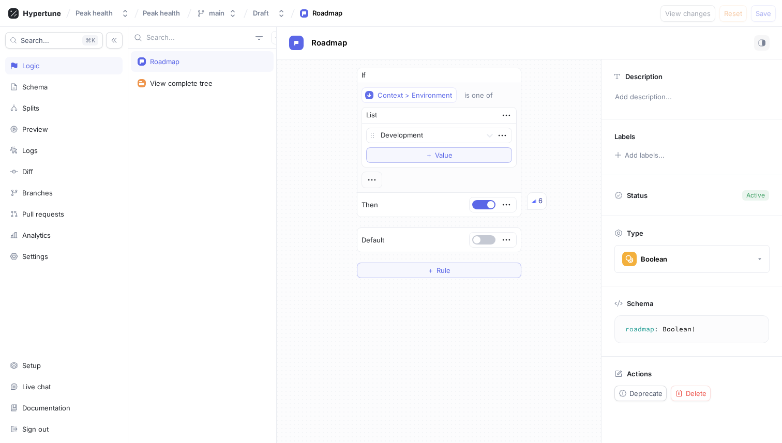
click at [268, 45] on div at bounding box center [202, 38] width 148 height 22
click at [275, 37] on icon "button" at bounding box center [278, 38] width 6 height 6
click at [287, 97] on div "Test" at bounding box center [290, 93] width 61 height 18
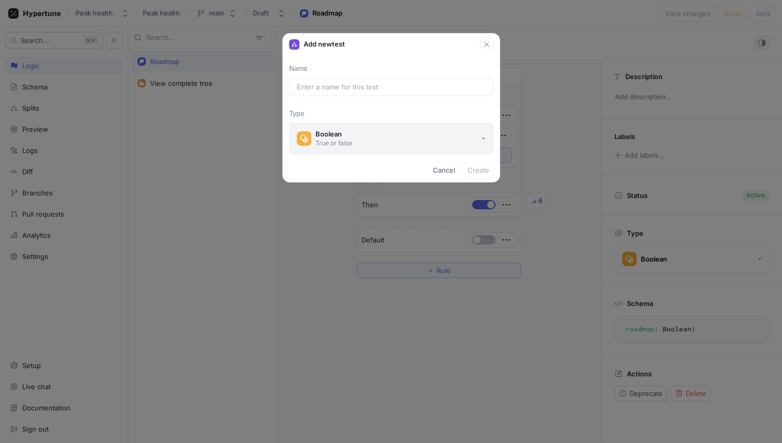
click at [420, 143] on button "Boolean True or false" at bounding box center [391, 138] width 204 height 31
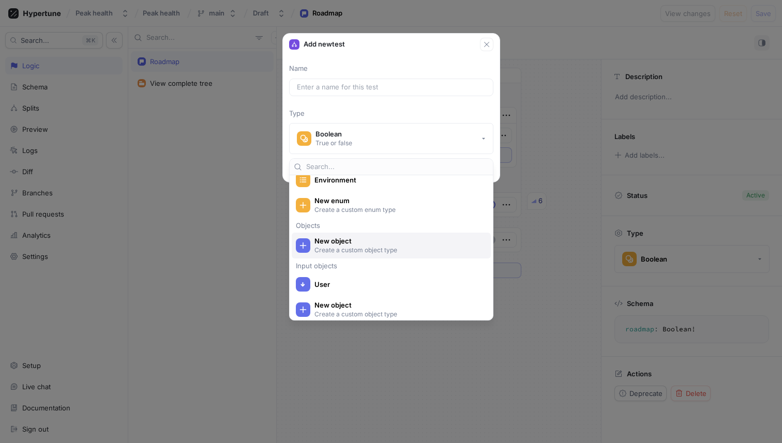
scroll to position [203, 0]
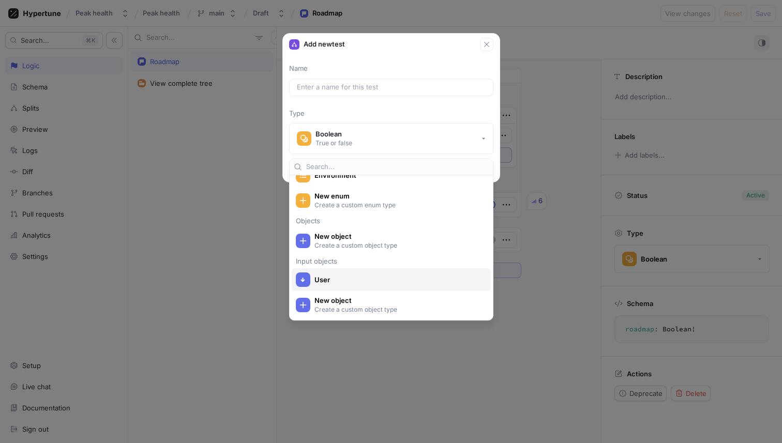
click at [357, 282] on span "User" at bounding box center [398, 280] width 167 height 9
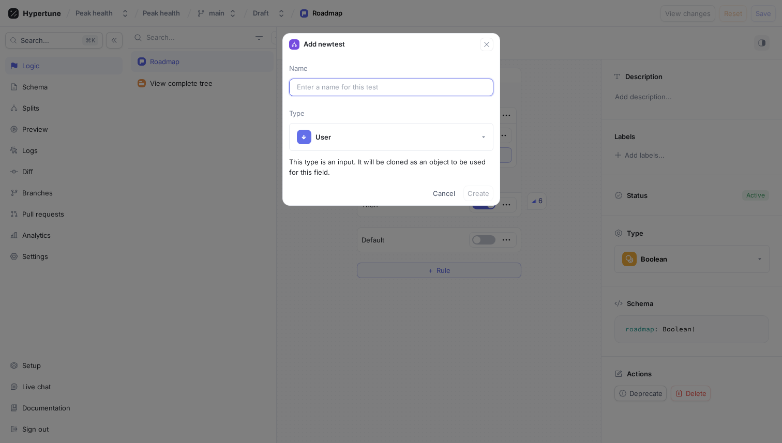
click at [369, 87] on input "text" at bounding box center [391, 87] width 189 height 10
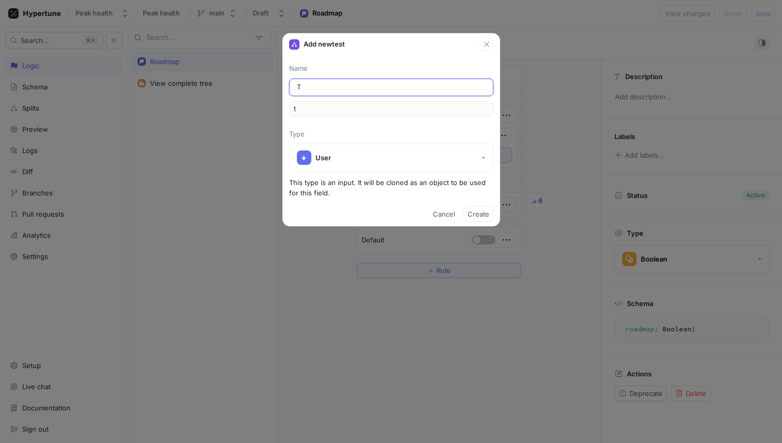
type input "TE"
type input "te"
type input "[PERSON_NAME]"
type input "TEDT"
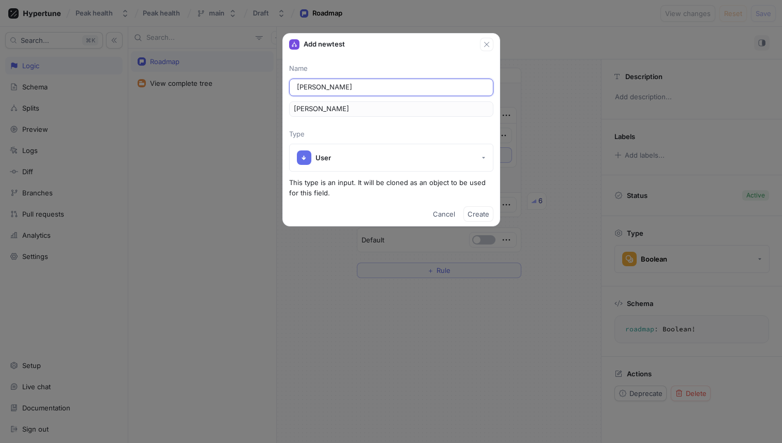
type input "tedt"
type input "TEDT"
click at [484, 217] on span "Create" at bounding box center [479, 214] width 22 height 6
type textarea "x"
type textarea "tedt: UserObject!"
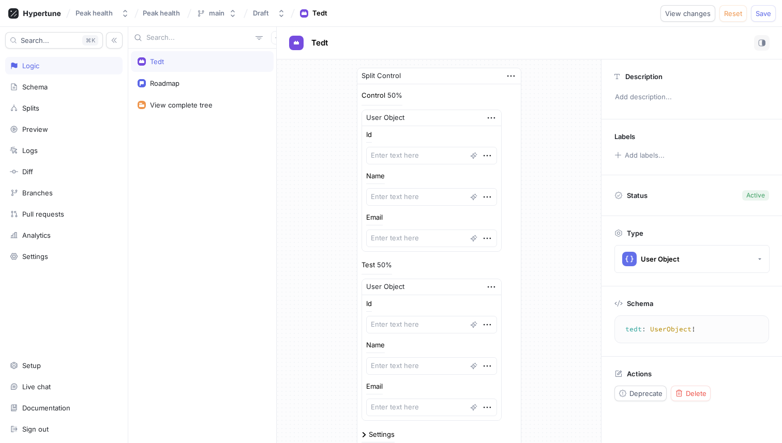
scroll to position [39, 0]
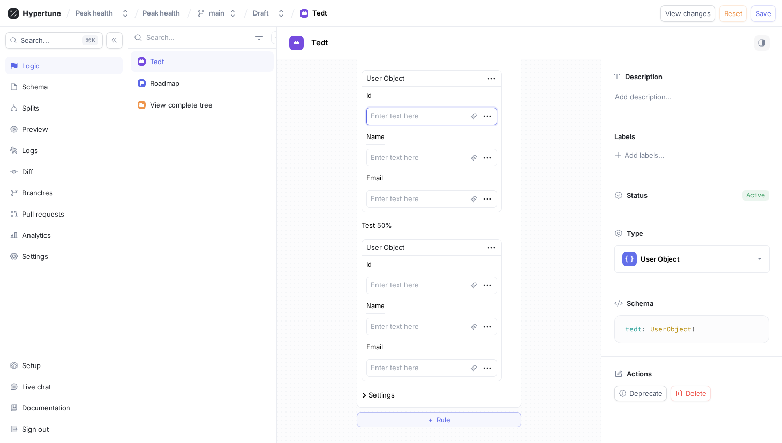
click at [406, 117] on textarea at bounding box center [431, 117] width 131 height 18
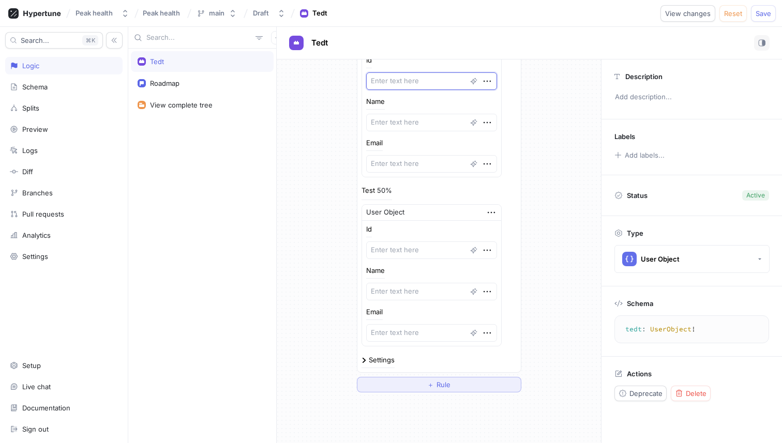
scroll to position [100, 0]
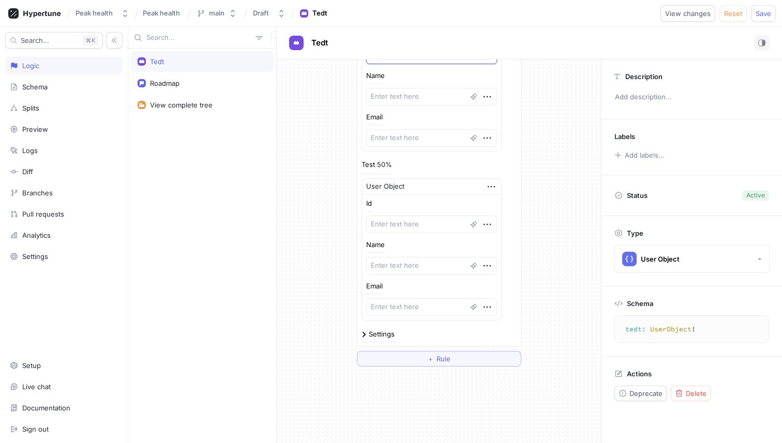
click at [377, 337] on div "Settings" at bounding box center [382, 334] width 26 height 7
type textarea "x"
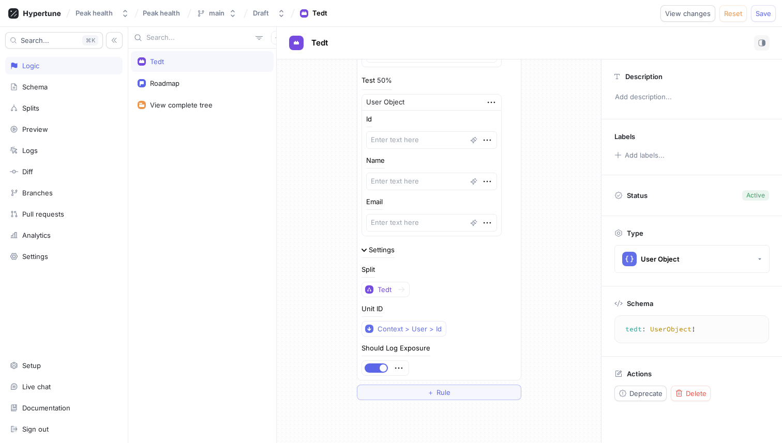
scroll to position [190, 0]
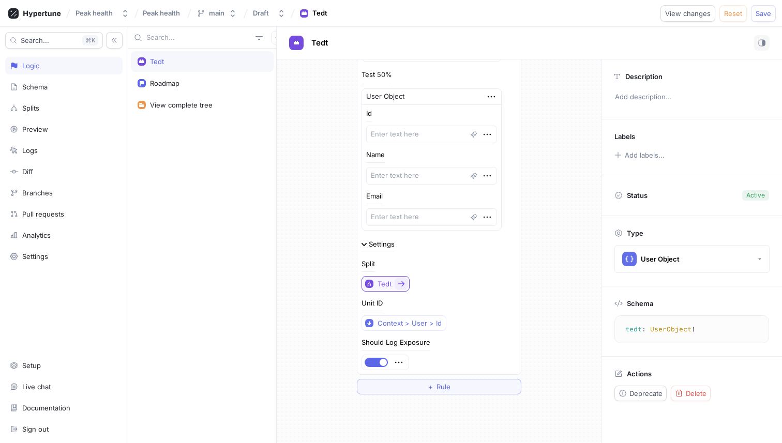
click at [389, 278] on button "Tedt" at bounding box center [386, 284] width 48 height 16
click at [389, 285] on div "Tedt" at bounding box center [385, 284] width 14 height 9
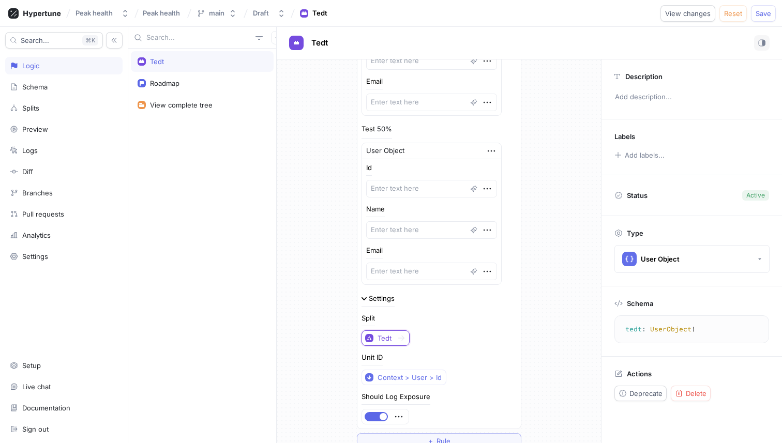
scroll to position [0, 0]
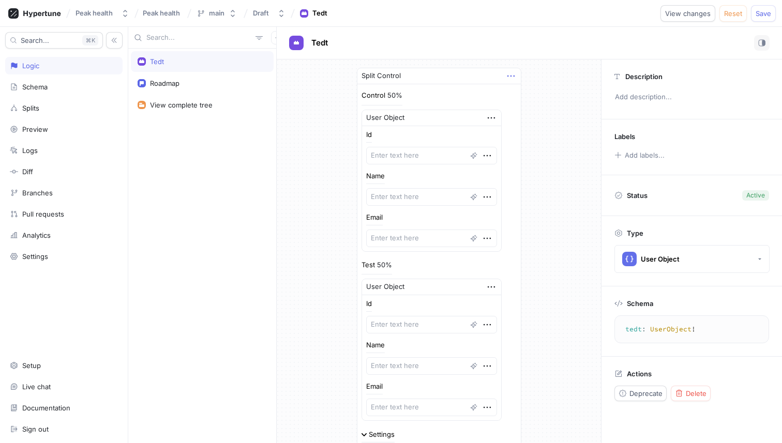
click at [513, 76] on icon "button" at bounding box center [510, 75] width 11 height 11
click at [528, 95] on p "Delete" at bounding box center [531, 95] width 21 height 10
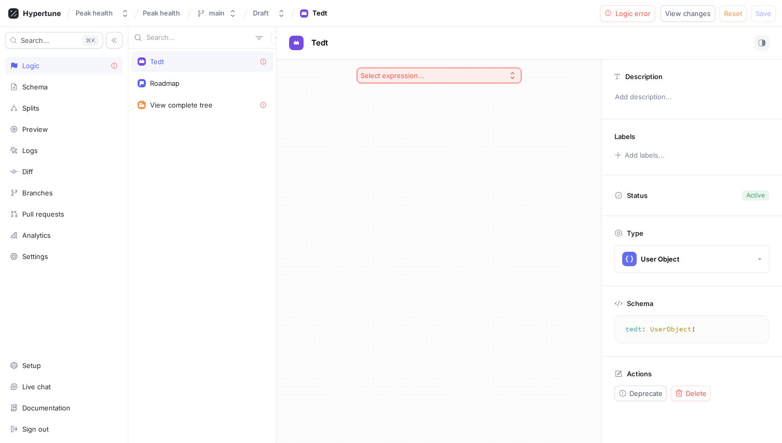
click at [217, 63] on div "Tedt" at bounding box center [202, 61] width 129 height 8
click at [705, 391] on span "Delete" at bounding box center [696, 394] width 21 height 6
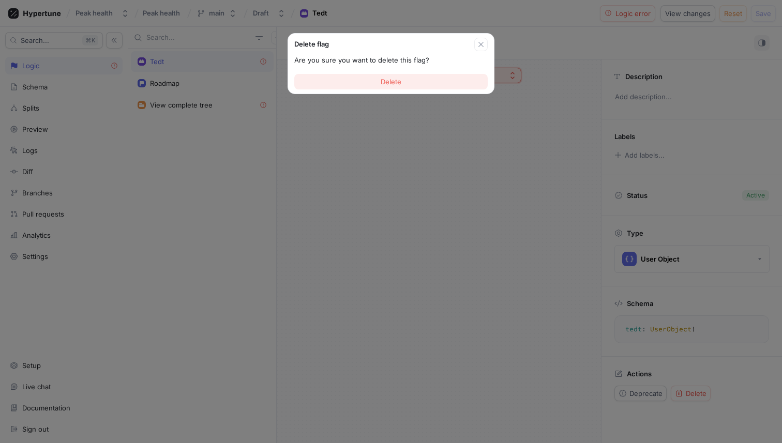
click at [386, 74] on button "Delete" at bounding box center [390, 82] width 193 height 16
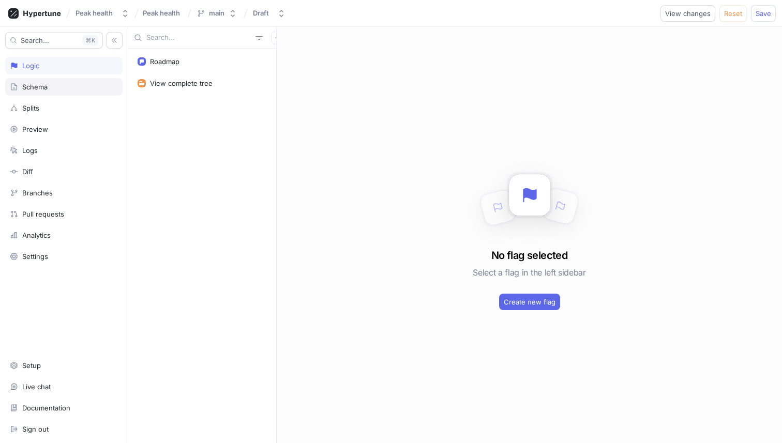
click at [84, 82] on div "Schema" at bounding box center [63, 87] width 117 height 18
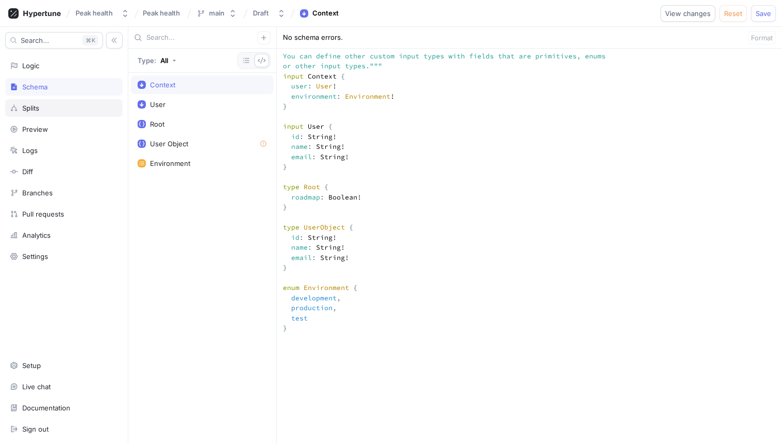
click at [64, 110] on div "Splits" at bounding box center [64, 108] width 108 height 8
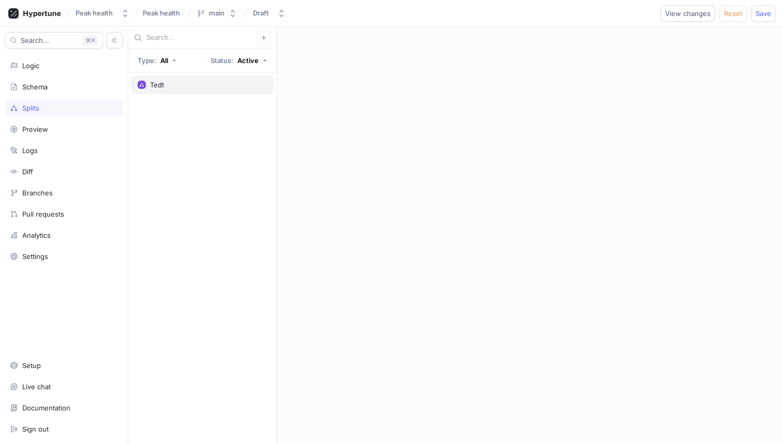
click at [174, 84] on div "Tedt" at bounding box center [202, 85] width 129 height 8
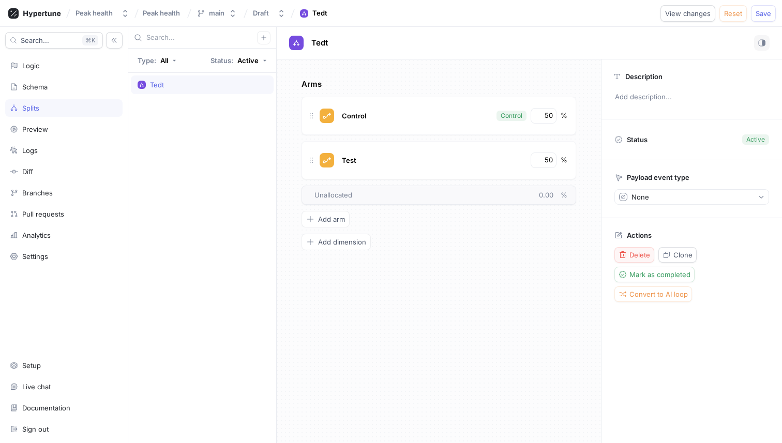
click at [640, 254] on span "Delete" at bounding box center [640, 255] width 21 height 6
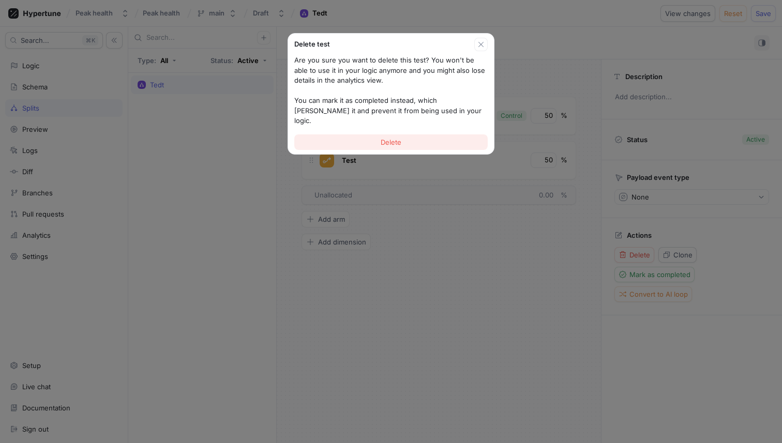
click at [404, 135] on button "Delete" at bounding box center [390, 143] width 193 height 16
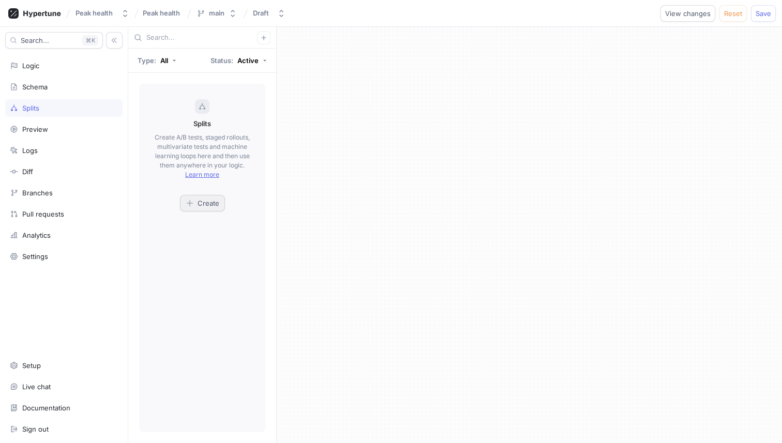
click at [207, 206] on span "Create" at bounding box center [209, 203] width 22 height 6
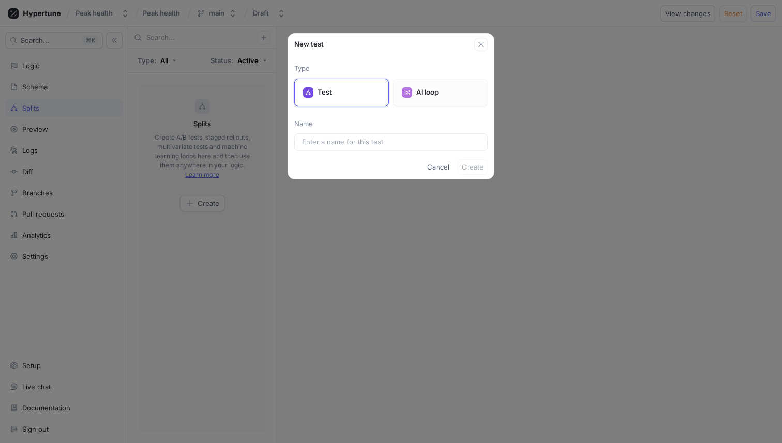
click at [434, 97] on p "AI loop" at bounding box center [447, 92] width 63 height 10
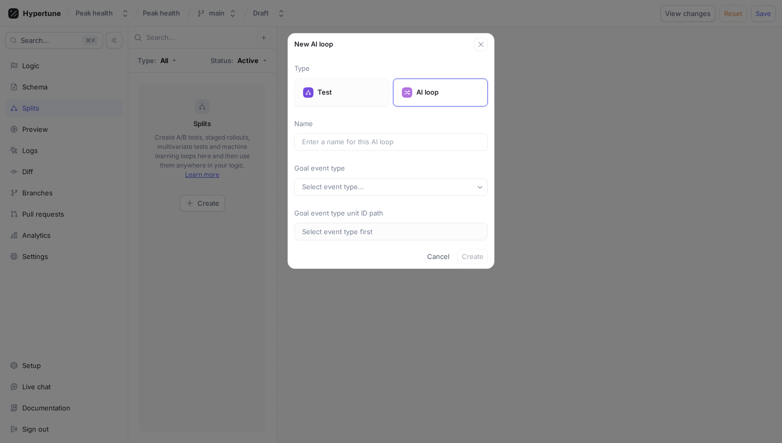
click at [354, 93] on p "Test" at bounding box center [349, 92] width 63 height 10
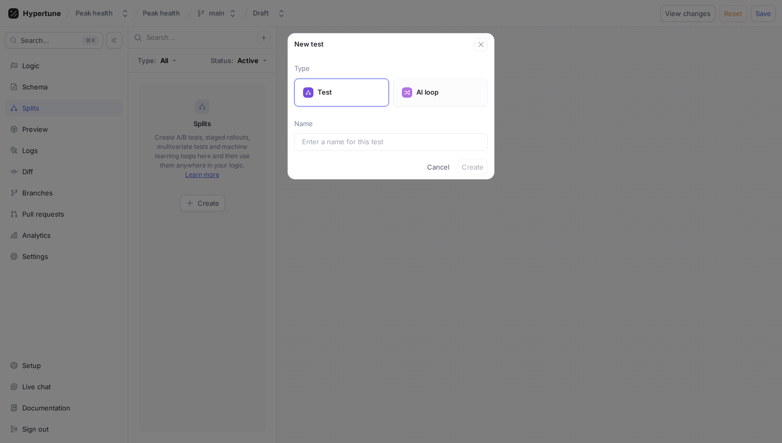
click at [443, 92] on p "AI loop" at bounding box center [447, 92] width 63 height 10
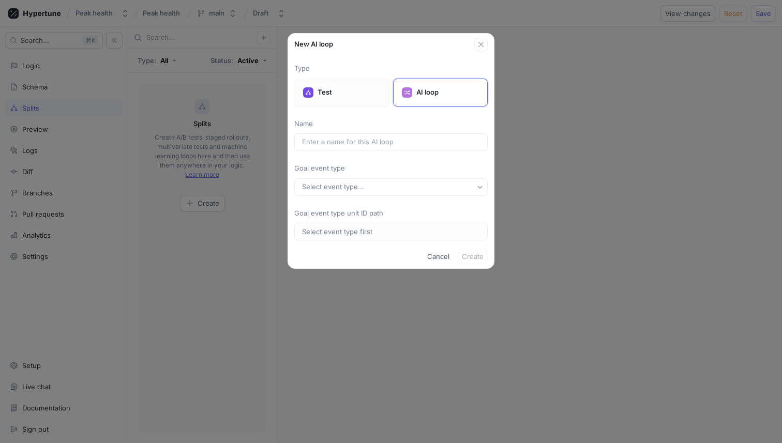
click at [346, 92] on p "Test" at bounding box center [349, 92] width 63 height 10
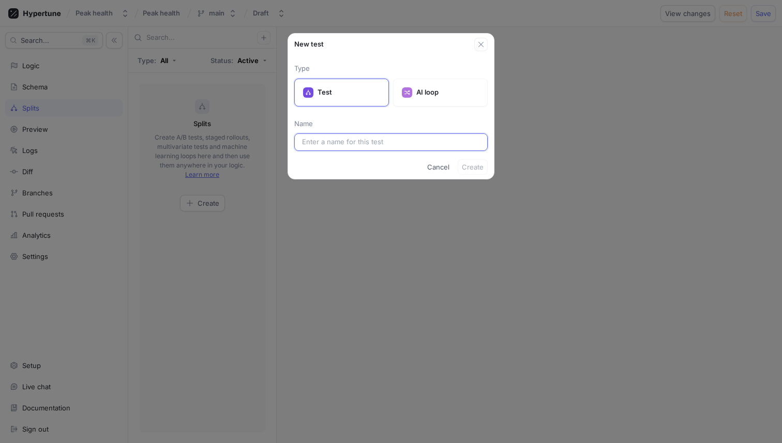
click at [363, 143] on input "text" at bounding box center [391, 142] width 178 height 10
type input "Feature flags"
click at [472, 167] on span "Create" at bounding box center [473, 167] width 22 height 6
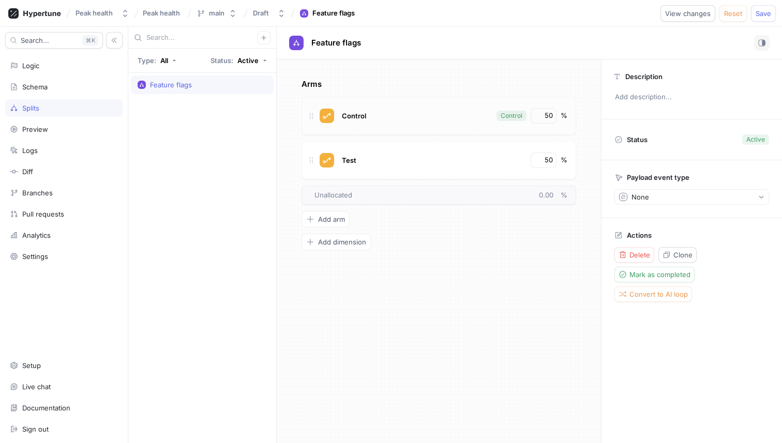
click at [412, 128] on div "Control Control 50 %" at bounding box center [439, 116] width 275 height 38
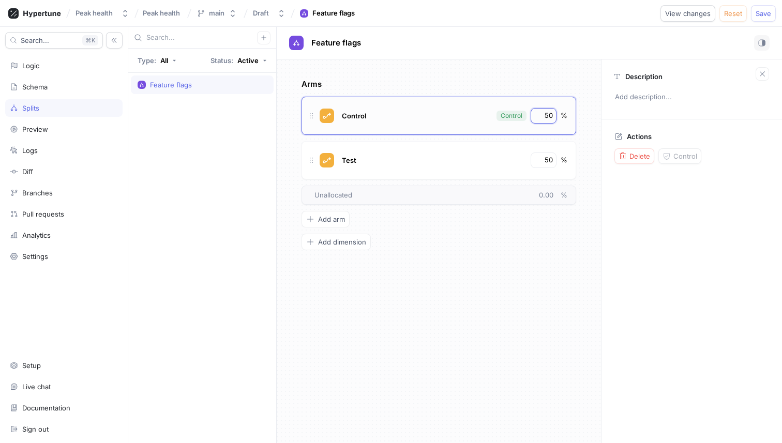
click at [542, 115] on input "50" at bounding box center [544, 116] width 18 height 10
click at [539, 81] on p "Arms" at bounding box center [439, 85] width 275 height 12
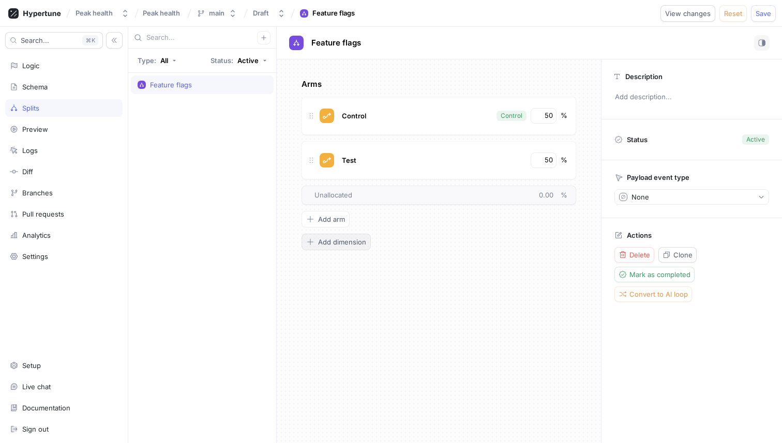
click at [340, 239] on span "Add dimension" at bounding box center [342, 242] width 48 height 6
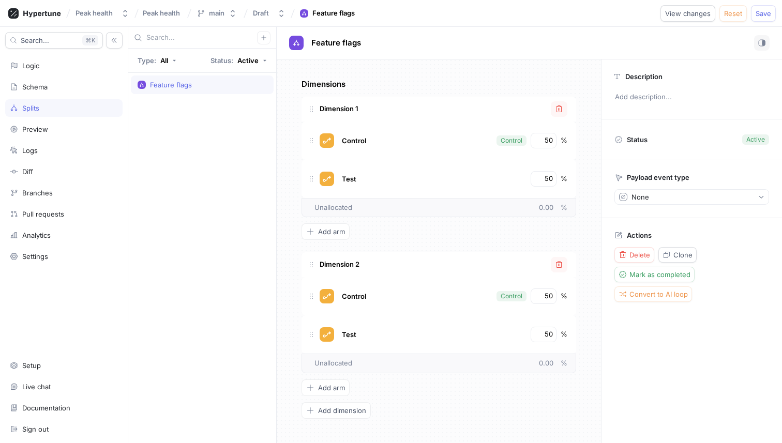
click at [362, 105] on div "Dimension 1" at bounding box center [439, 109] width 275 height 25
click at [652, 297] on span "Convert to AI loop" at bounding box center [659, 294] width 58 height 6
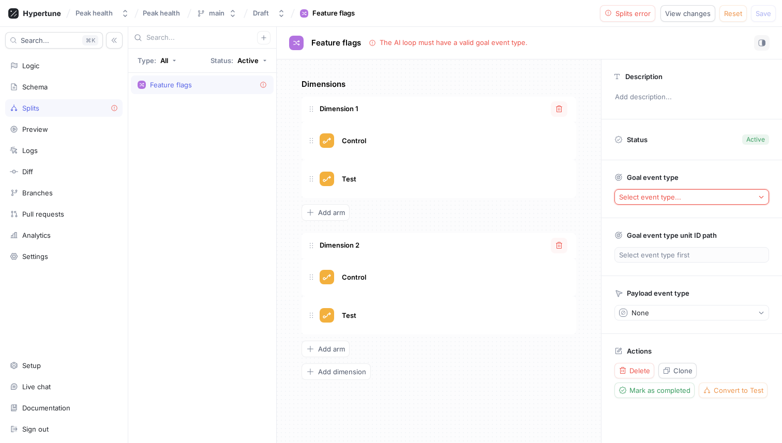
click at [697, 196] on button "Select event type..." at bounding box center [692, 197] width 155 height 16
click at [513, 371] on div "Dimensions Dimension 1 Control Test To pick up a draggable item, press the spac…" at bounding box center [439, 230] width 275 height 302
click at [649, 374] on span "Delete" at bounding box center [640, 371] width 21 height 6
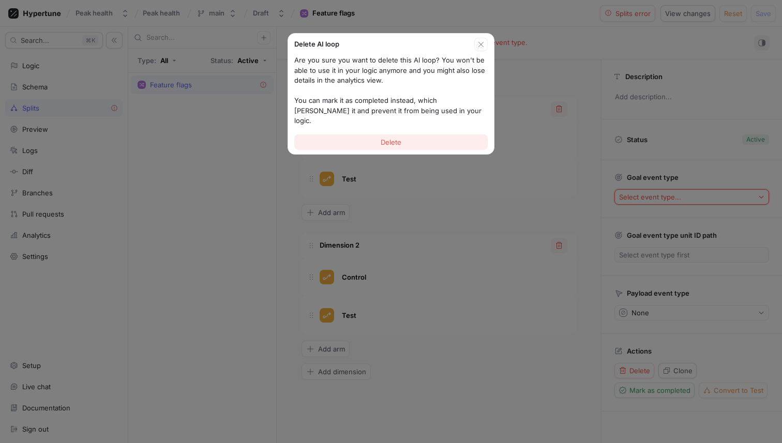
click at [451, 135] on button "Delete" at bounding box center [390, 143] width 193 height 16
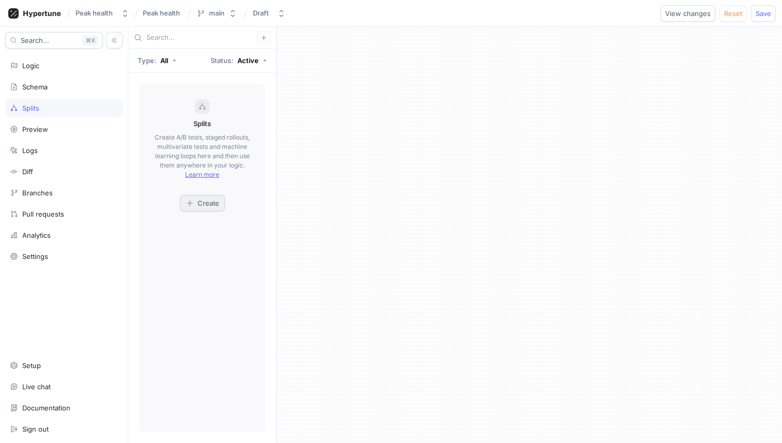
click at [219, 207] on button "Create" at bounding box center [202, 203] width 45 height 17
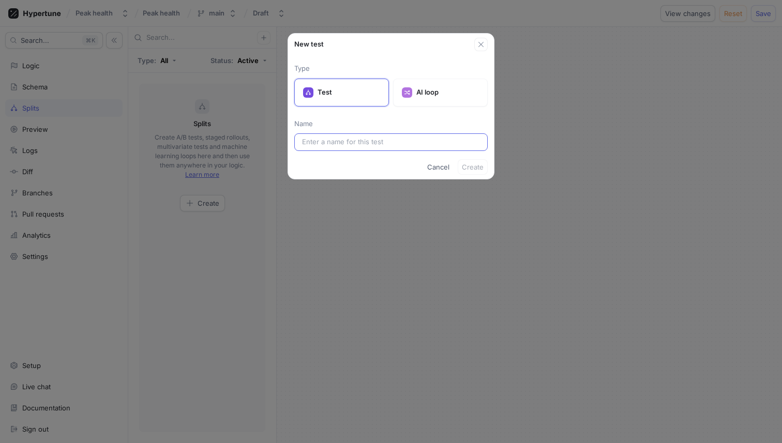
click at [378, 140] on input "text" at bounding box center [391, 142] width 178 height 10
type input "r"
type input "Testing"
click at [477, 170] on span "Create" at bounding box center [473, 167] width 22 height 6
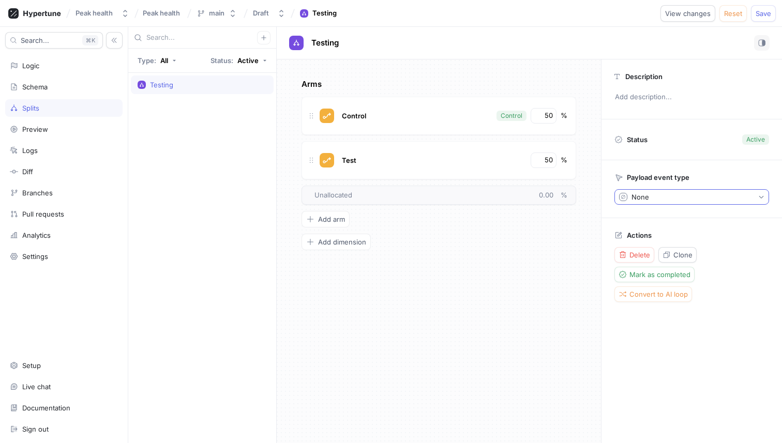
click at [658, 195] on button "None" at bounding box center [692, 197] width 155 height 16
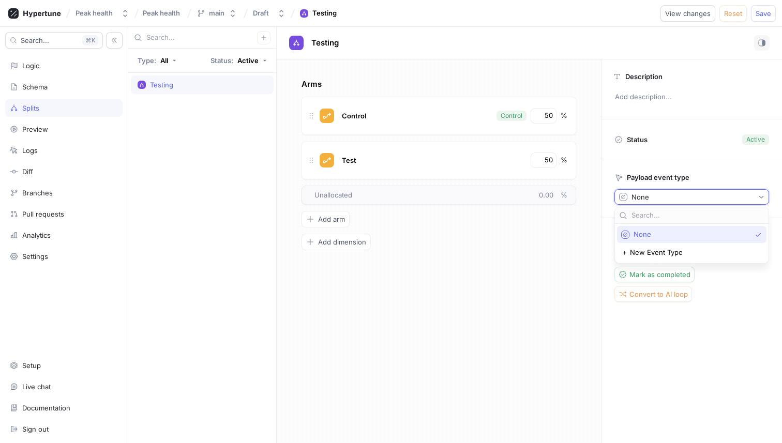
click at [649, 177] on p "Payload event type" at bounding box center [658, 177] width 63 height 8
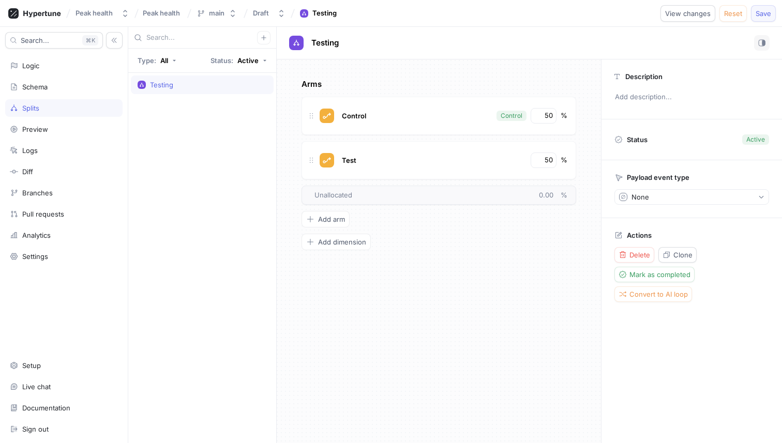
click at [759, 8] on button "Save" at bounding box center [763, 13] width 25 height 17
click at [63, 85] on div "Schema" at bounding box center [64, 87] width 108 height 8
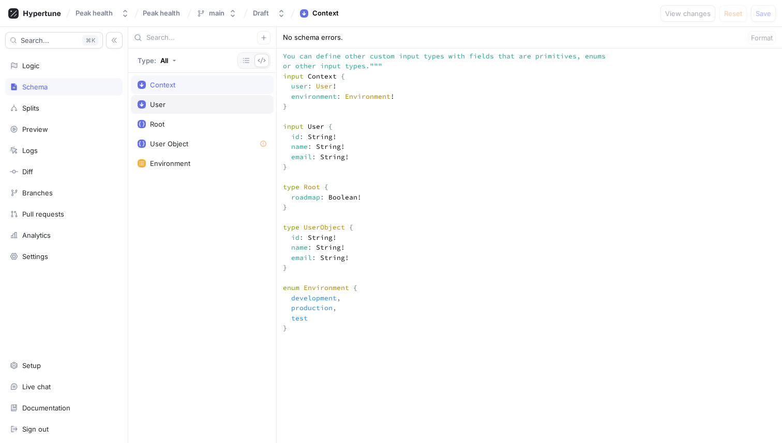
click at [178, 103] on div "User" at bounding box center [202, 104] width 129 height 8
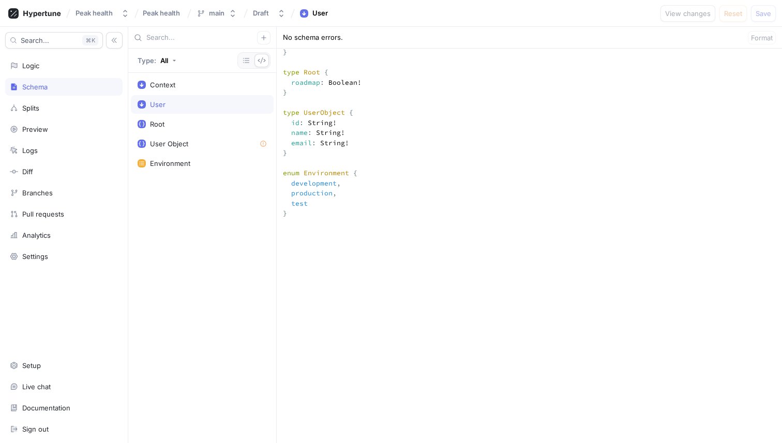
scroll to position [317, 0]
click at [200, 144] on div "User Object" at bounding box center [202, 144] width 129 height 8
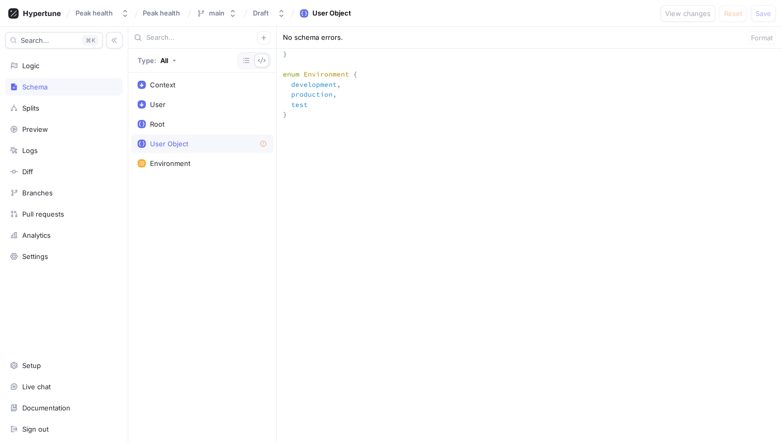
scroll to position [417, 0]
drag, startPoint x: 309, startPoint y: 112, endPoint x: 275, endPoint y: 71, distance: 53.3
click at [275, 71] on div "Type: All Context User Root User Object Environment No schema errors. Format ""…" at bounding box center [455, 235] width 654 height 416
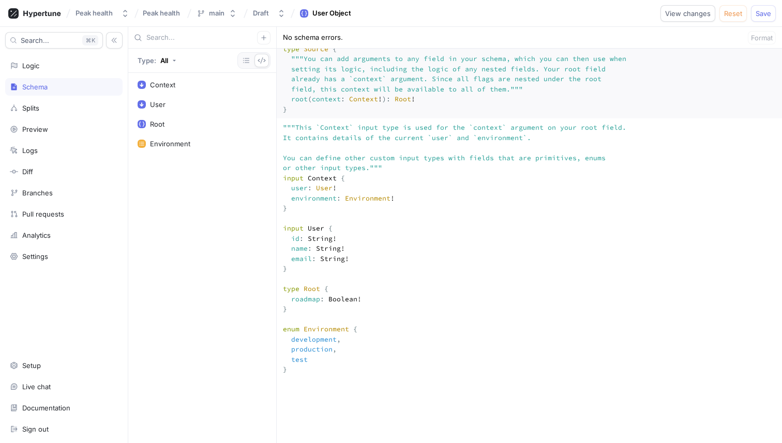
scroll to position [108, 0]
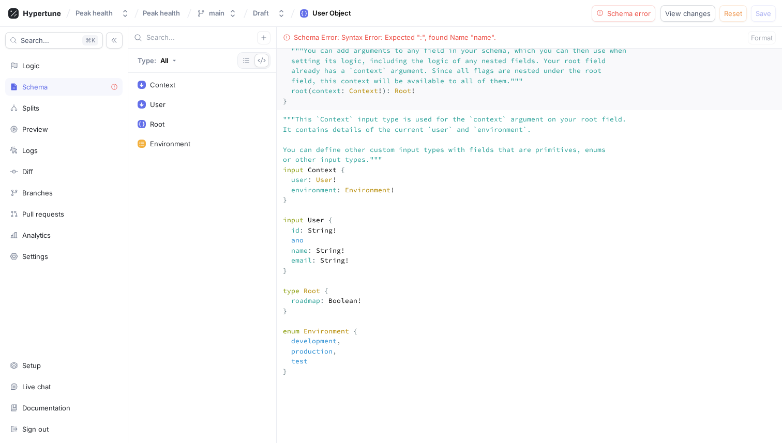
drag, startPoint x: 292, startPoint y: 333, endPoint x: 265, endPoint y: 278, distance: 61.3
click at [265, 278] on div "Type: All Context User Root Environment Schema Error: Syntax Error: Expected ":…" at bounding box center [455, 235] width 654 height 416
paste textarea "nymousId: String!"
click at [764, 11] on span "Save" at bounding box center [764, 13] width 16 height 6
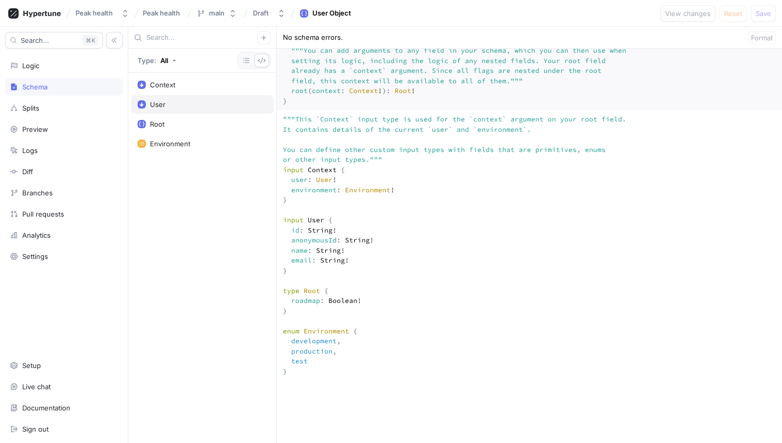
click at [176, 101] on div "User" at bounding box center [202, 104] width 129 height 8
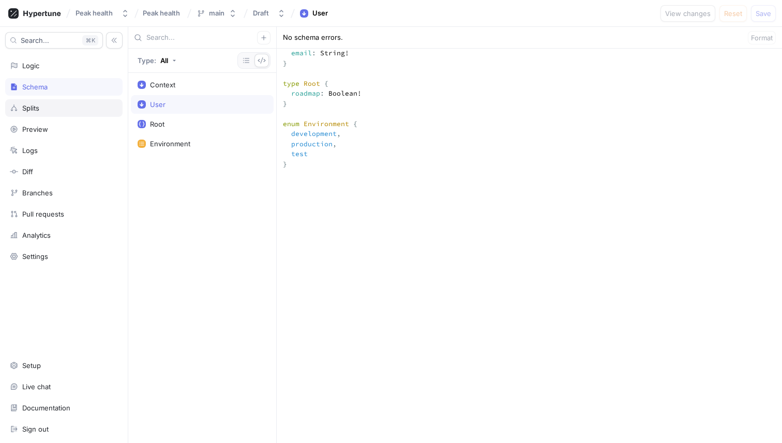
click at [77, 114] on div "Splits" at bounding box center [63, 108] width 117 height 18
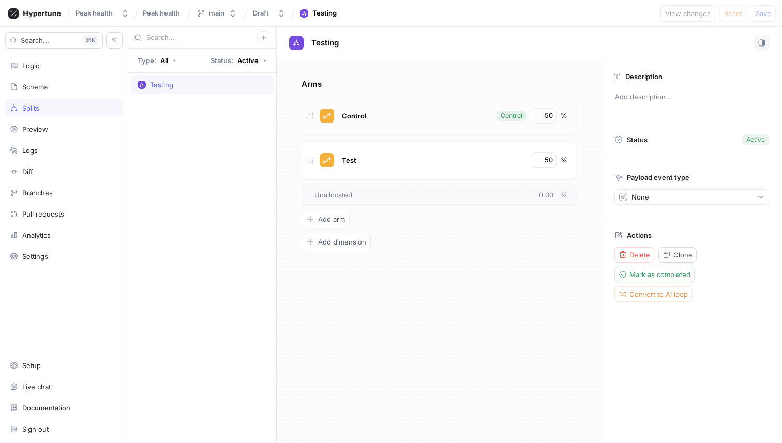
click at [382, 119] on div "Control" at bounding box center [415, 116] width 152 height 16
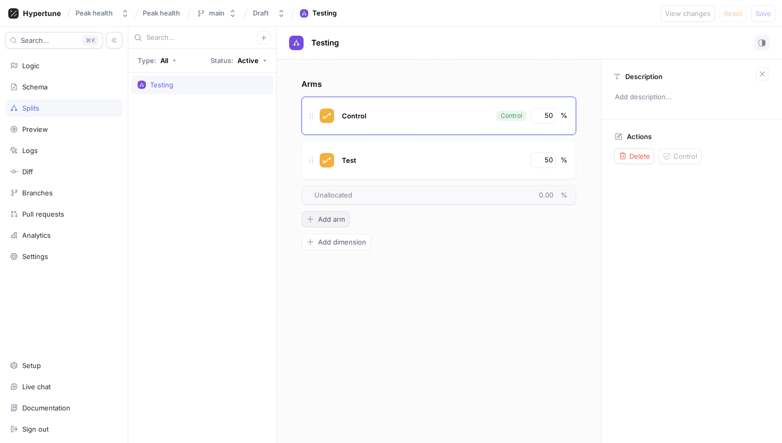
click at [326, 220] on span "Add arm" at bounding box center [331, 219] width 27 height 6
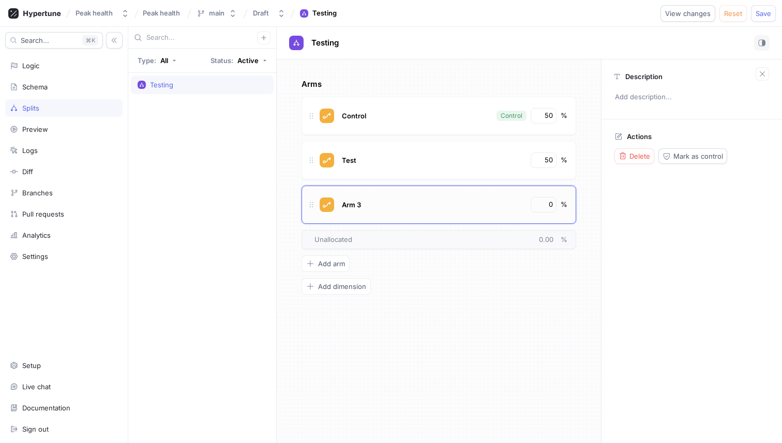
click at [369, 204] on div "Arm 3" at bounding box center [432, 205] width 186 height 16
click at [349, 204] on span "Arm 3" at bounding box center [351, 205] width 19 height 8
click at [536, 202] on input "0" at bounding box center [544, 205] width 18 height 10
click at [265, 33] on button "button" at bounding box center [263, 37] width 13 height 13
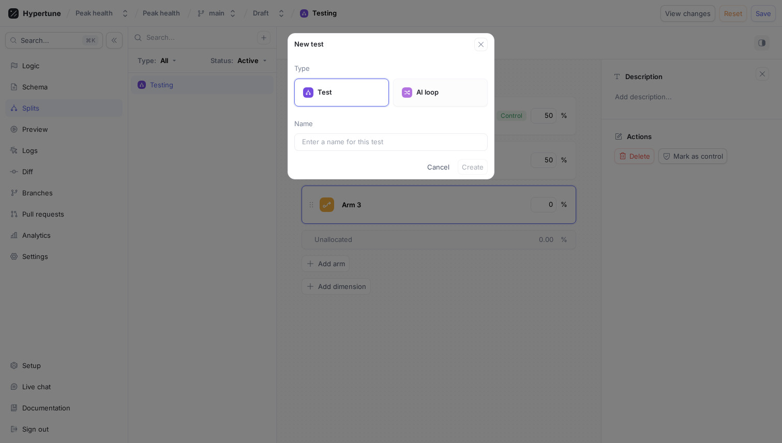
click at [442, 91] on p "AI loop" at bounding box center [447, 92] width 63 height 10
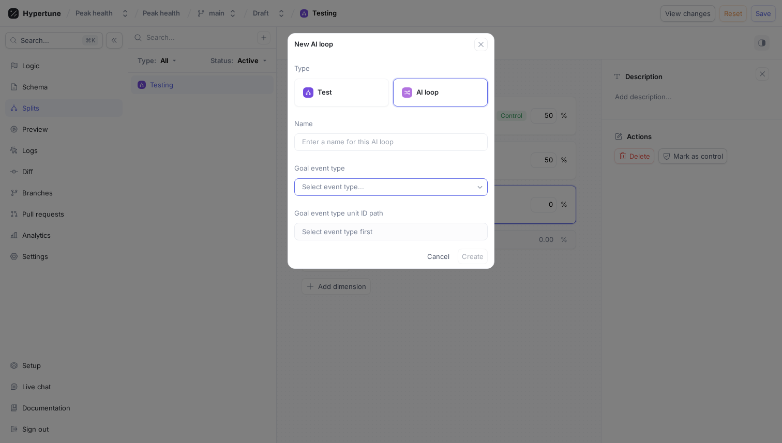
click at [387, 189] on button "Select event type..." at bounding box center [390, 187] width 193 height 18
click at [382, 167] on p "Goal event type" at bounding box center [390, 168] width 193 height 10
click at [441, 253] on span "Cancel" at bounding box center [438, 256] width 22 height 6
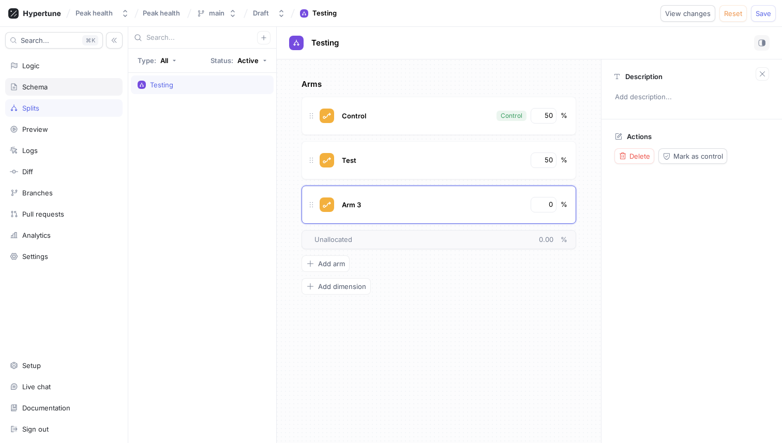
click at [57, 87] on div "Schema" at bounding box center [64, 87] width 108 height 8
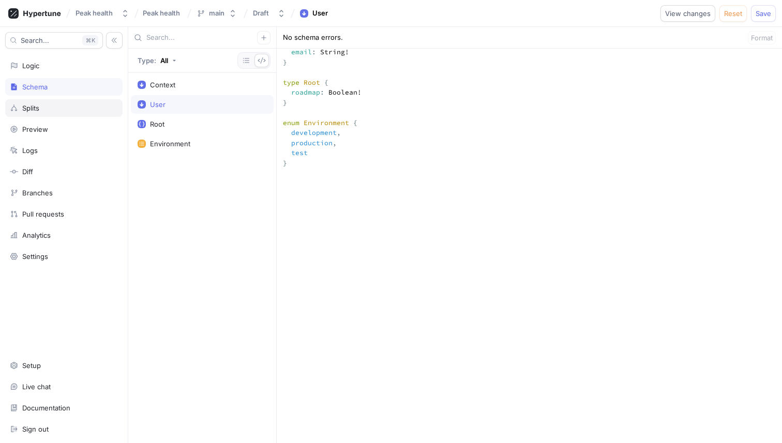
click at [66, 106] on div "Splits" at bounding box center [64, 108] width 108 height 8
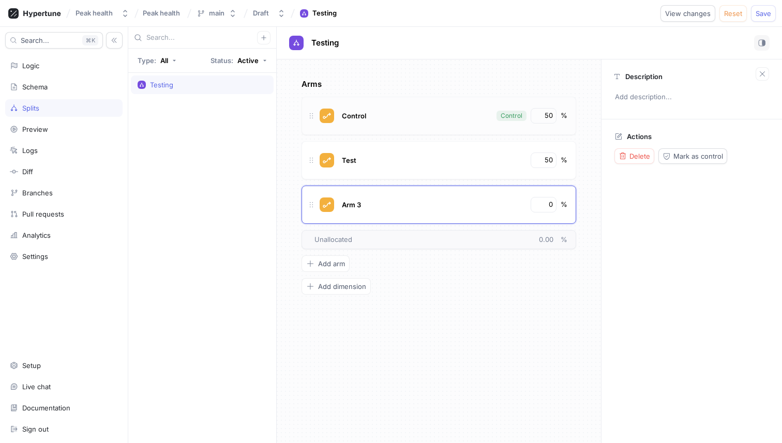
click at [385, 120] on div "Control" at bounding box center [415, 116] width 152 height 16
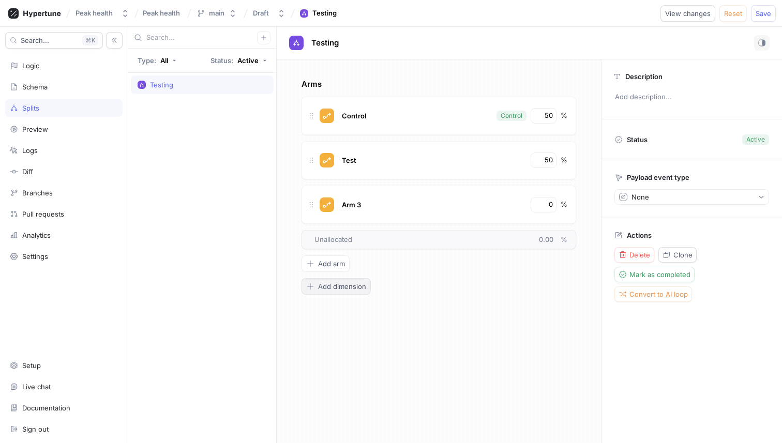
click at [335, 286] on span "Add dimension" at bounding box center [342, 286] width 48 height 6
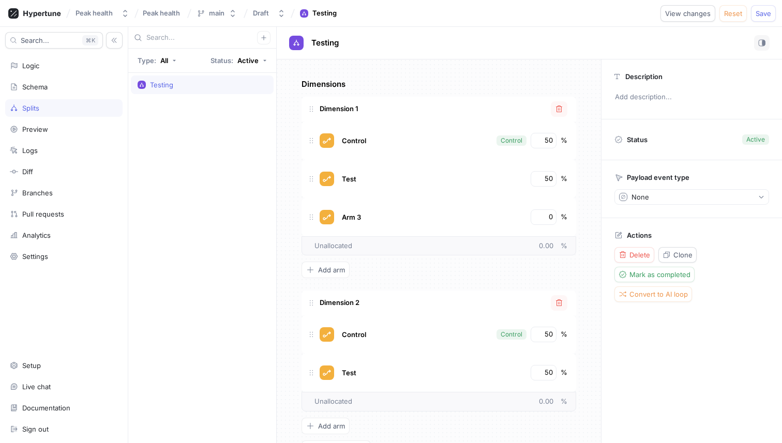
click at [427, 105] on div "Dimension 1" at bounding box center [439, 109] width 275 height 25
click at [69, 105] on div "Splits" at bounding box center [64, 108] width 108 height 8
click at [78, 78] on div "Schema" at bounding box center [63, 87] width 117 height 18
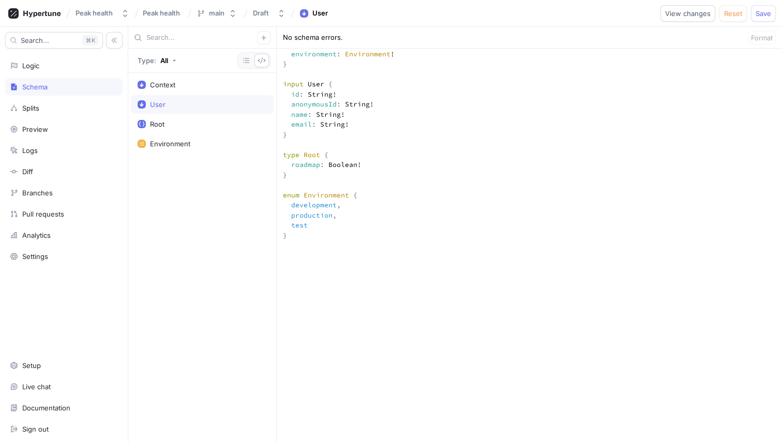
scroll to position [243, 0]
click at [314, 228] on textarea """" This `Context` input type is used for the `context` argument on your root f…" at bounding box center [529, 337] width 505 height 724
click at [319, 210] on textarea """" This `Context` input type is used for the `context` argument on your root f…" at bounding box center [529, 337] width 505 height 724
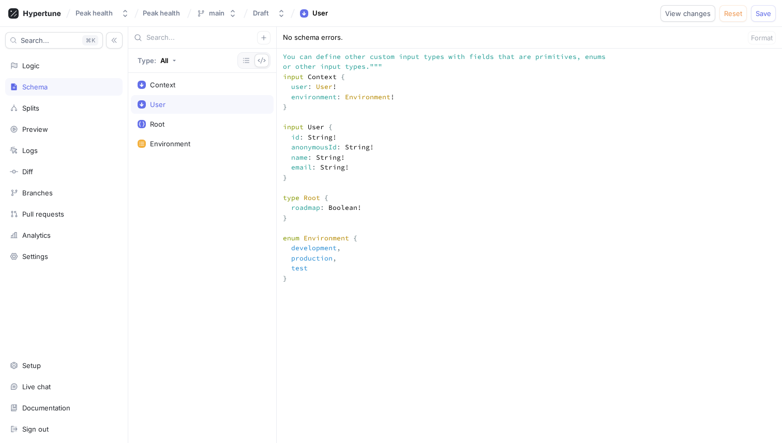
scroll to position [196, 0]
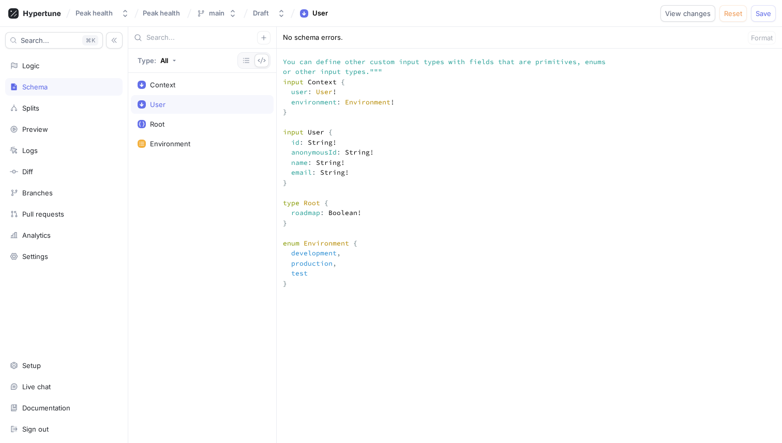
click at [309, 174] on textarea """" This `Context` input type is used for the `context` argument on your root f…" at bounding box center [529, 384] width 505 height 724
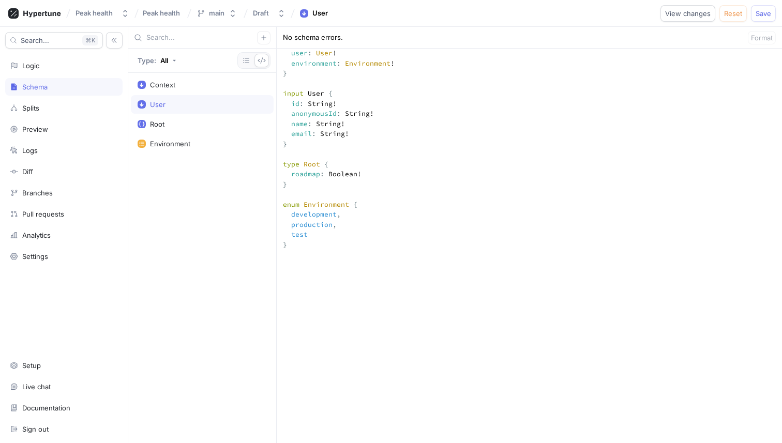
click at [312, 306] on textarea """" This `Context` input type is used for the `context` argument on your root f…" at bounding box center [529, 345] width 505 height 724
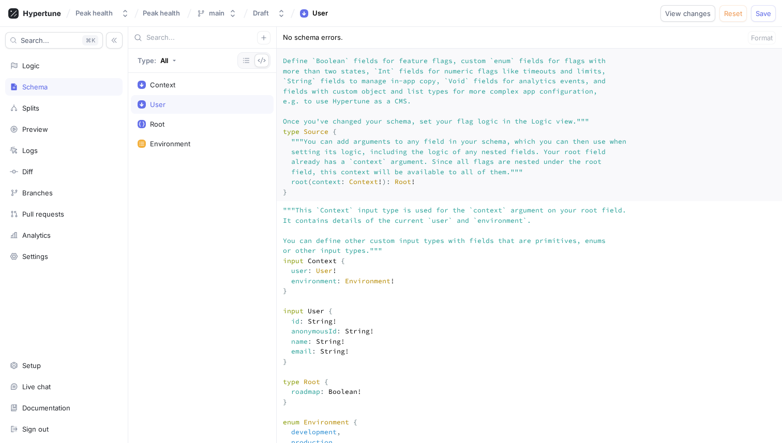
scroll to position [28, 0]
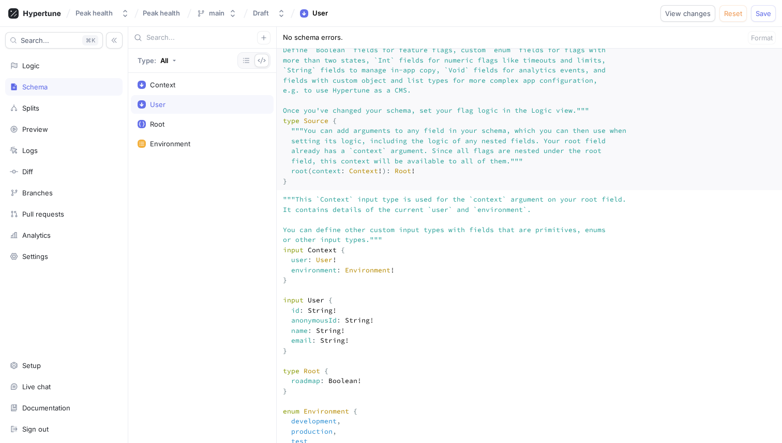
drag, startPoint x: 390, startPoint y: 290, endPoint x: 277, endPoint y: 280, distance: 113.7
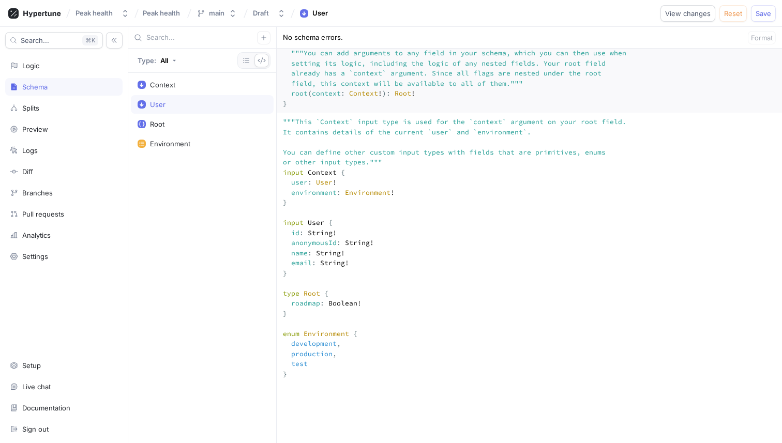
scroll to position [108, 0]
drag, startPoint x: 351, startPoint y: 311, endPoint x: 241, endPoint y: 311, distance: 110.7
click at [241, 311] on div "Type: All Context User Root Environment No schema errors. Format """ This is yo…" at bounding box center [455, 235] width 654 height 416
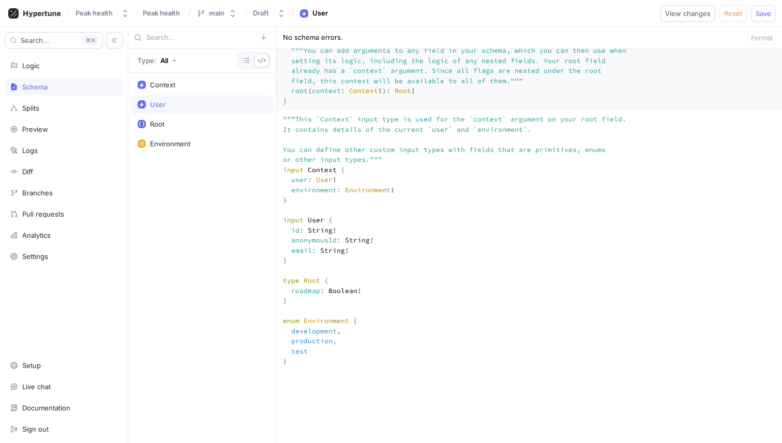
type textarea """" This `Context` input type is used for the `context` argument on your root f…"
click at [765, 14] on span "Save" at bounding box center [764, 13] width 16 height 6
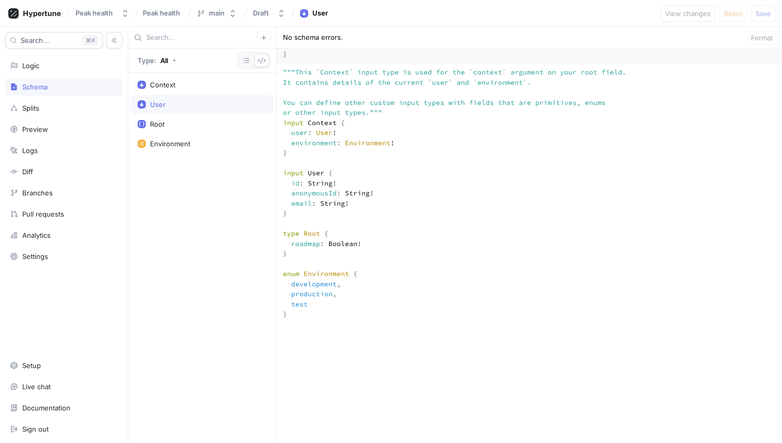
scroll to position [147, 0]
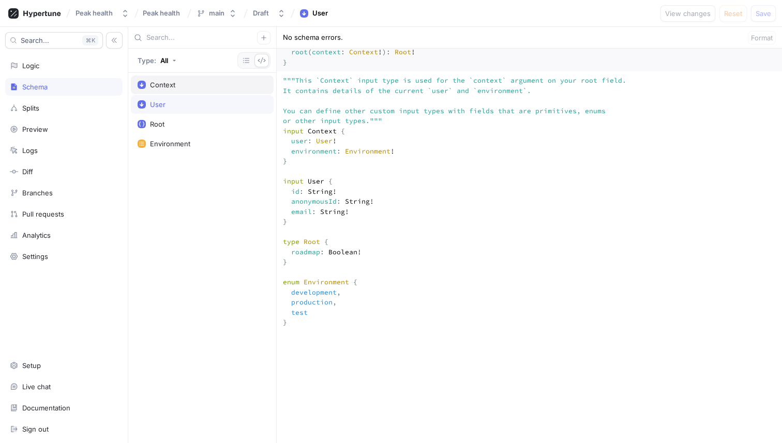
click at [181, 93] on div "Context" at bounding box center [202, 85] width 143 height 19
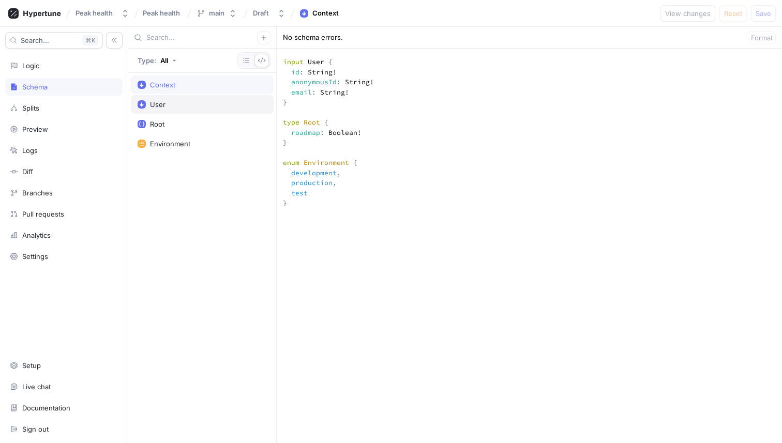
click at [181, 108] on div "User" at bounding box center [202, 104] width 129 height 8
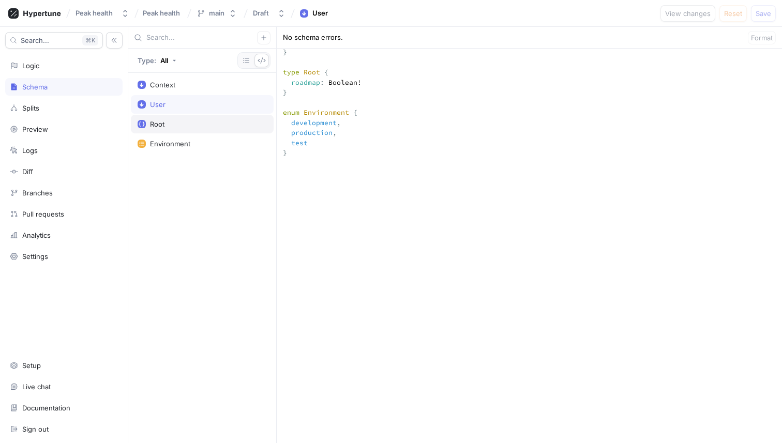
click at [189, 129] on div "Root" at bounding box center [202, 124] width 143 height 19
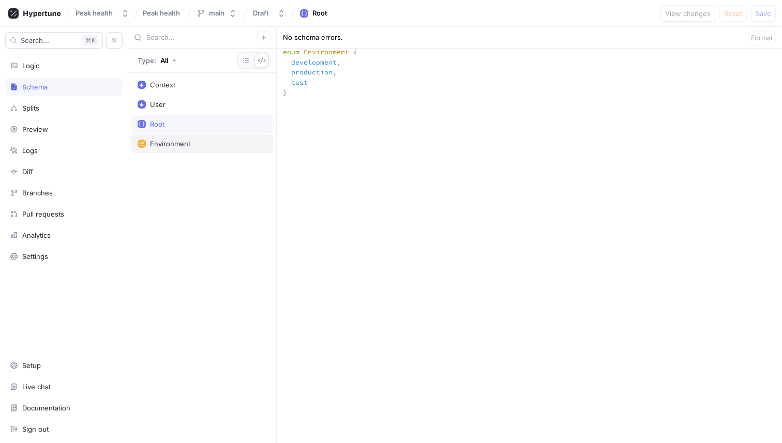
click at [190, 147] on div "Environment" at bounding box center [202, 144] width 129 height 8
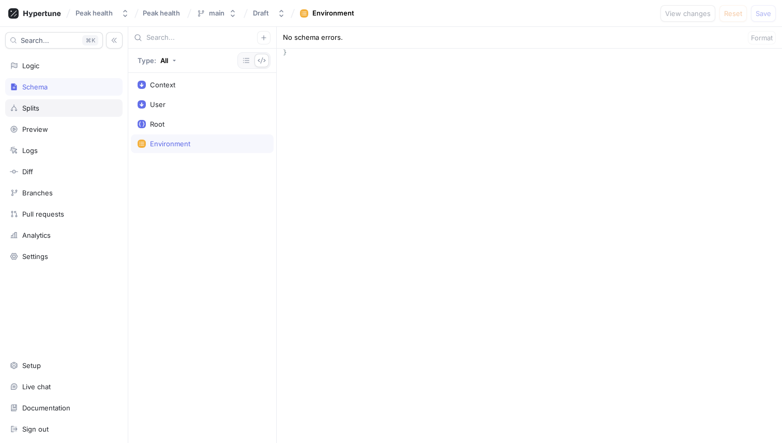
click at [36, 104] on div "Splits" at bounding box center [30, 108] width 17 height 8
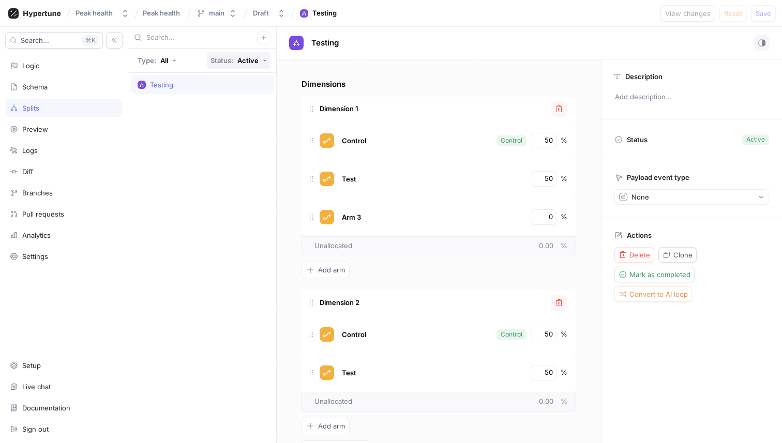
click at [262, 59] on button "Status: Active" at bounding box center [239, 60] width 64 height 17
click at [183, 87] on div "Testing" at bounding box center [202, 85] width 129 height 8
click at [671, 296] on span "Convert to AI loop" at bounding box center [659, 294] width 58 height 6
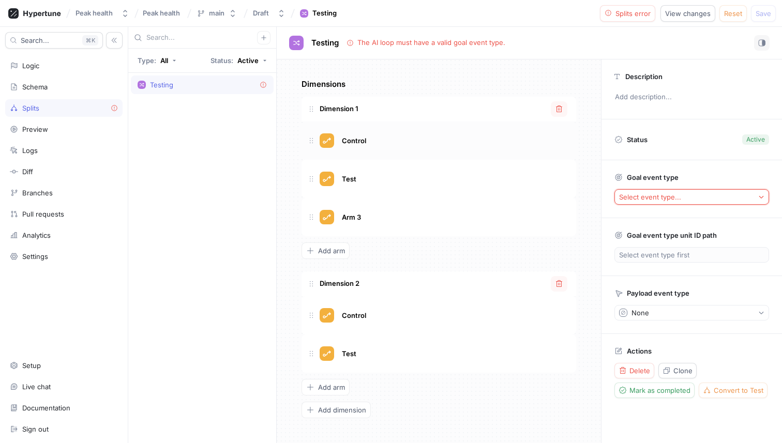
click at [389, 145] on div "Control" at bounding box center [452, 140] width 227 height 11
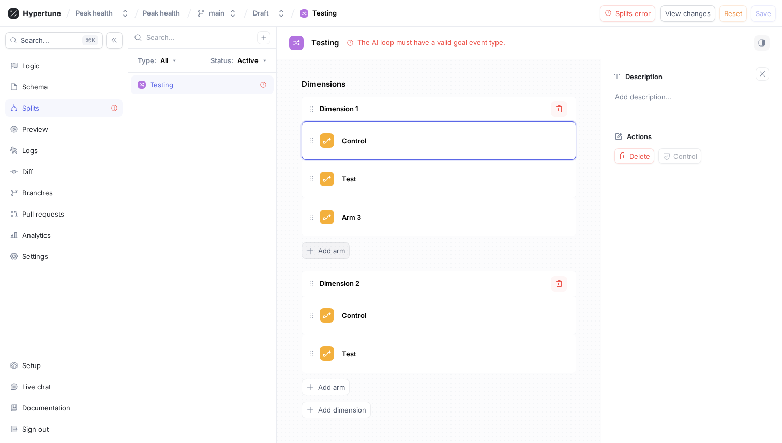
click at [325, 253] on span "Add arm" at bounding box center [331, 251] width 27 height 6
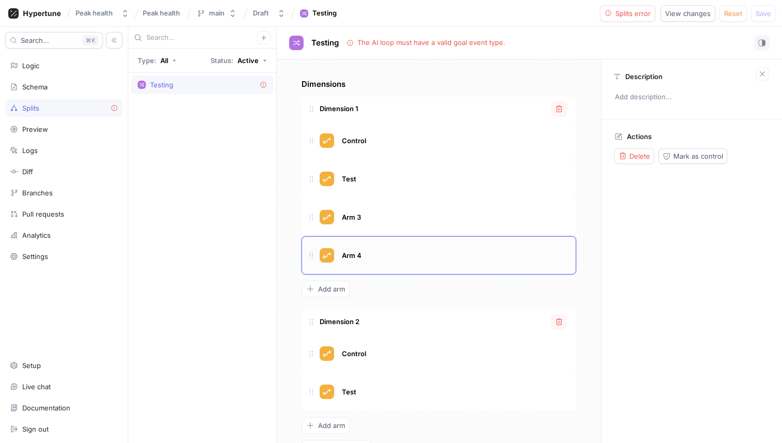
click at [392, 250] on div "Arm 4" at bounding box center [452, 255] width 227 height 11
click at [625, 12] on span "Splits error" at bounding box center [633, 13] width 35 height 6
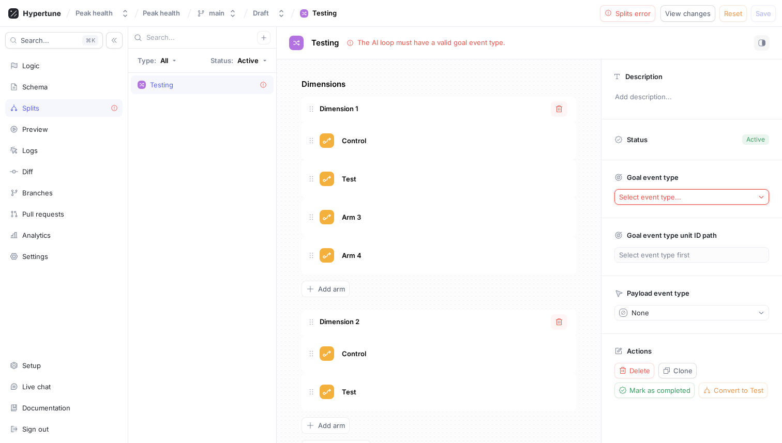
click at [440, 97] on div "Dimension 1" at bounding box center [439, 109] width 275 height 25
click at [673, 204] on button "Select event type..." at bounding box center [692, 197] width 155 height 16
click at [655, 180] on p "Goal event type" at bounding box center [653, 177] width 52 height 8
click at [562, 110] on icon "button" at bounding box center [559, 109] width 8 height 8
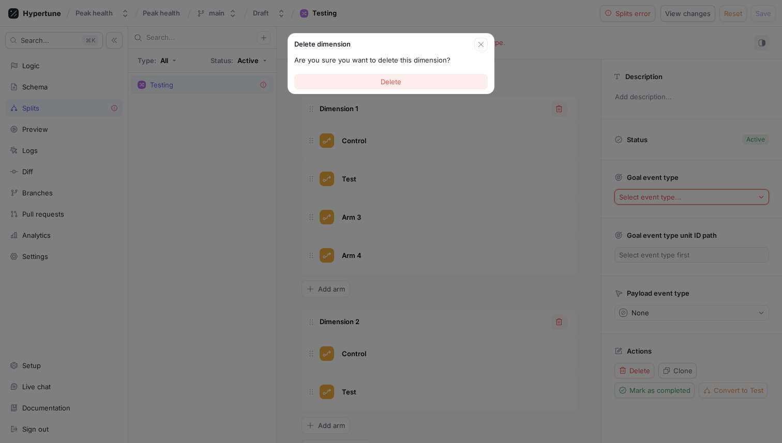
click at [415, 81] on button "Delete" at bounding box center [390, 82] width 193 height 16
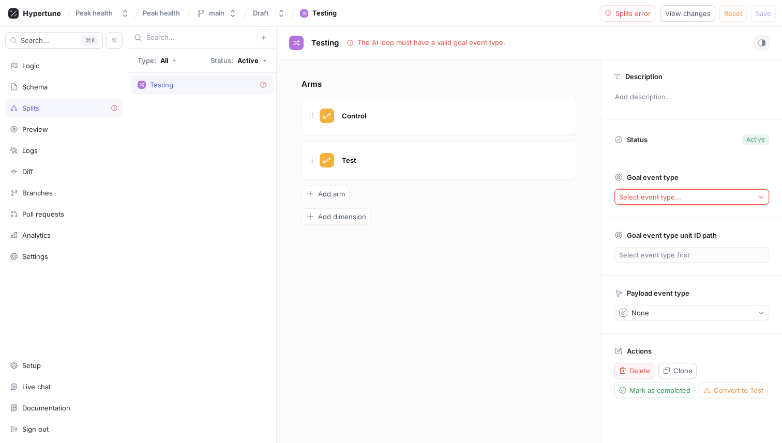
click at [624, 368] on icon "button" at bounding box center [623, 370] width 6 height 7
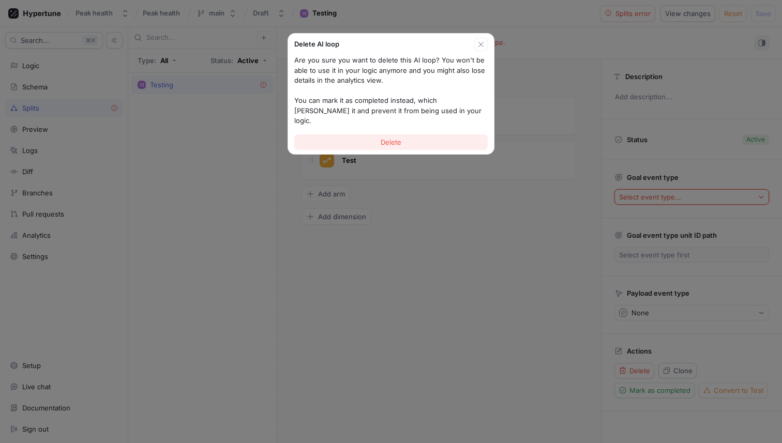
click at [424, 135] on button "Delete" at bounding box center [390, 143] width 193 height 16
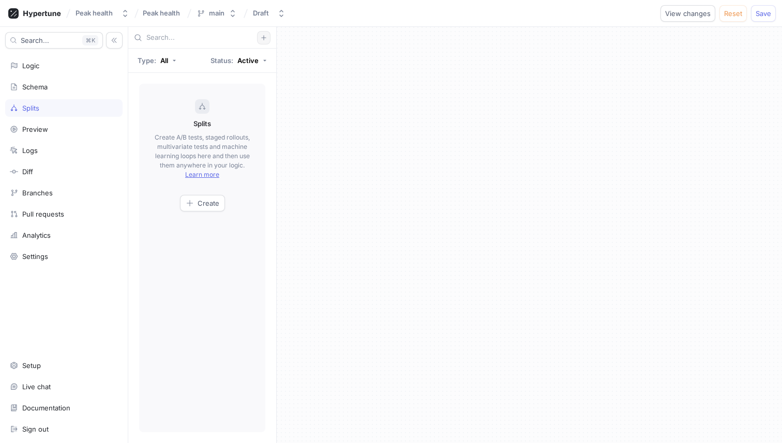
click at [268, 40] on button "button" at bounding box center [263, 37] width 13 height 13
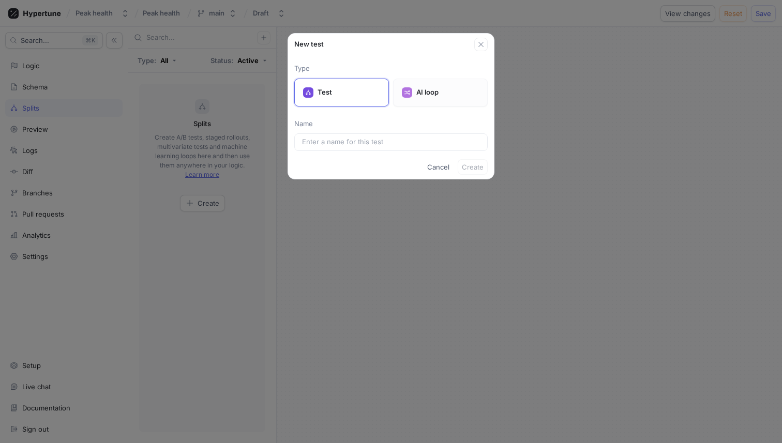
click at [427, 88] on p "AI loop" at bounding box center [447, 92] width 63 height 10
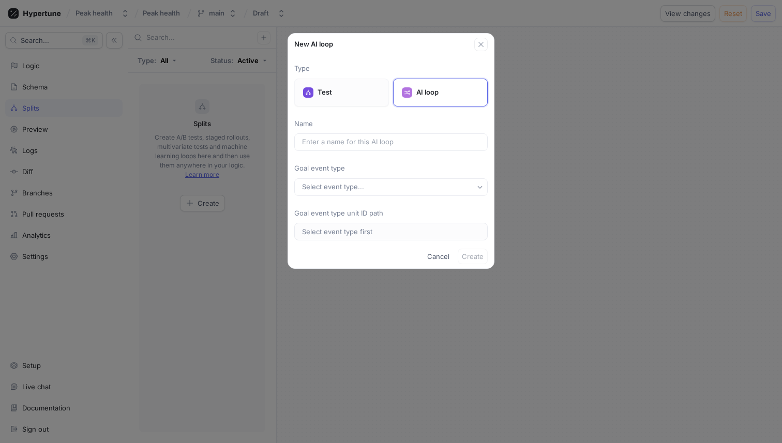
click at [344, 94] on p "Test" at bounding box center [349, 92] width 63 height 10
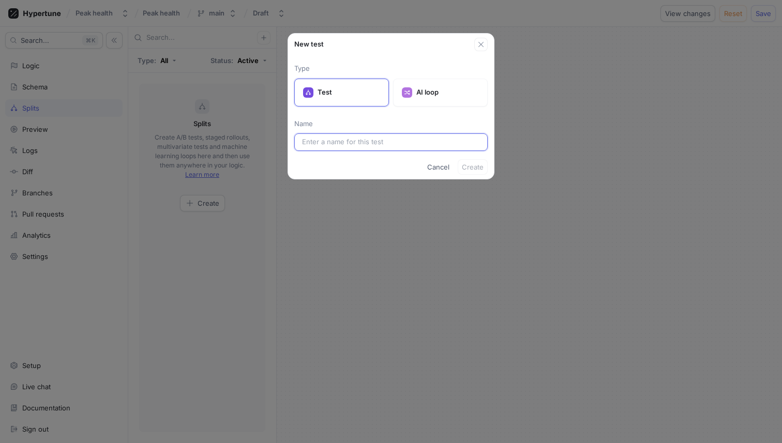
click at [368, 145] on input "text" at bounding box center [391, 142] width 178 height 10
type input "Testing the anonymous user"
click at [477, 170] on span "Create" at bounding box center [473, 167] width 22 height 6
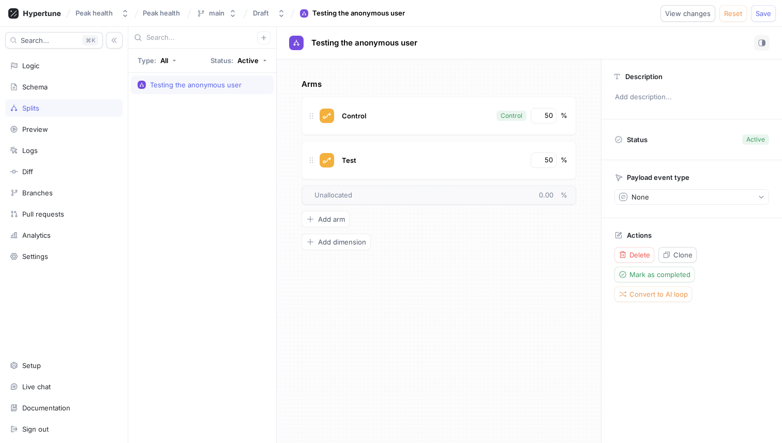
click at [356, 195] on p "Unallocated 0.00 %" at bounding box center [441, 195] width 253 height 10
click at [547, 117] on input "50" at bounding box center [544, 116] width 18 height 10
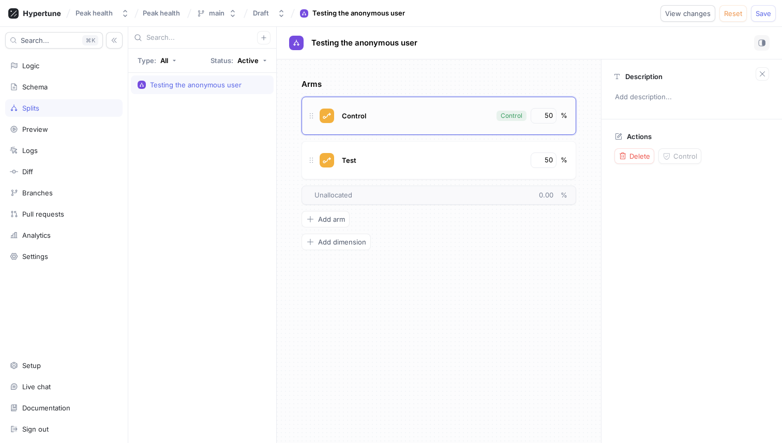
click at [511, 119] on div "Control" at bounding box center [512, 115] width 22 height 9
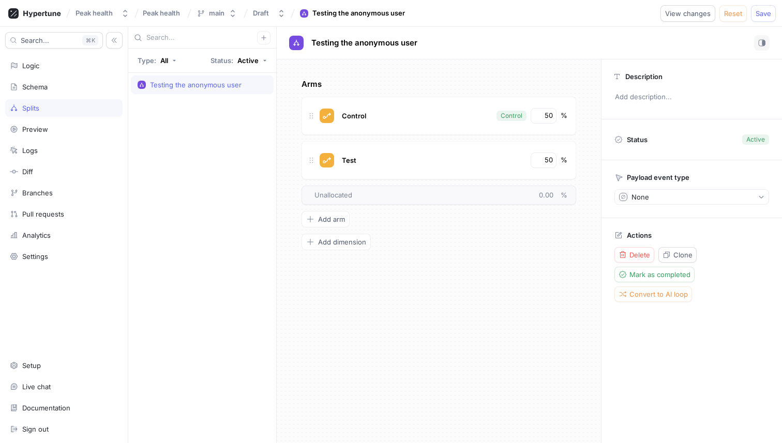
click at [545, 78] on div "Arms Control Control 50 % Test 50 % To pick up a draggable item, press the spac…" at bounding box center [439, 251] width 324 height 384
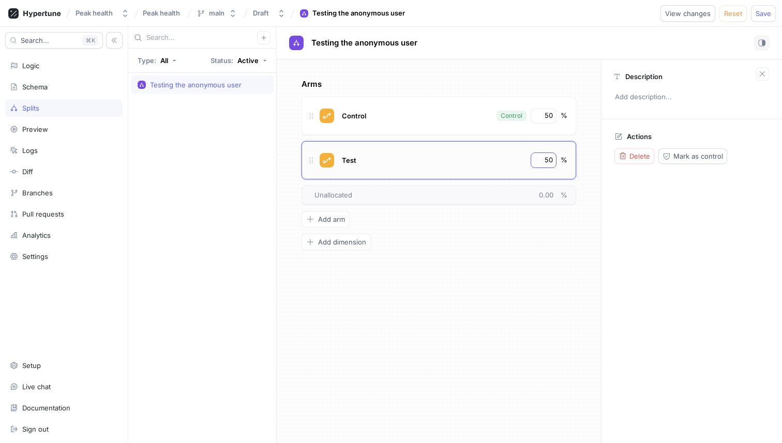
click at [533, 163] on div "50" at bounding box center [544, 161] width 26 height 16
click at [502, 163] on div "Test" at bounding box center [432, 161] width 186 height 16
click at [591, 135] on div "Arms Control Control 50 % Test 50 % To pick up a draggable item, press the spac…" at bounding box center [439, 251] width 324 height 384
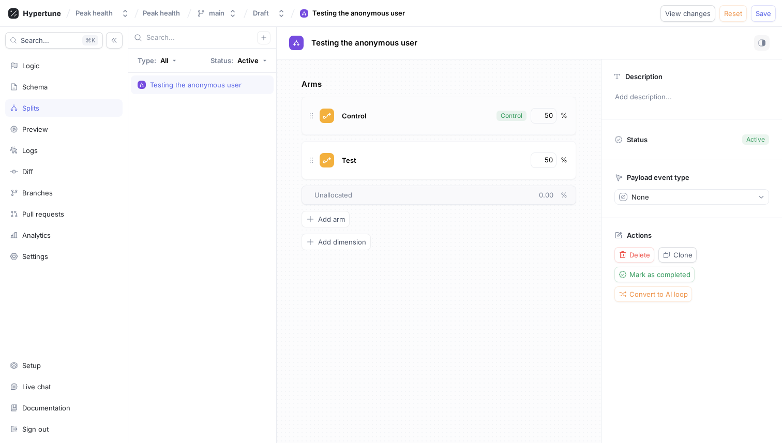
click at [479, 126] on div "Control Control 50 %" at bounding box center [439, 116] width 275 height 38
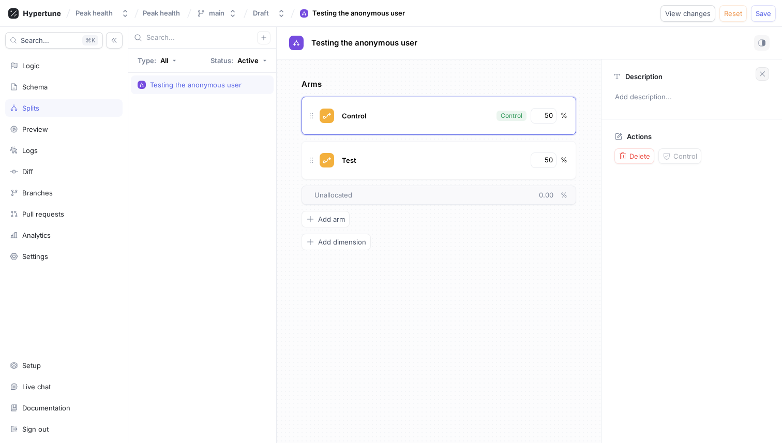
click at [764, 72] on icon "button" at bounding box center [762, 74] width 8 height 8
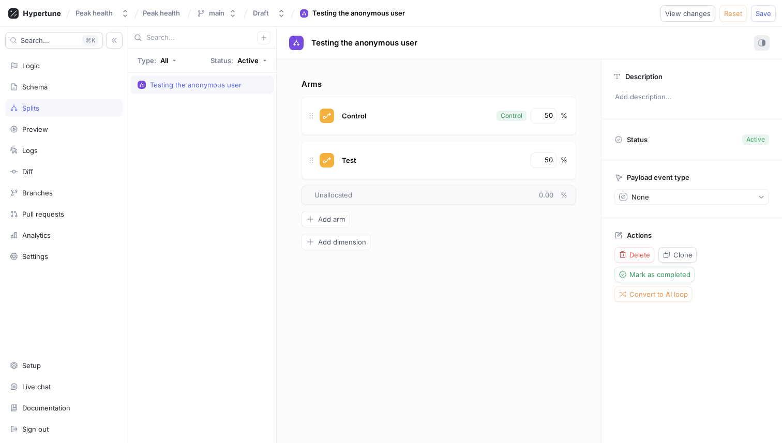
click at [762, 41] on icon "button" at bounding box center [761, 42] width 7 height 7
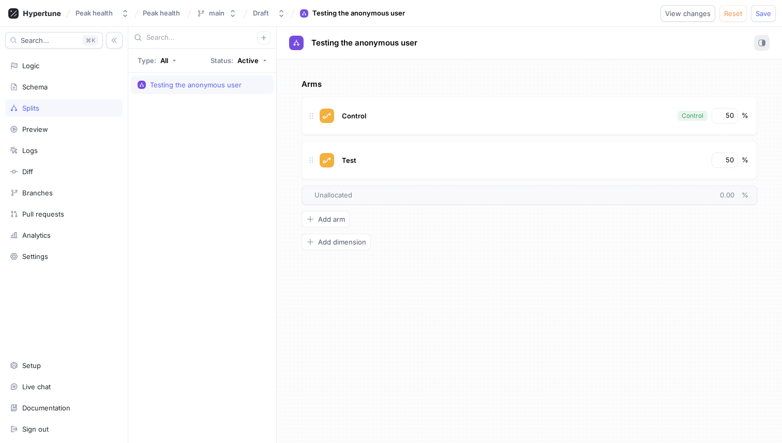
click at [760, 43] on icon "button" at bounding box center [761, 42] width 7 height 7
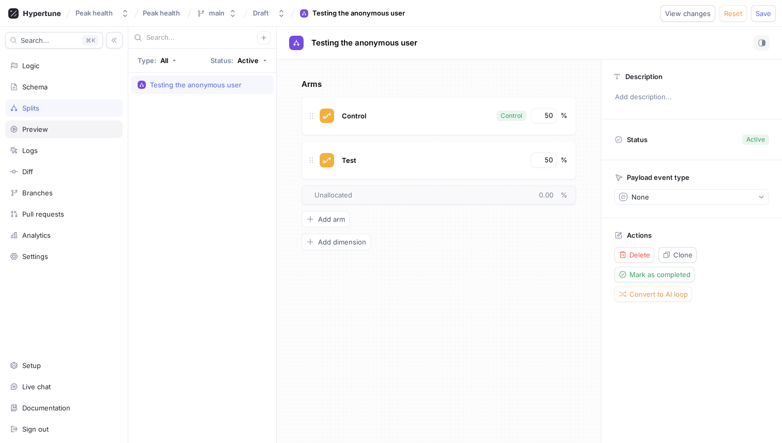
click at [44, 123] on div "Preview" at bounding box center [63, 130] width 117 height 18
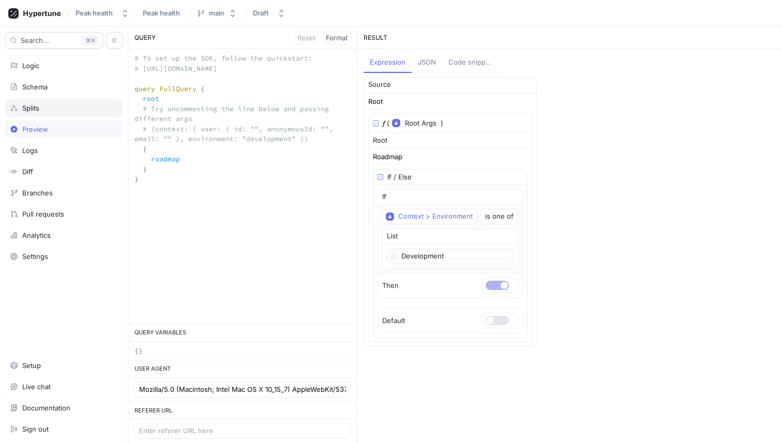
click at [66, 108] on div "Splits" at bounding box center [64, 108] width 108 height 8
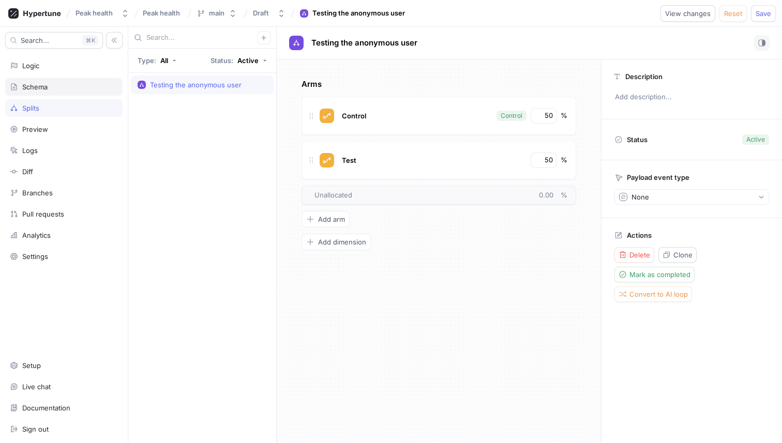
click at [65, 87] on div "Schema" at bounding box center [64, 87] width 108 height 8
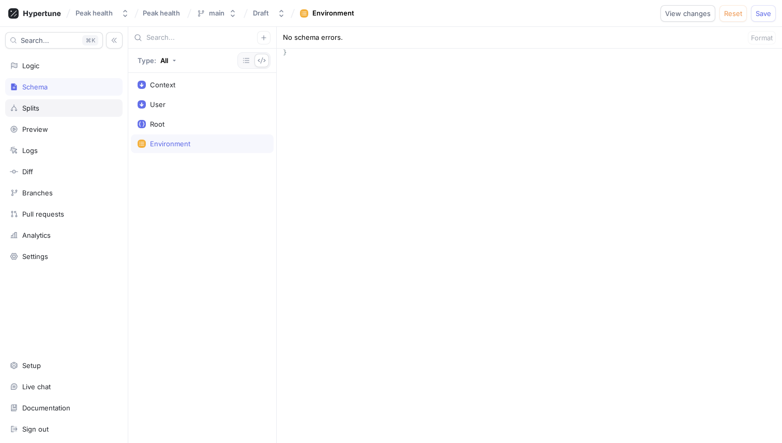
click at [37, 107] on div "Splits" at bounding box center [30, 108] width 17 height 8
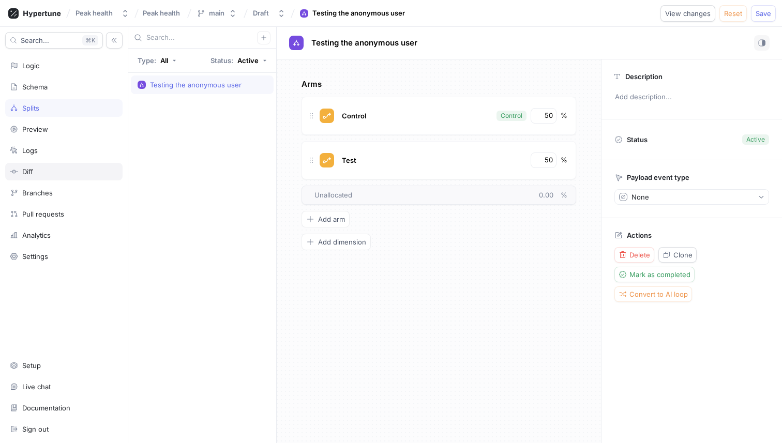
click at [48, 169] on div "Diff" at bounding box center [64, 172] width 108 height 8
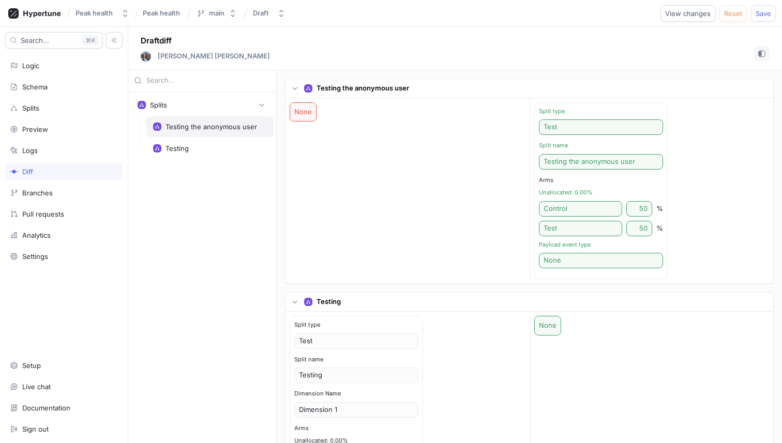
click at [199, 126] on div "Testing the anonymous user" at bounding box center [212, 127] width 92 height 8
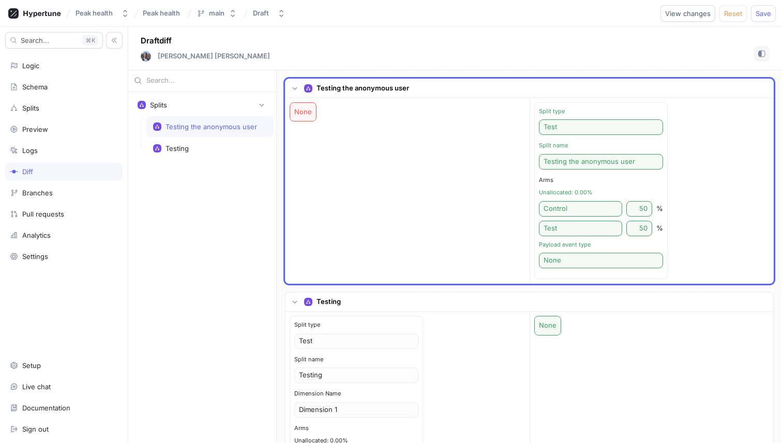
click at [569, 208] on div "Control" at bounding box center [580, 209] width 83 height 16
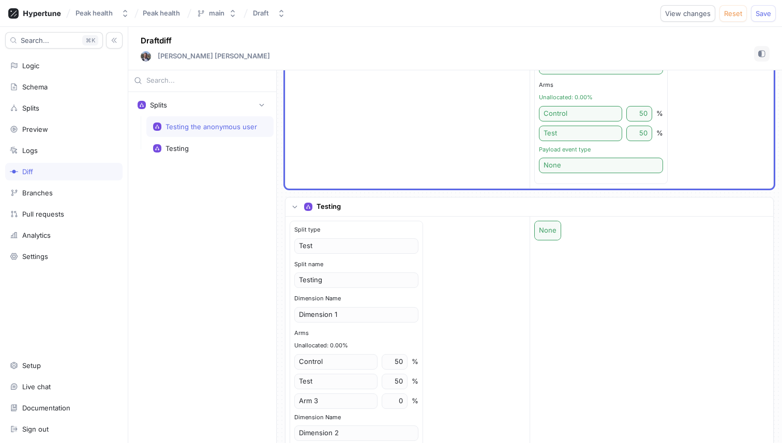
scroll to position [98, 0]
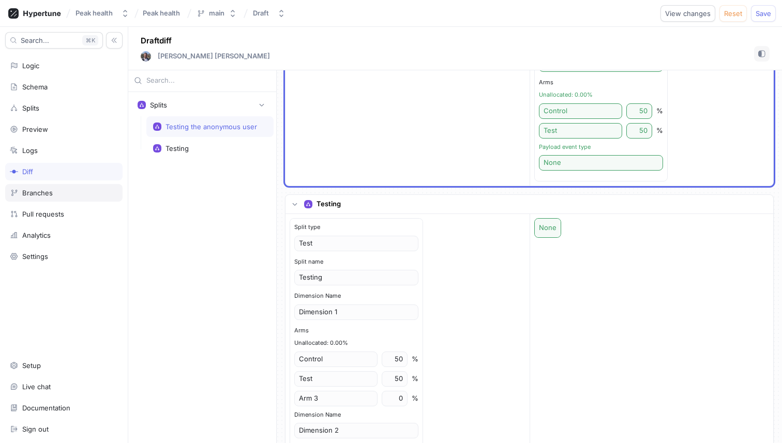
click at [64, 199] on div "Branches" at bounding box center [63, 193] width 117 height 18
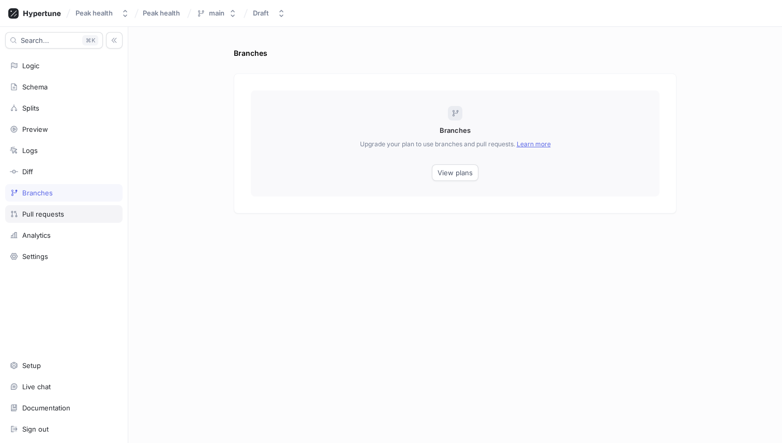
click at [62, 210] on div "Pull requests" at bounding box center [63, 214] width 117 height 18
click at [61, 232] on div "Analytics" at bounding box center [64, 235] width 108 height 8
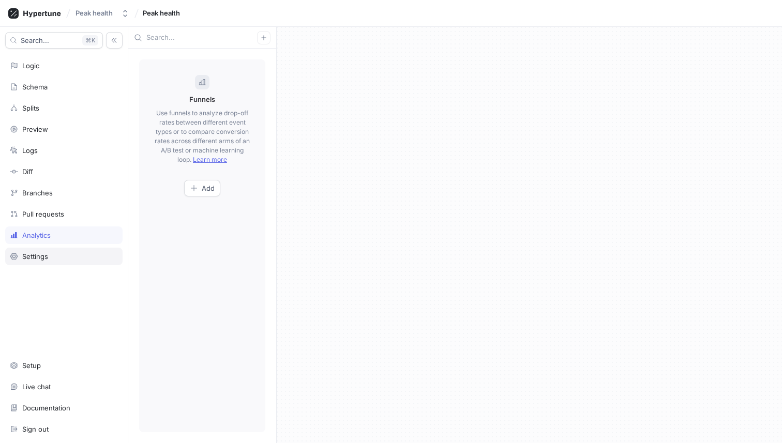
click at [57, 251] on div "Settings" at bounding box center [63, 257] width 117 height 18
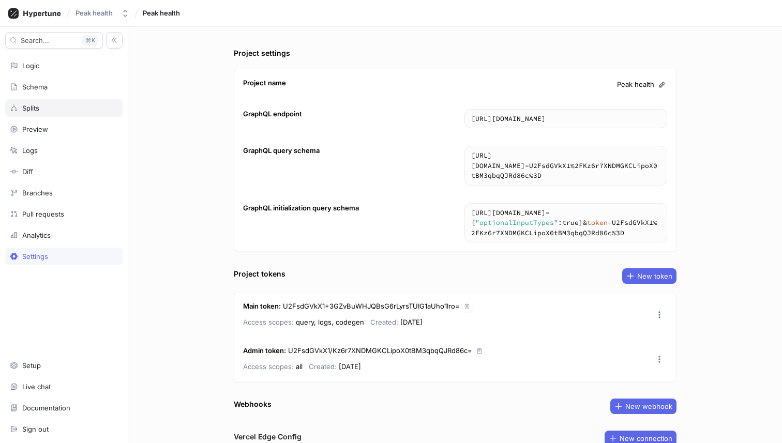
click at [61, 108] on div "Splits" at bounding box center [64, 108] width 108 height 8
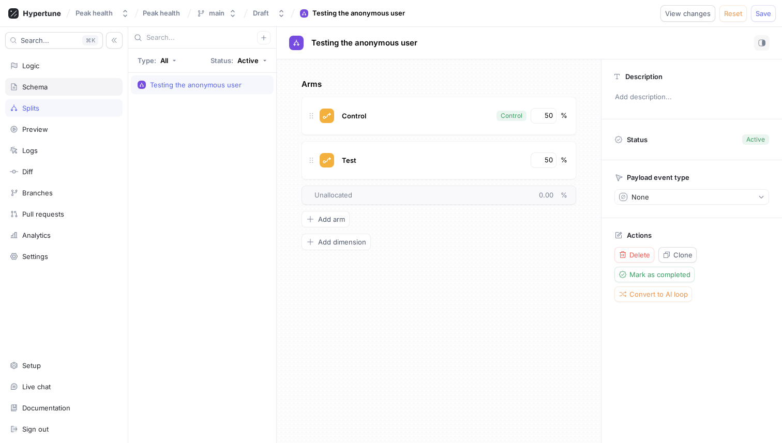
click at [66, 87] on div "Schema" at bounding box center [64, 87] width 108 height 8
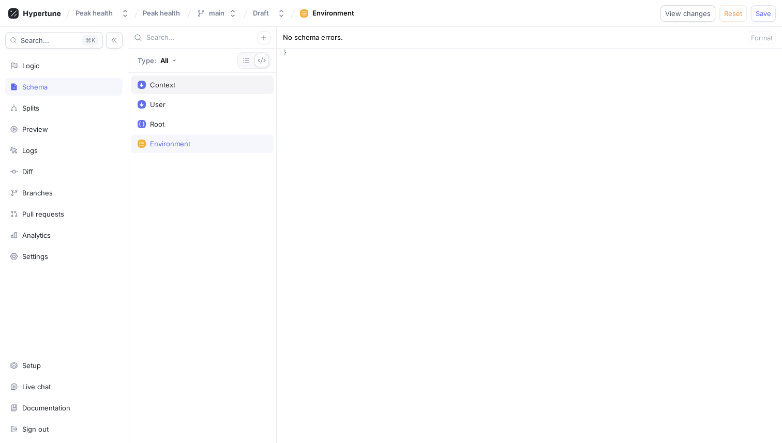
click at [180, 78] on div "Context" at bounding box center [202, 85] width 143 height 19
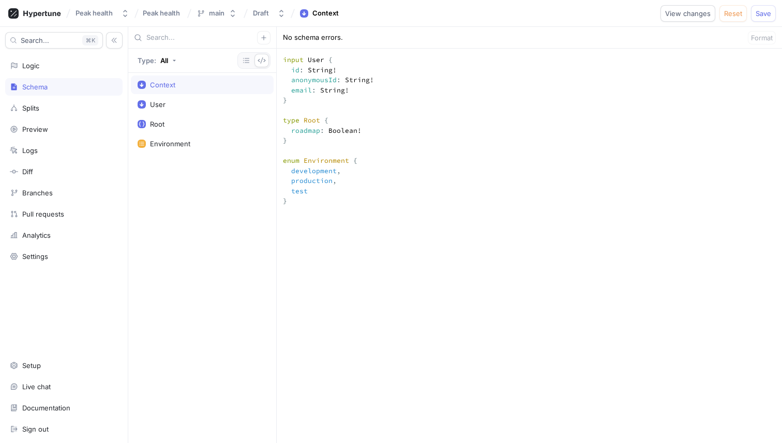
scroll to position [266, 0]
click at [35, 63] on div "Logic" at bounding box center [30, 66] width 17 height 8
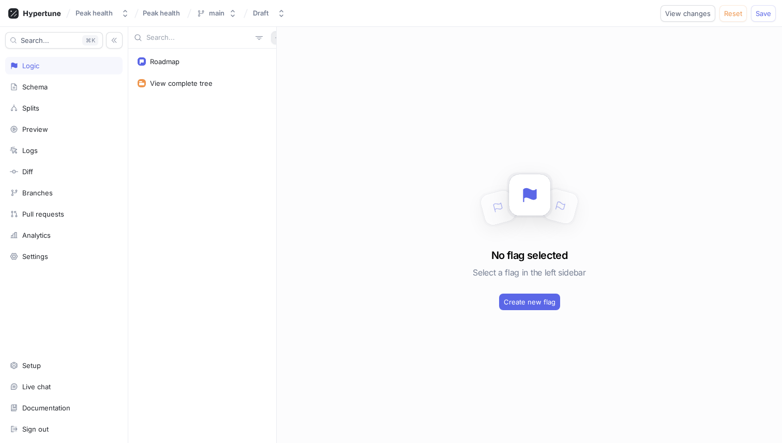
click at [275, 36] on icon "button" at bounding box center [278, 38] width 6 height 6
click at [283, 91] on p "Test" at bounding box center [279, 92] width 13 height 10
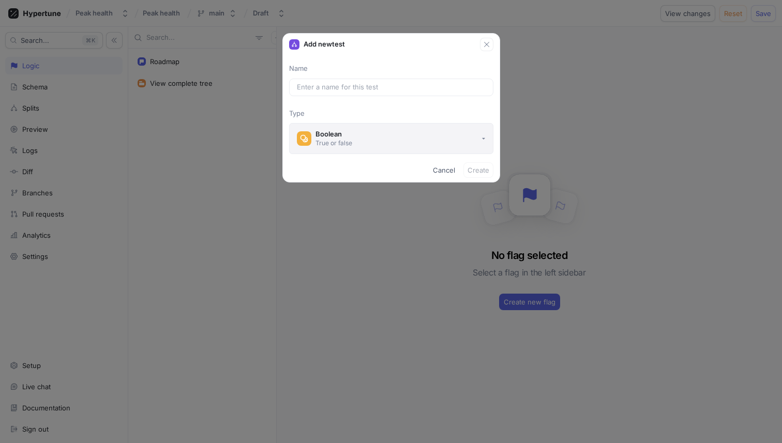
click at [381, 141] on button "Boolean True or false" at bounding box center [391, 138] width 204 height 31
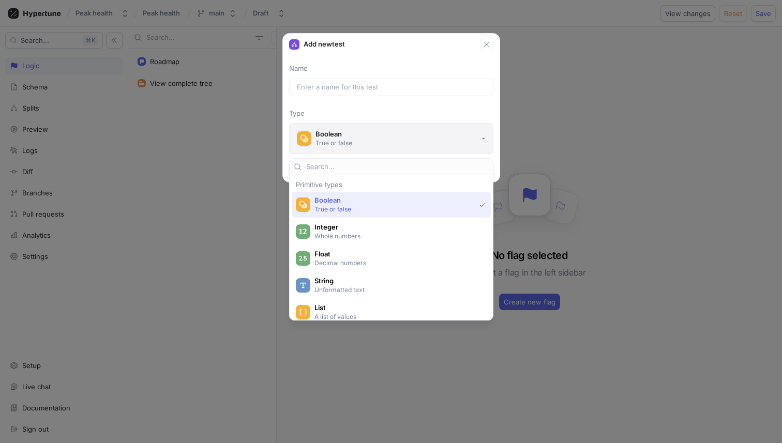
click at [381, 141] on button "Boolean True or false" at bounding box center [391, 138] width 204 height 31
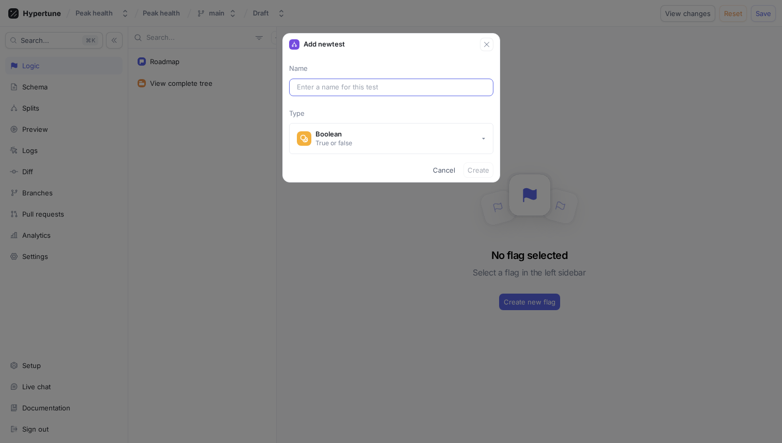
click at [372, 95] on div at bounding box center [391, 88] width 204 height 18
click at [373, 91] on input "text" at bounding box center [391, 87] width 189 height 10
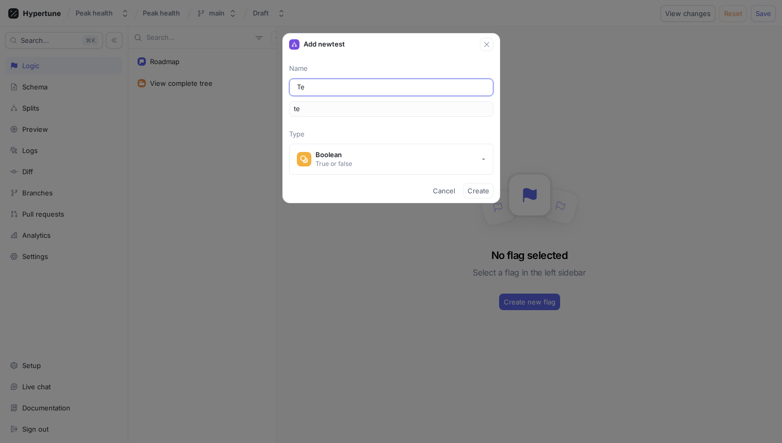
type input "Tes"
type input "tes"
type input "Test"
type input "test"
type input "Testi"
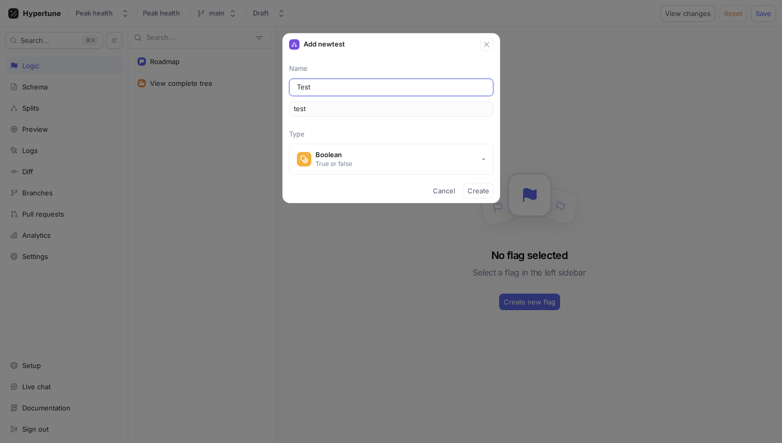
type input "testi"
type input "Testin"
type input "testin"
type input "Testing"
type input "testing"
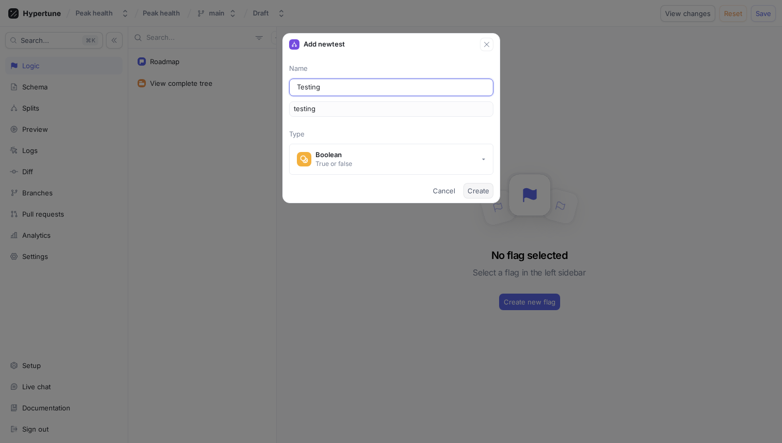
type input "Testing"
click at [482, 190] on span "Create" at bounding box center [479, 191] width 22 height 6
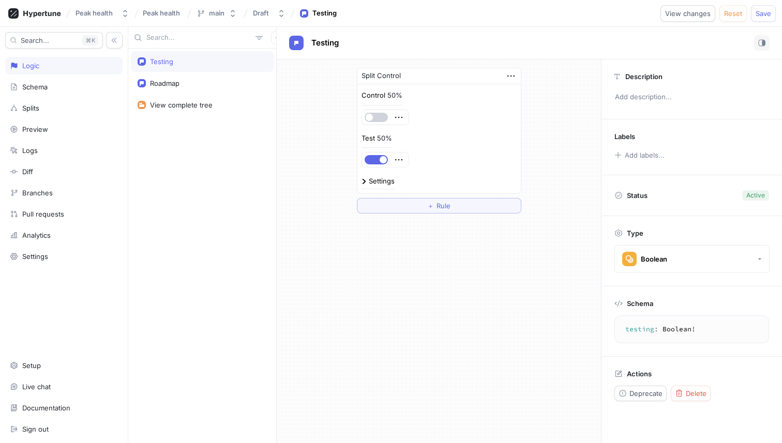
click at [379, 118] on button "button" at bounding box center [376, 117] width 23 height 9
click at [398, 120] on icon "button" at bounding box center [398, 117] width 11 height 11
click at [405, 113] on div at bounding box center [385, 117] width 47 height 14
click at [371, 180] on div "Settings" at bounding box center [382, 181] width 26 height 7
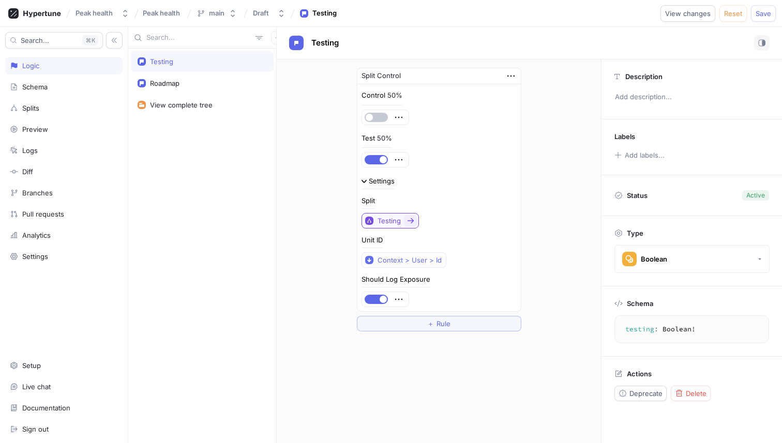
click at [401, 218] on button "Testing" at bounding box center [390, 221] width 57 height 16
click at [402, 273] on span "Testing" at bounding box center [425, 276] width 89 height 9
click at [397, 218] on div "Testing" at bounding box center [389, 221] width 23 height 9
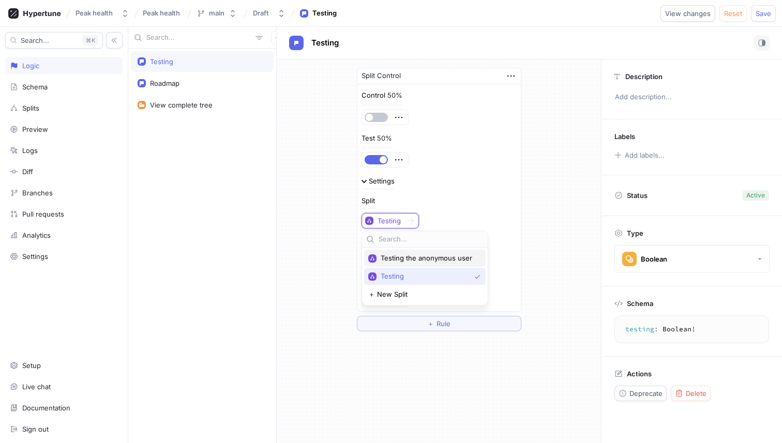
click at [400, 261] on span "Testing the anonymous user" at bounding box center [429, 258] width 96 height 9
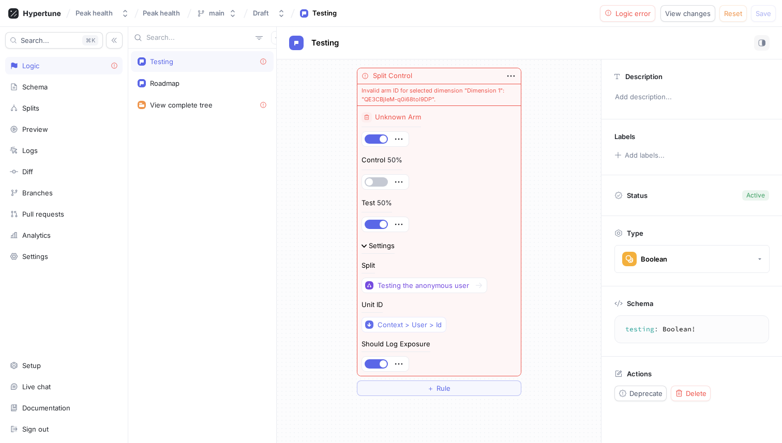
click at [374, 134] on div at bounding box center [385, 139] width 47 height 14
click at [377, 143] on button "button" at bounding box center [376, 139] width 23 height 9
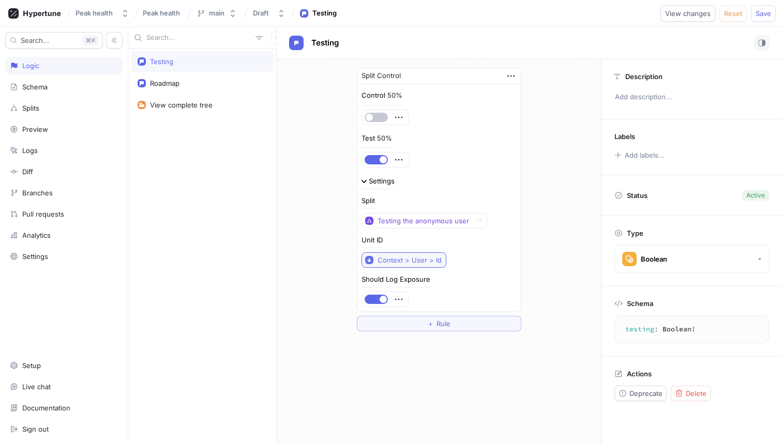
click at [400, 261] on div "Context > User > Id" at bounding box center [410, 260] width 64 height 9
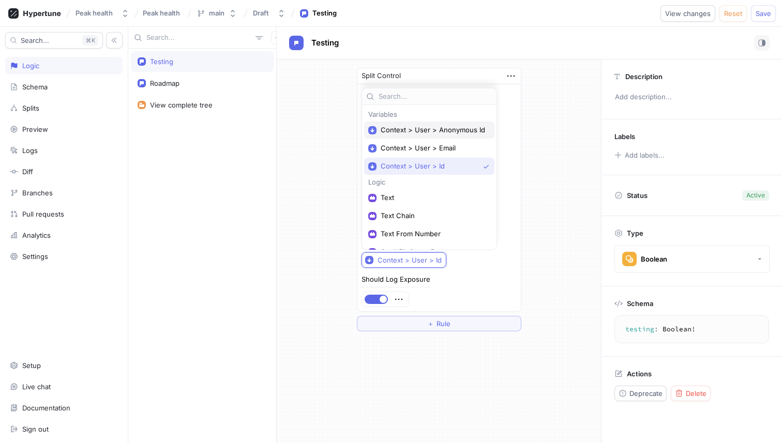
click at [426, 129] on span "Context > User > Anonymous Id" at bounding box center [433, 130] width 105 height 9
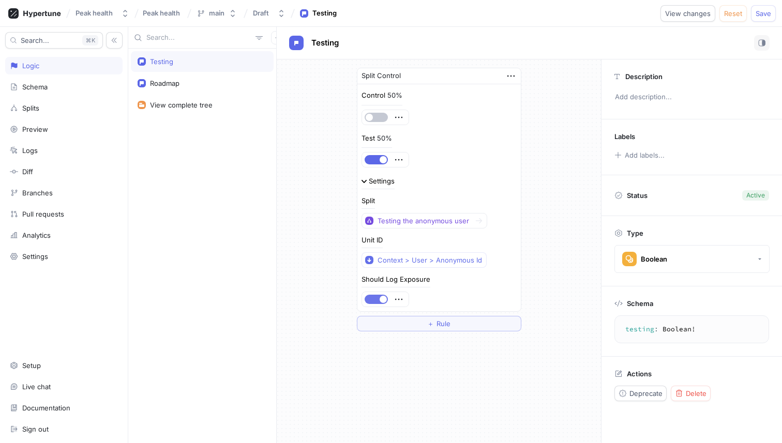
click at [383, 296] on span "button" at bounding box center [383, 299] width 7 height 7
click at [375, 297] on button "button" at bounding box center [376, 299] width 23 height 9
click at [177, 84] on div "Roadmap" at bounding box center [164, 83] width 29 height 8
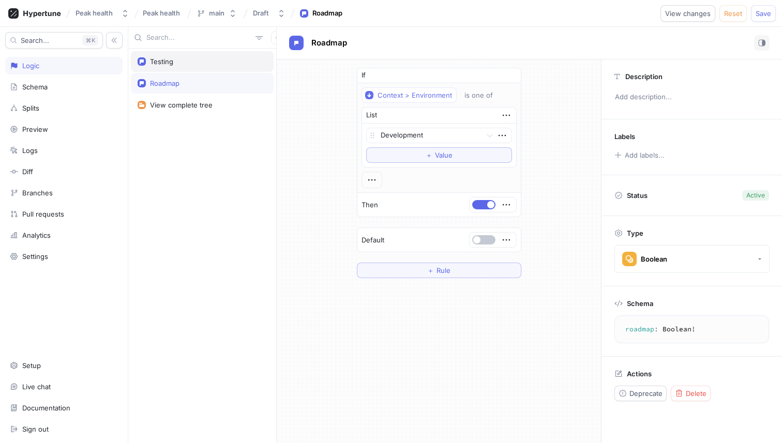
click at [180, 69] on div "Testing" at bounding box center [202, 61] width 143 height 21
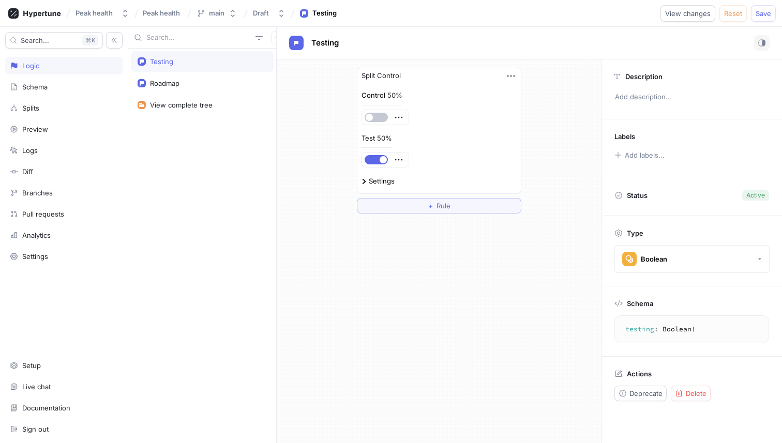
click at [389, 182] on div "Settings" at bounding box center [382, 181] width 26 height 7
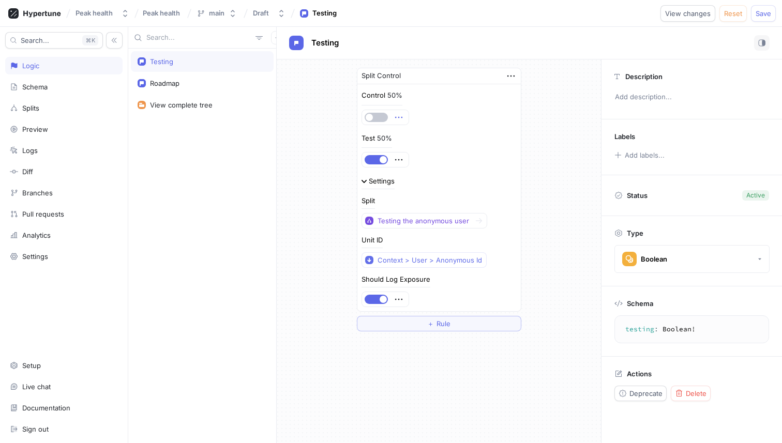
click at [396, 115] on icon "button" at bounding box center [398, 117] width 11 height 11
click at [415, 102] on div "Control 50%" at bounding box center [439, 108] width 155 height 35
click at [374, 140] on p "Test" at bounding box center [368, 138] width 13 height 10
click at [390, 93] on div "50%" at bounding box center [394, 95] width 15 height 7
click at [399, 115] on icon "button" at bounding box center [398, 117] width 11 height 11
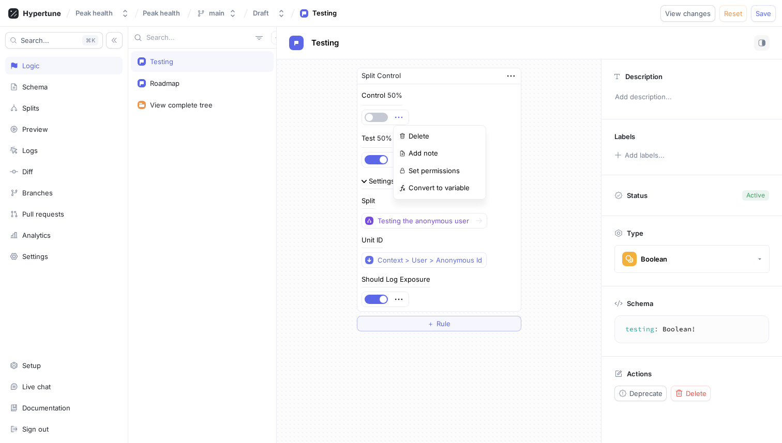
click at [438, 97] on div "Control 50%" at bounding box center [439, 108] width 155 height 35
click at [401, 114] on icon "button" at bounding box center [398, 117] width 11 height 11
click at [413, 173] on p "Set permissions" at bounding box center [434, 171] width 51 height 10
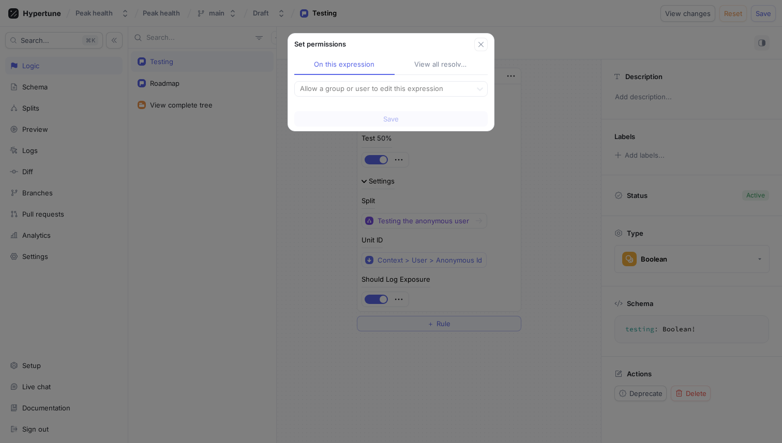
click at [425, 68] on div "View all resolved" at bounding box center [441, 64] width 54 height 10
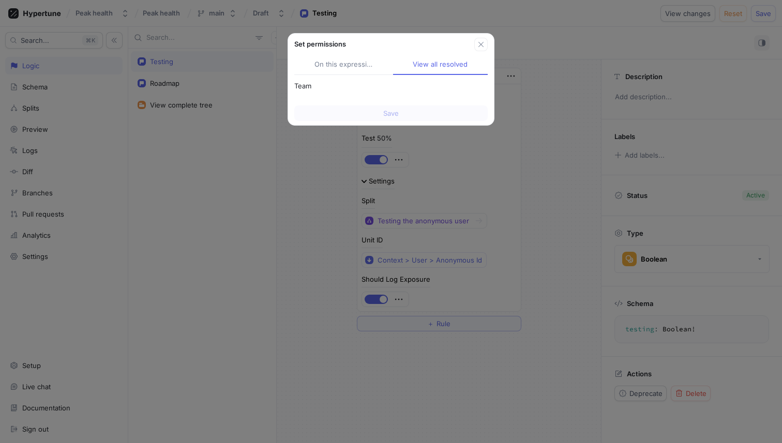
click at [355, 67] on div "On this expression" at bounding box center [344, 64] width 59 height 10
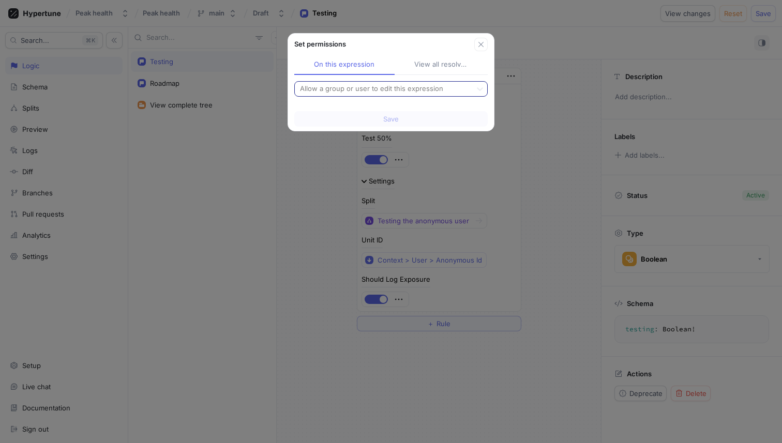
click at [371, 94] on div at bounding box center [383, 89] width 169 height 12
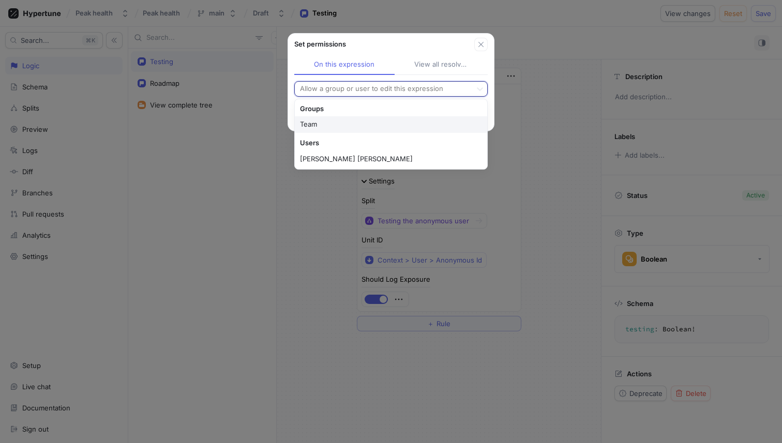
click at [411, 49] on div "Set permissions" at bounding box center [384, 44] width 180 height 10
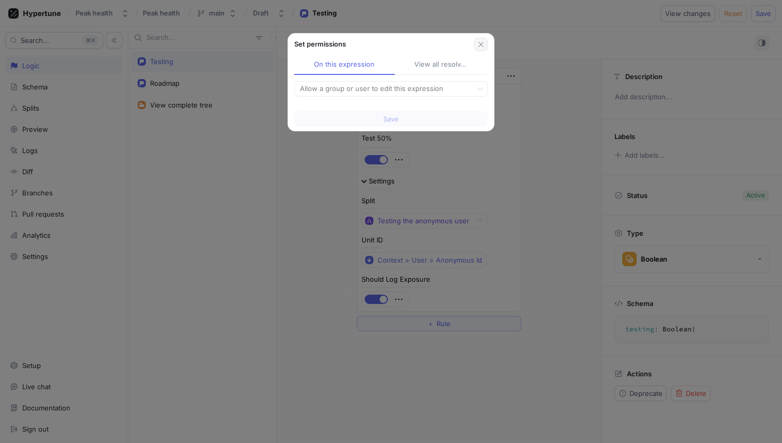
click at [477, 43] on icon "button" at bounding box center [481, 44] width 8 height 8
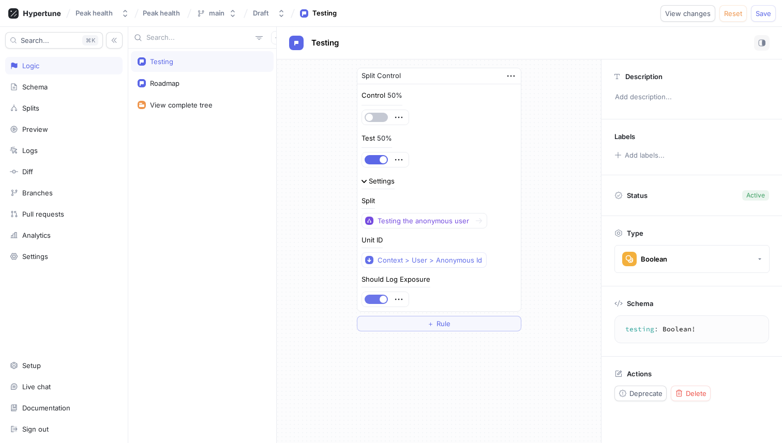
click at [375, 297] on button "button" at bounding box center [376, 299] width 23 height 9
click at [415, 218] on div "Testing the anonymous user" at bounding box center [424, 221] width 92 height 9
click at [407, 200] on div "Split Testing the anonymous user" at bounding box center [439, 213] width 155 height 31
click at [666, 255] on div "Boolean" at bounding box center [654, 259] width 26 height 9
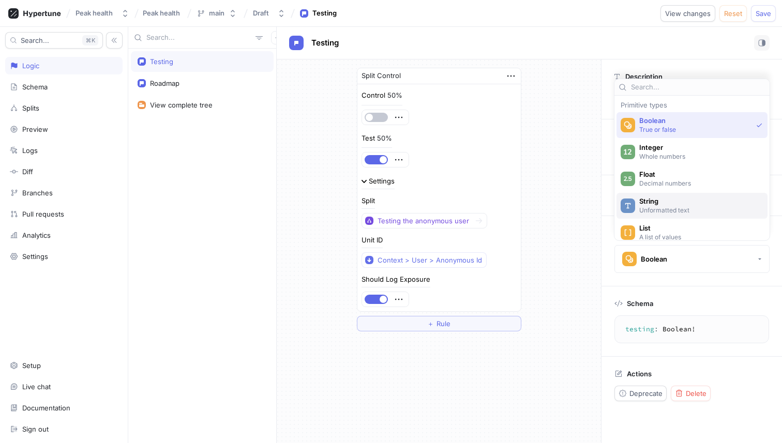
click at [650, 208] on p "Unformatted text" at bounding box center [698, 210] width 119 height 9
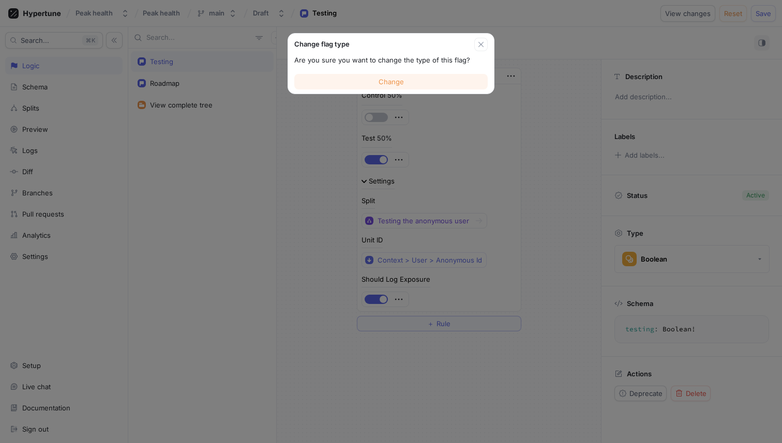
click at [400, 80] on span "Change" at bounding box center [391, 82] width 25 height 6
type textarea "testing: String!"
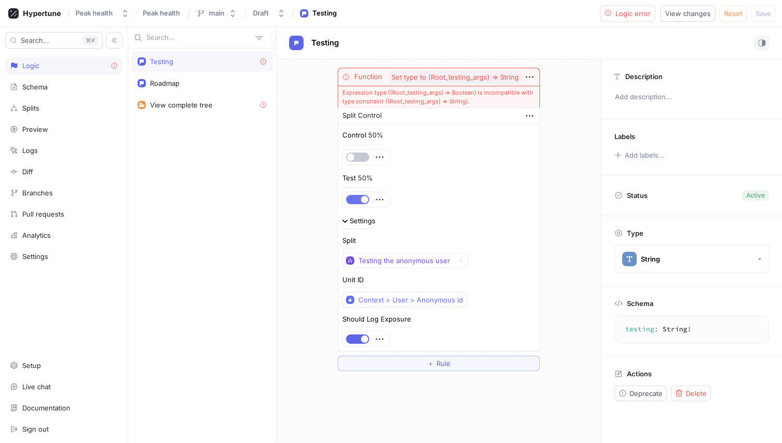
click at [357, 195] on button "button" at bounding box center [357, 199] width 23 height 9
click at [359, 154] on button "button" at bounding box center [357, 157] width 23 height 9
click at [528, 112] on icon "button" at bounding box center [529, 115] width 11 height 11
click at [539, 134] on div "Delete" at bounding box center [571, 135] width 88 height 18
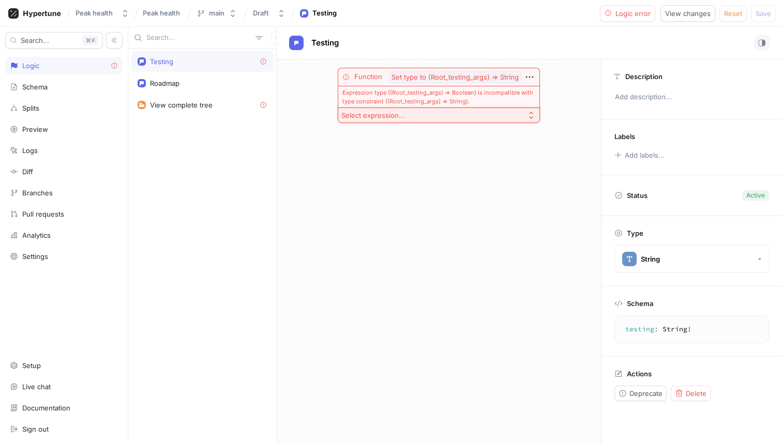
click at [522, 116] on button "Select expression..." at bounding box center [439, 116] width 202 height 16
click at [393, 157] on div "Toggle" at bounding box center [439, 152] width 198 height 17
click at [354, 116] on button "button" at bounding box center [352, 115] width 23 height 9
click at [527, 116] on icon "button" at bounding box center [529, 115] width 11 height 11
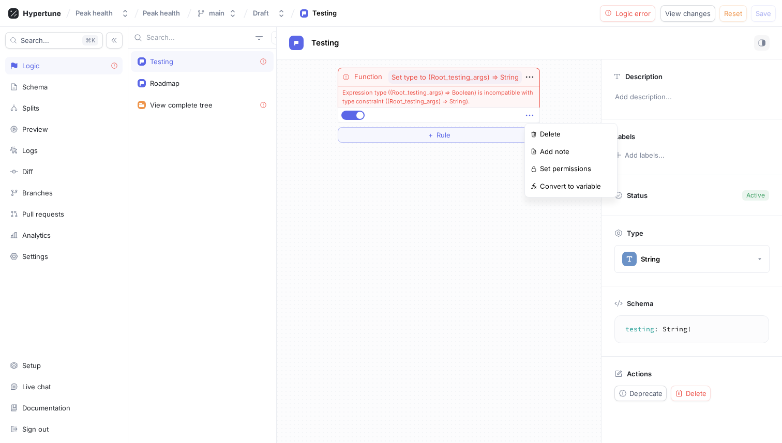
click at [480, 144] on div "Function Set type to (Root_testing_args) ⇒ String Expression type ((Root_testin…" at bounding box center [439, 105] width 219 height 92
click at [468, 136] on button "＋ Rule" at bounding box center [439, 135] width 202 height 16
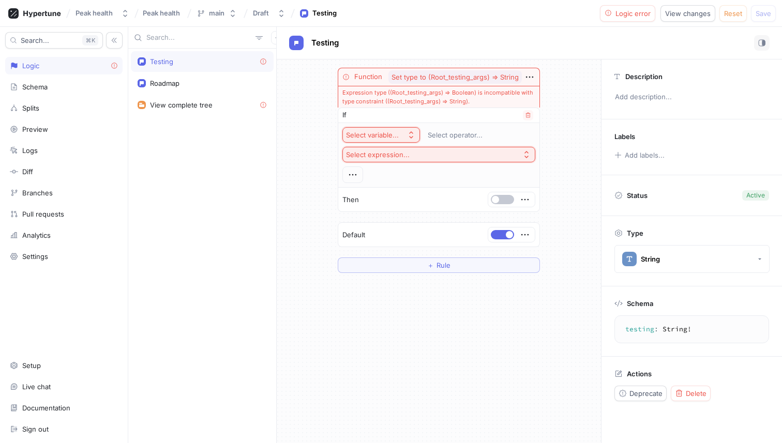
click at [387, 132] on div "Select variable..." at bounding box center [372, 135] width 53 height 9
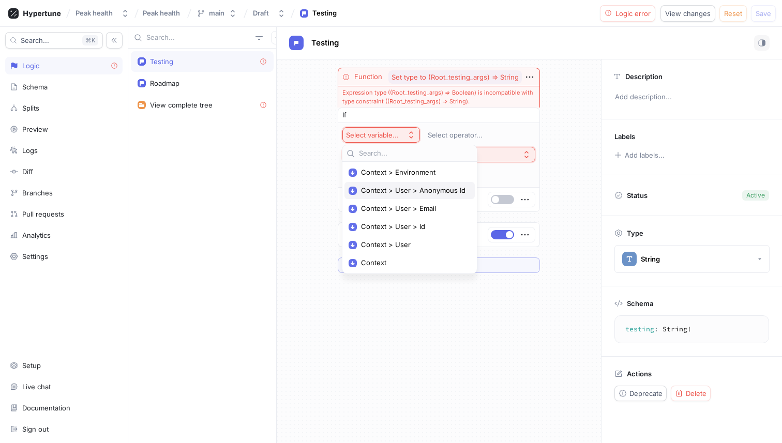
click at [408, 184] on div "Context > User > Anonymous Id" at bounding box center [410, 190] width 130 height 17
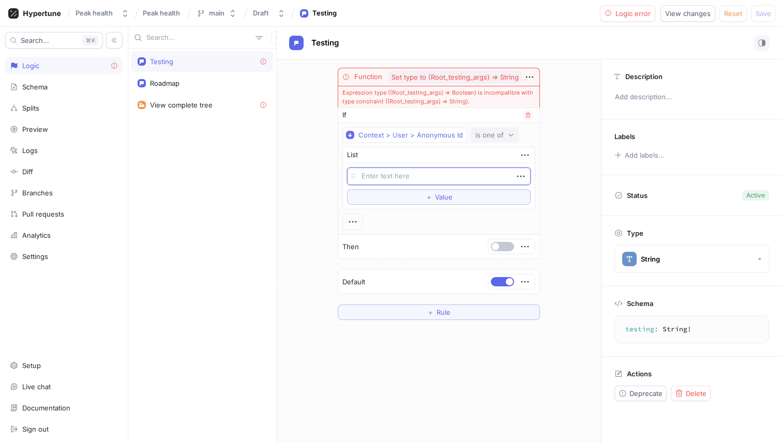
click at [486, 137] on div "is one of" at bounding box center [489, 135] width 28 height 9
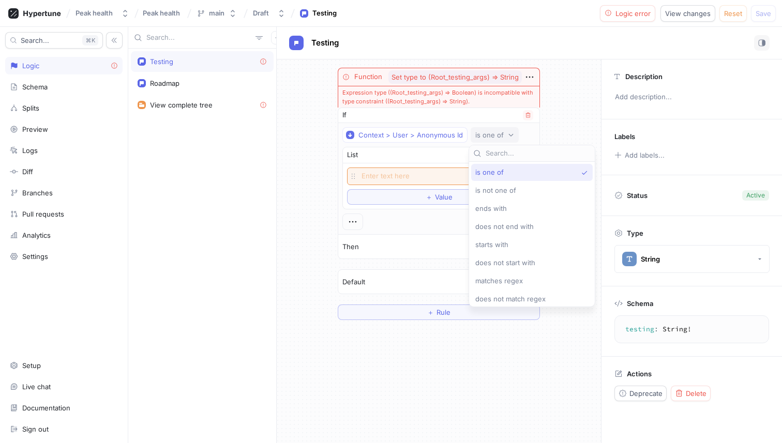
click at [479, 125] on div "Context > User > Anonymous Id is one of List Empty string To pick up a draggabl…" at bounding box center [438, 178] width 201 height 111
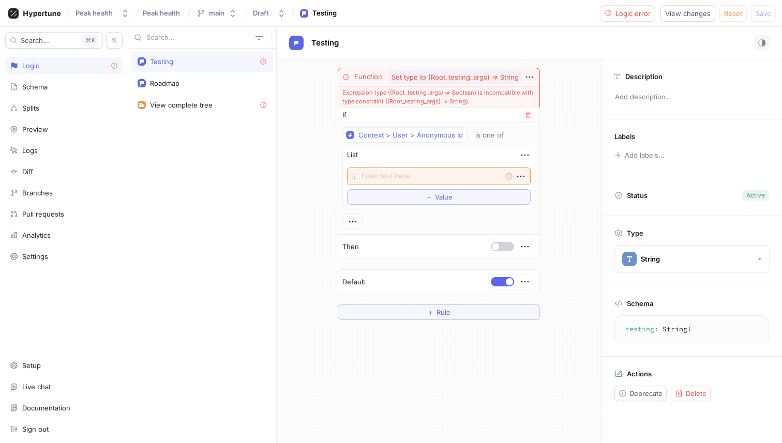
click at [505, 247] on button "button" at bounding box center [502, 246] width 23 height 9
type textarea "x"
click at [695, 392] on span "Delete" at bounding box center [696, 394] width 21 height 6
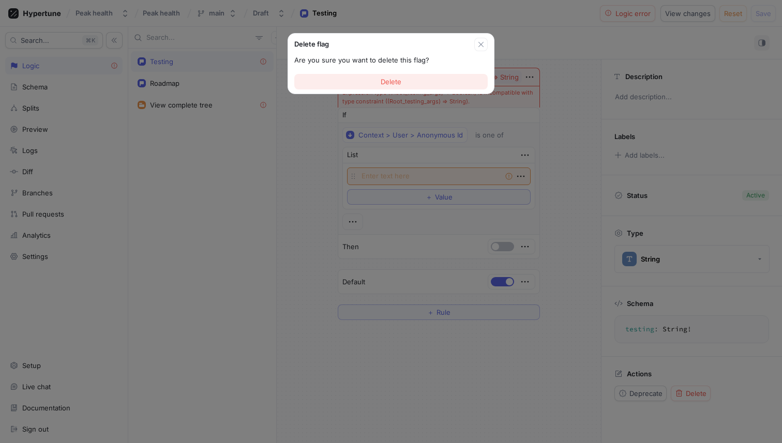
click at [377, 79] on button "Delete" at bounding box center [390, 82] width 193 height 16
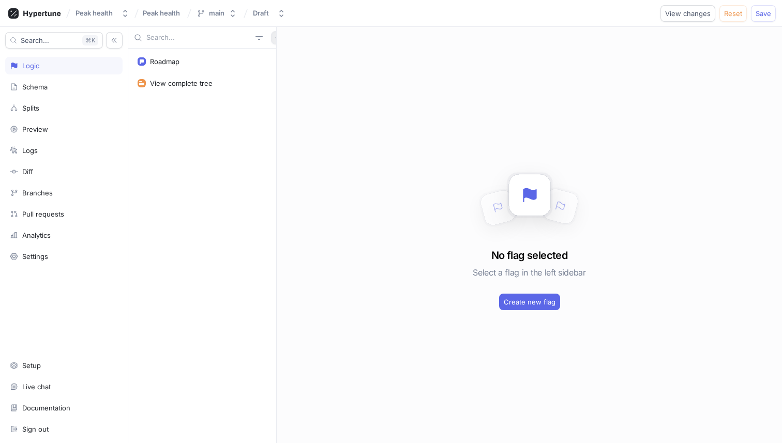
click at [275, 39] on icon "button" at bounding box center [277, 37] width 5 height 5
click at [290, 76] on p "Variable" at bounding box center [285, 75] width 25 height 10
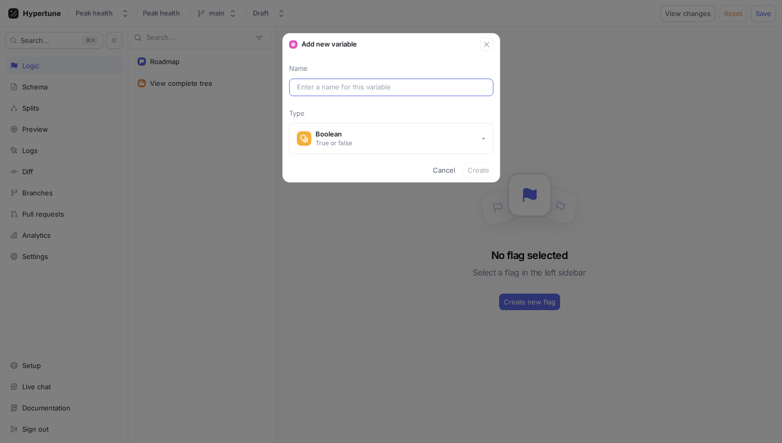
click at [356, 81] on div at bounding box center [391, 88] width 204 height 18
click at [363, 90] on input "text" at bounding box center [391, 87] width 189 height 10
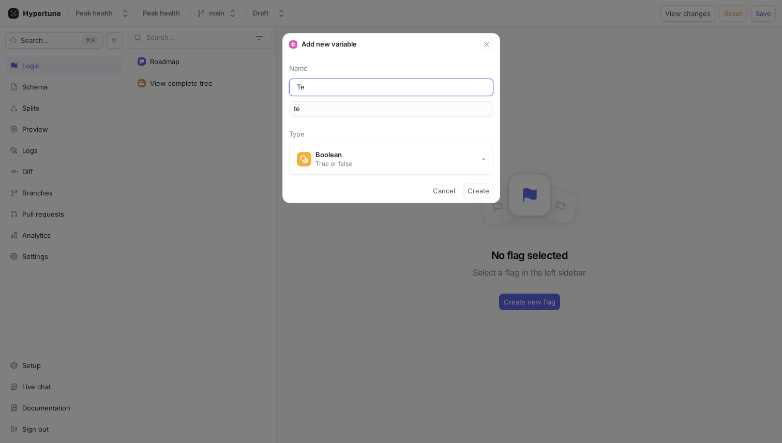
type input "Tes"
type input "tes"
type input "Tesi"
type input "tesi"
type input "Tes"
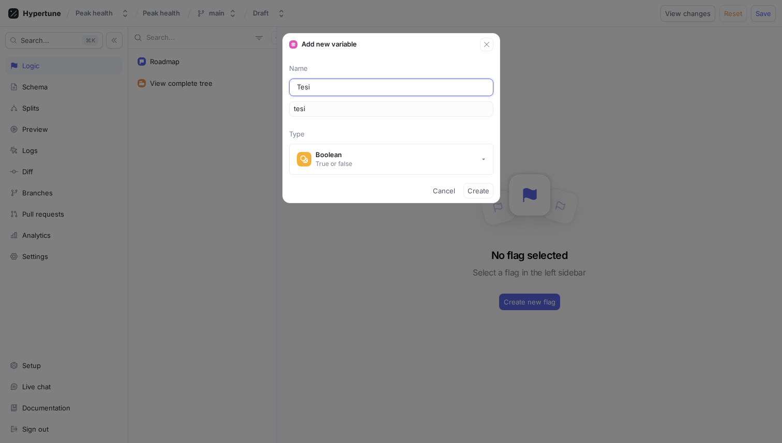
type input "tes"
type input "Test"
type input "test"
type input "Testi"
type input "testi"
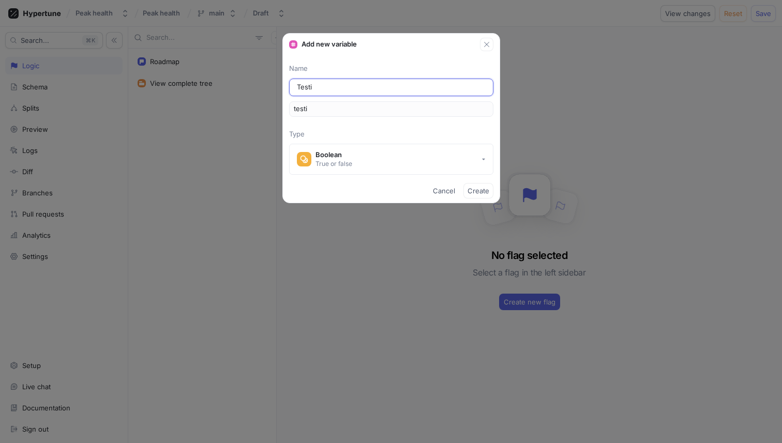
type input "Testin"
type input "testin"
type input "Testing"
type input "testing"
type input "Testing a"
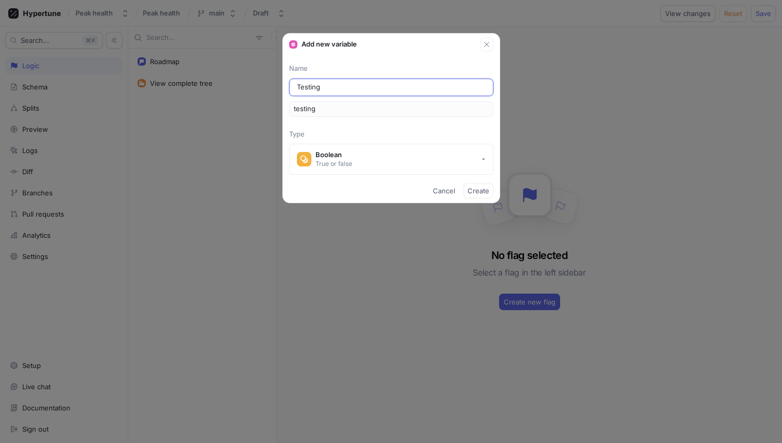
type input "testingA"
type input "Testing a v"
type input "testingAV"
type input "Testing a va"
type input "testingAVa"
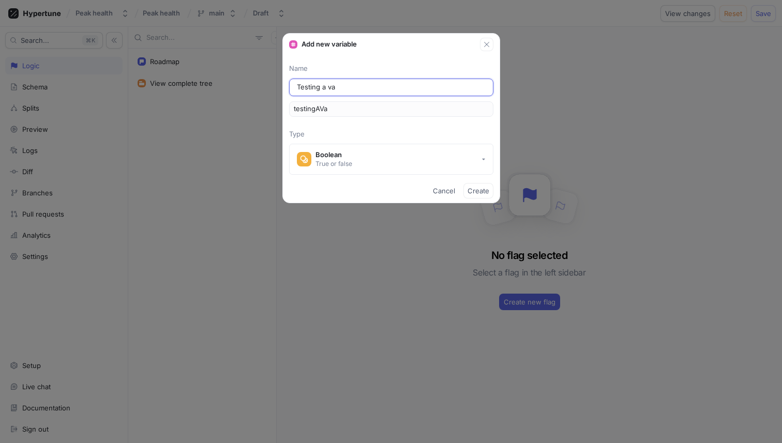
type input "Testing a var"
type input "testingAVar"
type input "Testing a vari"
type input "testingAVari"
type input "Testing a varia"
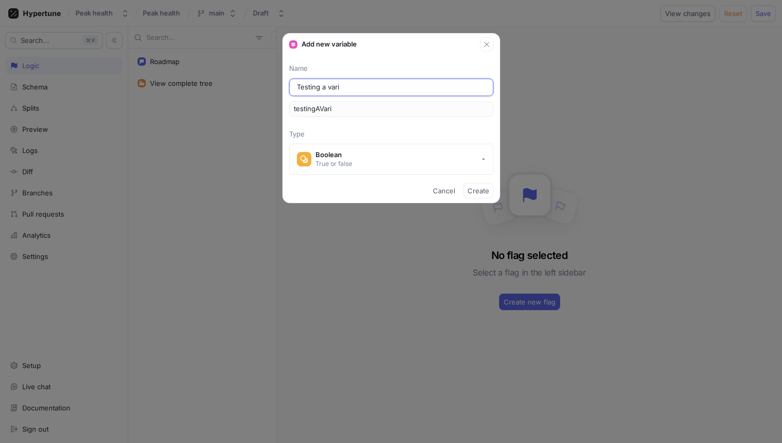
type input "testingAVaria"
type input "Testing a variab"
type input "testingAVariab"
type input "Testing a variabl"
type input "testingAVariabl"
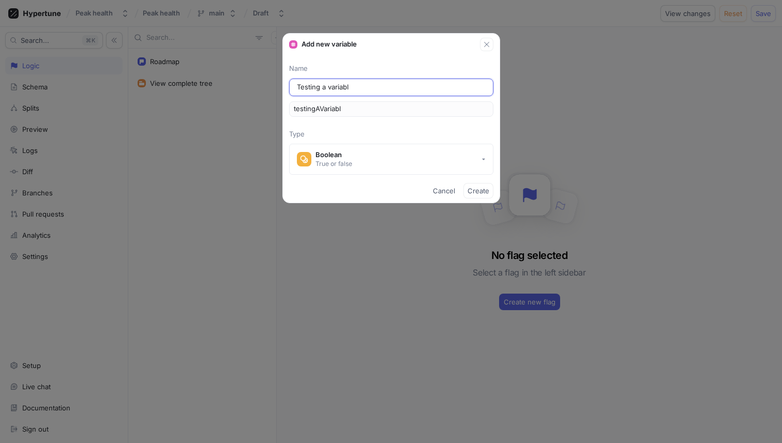
type input "Testing a variable"
type input "testingAVariable"
type input "Testing a variable"
click at [479, 196] on button "Create" at bounding box center [479, 191] width 30 height 16
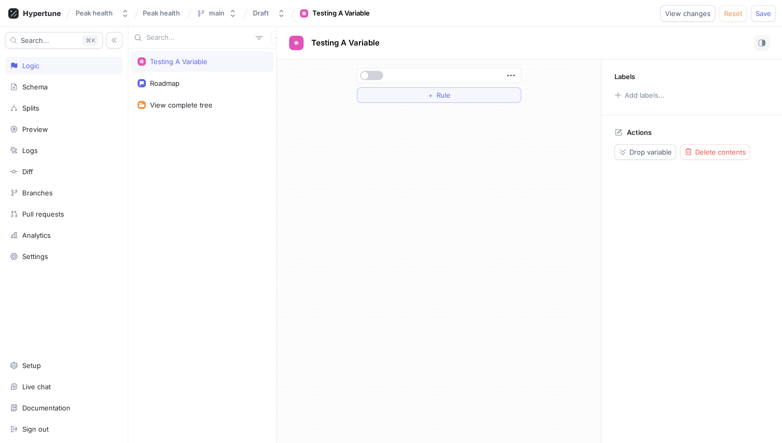
click at [377, 77] on button "button" at bounding box center [371, 75] width 23 height 9
click at [368, 73] on button "button" at bounding box center [371, 75] width 23 height 9
click at [502, 94] on button "＋ Rule" at bounding box center [439, 95] width 165 height 16
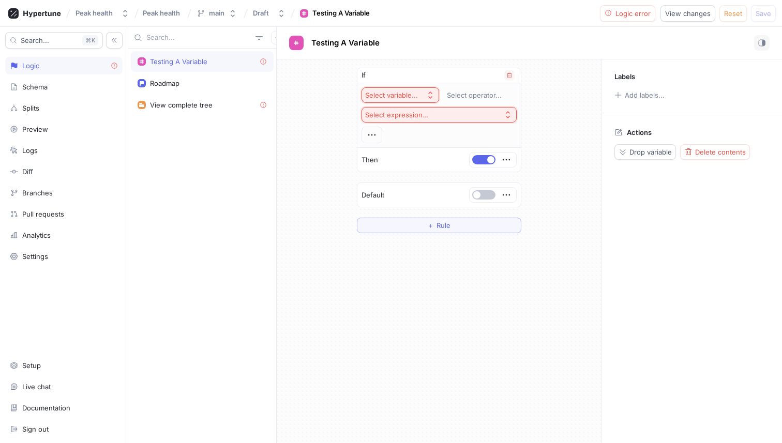
click at [407, 98] on div "Select variable..." at bounding box center [391, 95] width 53 height 9
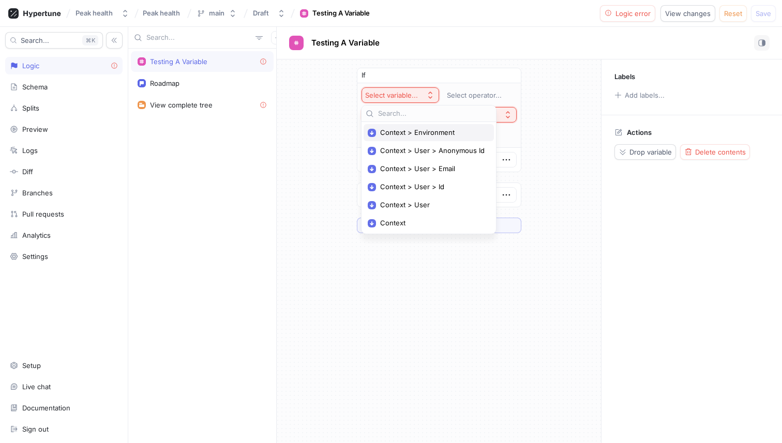
click at [444, 132] on span "Context > Environment" at bounding box center [432, 132] width 105 height 9
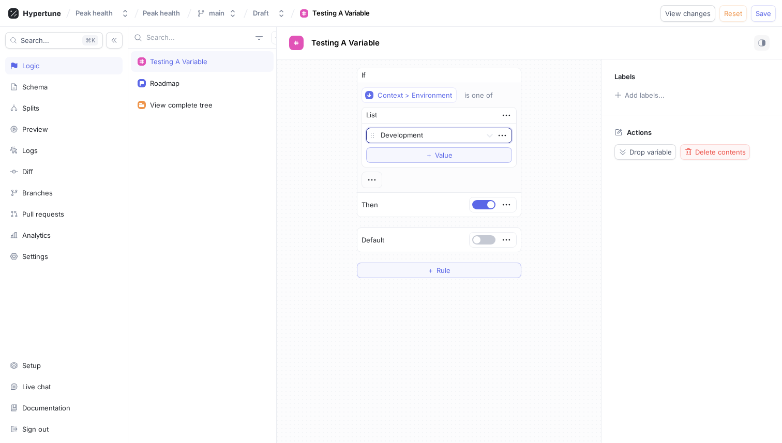
click at [716, 155] on span "Delete contents" at bounding box center [720, 152] width 51 height 6
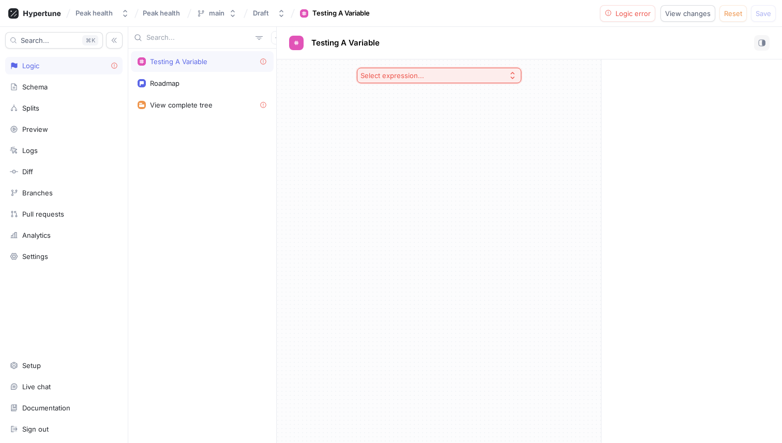
click at [214, 64] on div "Testing A Variable" at bounding box center [202, 61] width 129 height 8
click at [512, 65] on div "Select expression..." at bounding box center [439, 75] width 181 height 32
click at [505, 74] on button "Select expression..." at bounding box center [439, 76] width 165 height 16
click at [366, 111] on rect at bounding box center [366, 113] width 1 height 4
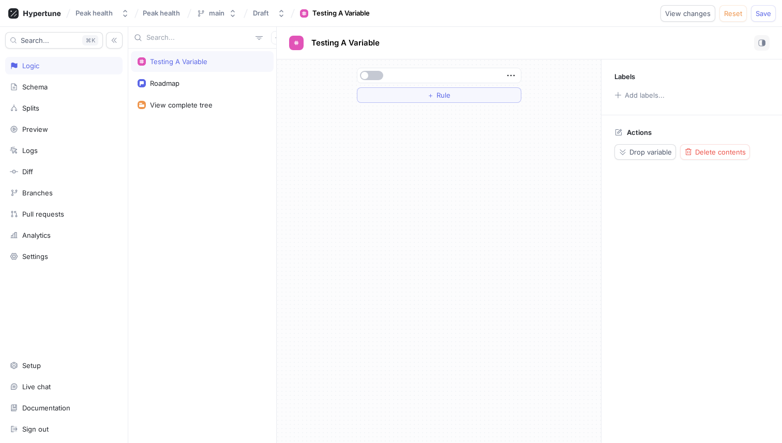
click at [379, 70] on div at bounding box center [438, 75] width 163 height 14
click at [376, 74] on button "button" at bounding box center [371, 75] width 23 height 9
click at [371, 75] on button "button" at bounding box center [371, 75] width 23 height 9
click at [493, 89] on button "＋ Rule" at bounding box center [439, 95] width 165 height 16
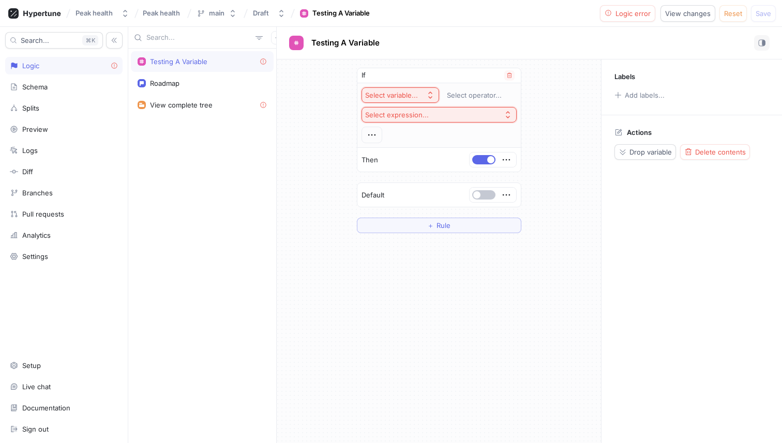
click at [409, 98] on div "Select variable..." at bounding box center [391, 95] width 53 height 9
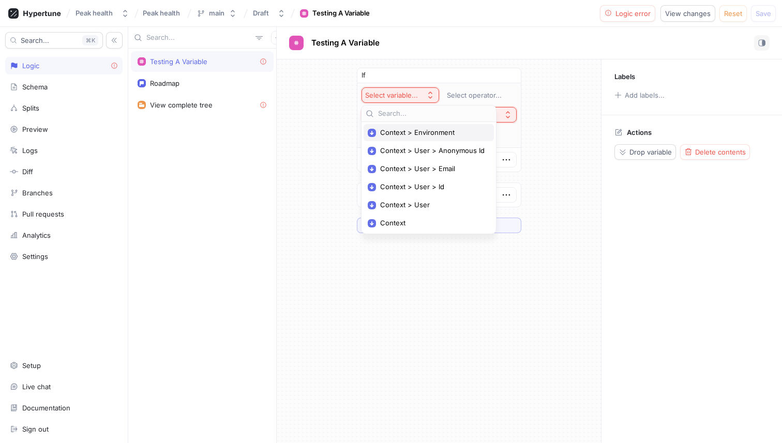
click at [414, 129] on span "Context > Environment" at bounding box center [432, 132] width 105 height 9
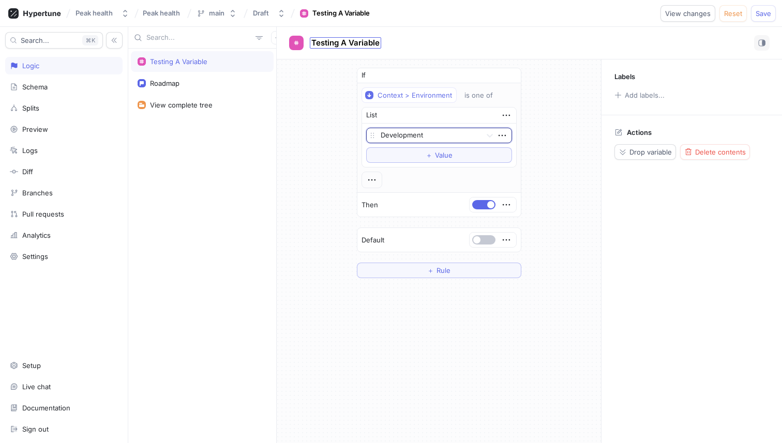
click at [345, 44] on span "Testing A Variable" at bounding box center [345, 43] width 68 height 8
type input "Is development"
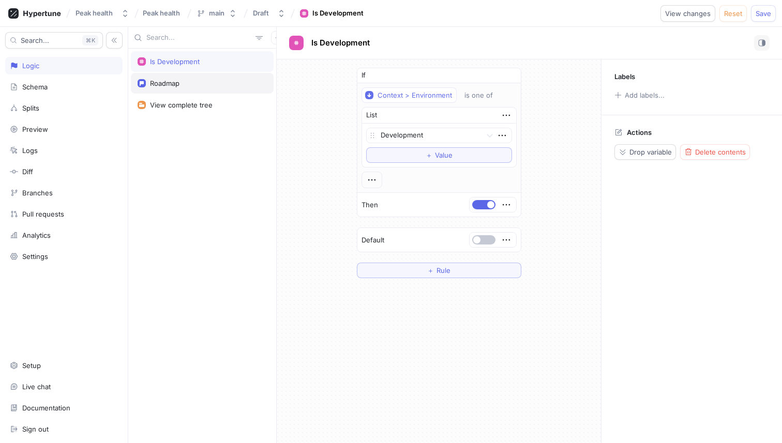
click at [189, 81] on div "Roadmap" at bounding box center [202, 83] width 129 height 8
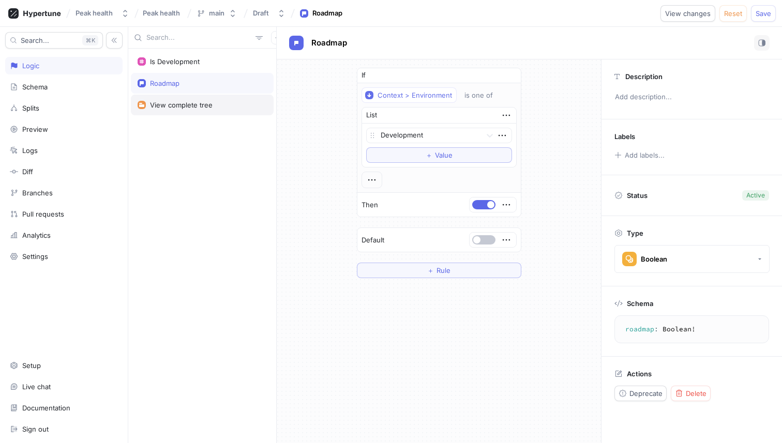
click at [189, 104] on div "View complete tree" at bounding box center [181, 105] width 63 height 8
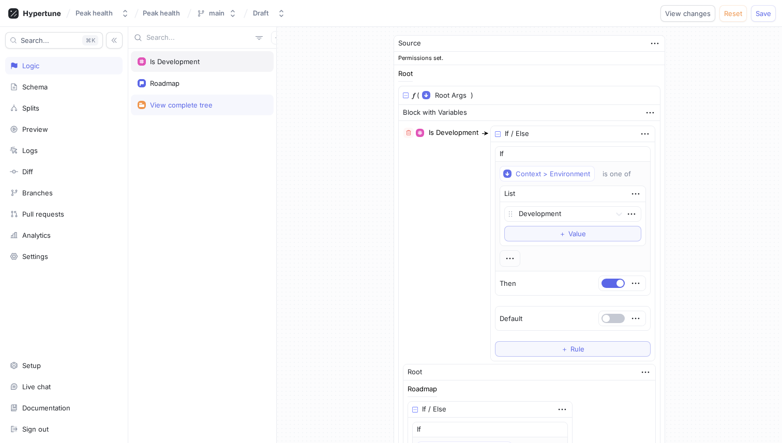
click at [188, 62] on div "Is Development" at bounding box center [175, 61] width 50 height 8
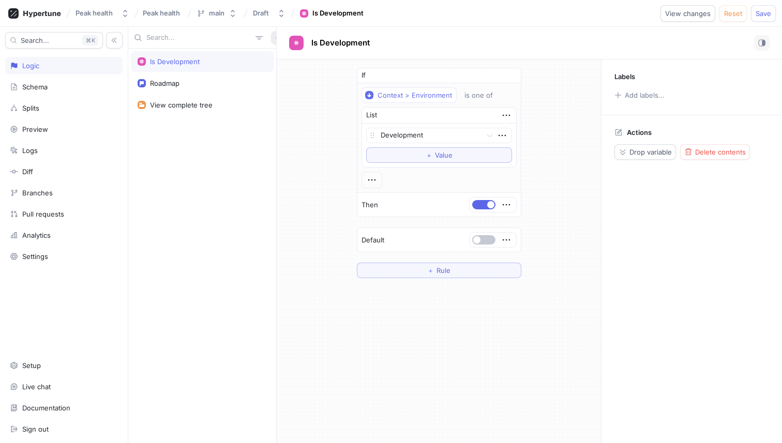
click at [275, 38] on icon "button" at bounding box center [278, 38] width 6 height 6
click at [280, 96] on p "Test" at bounding box center [279, 92] width 13 height 10
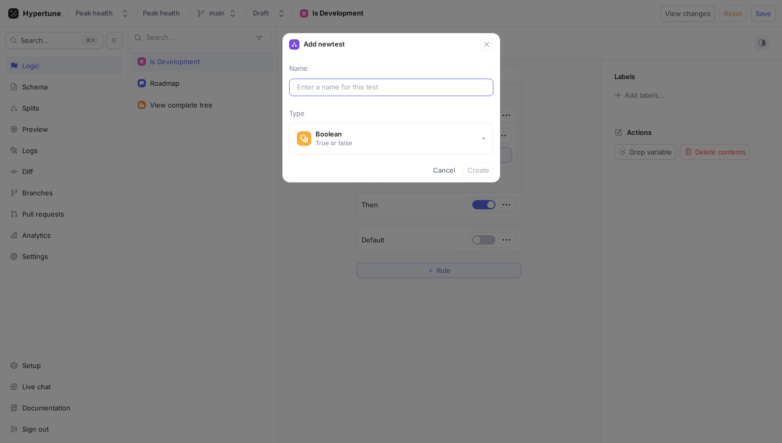
click at [370, 84] on input "text" at bounding box center [391, 87] width 189 height 10
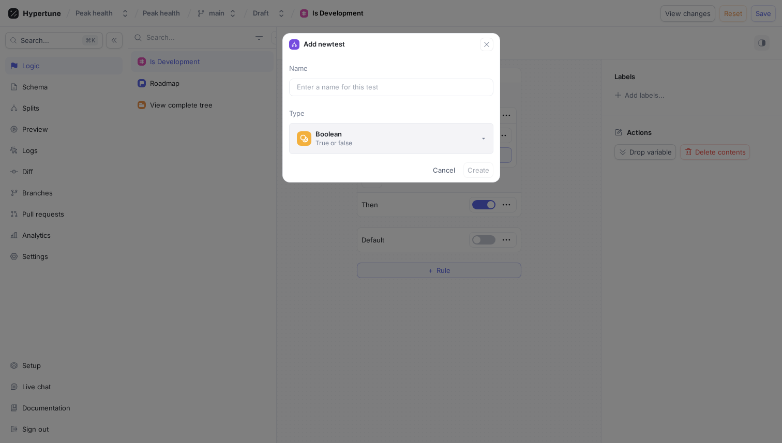
click at [375, 133] on button "Boolean True or false" at bounding box center [391, 138] width 204 height 31
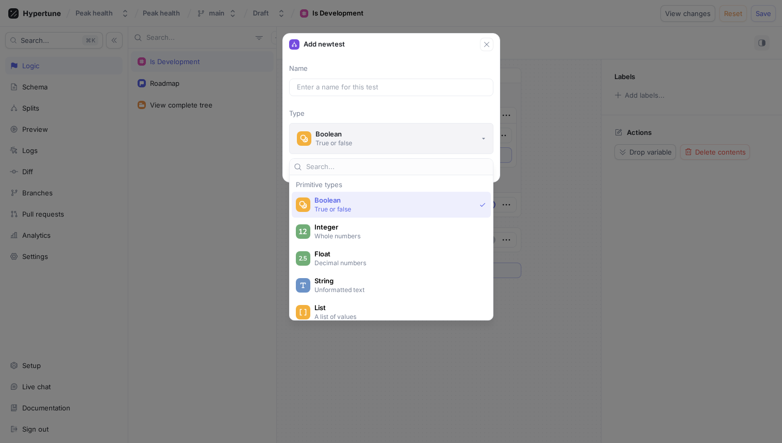
click at [375, 133] on button "Boolean True or false" at bounding box center [391, 138] width 204 height 31
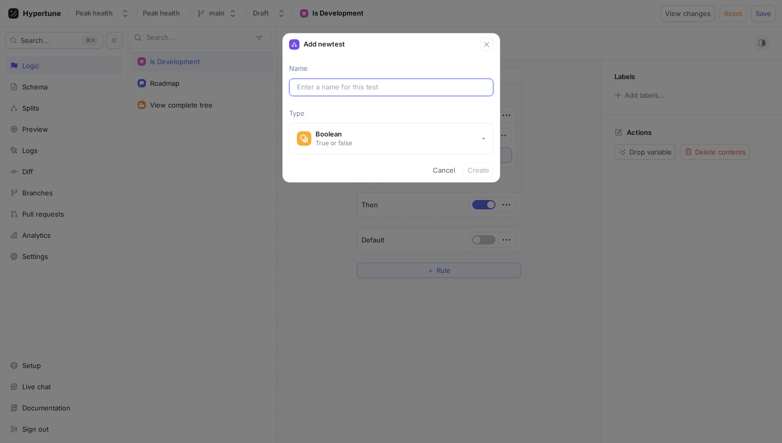
click at [365, 82] on input "text" at bounding box center [391, 87] width 189 height 10
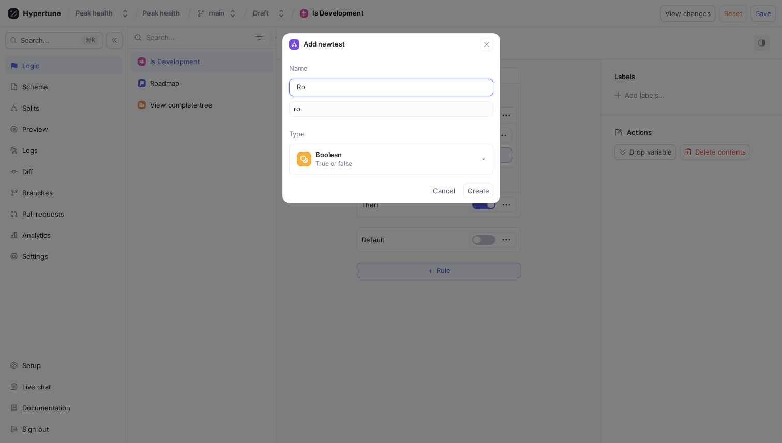
type input "Roa"
type input "roa"
type input "Road"
type input "road"
type input "Roadm"
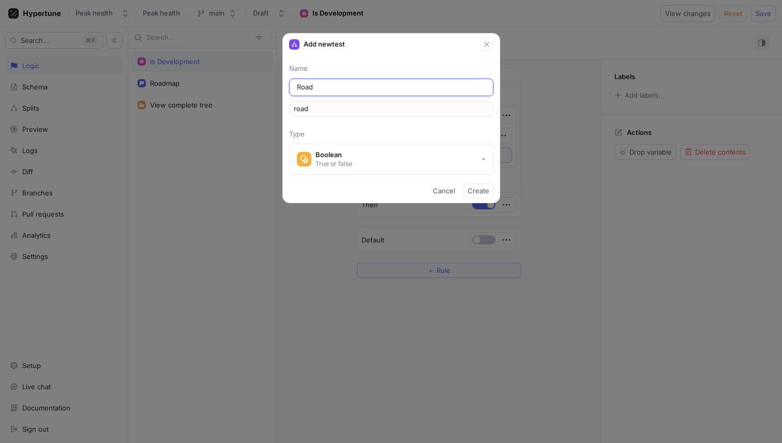
type input "roadm"
type input "Roadma"
type input "roadma"
type input "Roadmap"
type input "roadmap"
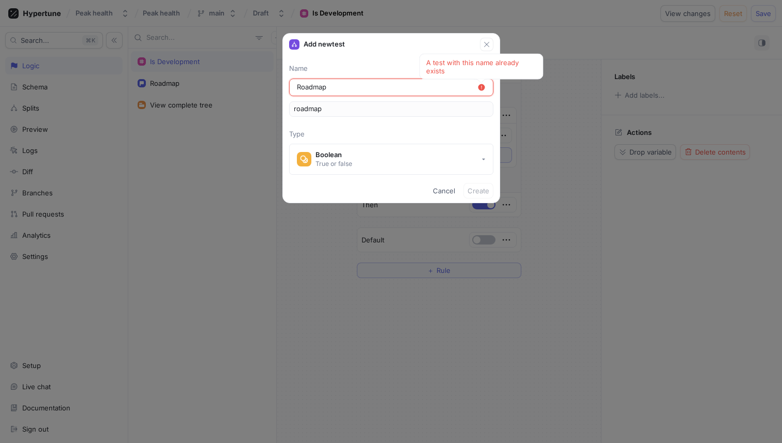
type input "Roadmap f"
type input "roadmapF"
type input "Roadmap fe"
type input "roadmapFe"
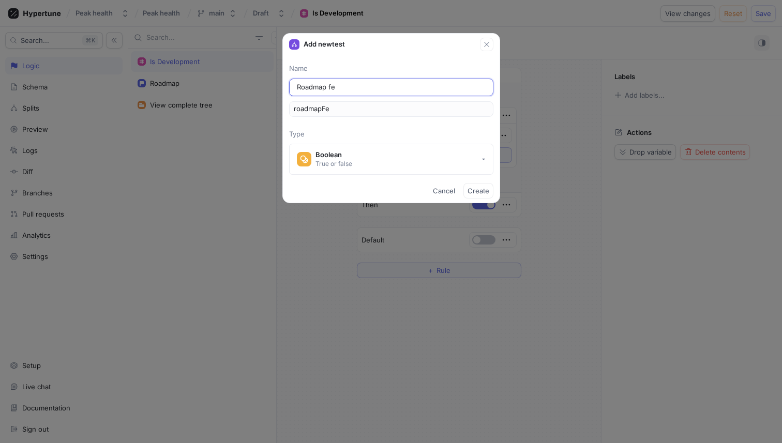
type input "Roadmap fea"
type input "roadmapFea"
type input "Roadmap feat"
type input "roadmapFeat"
type input "Roadmap featu"
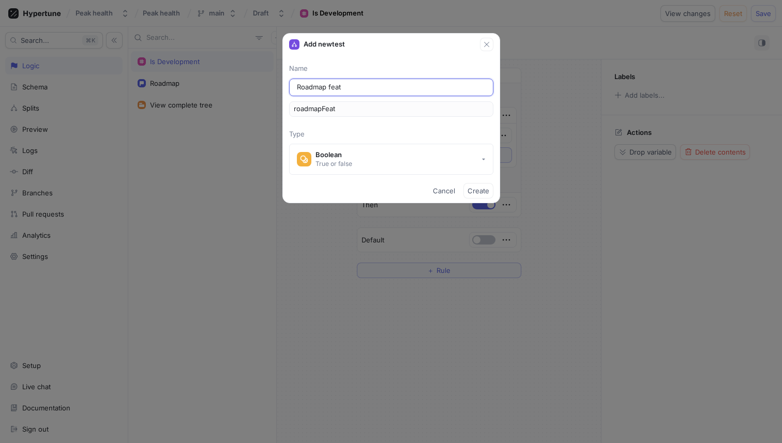
type input "roadmapFeatu"
type input "Roadmap featur"
type input "roadmapFeatur"
type input "Roadmap feature"
type input "roadmapFeature"
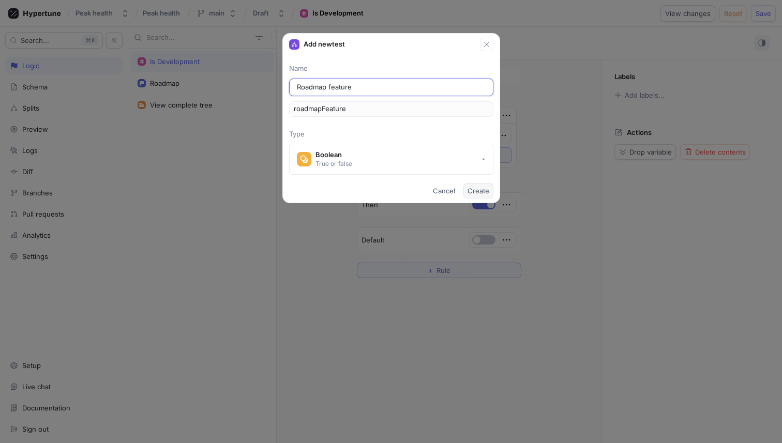
type input "Roadmap feature"
click at [477, 190] on span "Create" at bounding box center [479, 191] width 22 height 6
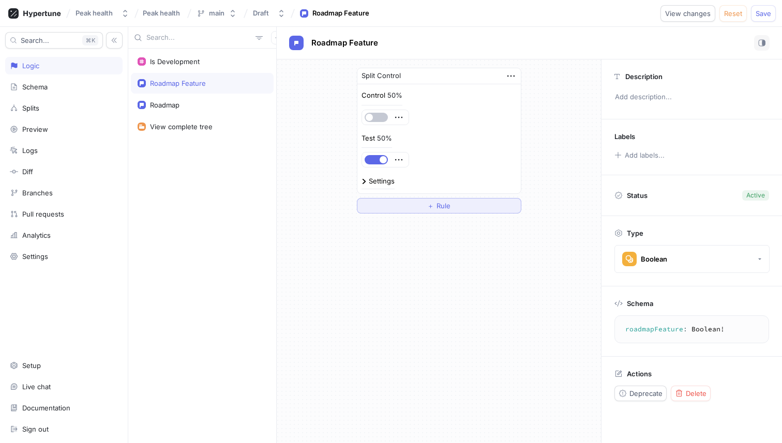
click at [408, 201] on button "＋ Rule" at bounding box center [439, 206] width 165 height 16
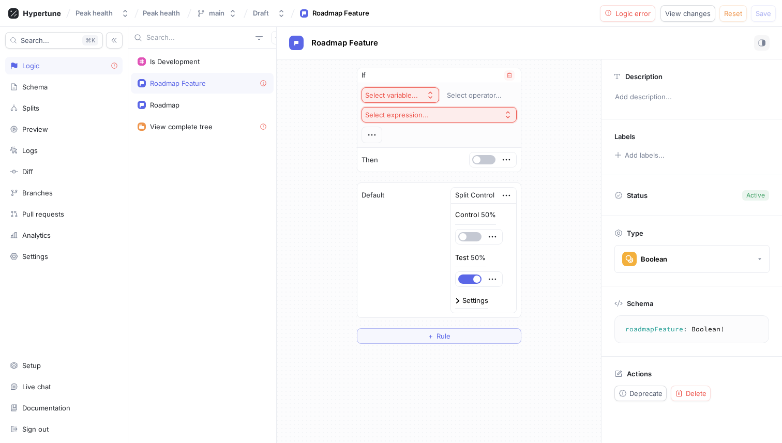
click at [422, 96] on button "Select variable..." at bounding box center [401, 95] width 78 height 16
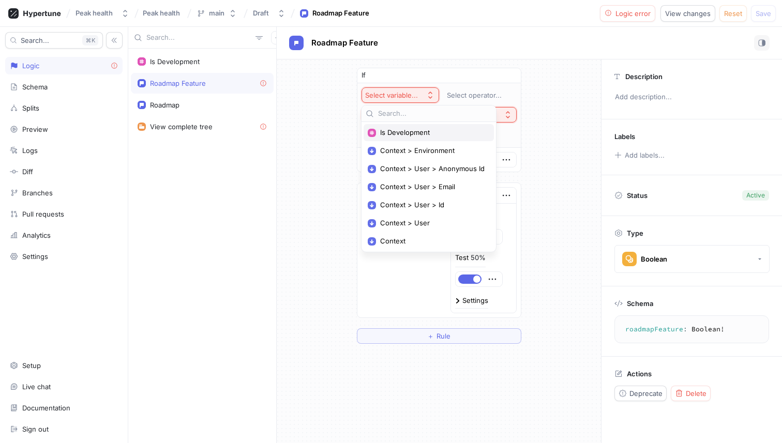
click at [416, 132] on span "Is Development" at bounding box center [432, 132] width 105 height 9
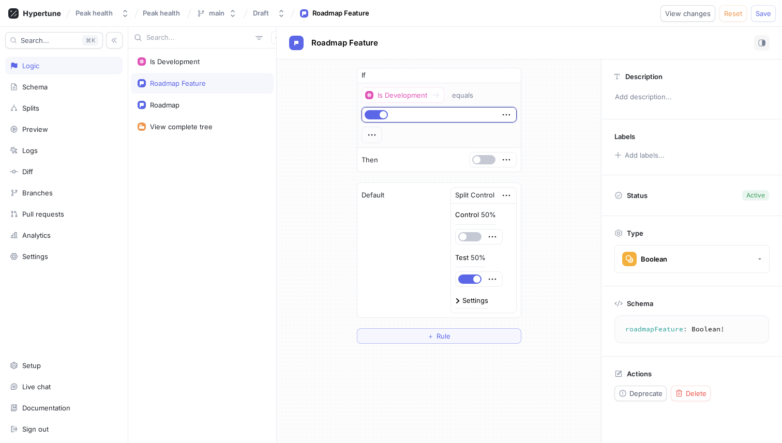
click at [549, 160] on div "If Is Development equals Then Default Split Control Control 50% Test 50% Settin…" at bounding box center [439, 205] width 324 height 293
click at [475, 94] on div "equals" at bounding box center [464, 95] width 25 height 9
click at [410, 95] on div "Is Development" at bounding box center [403, 95] width 50 height 9
click at [341, 99] on div "If Is Development equals Then Default Split Control Control 50% Test 50% Settin…" at bounding box center [439, 205] width 324 height 293
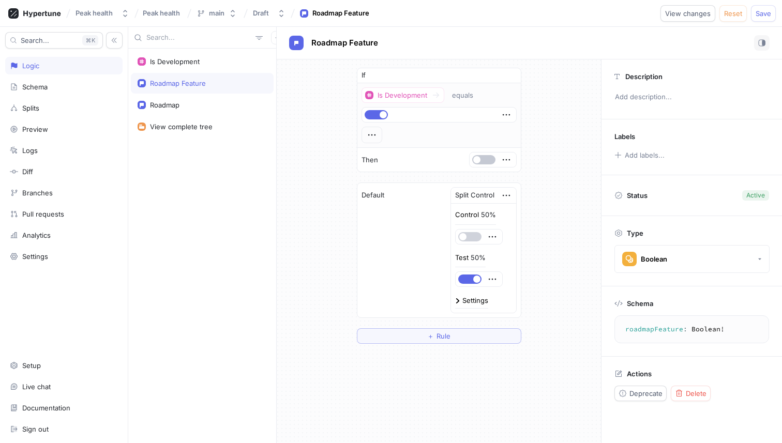
click at [473, 238] on button "button" at bounding box center [469, 236] width 23 height 9
click at [563, 133] on div "If Is Development equals Then Default Split Control Control 50% Test 50% Settin…" at bounding box center [439, 205] width 324 height 293
click at [762, 14] on span "Save" at bounding box center [764, 13] width 16 height 6
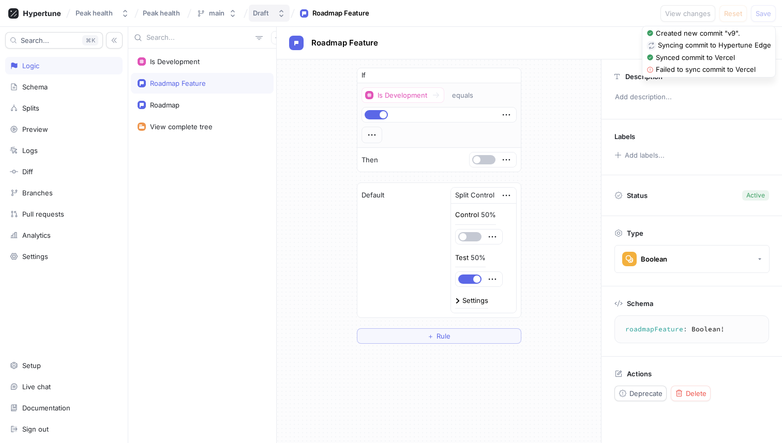
click at [282, 9] on icon "button" at bounding box center [281, 13] width 8 height 8
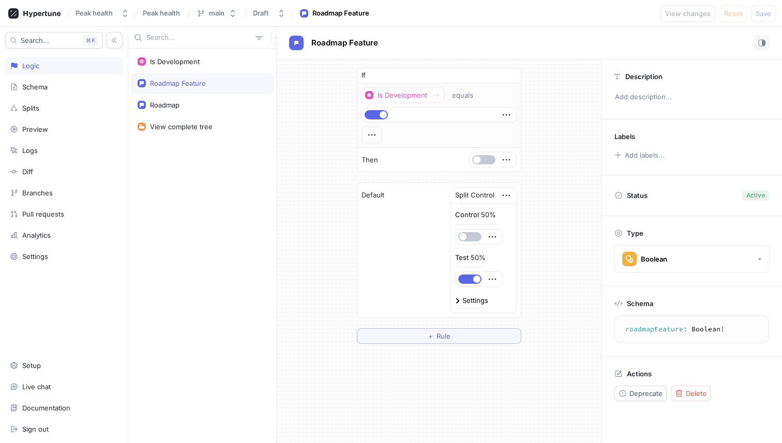
click at [508, 59] on div "If Is Development equals Then Default Split Control Control 50% Test 50% Settin…" at bounding box center [439, 205] width 181 height 293
click at [265, 15] on div "Draft" at bounding box center [261, 13] width 16 height 9
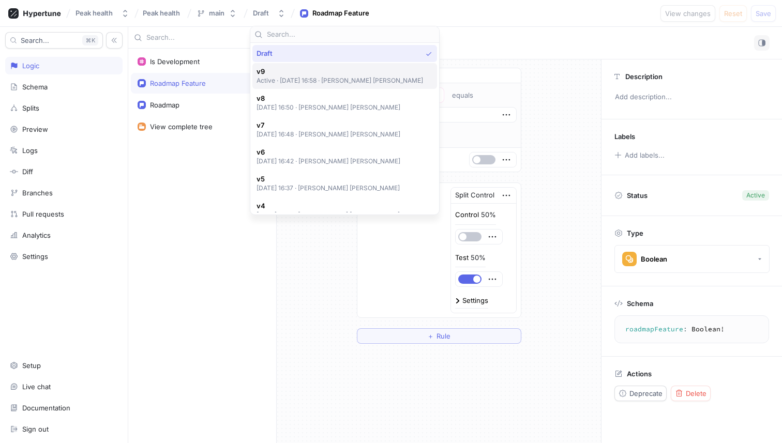
click at [289, 70] on span "v9" at bounding box center [340, 71] width 167 height 9
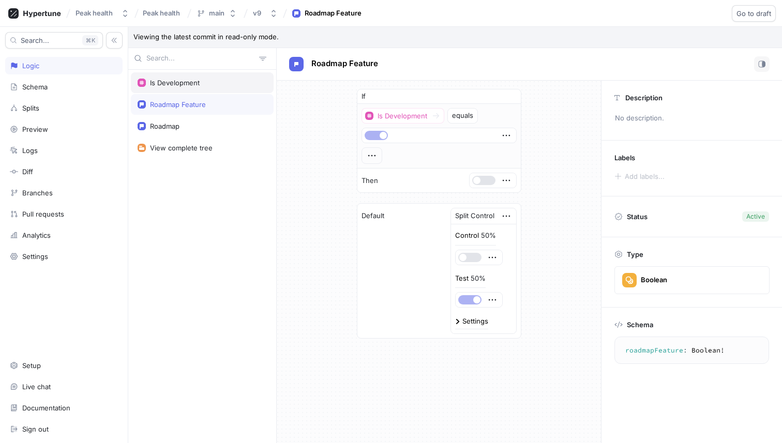
click at [183, 76] on div "Is Development" at bounding box center [202, 82] width 143 height 21
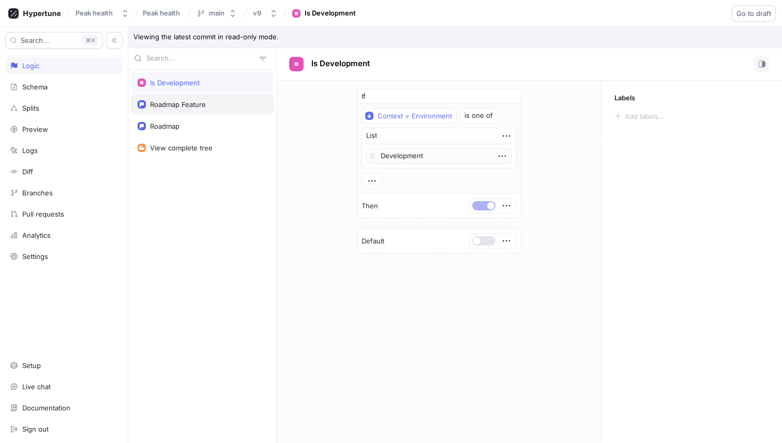
click at [193, 106] on div "Roadmap Feature" at bounding box center [178, 104] width 56 height 8
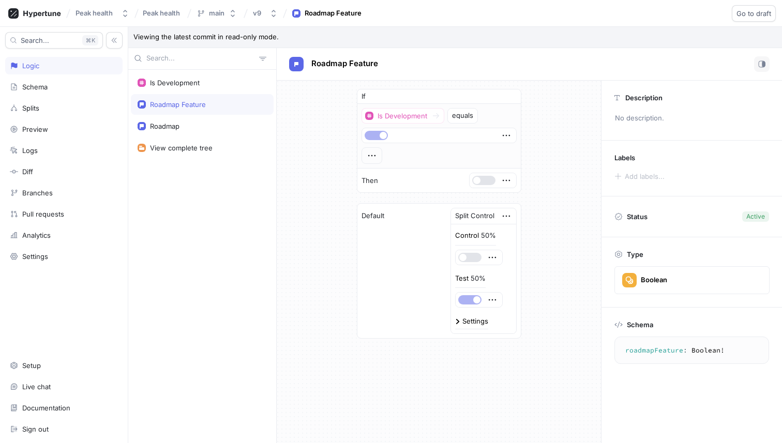
click at [455, 318] on div "Control 50% Test 50% Settings" at bounding box center [483, 279] width 65 height 109
click at [458, 321] on img at bounding box center [457, 321] width 5 height 5
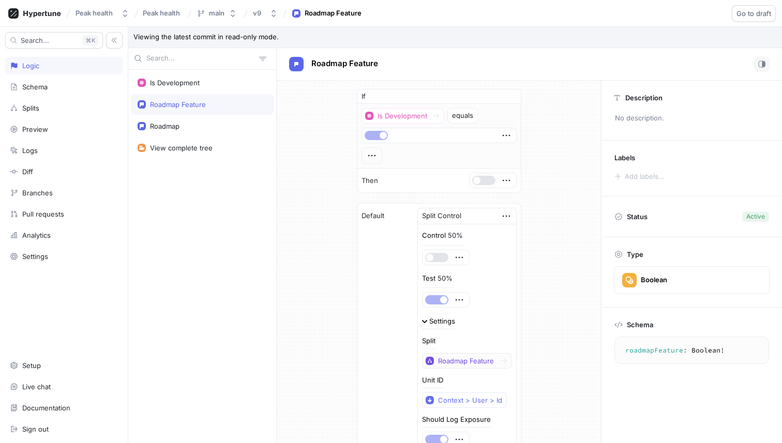
click at [437, 319] on div "Settings" at bounding box center [442, 321] width 26 height 7
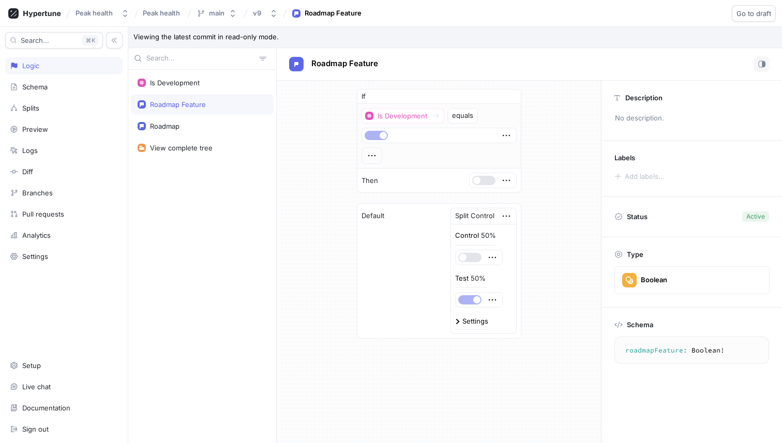
click at [469, 321] on div "Settings" at bounding box center [475, 321] width 26 height 7
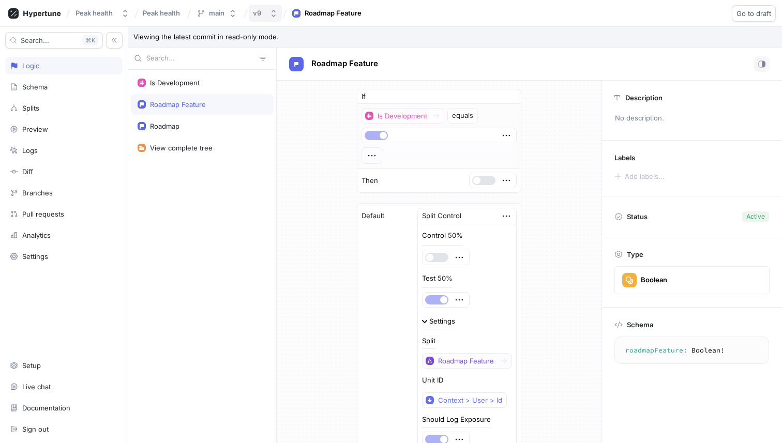
drag, startPoint x: 260, startPoint y: 18, endPoint x: 253, endPoint y: 18, distance: 6.7
click at [260, 18] on button "v9" at bounding box center [265, 13] width 33 height 17
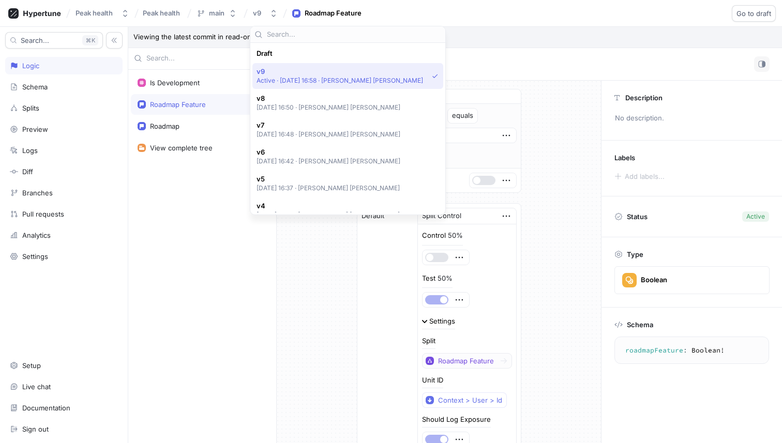
scroll to position [18, 0]
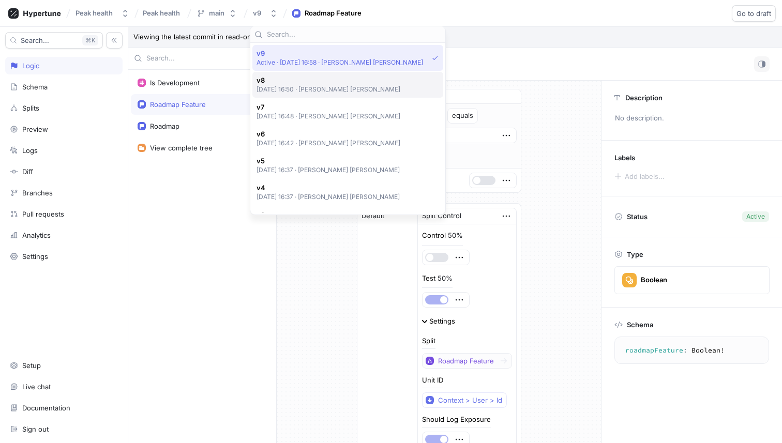
click at [287, 82] on span "v8" at bounding box center [329, 80] width 144 height 9
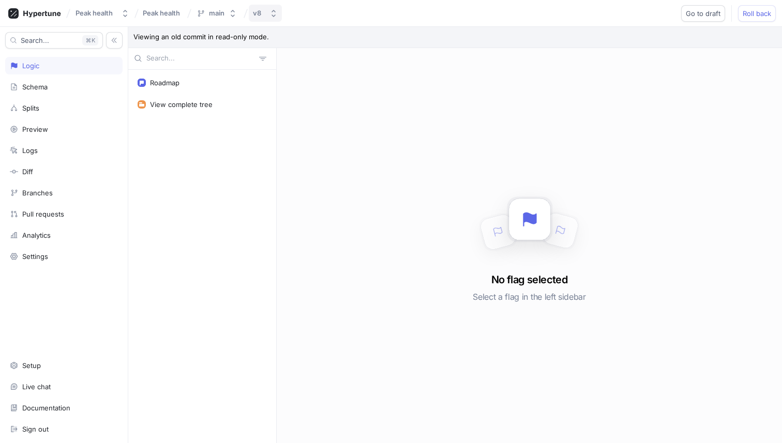
click at [256, 14] on div "v8" at bounding box center [257, 13] width 8 height 9
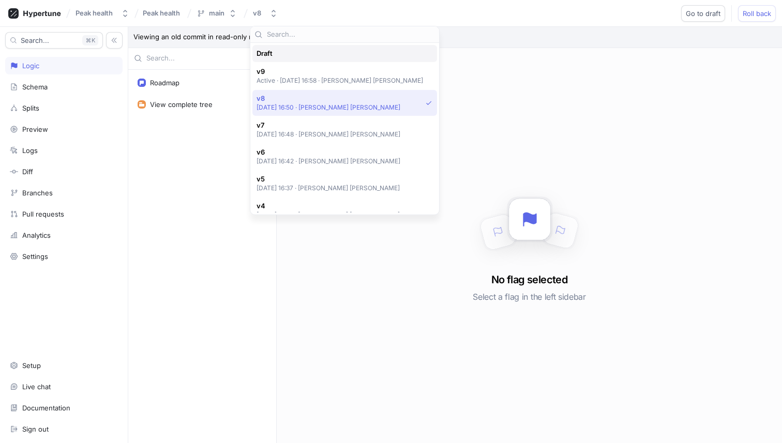
click at [289, 52] on div "Draft" at bounding box center [342, 53] width 171 height 9
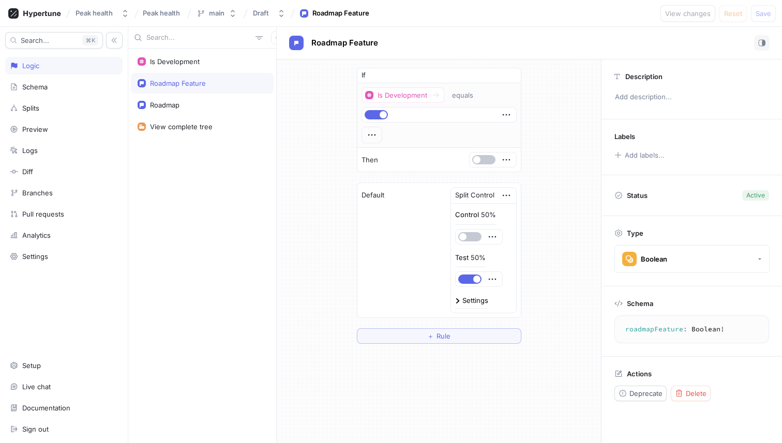
scroll to position [42, 0]
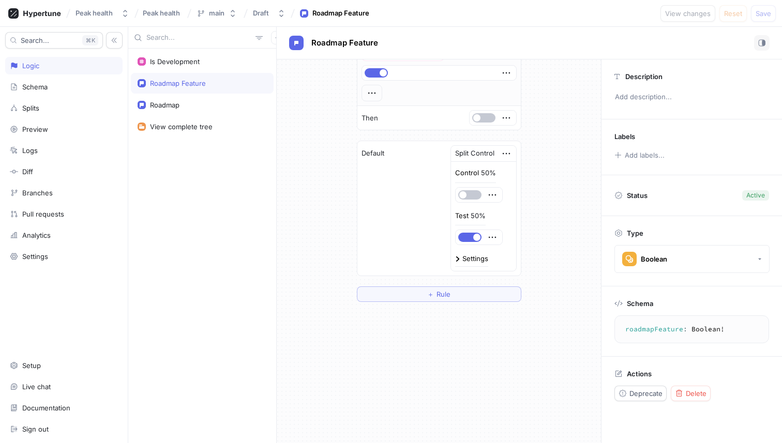
click at [474, 259] on div "Settings" at bounding box center [475, 259] width 26 height 7
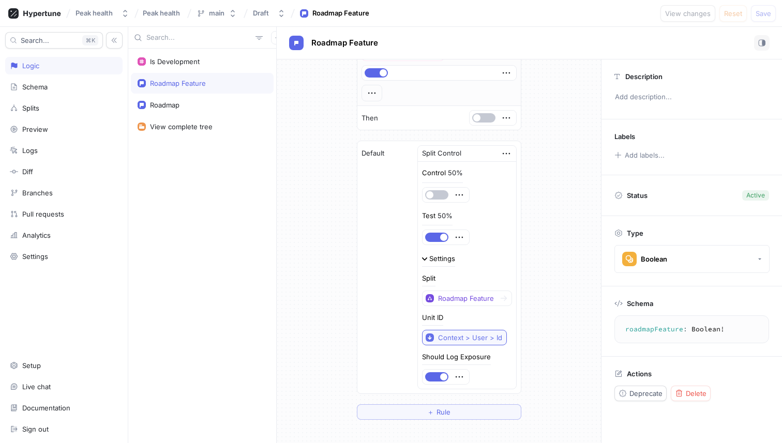
click at [469, 334] on div "Context > User > Id" at bounding box center [470, 338] width 64 height 9
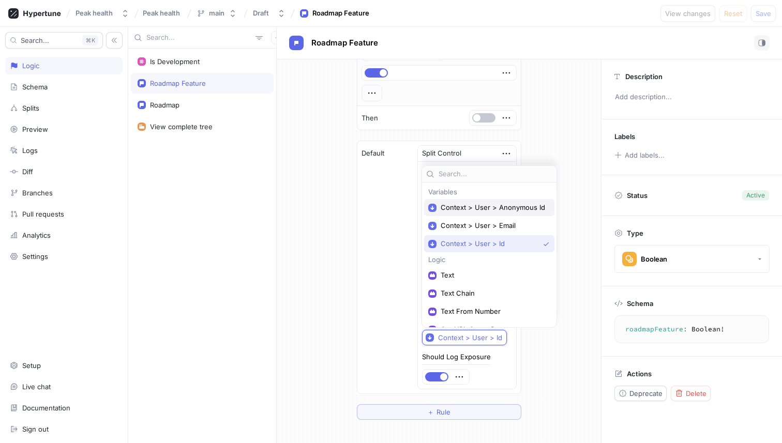
click at [483, 202] on div "Context > User > Anonymous Id" at bounding box center [489, 207] width 130 height 17
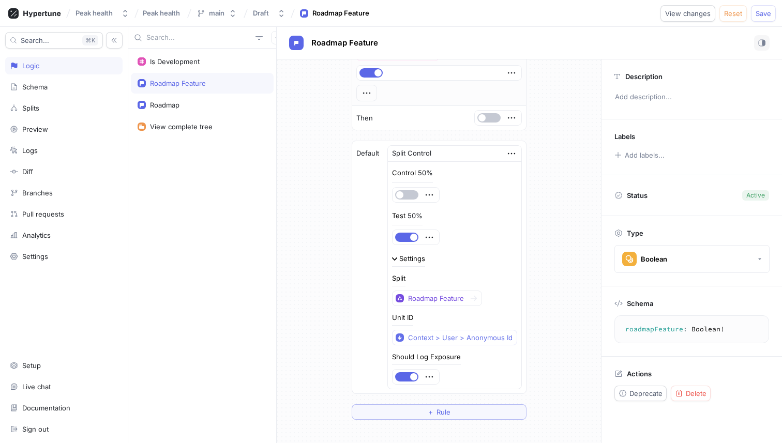
scroll to position [0, 0]
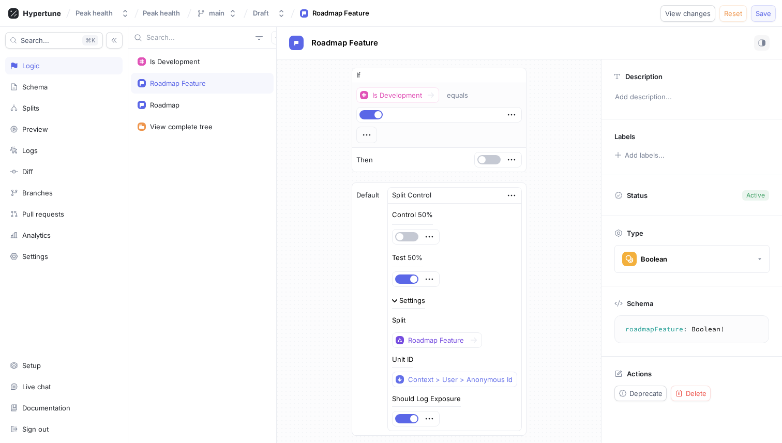
click at [761, 14] on span "Save" at bounding box center [764, 13] width 16 height 6
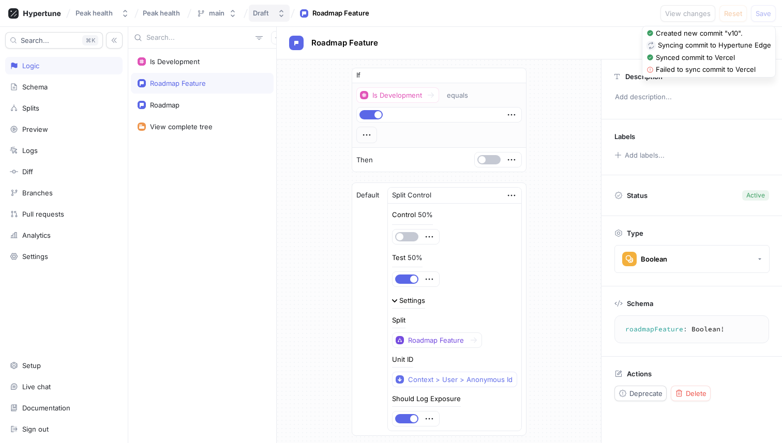
click at [279, 15] on icon "button" at bounding box center [281, 13] width 8 height 8
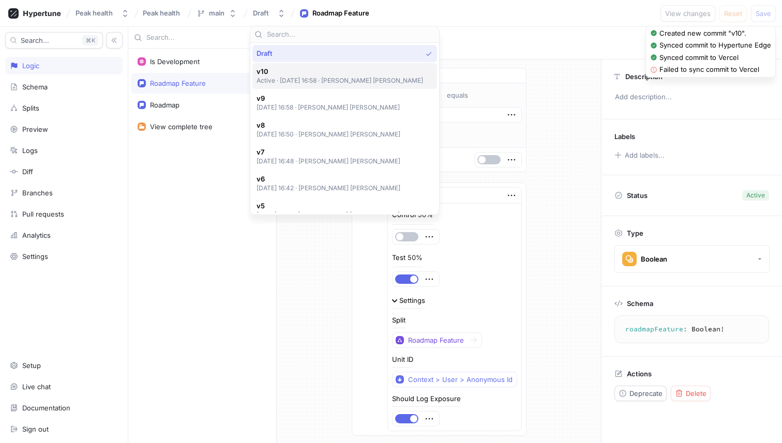
click at [316, 81] on p "Active ‧ [DATE] 16:58 ‧ [PERSON_NAME] [PERSON_NAME]" at bounding box center [340, 80] width 167 height 9
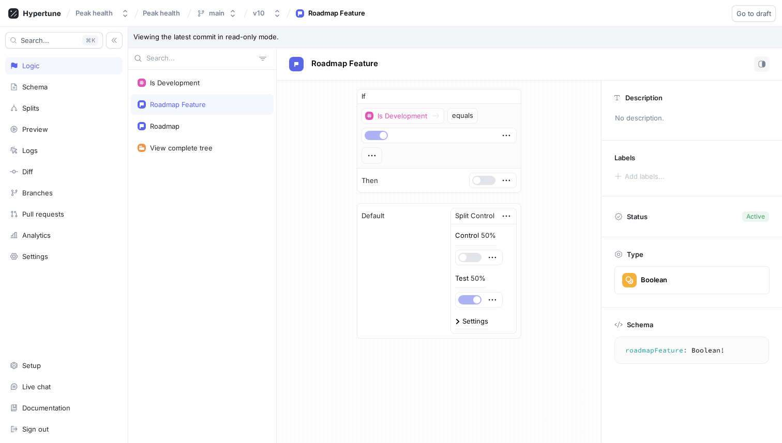
click at [471, 320] on div "Settings" at bounding box center [475, 321] width 26 height 7
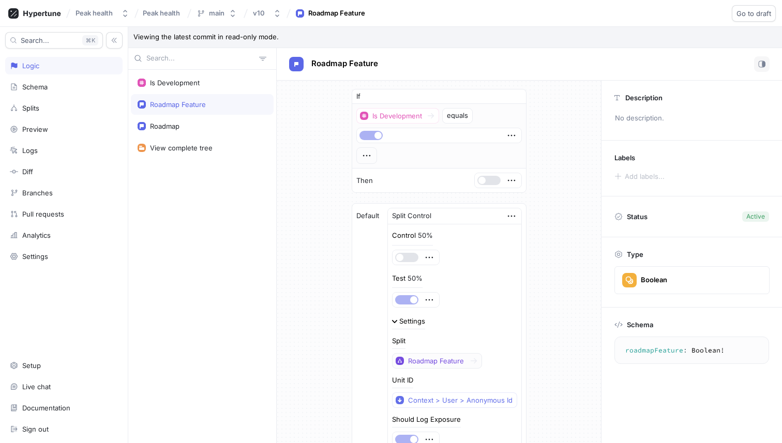
click at [382, 245] on div "Default Split Control Control 50% Test 50% Settings Split Roadmap Feature Unit …" at bounding box center [439, 330] width 174 height 252
click at [180, 81] on div "Is Development" at bounding box center [175, 83] width 50 height 8
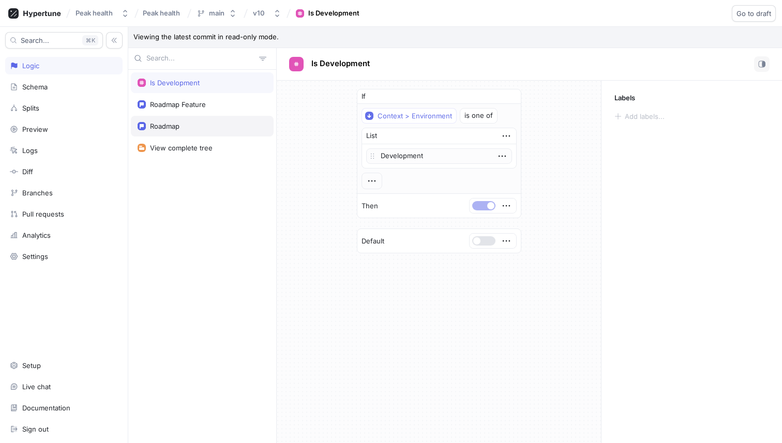
click at [181, 118] on div "Roadmap" at bounding box center [202, 126] width 143 height 21
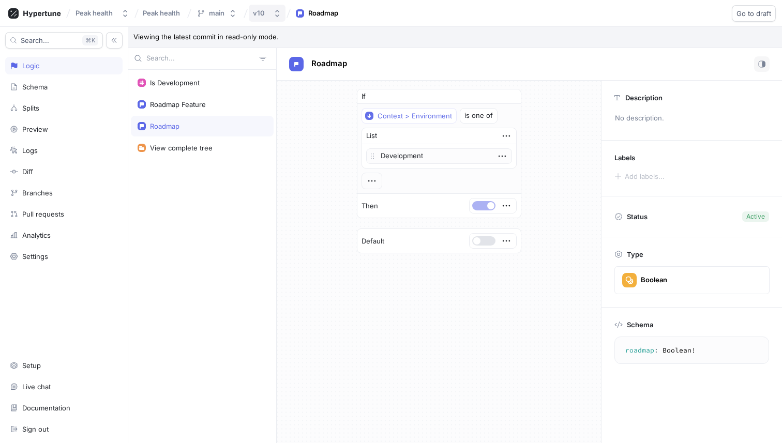
click at [268, 9] on div "v10" at bounding box center [261, 13] width 16 height 9
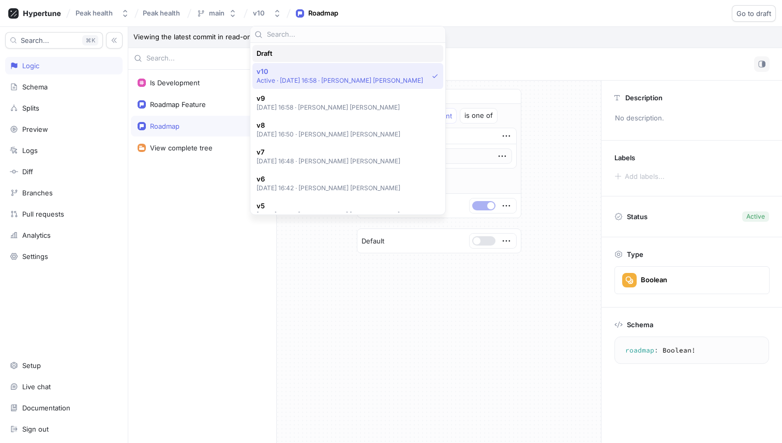
click at [288, 53] on div "Draft" at bounding box center [345, 53] width 177 height 9
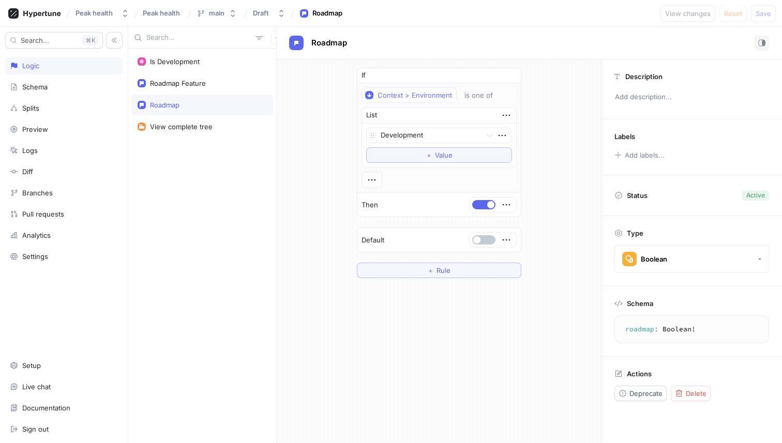
click at [187, 105] on div "Roadmap" at bounding box center [202, 105] width 129 height 8
click at [705, 396] on span "Delete" at bounding box center [696, 394] width 21 height 6
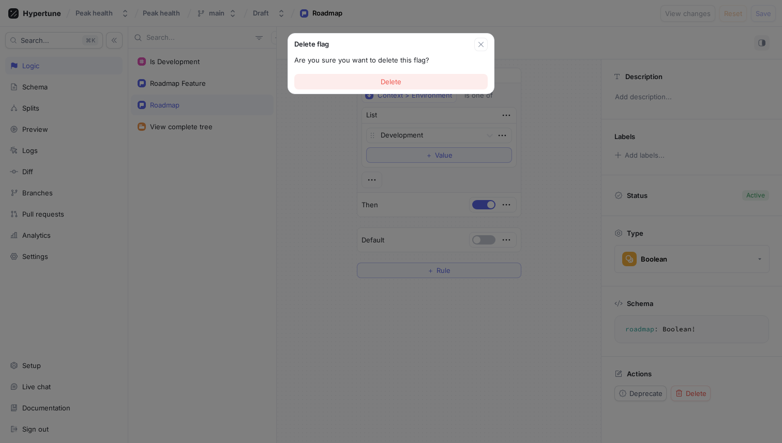
click at [400, 80] on span "Delete" at bounding box center [391, 82] width 21 height 6
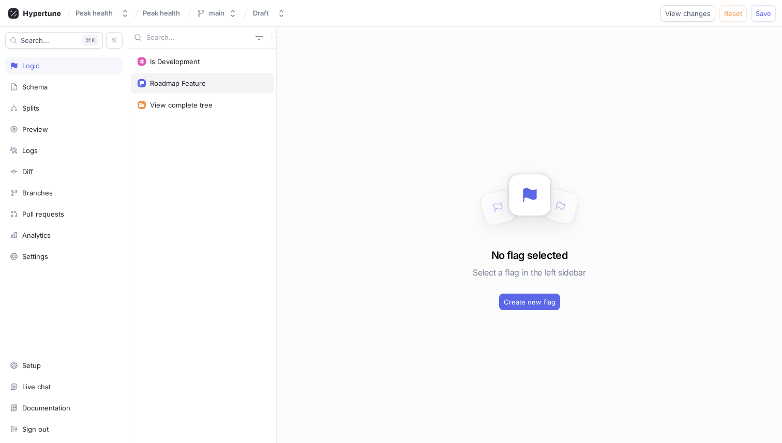
click at [186, 82] on div "Roadmap Feature" at bounding box center [178, 83] width 56 height 8
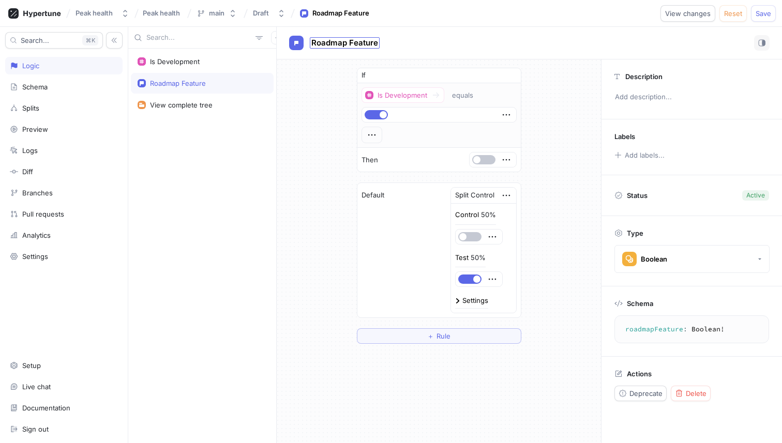
click at [370, 43] on span "Roadmap Feature" at bounding box center [344, 43] width 67 height 8
click at [370, 42] on input "Roadmap Feature" at bounding box center [344, 43] width 67 height 10
type input "Roadmap"
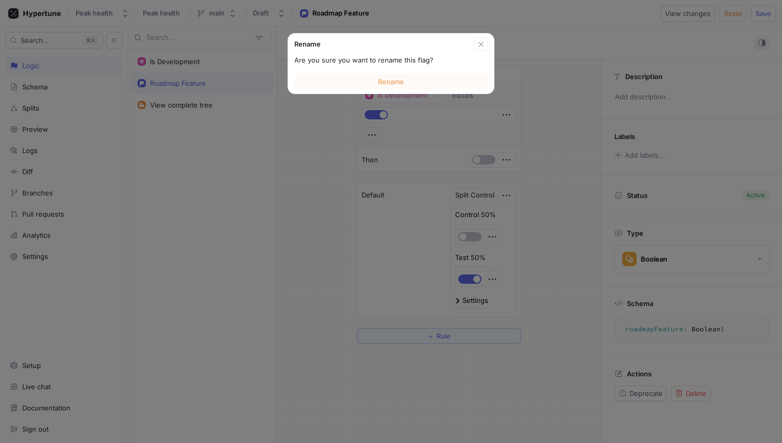
click at [326, 106] on div "Rename Are you sure you want to rename this flag? Rename Roadmap Roadmap If Is …" at bounding box center [529, 235] width 505 height 416
click at [368, 80] on button "Rename" at bounding box center [390, 82] width 193 height 16
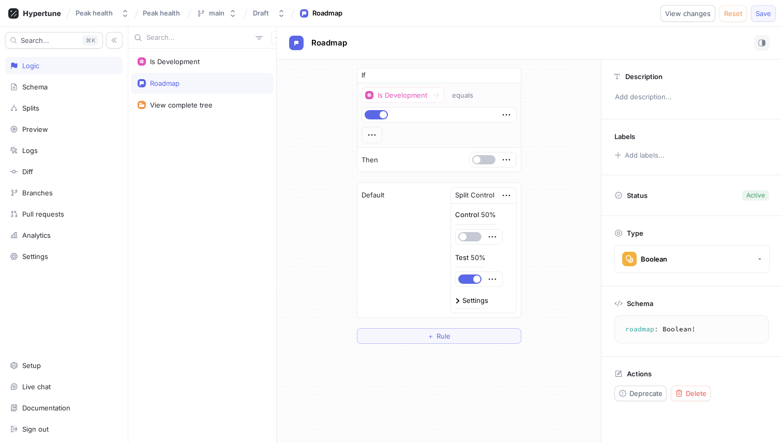
click at [760, 11] on span "Save" at bounding box center [764, 13] width 16 height 6
click at [467, 300] on div "Settings" at bounding box center [475, 300] width 26 height 7
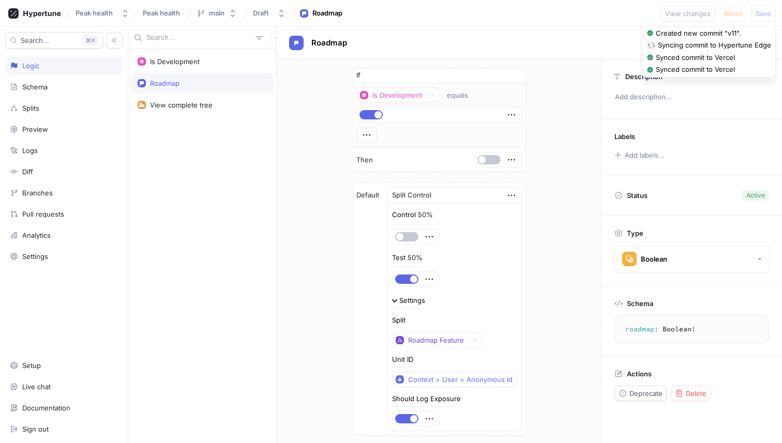
click at [414, 309] on div "Settings" at bounding box center [454, 305] width 125 height 16
click at [412, 300] on div "Settings" at bounding box center [412, 300] width 26 height 7
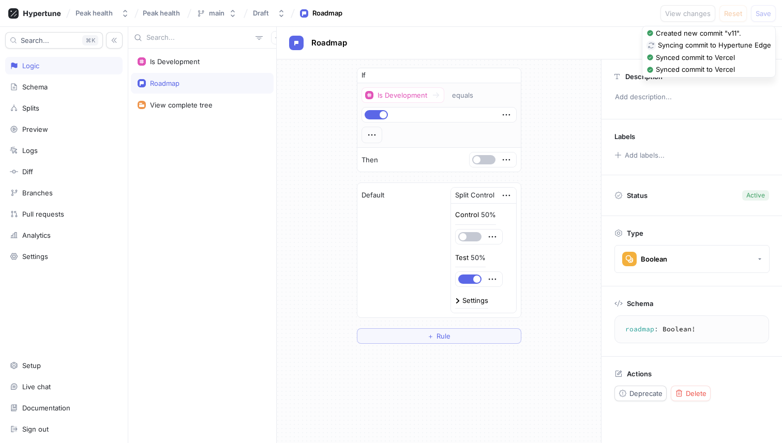
drag, startPoint x: 538, startPoint y: 48, endPoint x: 501, endPoint y: 46, distance: 36.3
click at [538, 48] on div "Roadmap" at bounding box center [529, 43] width 481 height 16
click at [266, 10] on div "Draft" at bounding box center [261, 13] width 16 height 9
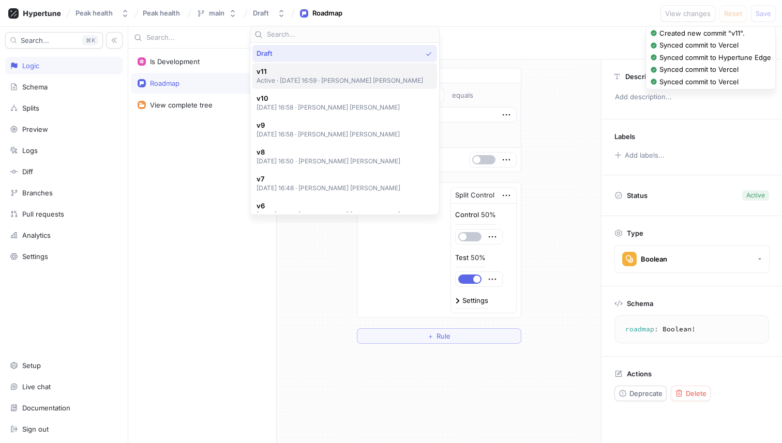
click at [287, 72] on span "v11" at bounding box center [340, 71] width 167 height 9
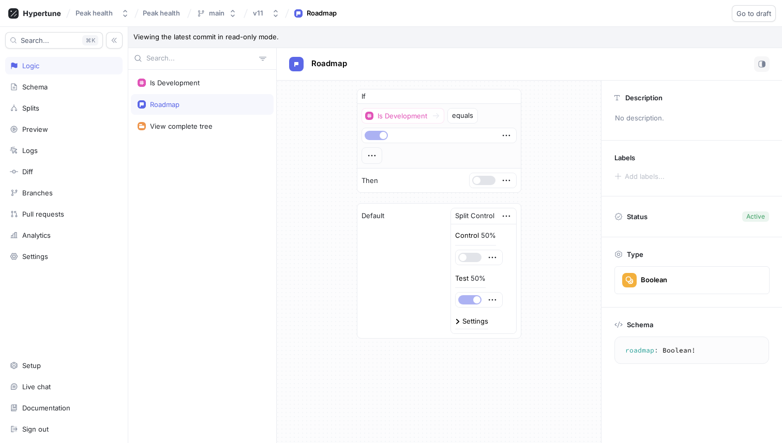
click at [325, 161] on div "If Is Development equals Then Default Split Control Control 50% Test 50% Settin…" at bounding box center [439, 214] width 324 height 267
click at [232, 84] on div "Is Development" at bounding box center [202, 83] width 129 height 8
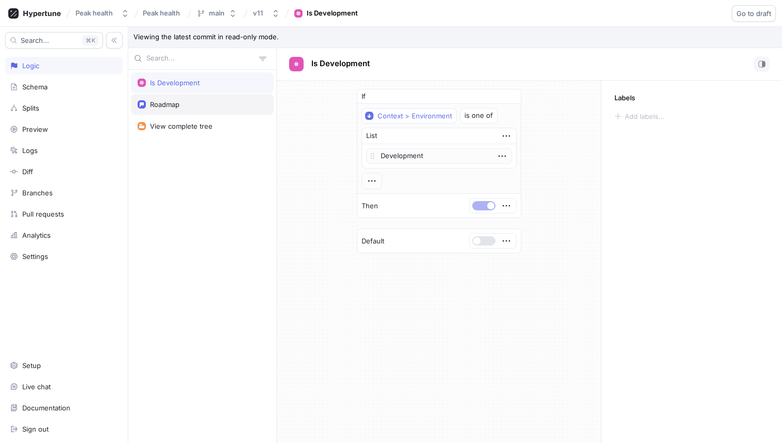
click at [219, 102] on div "Roadmap" at bounding box center [202, 104] width 129 height 8
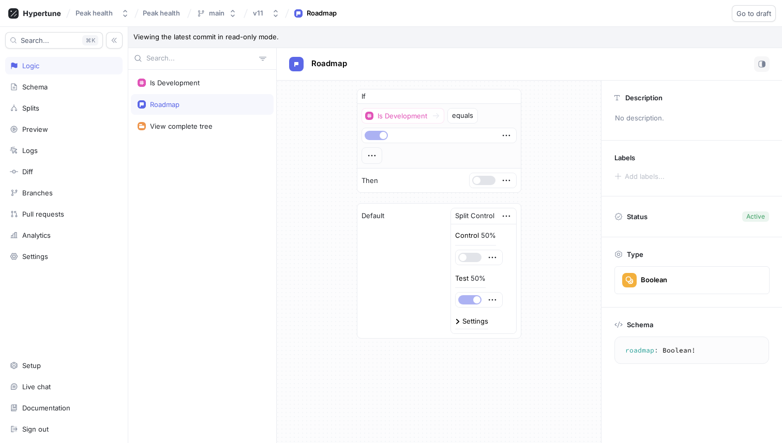
click at [393, 256] on div "Default Split Control Control 50% Test 50% Settings" at bounding box center [438, 271] width 163 height 135
click at [33, 79] on div "Schema" at bounding box center [63, 87] width 117 height 18
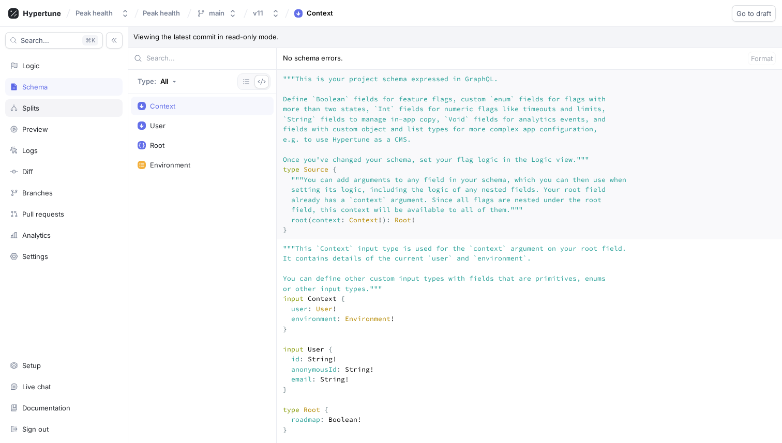
click at [67, 112] on div "Splits" at bounding box center [63, 108] width 117 height 18
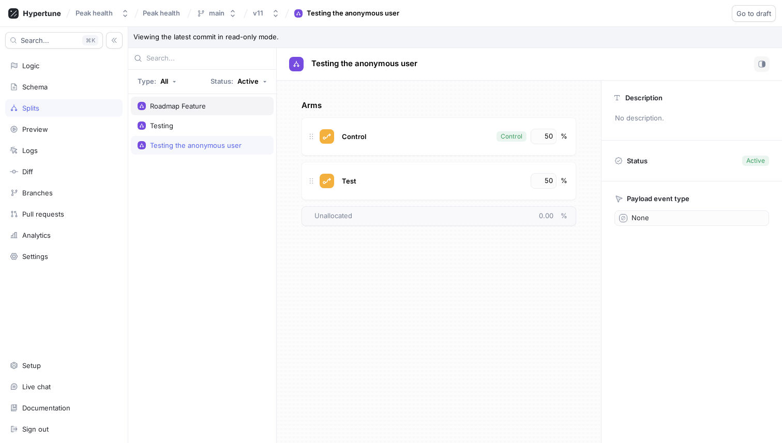
click at [186, 103] on div "Roadmap Feature" at bounding box center [178, 106] width 56 height 8
click at [187, 149] on div "Testing the anonymous user" at bounding box center [196, 145] width 92 height 8
click at [187, 100] on div "Roadmap Feature" at bounding box center [202, 106] width 143 height 19
click at [183, 128] on div "Testing" at bounding box center [202, 126] width 129 height 8
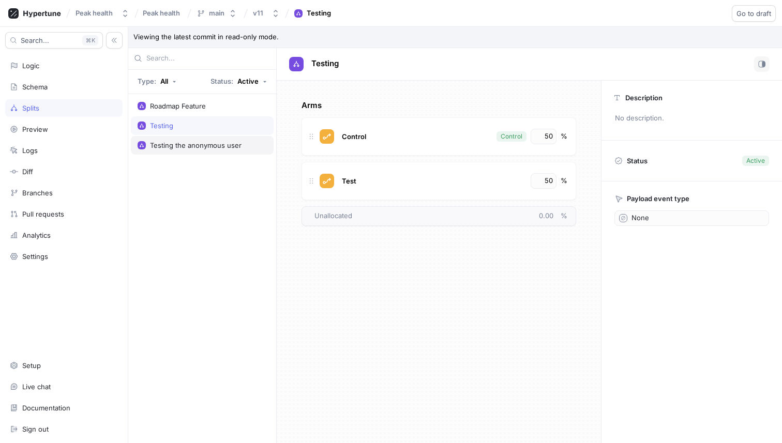
click at [190, 147] on div "Testing the anonymous user" at bounding box center [196, 145] width 92 height 8
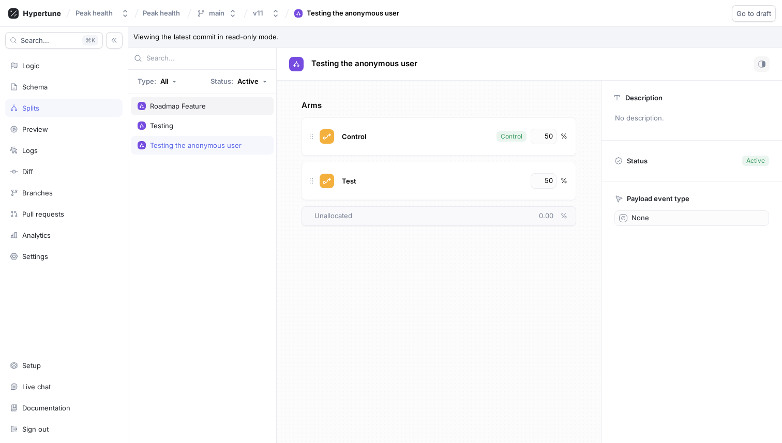
click at [192, 106] on div "Roadmap Feature" at bounding box center [178, 106] width 56 height 8
click at [192, 123] on div "Testing" at bounding box center [202, 126] width 129 height 8
click at [199, 109] on div "Roadmap Feature" at bounding box center [178, 106] width 56 height 8
click at [49, 80] on div "Schema" at bounding box center [63, 87] width 117 height 18
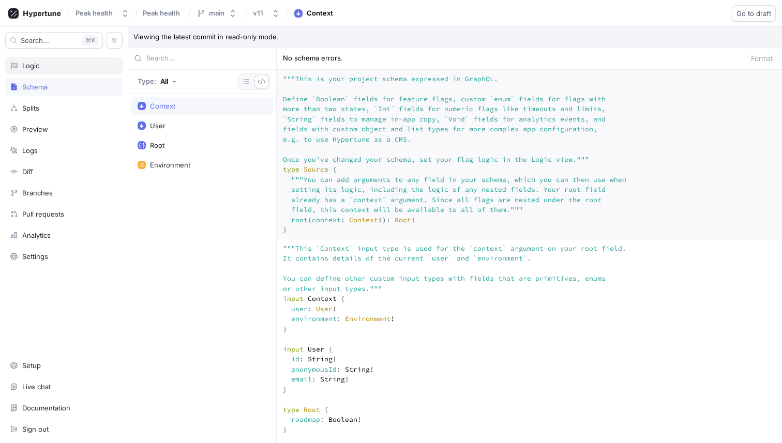
click at [56, 63] on div "Logic" at bounding box center [64, 66] width 108 height 8
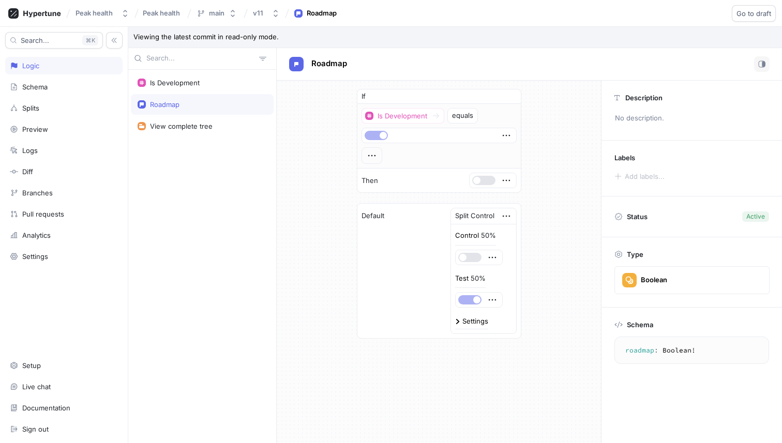
click at [197, 105] on div "Roadmap" at bounding box center [202, 104] width 129 height 8
click at [247, 14] on icon at bounding box center [246, 13] width 4 height 9
click at [277, 20] on button "v11" at bounding box center [266, 13] width 35 height 17
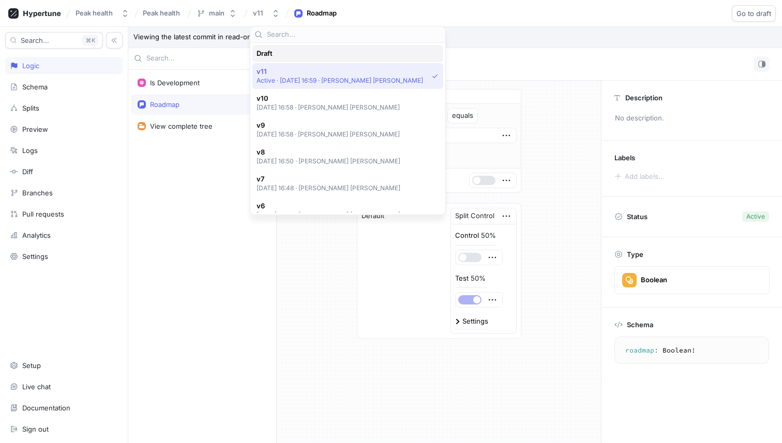
click at [294, 53] on div "Draft" at bounding box center [345, 53] width 177 height 9
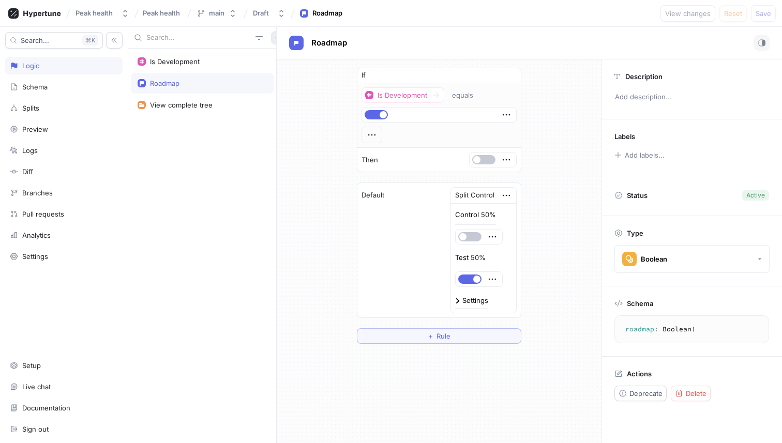
click at [275, 36] on icon "button" at bounding box center [278, 38] width 6 height 6
click at [221, 144] on div "Is Development Roadmap View complete tree" at bounding box center [202, 235] width 148 height 416
click at [56, 110] on div "Splits" at bounding box center [64, 108] width 108 height 8
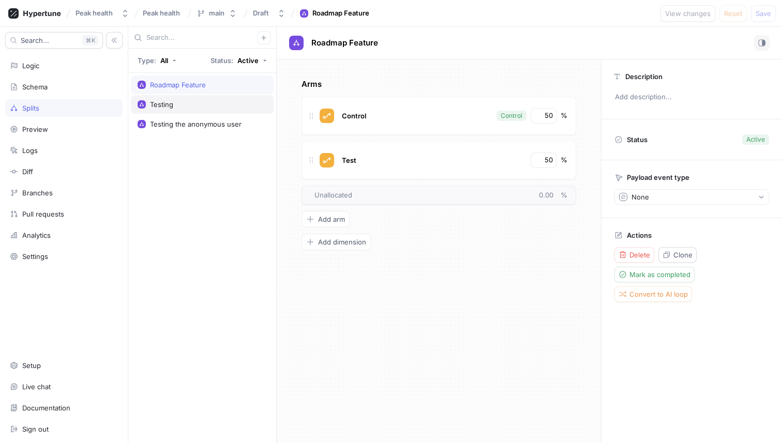
click at [202, 103] on div "Testing" at bounding box center [202, 104] width 129 height 8
click at [213, 80] on div "Roadmap Feature" at bounding box center [202, 85] width 143 height 19
click at [215, 101] on div "Testing" at bounding box center [202, 104] width 129 height 8
click at [216, 118] on div "Testing the anonymous user" at bounding box center [202, 124] width 143 height 19
click at [218, 87] on div "Roadmap Feature" at bounding box center [202, 85] width 129 height 8
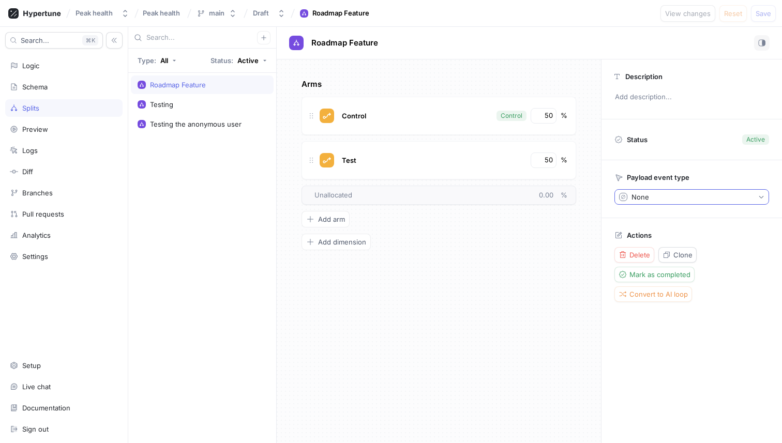
click at [681, 192] on button "None" at bounding box center [692, 197] width 155 height 16
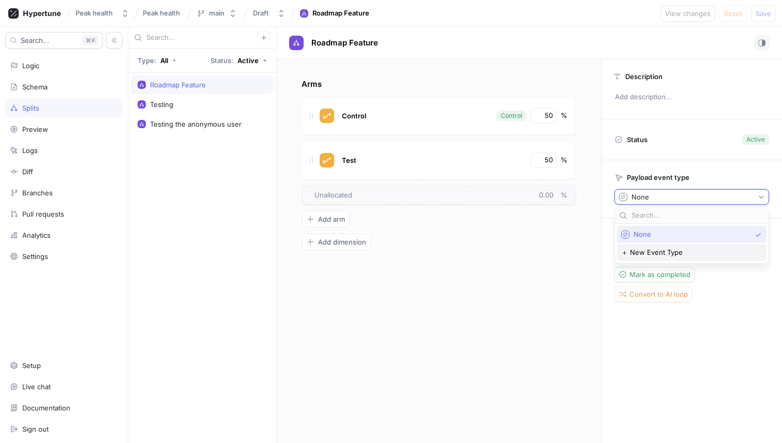
click at [670, 252] on span "＋ New Event Type" at bounding box center [652, 252] width 62 height 9
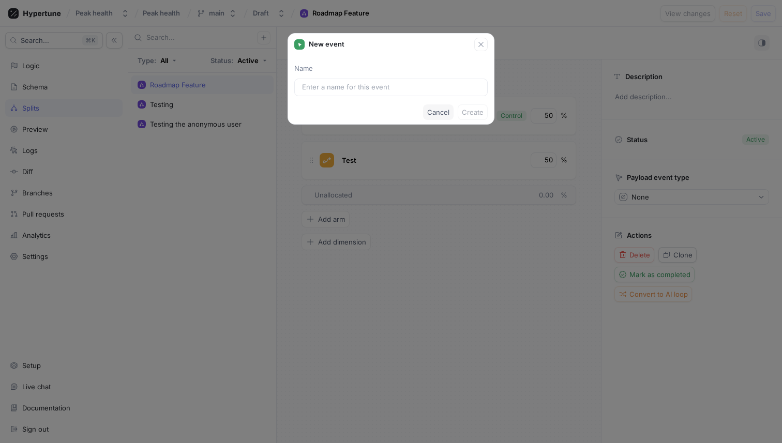
click at [436, 109] on span "Cancel" at bounding box center [438, 112] width 22 height 6
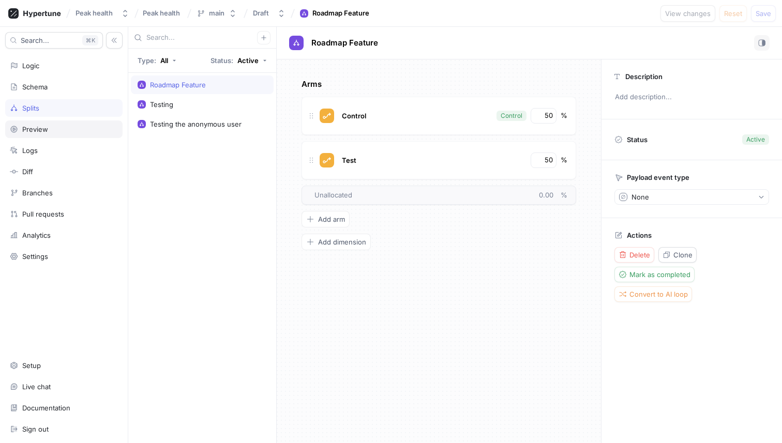
click at [59, 127] on div "Preview" at bounding box center [64, 129] width 108 height 8
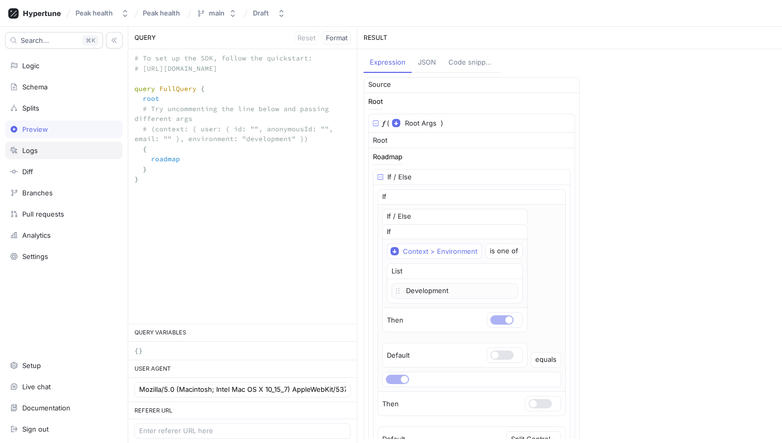
click at [46, 156] on div "Logs" at bounding box center [63, 151] width 117 height 18
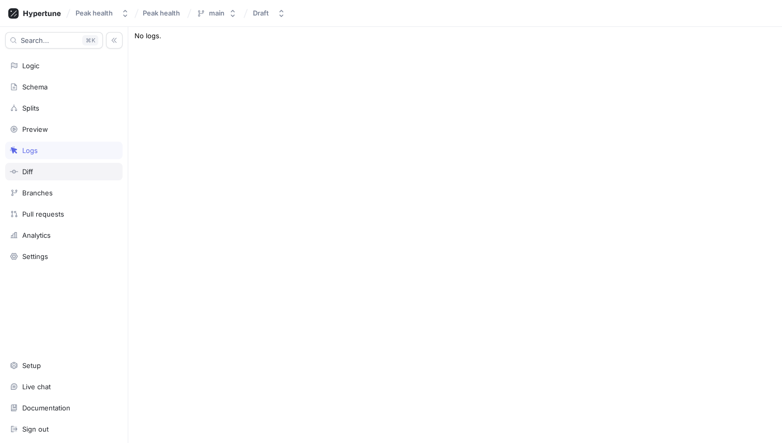
click at [47, 166] on div "Diff" at bounding box center [63, 172] width 117 height 18
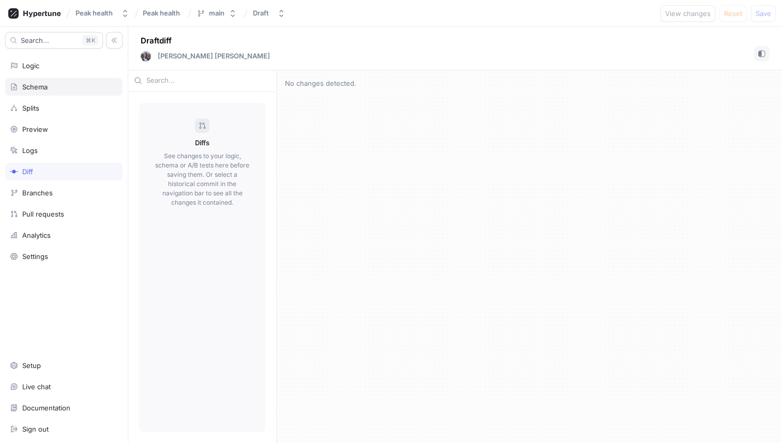
click at [37, 81] on div "Schema" at bounding box center [63, 87] width 117 height 18
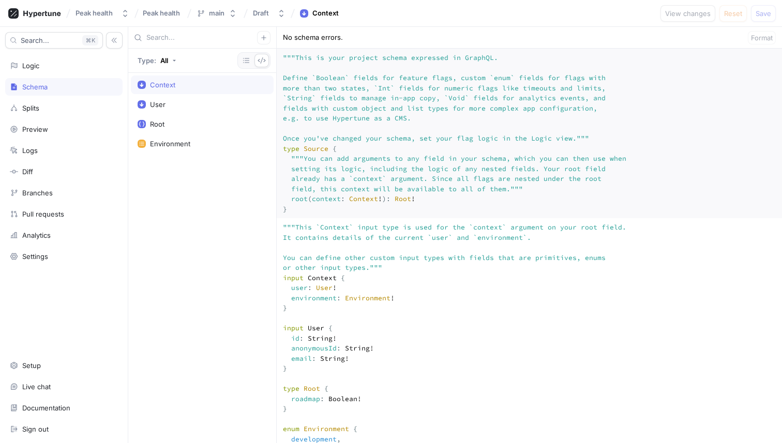
click at [64, 203] on div "Search... K Logic Schema Splits Preview Logs Diff Branches Pull requests Analyt…" at bounding box center [64, 235] width 128 height 416
click at [61, 231] on div "Analytics" at bounding box center [64, 235] width 108 height 8
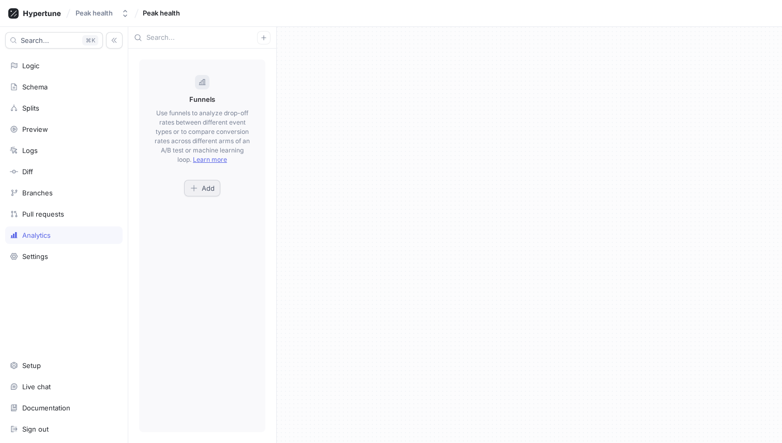
click at [207, 190] on span "Add" at bounding box center [208, 188] width 13 height 6
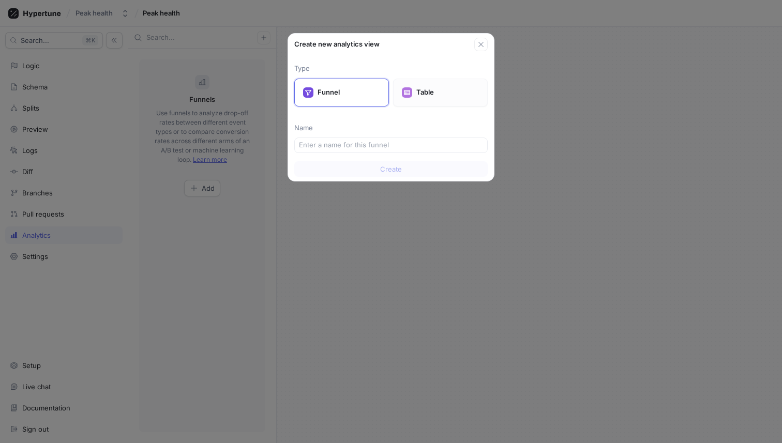
click at [429, 85] on div "Table" at bounding box center [440, 93] width 95 height 28
click at [345, 104] on div "Funnel" at bounding box center [341, 93] width 95 height 28
click at [377, 149] on input "text" at bounding box center [391, 145] width 184 height 10
type input "main page"
click at [397, 169] on span "Create" at bounding box center [391, 169] width 22 height 6
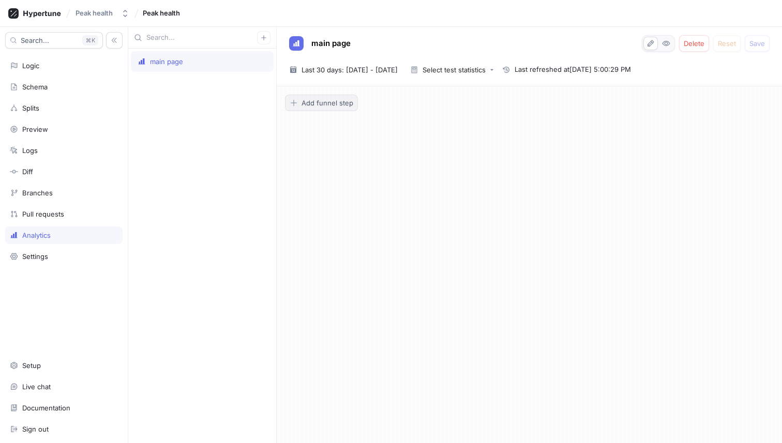
click at [331, 106] on span "Add funnel step" at bounding box center [328, 103] width 52 height 6
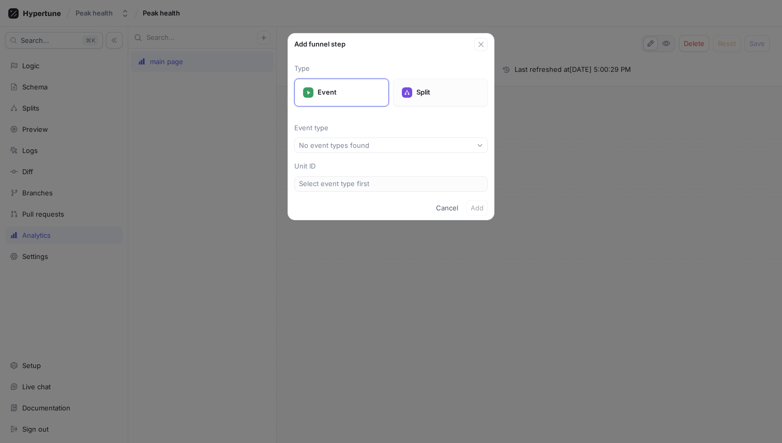
click at [428, 83] on div "Split" at bounding box center [440, 93] width 95 height 28
click at [357, 102] on div "Event" at bounding box center [341, 93] width 95 height 28
click at [424, 94] on p "Split" at bounding box center [447, 92] width 63 height 10
click at [394, 148] on button "Select split..." at bounding box center [390, 146] width 193 height 16
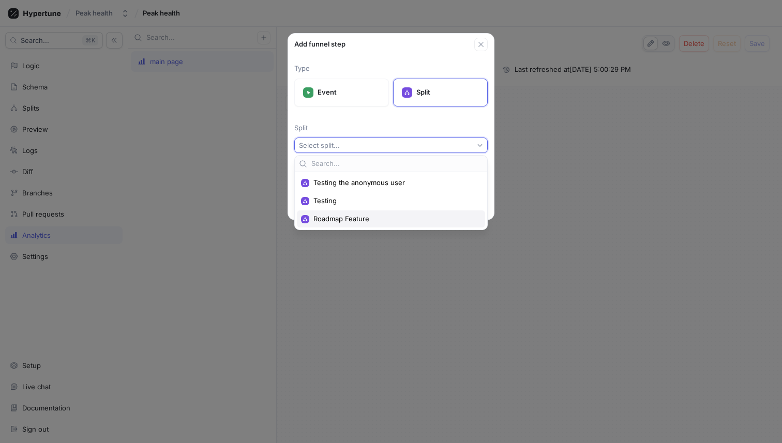
click at [378, 217] on span "Roadmap Feature" at bounding box center [395, 219] width 162 height 9
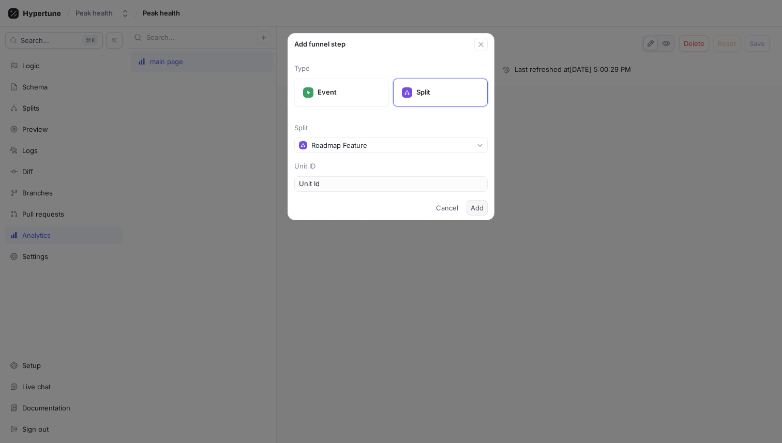
click at [473, 206] on span "Add" at bounding box center [477, 208] width 13 height 6
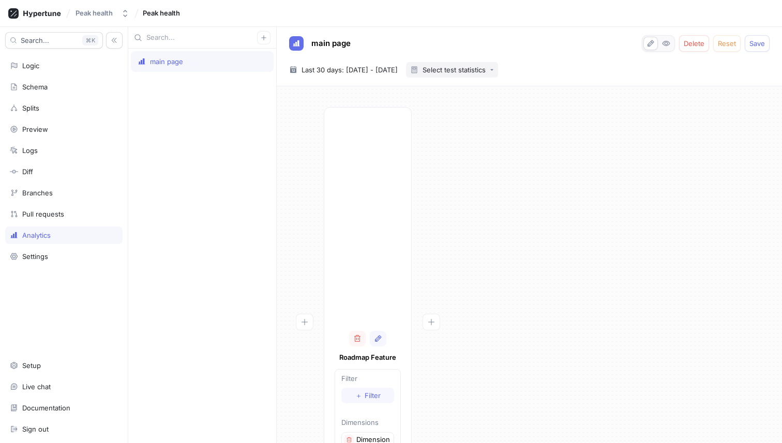
click at [486, 68] on div "Select test statistics" at bounding box center [454, 70] width 63 height 7
click at [481, 207] on div "Roadmap Feature Filter ＋ Filter Dimensions Dimension 1" at bounding box center [529, 288] width 489 height 363
click at [694, 43] on span "Delete" at bounding box center [694, 43] width 21 height 6
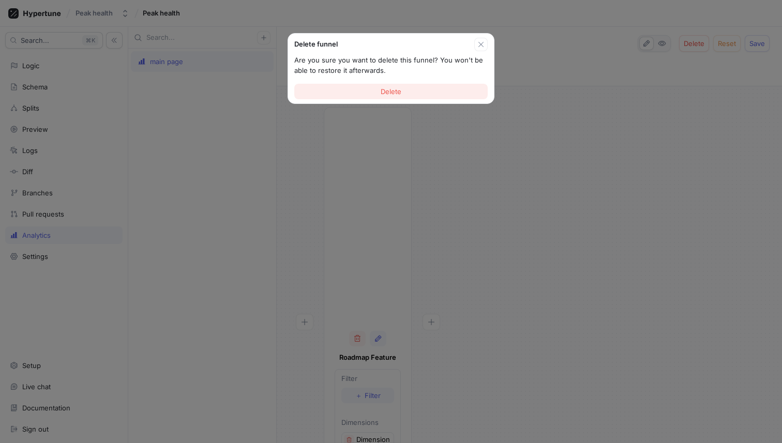
click at [424, 90] on button "Delete" at bounding box center [390, 92] width 193 height 16
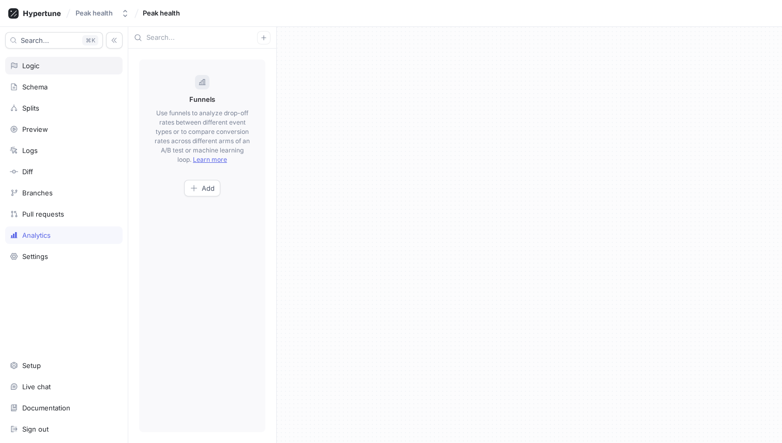
click at [72, 67] on div "Logic" at bounding box center [64, 66] width 108 height 8
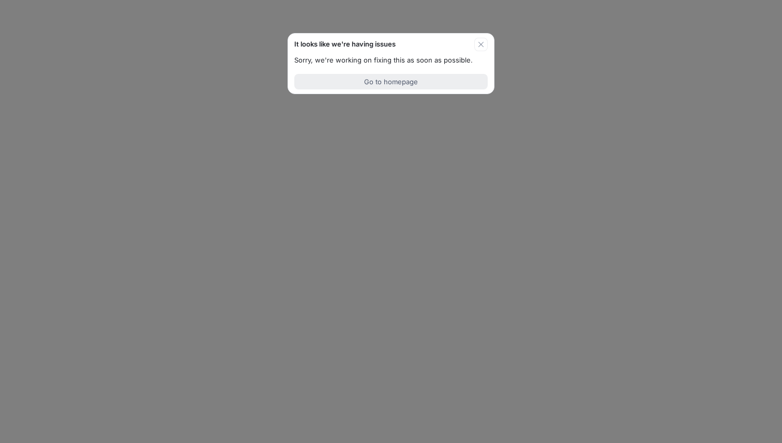
click at [373, 80] on span "Go to homepage" at bounding box center [391, 82] width 54 height 6
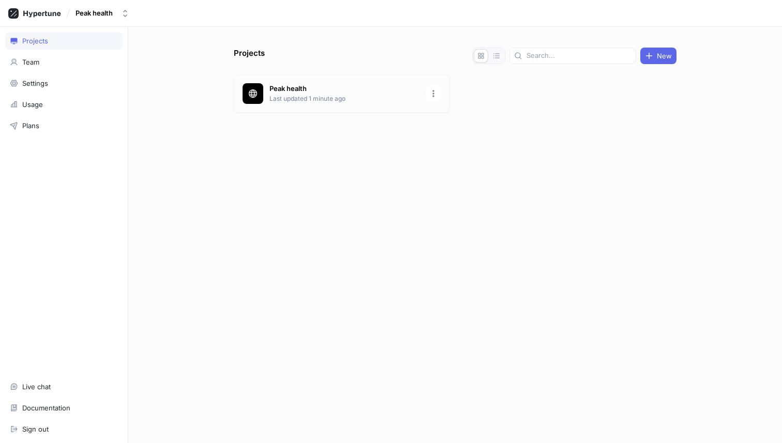
click at [250, 90] on icon at bounding box center [253, 93] width 8 height 8
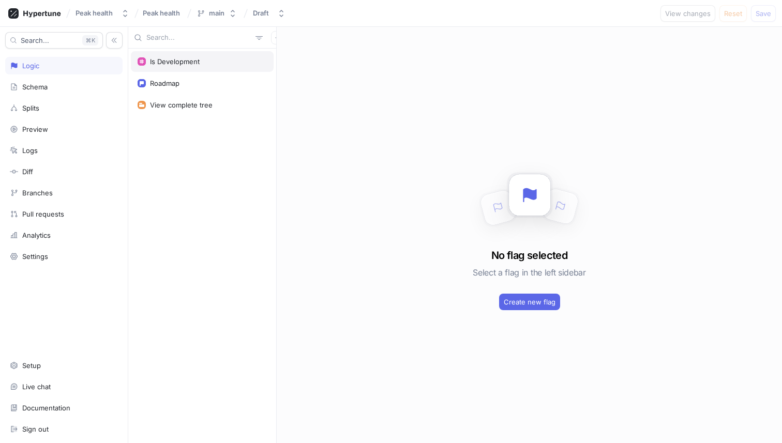
click at [187, 66] on div "Is Development" at bounding box center [202, 61] width 143 height 21
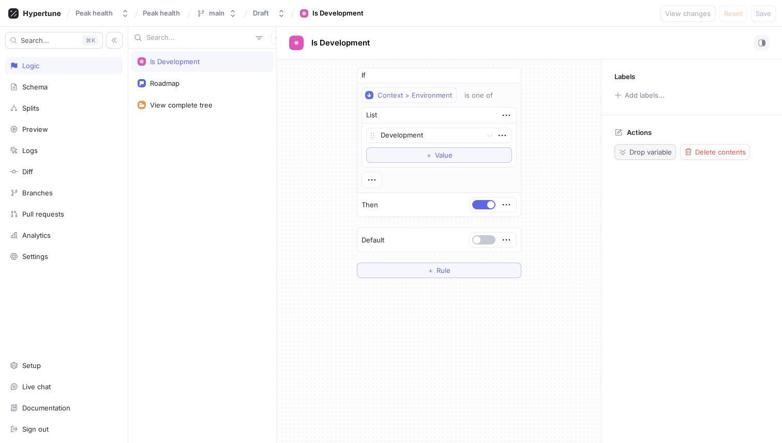
click at [635, 153] on span "Drop variable" at bounding box center [651, 152] width 42 height 6
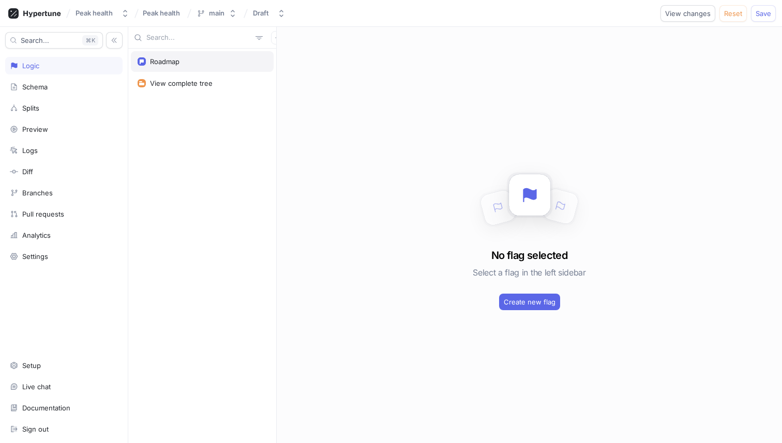
click at [173, 54] on div "Roadmap" at bounding box center [202, 61] width 143 height 21
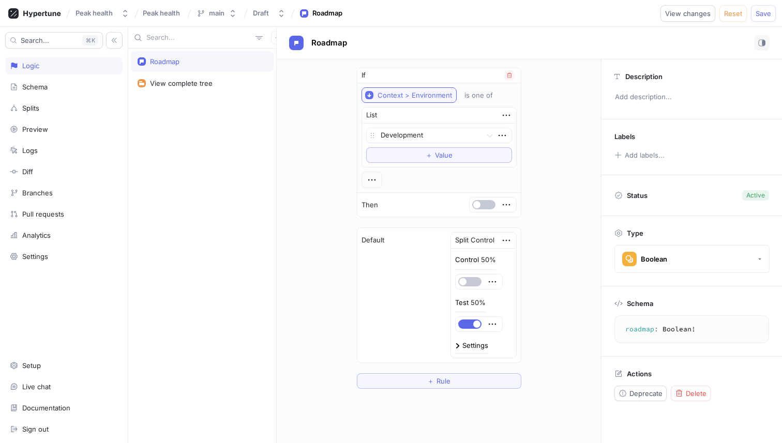
click at [408, 97] on div "Context > Environment" at bounding box center [415, 95] width 74 height 9
click at [327, 107] on div "If Context > Environment is one of List Development To pick up a draggable item…" at bounding box center [439, 228] width 324 height 338
click at [484, 96] on div "is one of" at bounding box center [479, 95] width 28 height 9
click at [369, 179] on icon "button" at bounding box center [371, 179] width 11 height 11
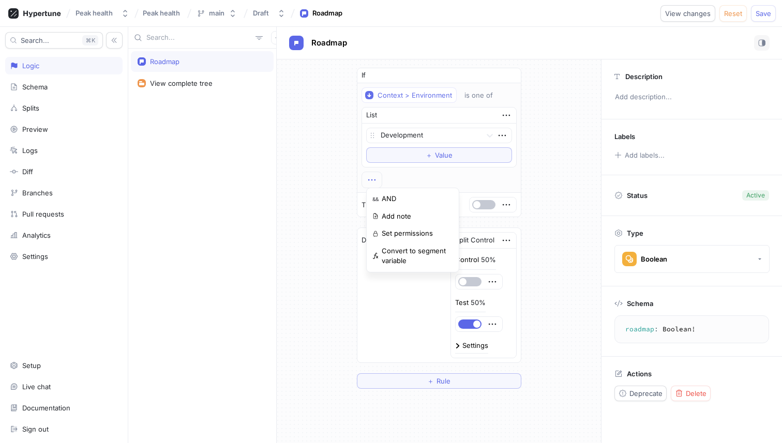
click at [356, 177] on div "If Context > Environment is one of List Development To pick up a draggable item…" at bounding box center [439, 228] width 181 height 338
click at [407, 155] on button "＋ Value" at bounding box center [439, 155] width 146 height 16
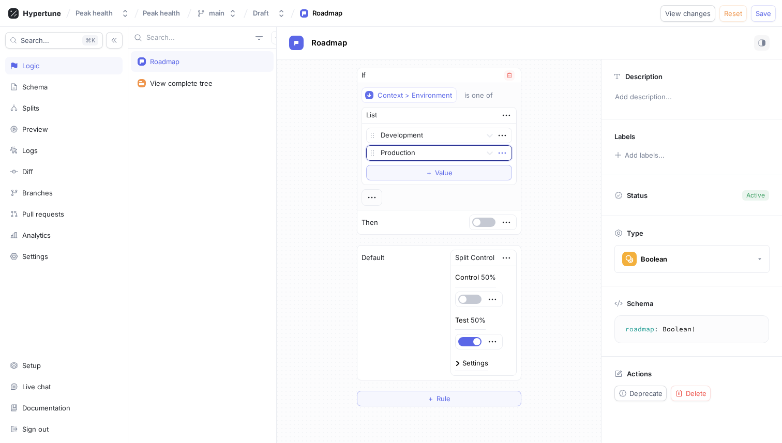
click at [501, 152] on icon "button" at bounding box center [502, 152] width 11 height 11
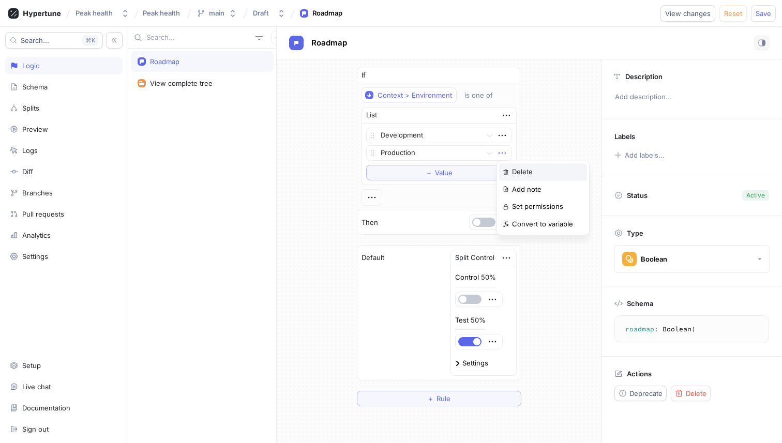
click at [514, 173] on p "Delete" at bounding box center [522, 172] width 21 height 10
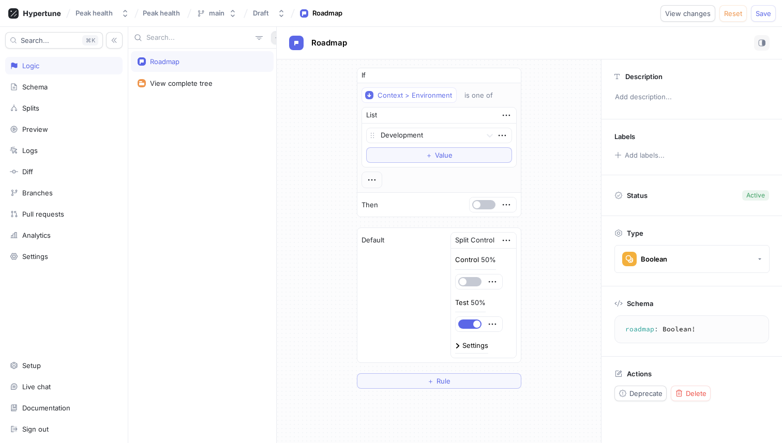
click at [271, 38] on button "button" at bounding box center [277, 37] width 13 height 13
click at [286, 58] on p "Flag" at bounding box center [279, 58] width 13 height 10
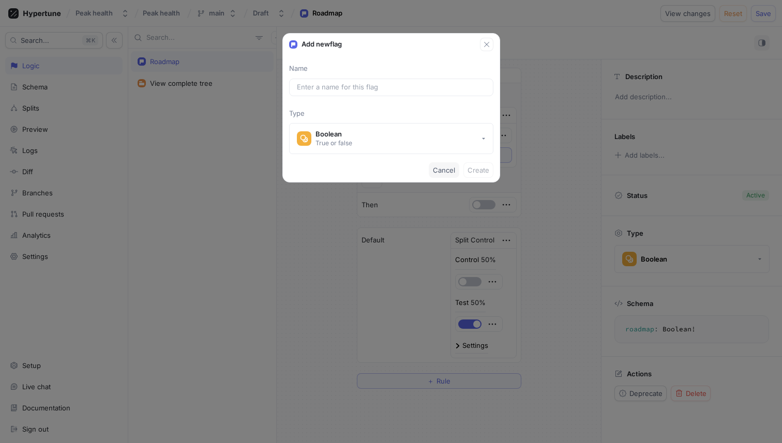
click at [436, 165] on button "Cancel" at bounding box center [444, 170] width 31 height 16
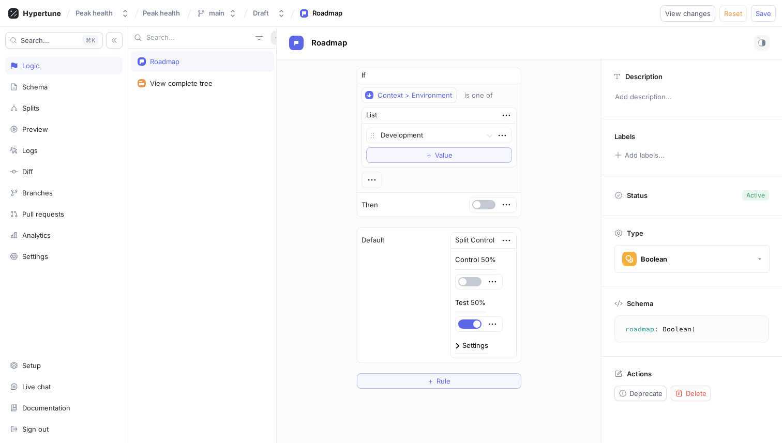
click at [275, 36] on icon "button" at bounding box center [278, 38] width 6 height 6
click at [281, 73] on p "Variable" at bounding box center [285, 75] width 25 height 10
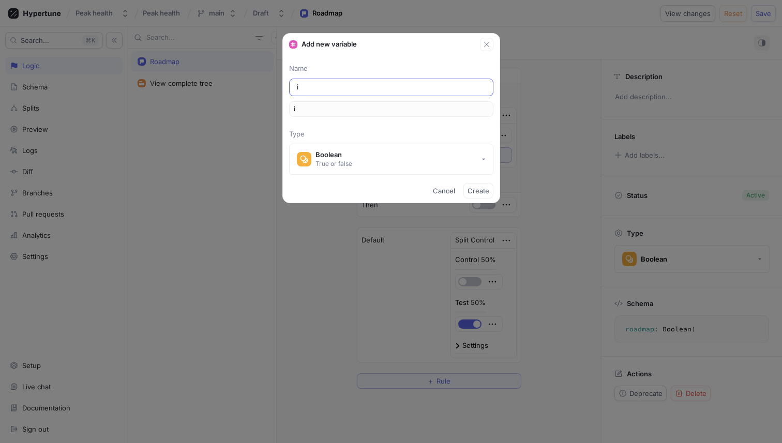
type input "is"
type input "isD"
type input "isDe"
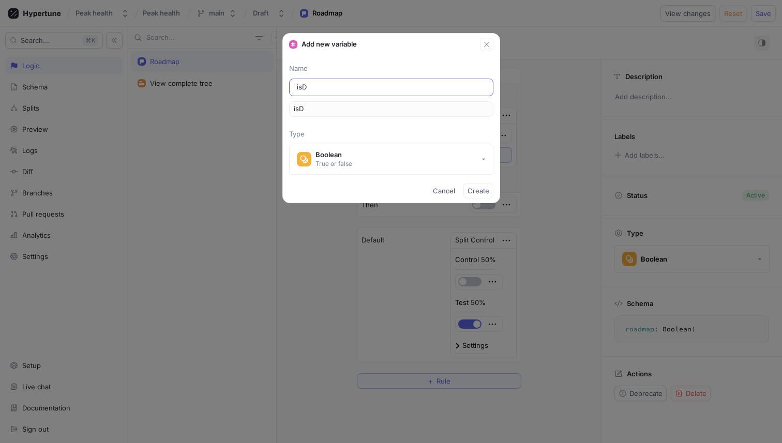
type input "isDe"
type input "isDev"
click at [475, 188] on span "Create" at bounding box center [479, 191] width 22 height 6
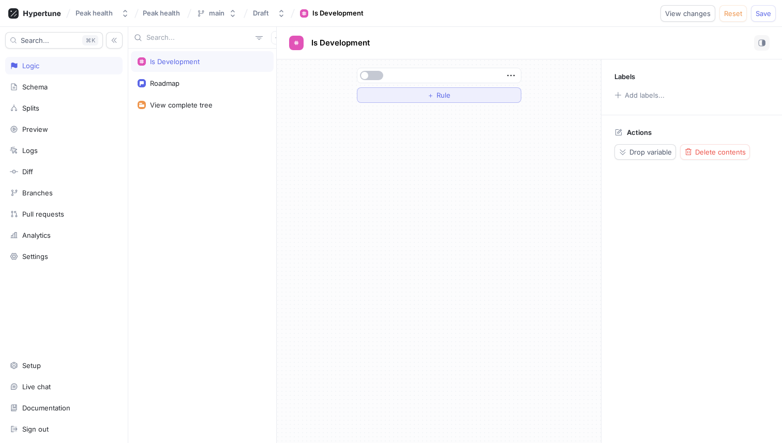
click at [410, 97] on button "＋ Rule" at bounding box center [439, 95] width 165 height 16
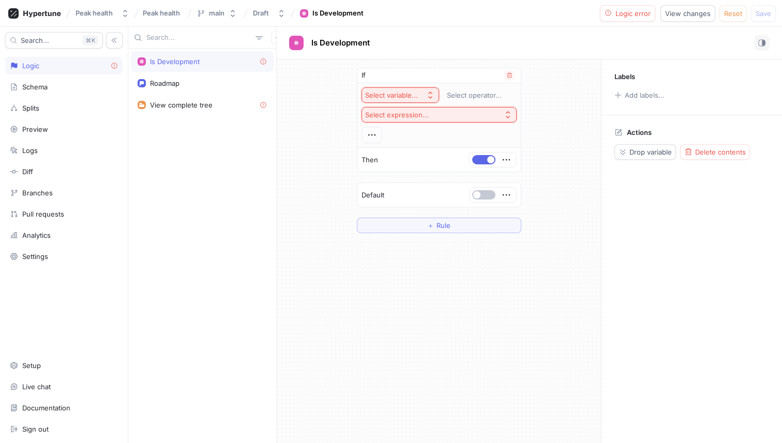
click at [425, 99] on button "Select variable..." at bounding box center [401, 95] width 78 height 16
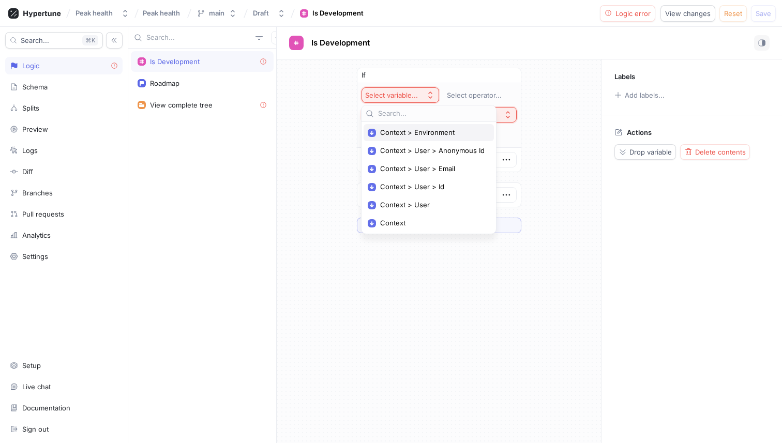
click at [423, 130] on span "Context > Environment" at bounding box center [432, 132] width 105 height 9
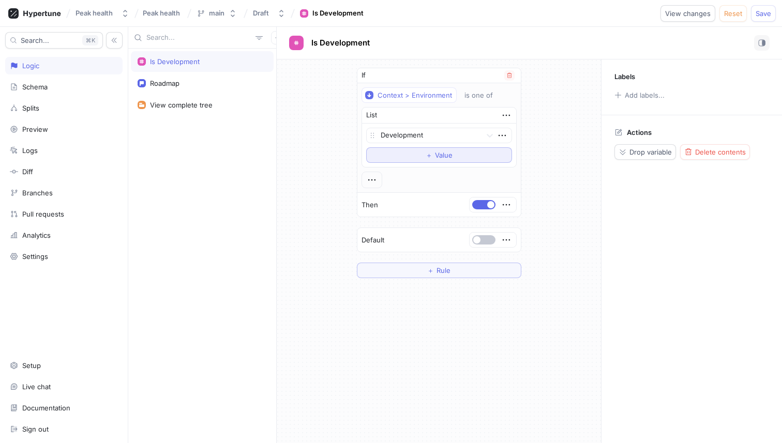
click at [442, 153] on span "Value" at bounding box center [444, 155] width 18 height 6
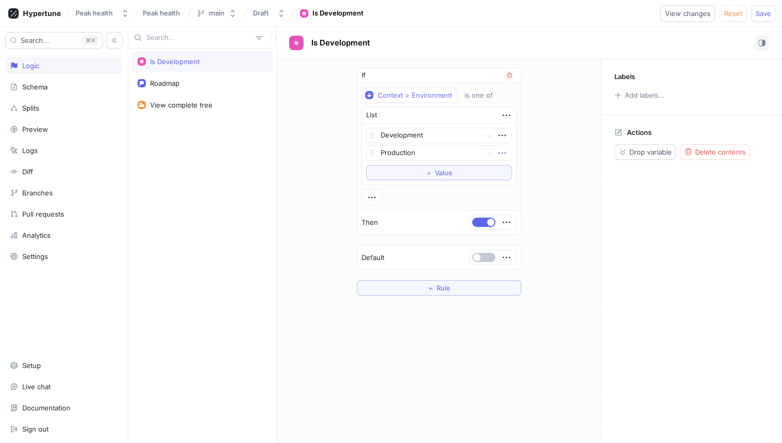
click at [504, 152] on icon "button" at bounding box center [502, 152] width 11 height 11
click at [517, 167] on p "Delete" at bounding box center [522, 172] width 21 height 10
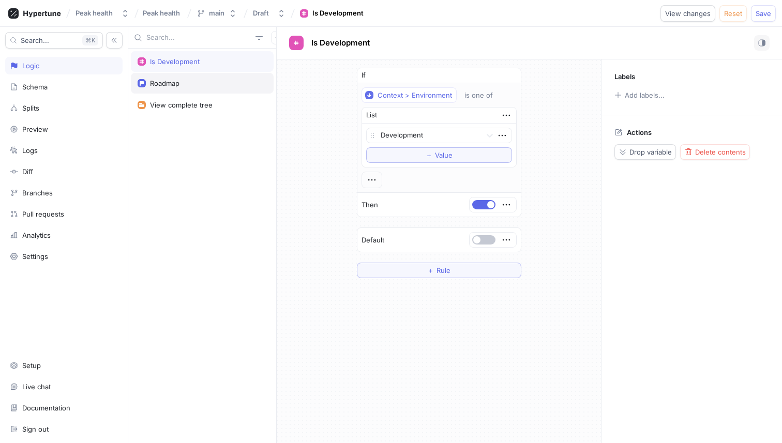
click at [160, 89] on div "Roadmap" at bounding box center [202, 83] width 143 height 21
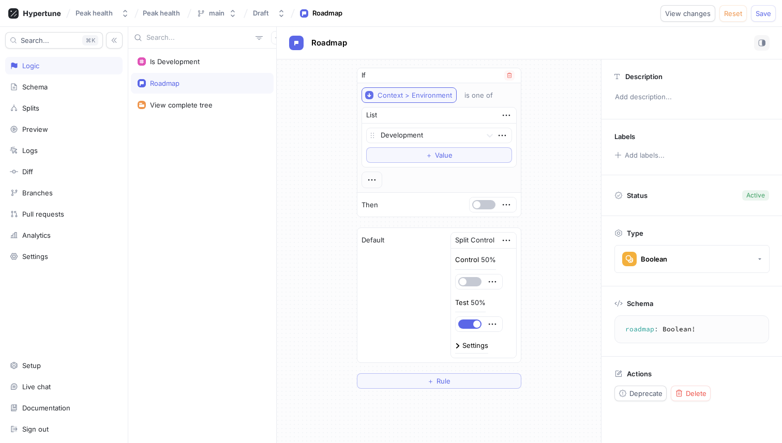
click at [435, 99] on div "Context > Environment" at bounding box center [415, 95] width 74 height 9
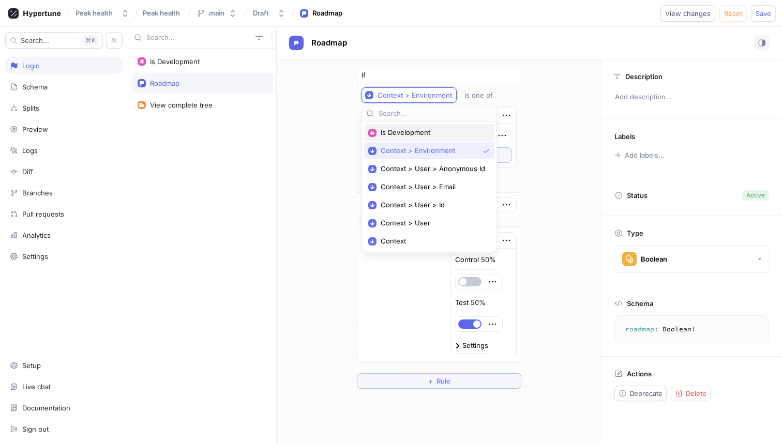
click at [423, 134] on span "Is Development" at bounding box center [433, 132] width 105 height 9
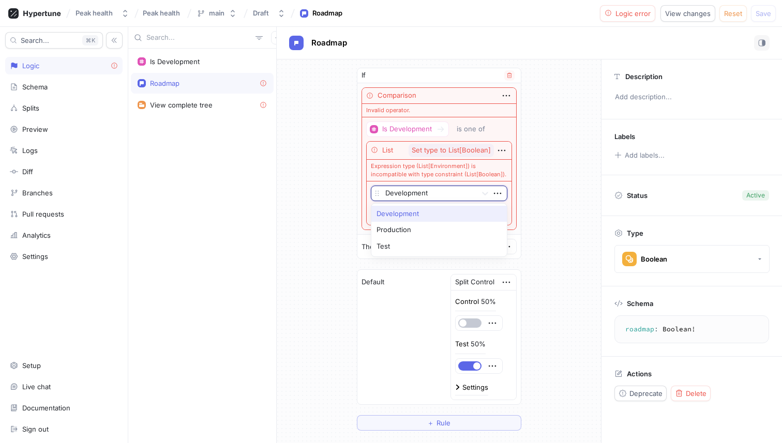
click at [466, 186] on div "Development" at bounding box center [423, 193] width 105 height 14
click at [501, 139] on div "Is Development is one of List Set type to List[Boolean] Expression type (List[E…" at bounding box center [439, 174] width 146 height 104
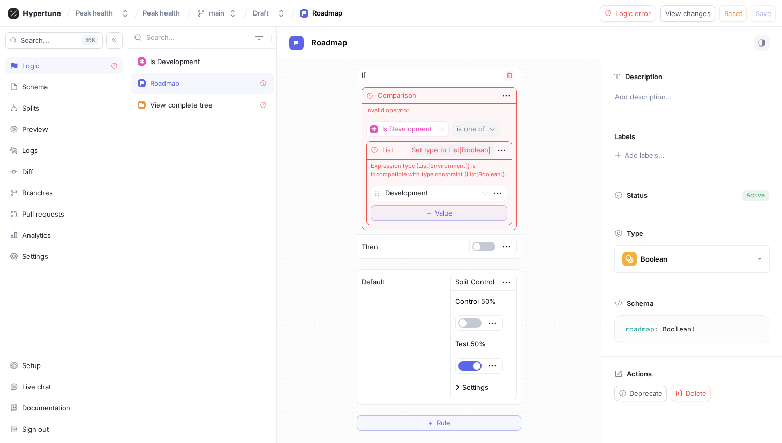
click at [472, 136] on button "is one of" at bounding box center [476, 130] width 48 height 16
click at [477, 127] on div "is one of" at bounding box center [471, 129] width 28 height 9
click at [508, 98] on icon "button" at bounding box center [506, 95] width 11 height 11
click at [481, 96] on div "Comparison" at bounding box center [439, 96] width 154 height 16
click at [508, 77] on icon "button" at bounding box center [509, 75] width 6 height 6
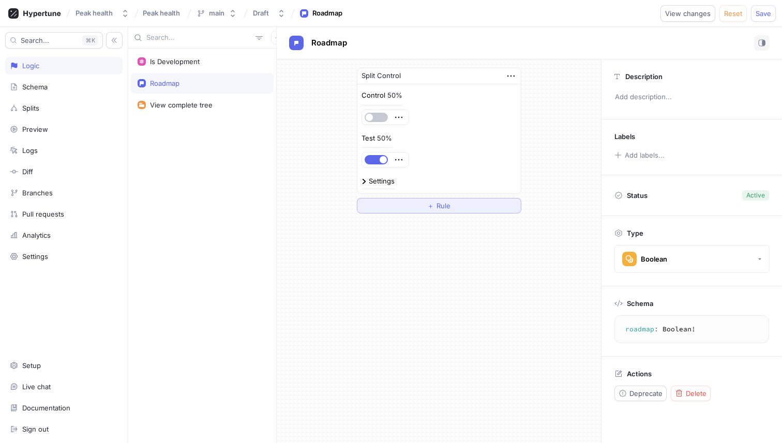
click at [489, 206] on button "＋ Rule" at bounding box center [439, 206] width 165 height 16
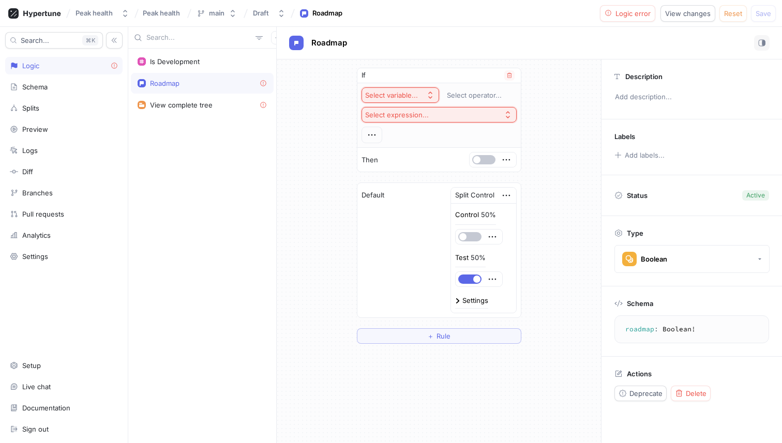
click at [429, 96] on icon "button" at bounding box center [430, 95] width 8 height 8
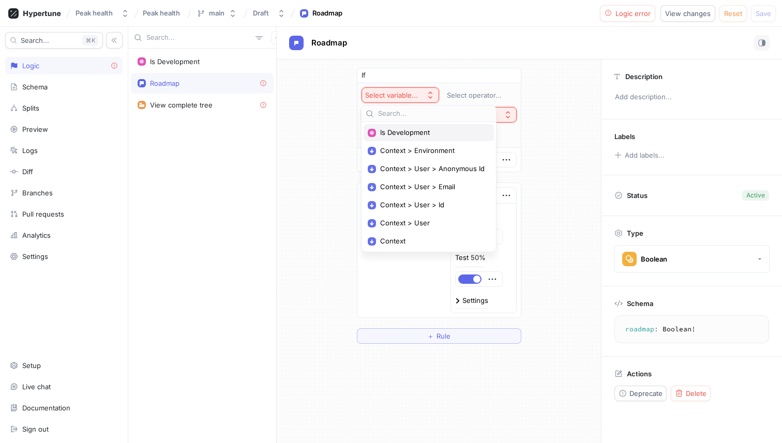
click at [425, 129] on span "Is Development" at bounding box center [432, 132] width 105 height 9
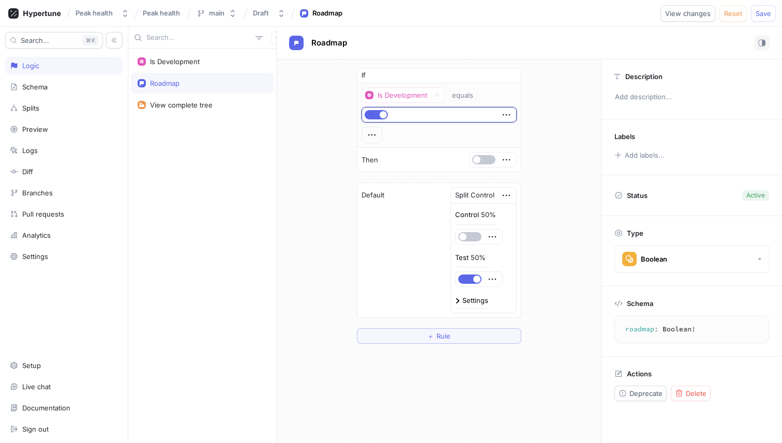
click at [545, 139] on div "If Is Development equals Then Default Split Control Control 50% Test 50% Settin…" at bounding box center [439, 205] width 324 height 293
click at [765, 18] on button "Save" at bounding box center [763, 13] width 25 height 17
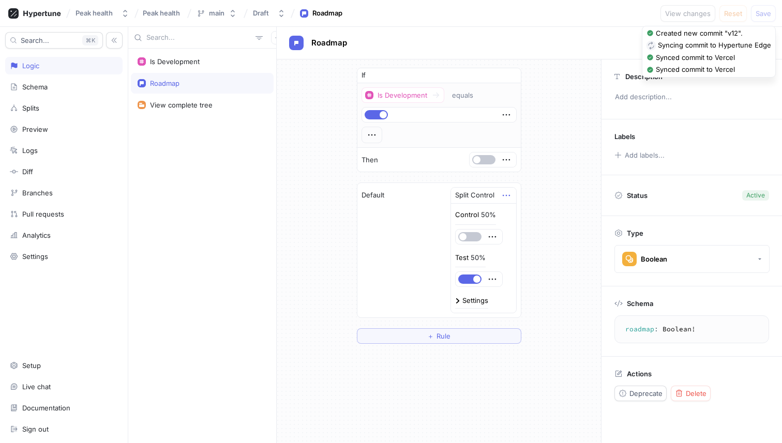
click at [508, 193] on icon "button" at bounding box center [506, 195] width 11 height 11
click at [524, 213] on p "Delete" at bounding box center [526, 215] width 21 height 10
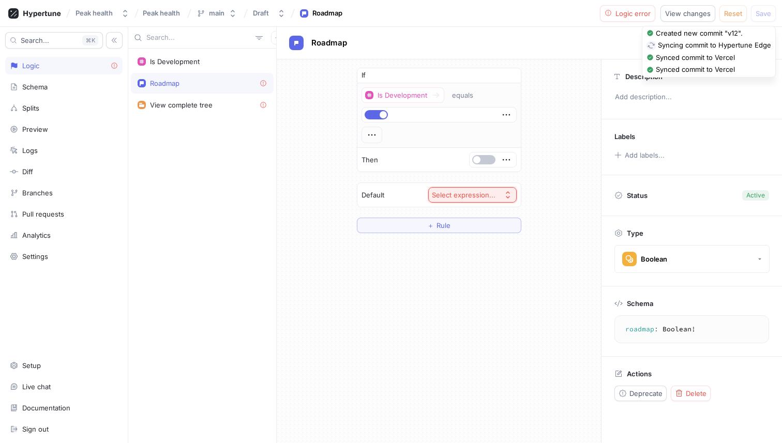
click at [506, 202] on button "Select expression..." at bounding box center [472, 195] width 88 height 16
click at [404, 208] on div "If Is Development equals Then Default Select expression... ＋ Rule" at bounding box center [439, 151] width 165 height 166
click at [551, 36] on div "Roadmap" at bounding box center [529, 43] width 481 height 16
click at [619, 17] on button "Logic error" at bounding box center [628, 13] width 56 height 17
click at [548, 206] on div "If Is Development equals Then Default Select expression... ＋ Rule" at bounding box center [439, 150] width 324 height 182
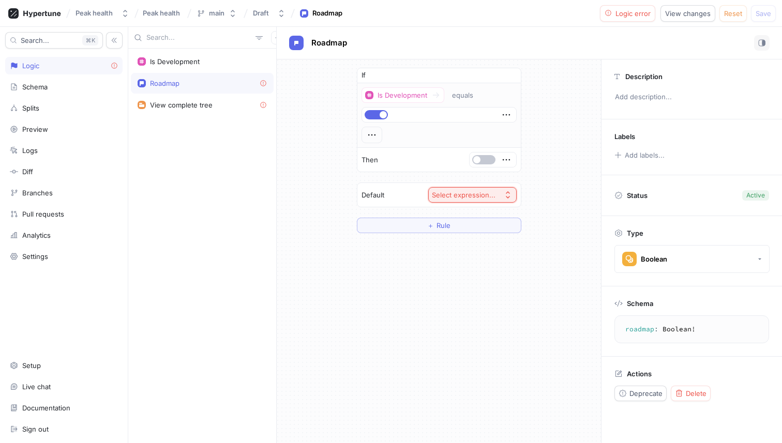
click at [397, 190] on div "Default Select expression..." at bounding box center [438, 195] width 163 height 24
click at [364, 196] on p "Default" at bounding box center [373, 195] width 23 height 10
click at [443, 222] on span "Rule" at bounding box center [444, 225] width 14 height 6
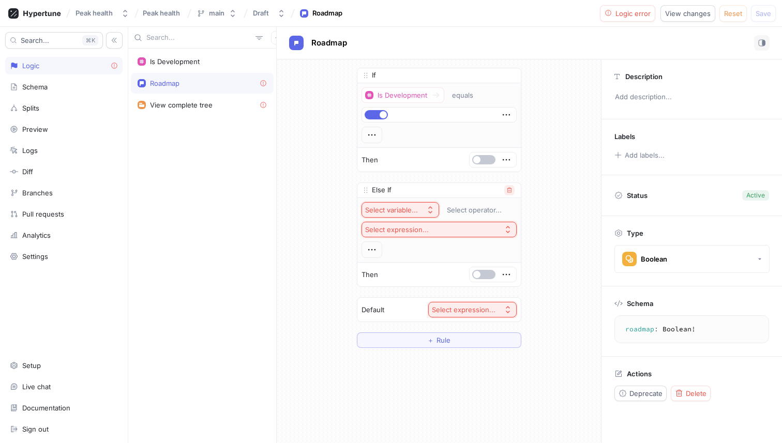
click at [512, 189] on icon "button" at bounding box center [509, 190] width 6 height 6
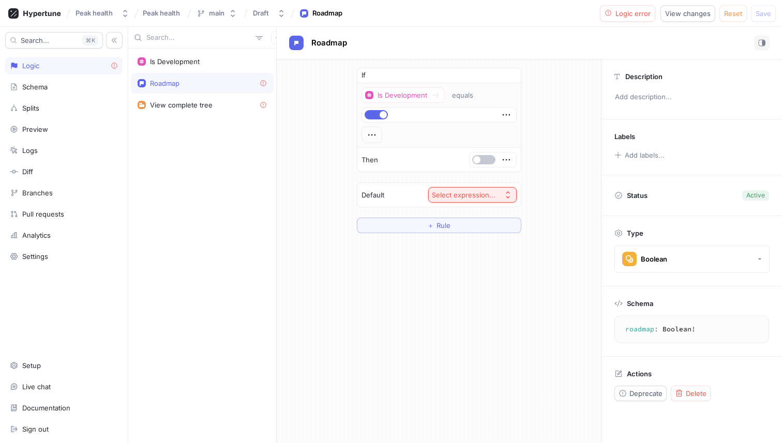
click at [466, 199] on div "Select expression..." at bounding box center [464, 195] width 64 height 9
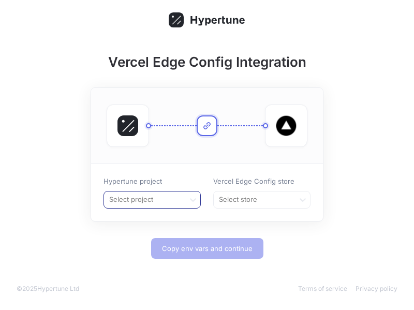
click at [155, 192] on div "Select project" at bounding box center [144, 199] width 80 height 17
click at [160, 223] on div "＋ Create new project" at bounding box center [152, 221] width 96 height 17
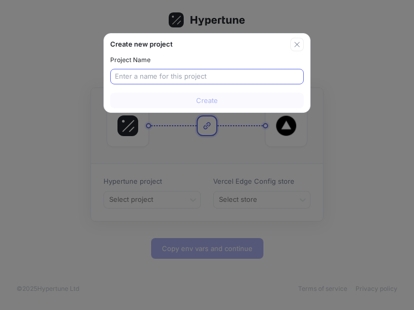
click at [167, 74] on input "text" at bounding box center [207, 76] width 184 height 10
type input "Peak health"
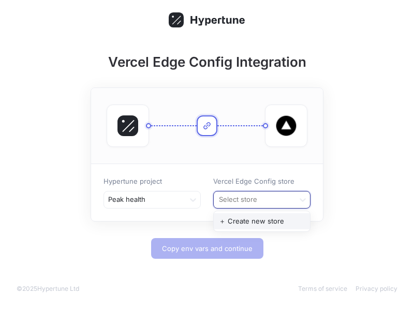
click at [252, 196] on div at bounding box center [254, 199] width 72 height 12
click at [252, 221] on div "＋ Create new store" at bounding box center [262, 221] width 96 height 17
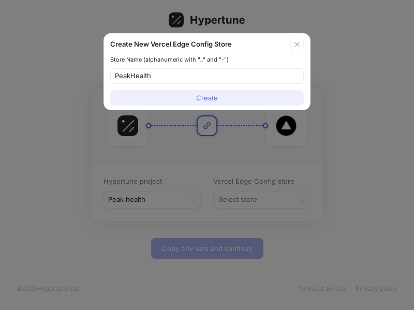
type input "PeakHealth"
click at [223, 100] on button "Create" at bounding box center [206, 98] width 193 height 16
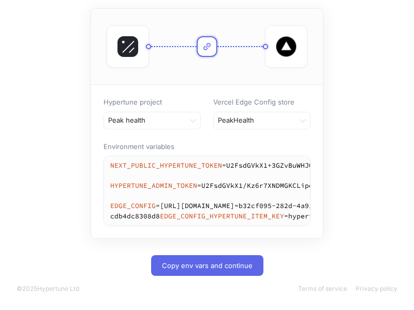
scroll to position [97, 0]
click at [174, 225] on textarea "NEXT_PUBLIC_HYPERTUNE_TOKEN=U2FsdGVkX1+3GZvBuWHJQBsG6rLyrsTUIG1aUho1Iro= HYPERT…" at bounding box center [366, 190] width 524 height 69
click at [300, 161] on icon "button" at bounding box center [300, 165] width 8 height 8
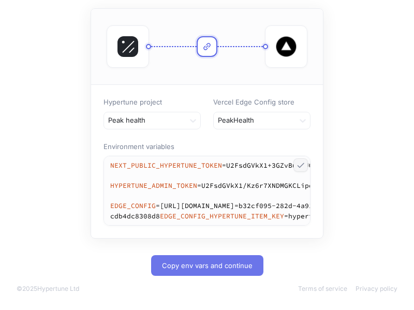
click at [196, 268] on span "Copy env vars and continue" at bounding box center [207, 265] width 91 height 6
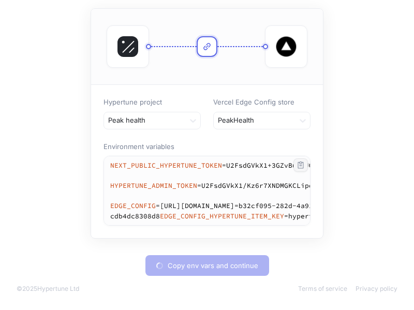
type textarea "NEXT_PUBLIC_HYPERTUNE_TOKEN=U2FsdGVkX1+3GZvBuWHJQBsG6rLyrsTUIG1aUho1Iro= HYPERT…"
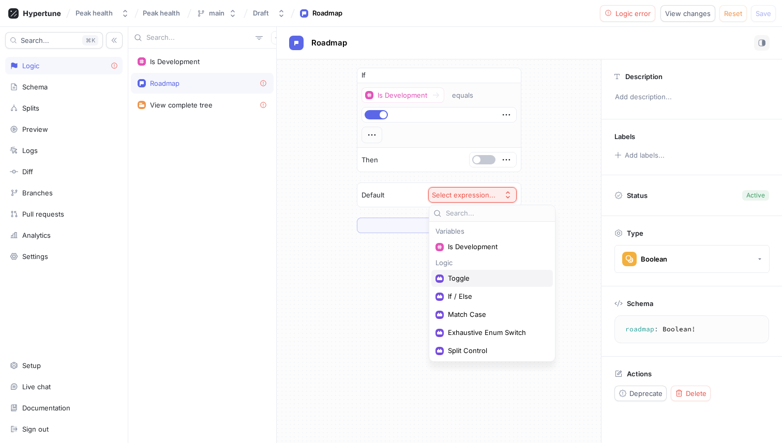
click at [469, 278] on span "Toggle" at bounding box center [496, 278] width 96 height 9
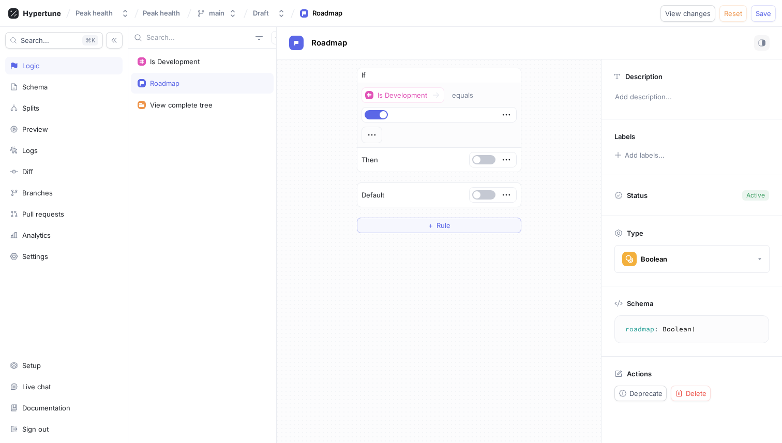
click at [577, 127] on div "If Is Development equals Then Default ＋ Rule" at bounding box center [439, 150] width 324 height 182
click at [760, 13] on span "Save" at bounding box center [764, 13] width 16 height 6
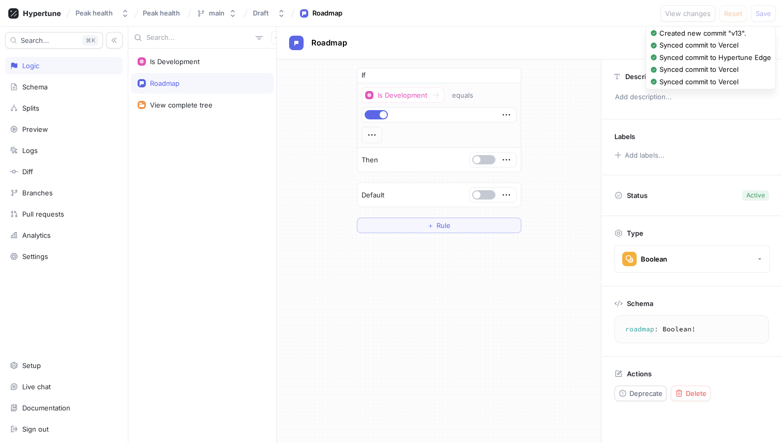
click at [530, 128] on div "If Is Development equals Then Default ＋ Rule" at bounding box center [439, 150] width 324 height 182
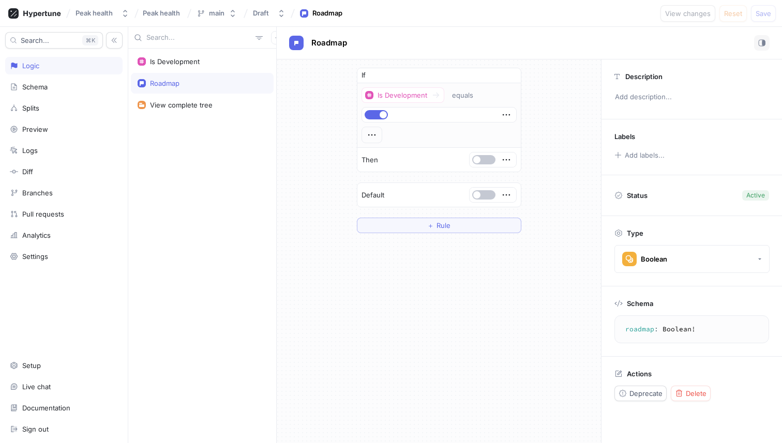
click at [321, 17] on div "Roadmap" at bounding box center [327, 13] width 30 height 10
click at [214, 14] on div "main" at bounding box center [217, 13] width 16 height 9
click at [285, 199] on div "If Is Development equals Then Default ＋ Rule" at bounding box center [439, 150] width 324 height 182
click at [47, 12] on icon at bounding box center [41, 13] width 37 height 7
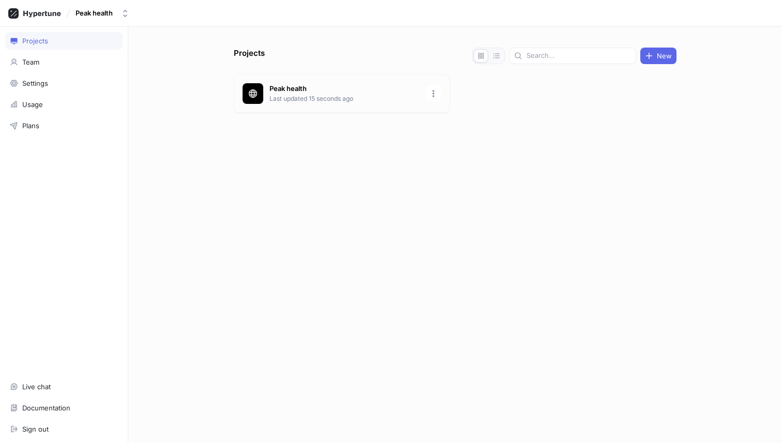
click at [319, 94] on p "Last updated 15 seconds ago" at bounding box center [345, 98] width 150 height 9
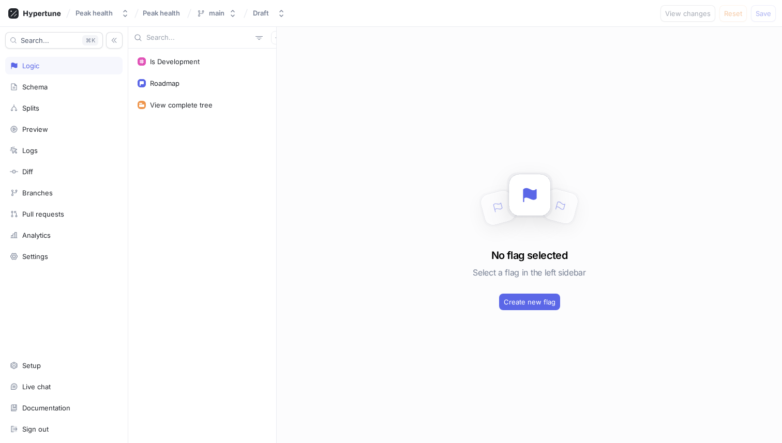
click at [391, 238] on div "No flag selected Select a flag in the left sidebar Create new flag" at bounding box center [529, 235] width 505 height 416
click at [182, 67] on div "Is Development" at bounding box center [202, 61] width 143 height 21
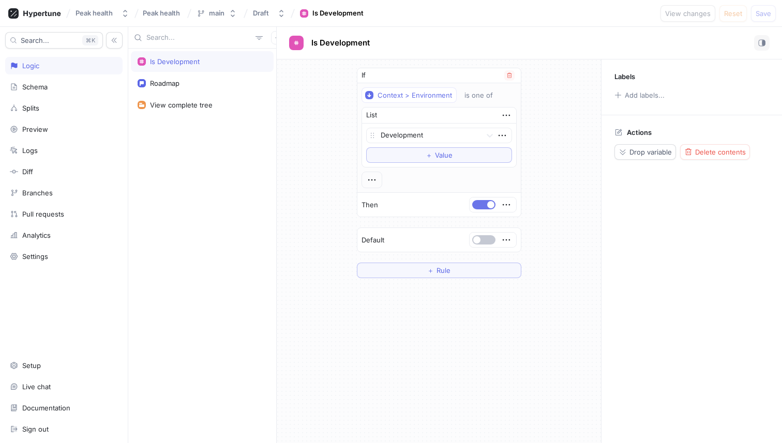
click at [481, 203] on button "button" at bounding box center [483, 204] width 23 height 9
click at [485, 203] on button "button" at bounding box center [483, 204] width 23 height 9
click at [633, 95] on button "Add labels..." at bounding box center [639, 94] width 57 height 13
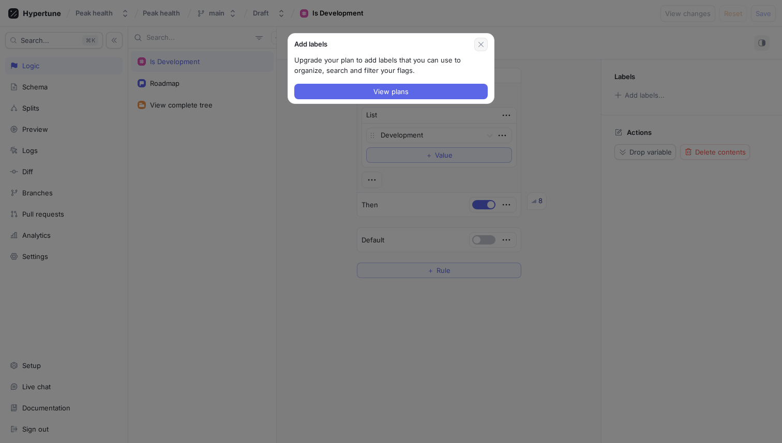
click at [480, 46] on icon "button" at bounding box center [481, 44] width 5 height 5
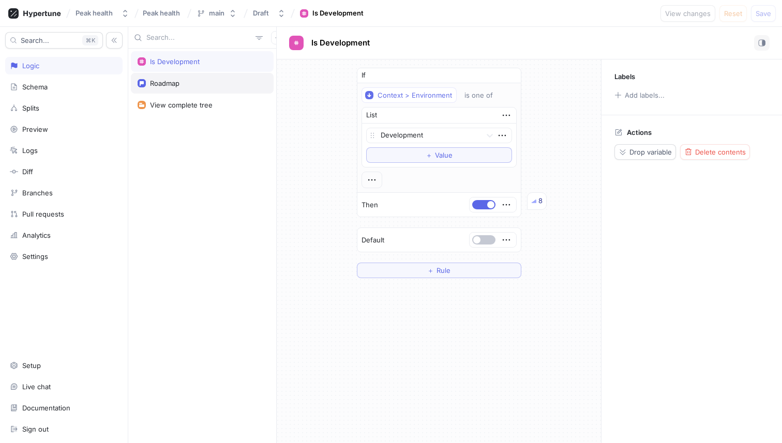
click at [218, 88] on div "Roadmap" at bounding box center [202, 83] width 143 height 21
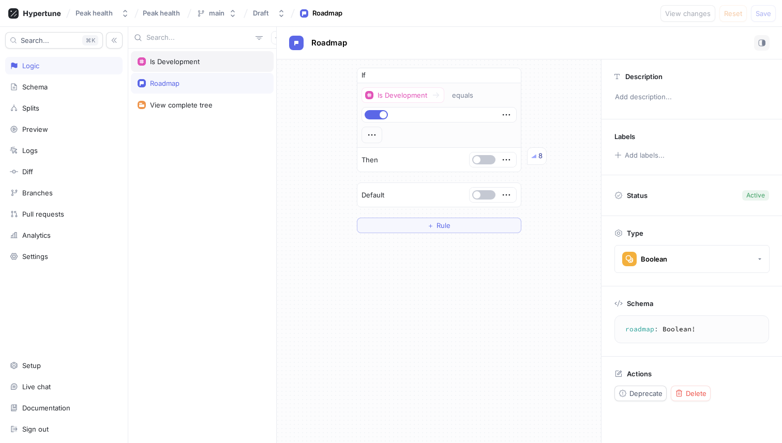
click at [183, 64] on div "Is Development" at bounding box center [175, 61] width 50 height 8
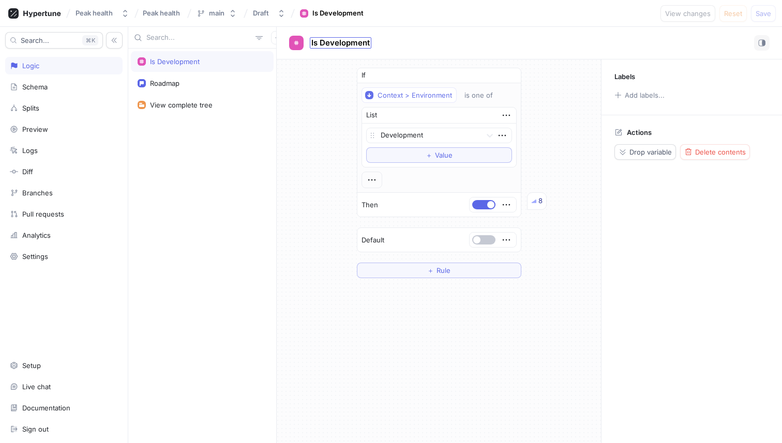
click at [320, 39] on span "Is Development" at bounding box center [340, 43] width 58 height 8
click at [327, 48] on div "Is Development Is Development" at bounding box center [341, 43] width 62 height 13
click at [327, 92] on div "If Context > Environment is one of List Development To pick up a draggable item…" at bounding box center [439, 172] width 324 height 227
click at [200, 85] on div "Roadmap" at bounding box center [202, 83] width 129 height 8
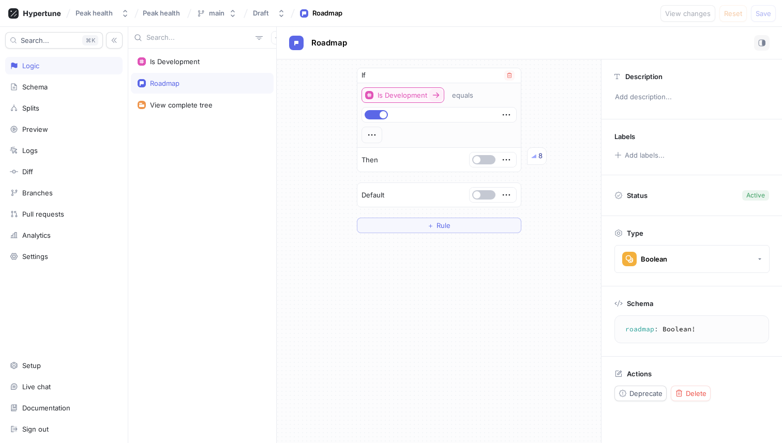
click at [398, 98] on div "Is Development" at bounding box center [403, 95] width 50 height 9
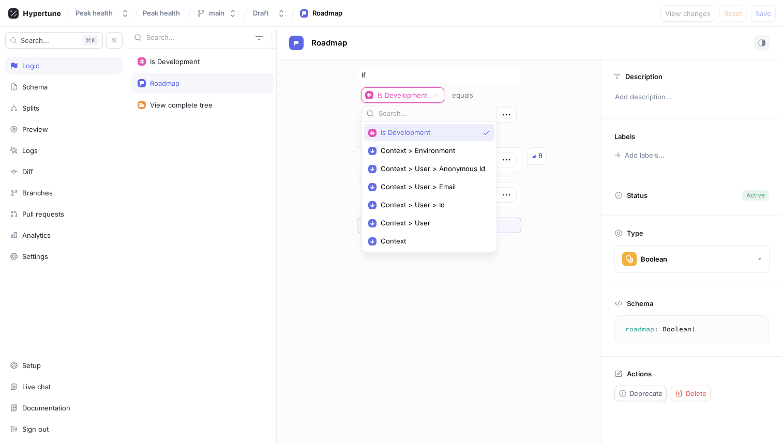
click at [305, 111] on div "If Is Development equals Then 8 Default ＋ Rule" at bounding box center [439, 150] width 324 height 182
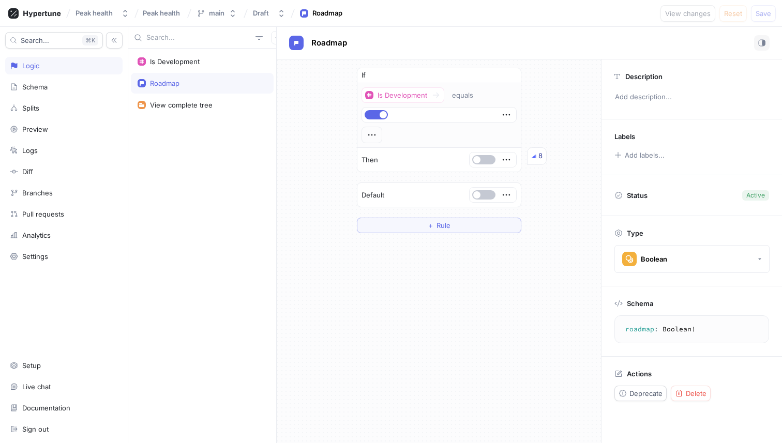
click at [217, 91] on div "Roadmap" at bounding box center [202, 83] width 143 height 21
click at [213, 101] on div "View complete tree" at bounding box center [202, 105] width 129 height 8
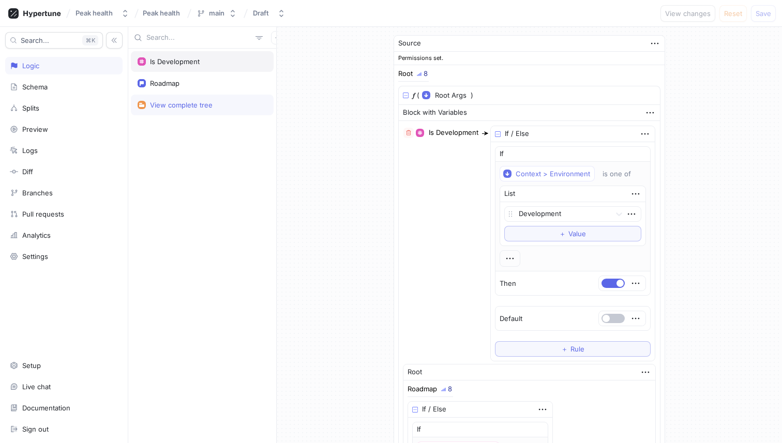
click at [175, 65] on div "Is Development" at bounding box center [175, 61] width 50 height 8
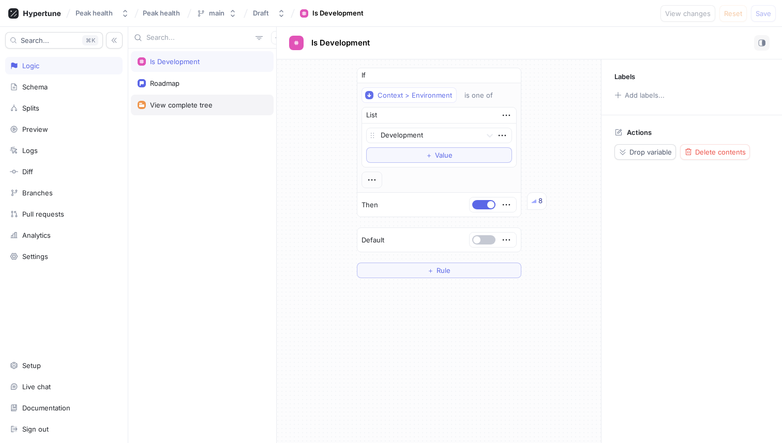
click at [177, 95] on div "View complete tree" at bounding box center [202, 105] width 143 height 21
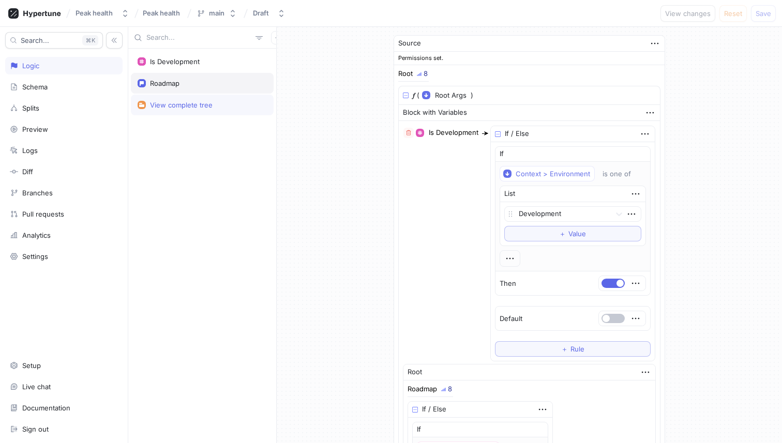
click at [178, 84] on div "Roadmap" at bounding box center [164, 83] width 29 height 8
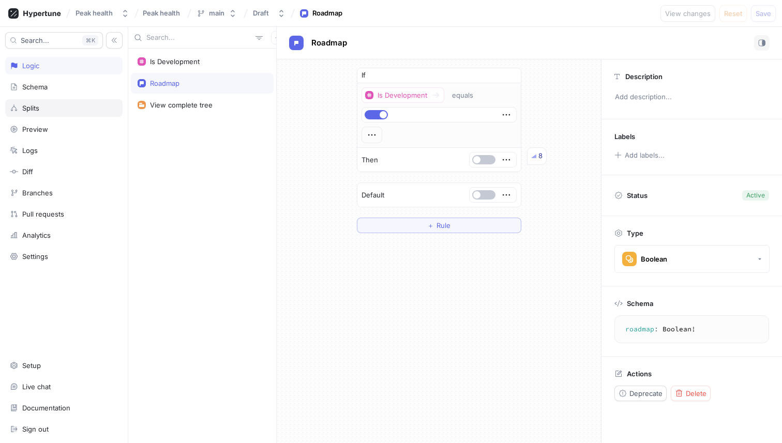
click at [56, 102] on div "Splits" at bounding box center [63, 108] width 117 height 18
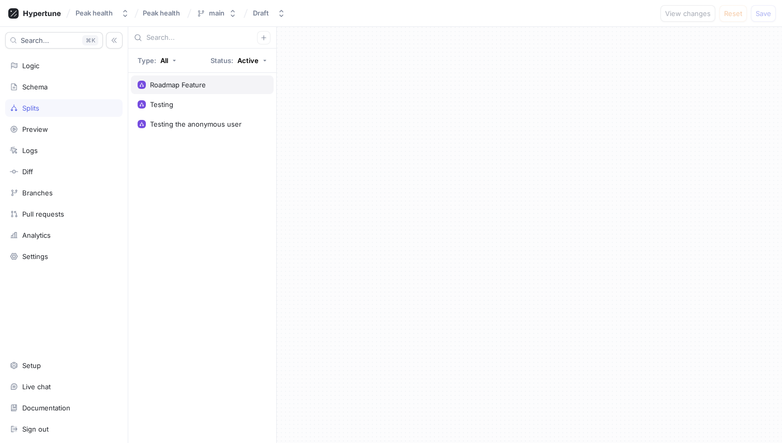
click at [187, 81] on div "Roadmap Feature" at bounding box center [178, 85] width 56 height 8
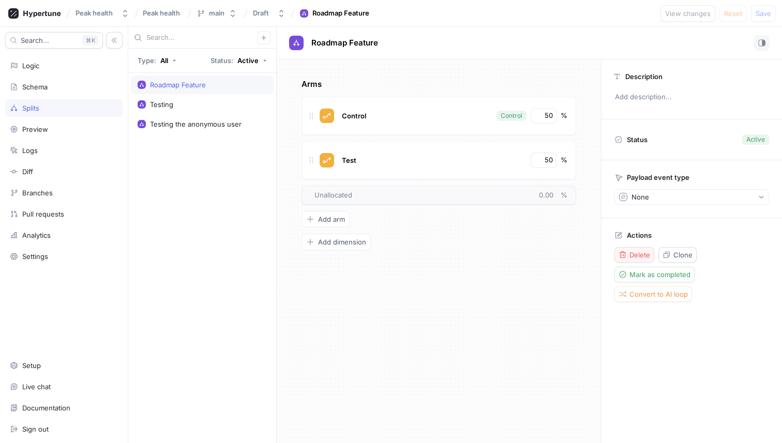
click at [640, 252] on span "Delete" at bounding box center [640, 255] width 21 height 6
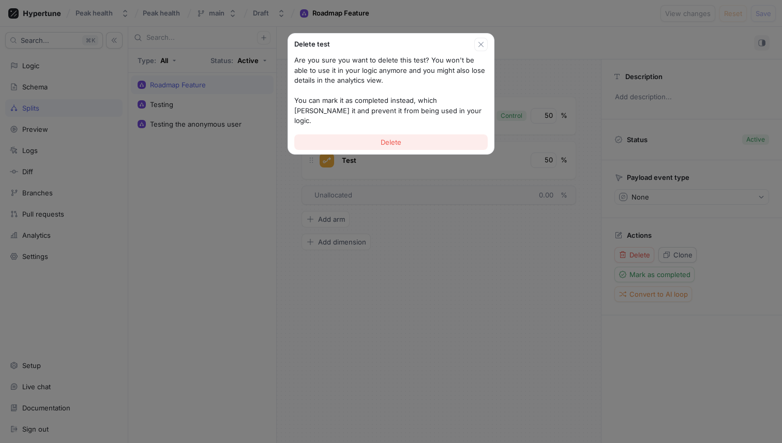
click at [429, 135] on button "Delete" at bounding box center [390, 143] width 193 height 16
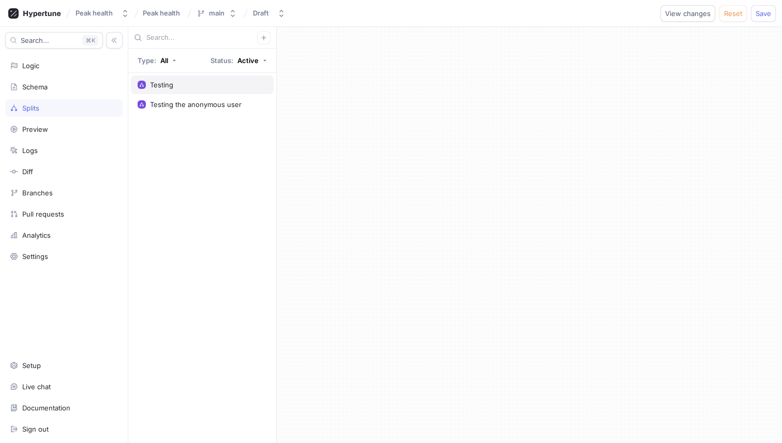
click at [238, 83] on div "Testing" at bounding box center [202, 85] width 129 height 8
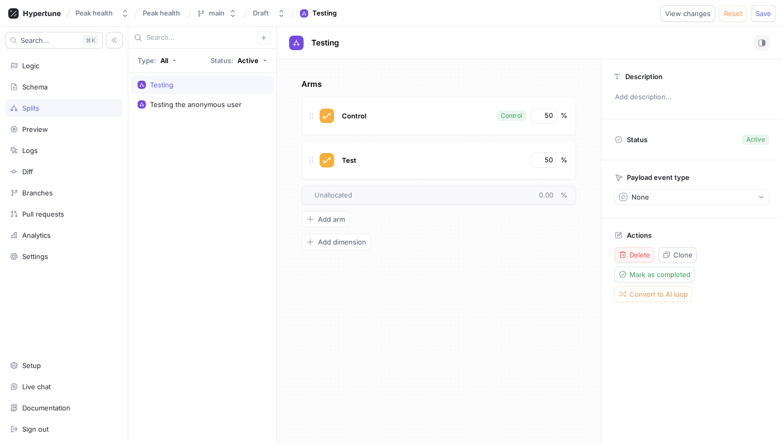
click at [638, 252] on span "Delete" at bounding box center [640, 255] width 21 height 6
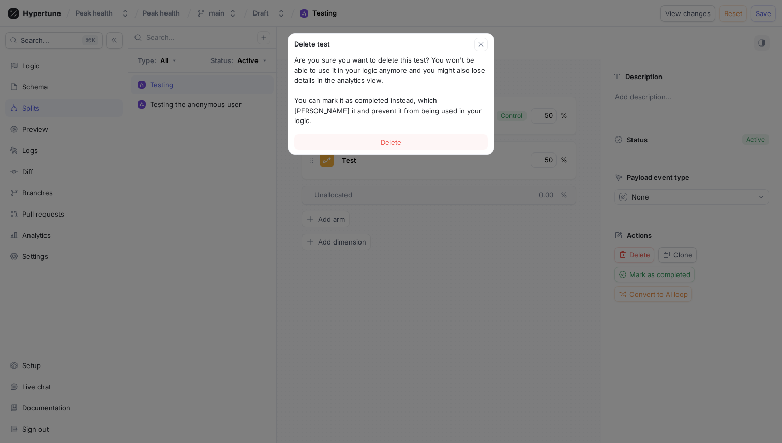
click at [428, 118] on div "Are you sure you want to delete this test? You won't be able to use it in your …" at bounding box center [391, 90] width 206 height 79
click at [424, 135] on button "Delete" at bounding box center [390, 143] width 193 height 16
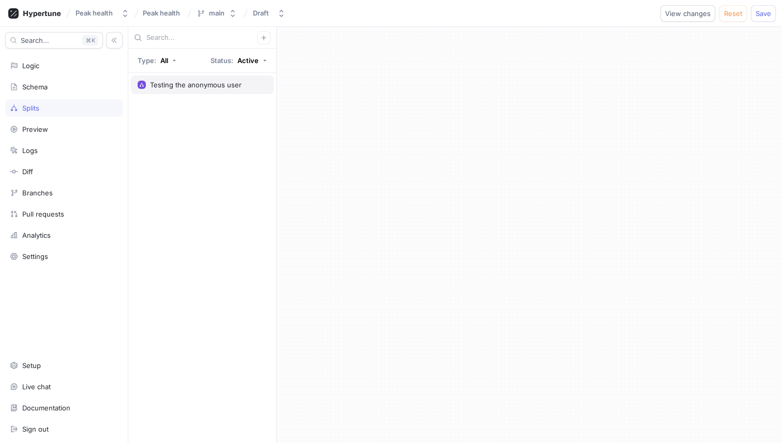
click at [202, 83] on div "Testing the anonymous user" at bounding box center [196, 85] width 92 height 8
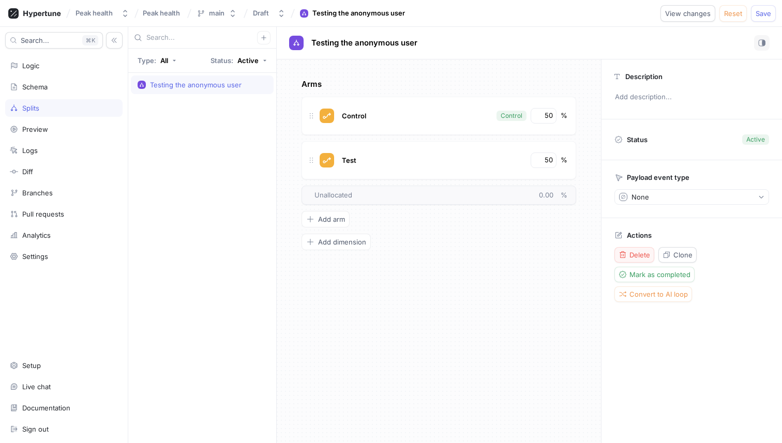
click at [643, 258] on span "Delete" at bounding box center [640, 255] width 21 height 6
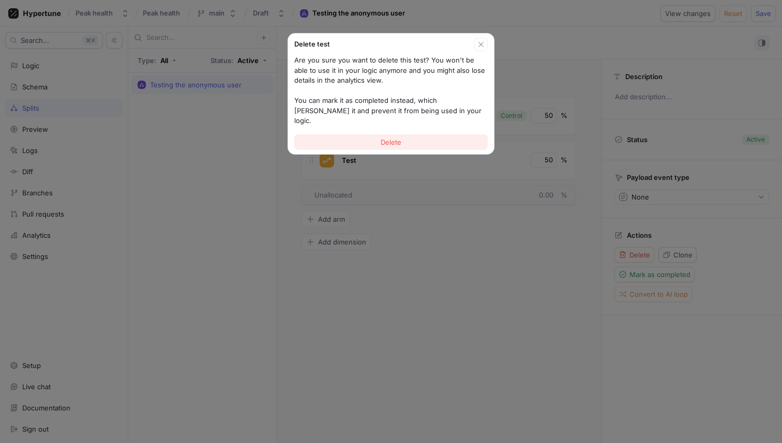
click at [390, 139] on span "Delete" at bounding box center [391, 142] width 21 height 6
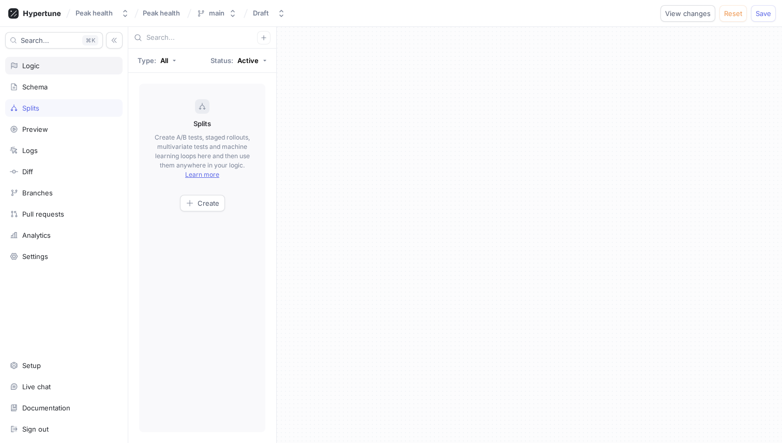
click at [72, 68] on div "Logic" at bounding box center [64, 66] width 108 height 8
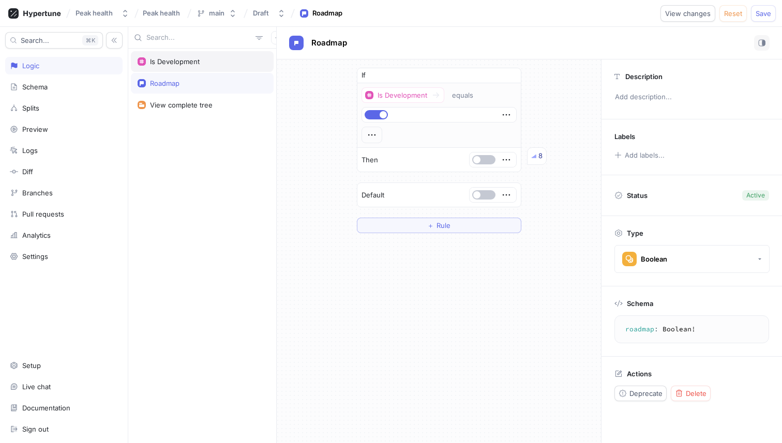
click at [195, 52] on div "Is Development" at bounding box center [202, 61] width 143 height 21
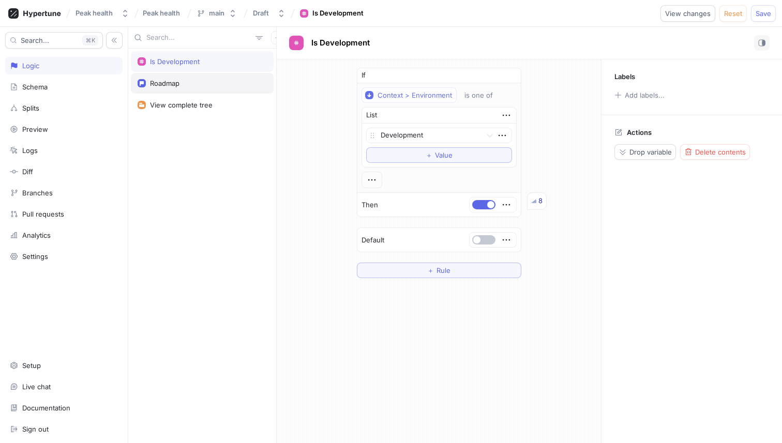
click at [197, 77] on div "Roadmap" at bounding box center [202, 83] width 143 height 21
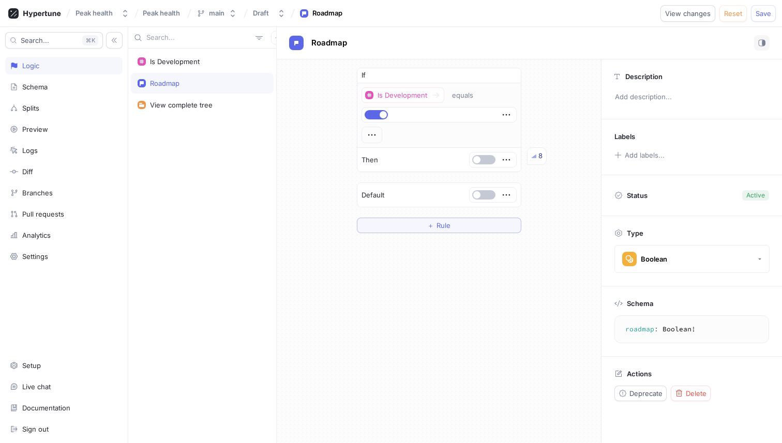
click at [333, 134] on div "If Is Development equals Then 8 Default ＋ Rule" at bounding box center [439, 150] width 324 height 182
click at [198, 55] on div "Is Development" at bounding box center [202, 61] width 143 height 21
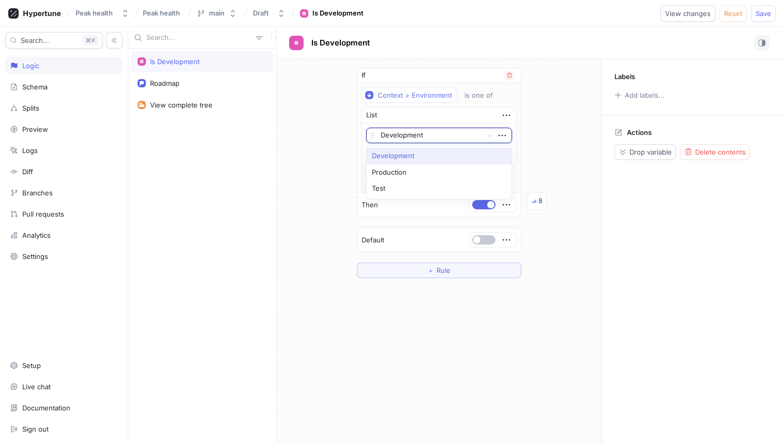
click at [417, 136] on div at bounding box center [429, 136] width 97 height 12
click at [329, 126] on div "If Context > Environment is one of List Development To pick up a draggable item…" at bounding box center [439, 172] width 324 height 227
click at [412, 133] on div at bounding box center [429, 136] width 97 height 12
click at [341, 135] on div "If Context > Environment is one of List Development, 1 of 3. 3 results availabl…" at bounding box center [439, 172] width 324 height 227
click at [767, 10] on span "Save" at bounding box center [764, 13] width 16 height 6
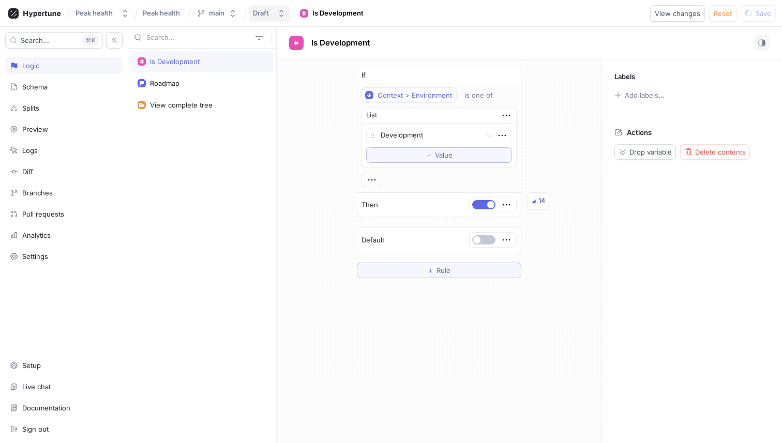
click at [265, 9] on div "Draft" at bounding box center [261, 13] width 16 height 9
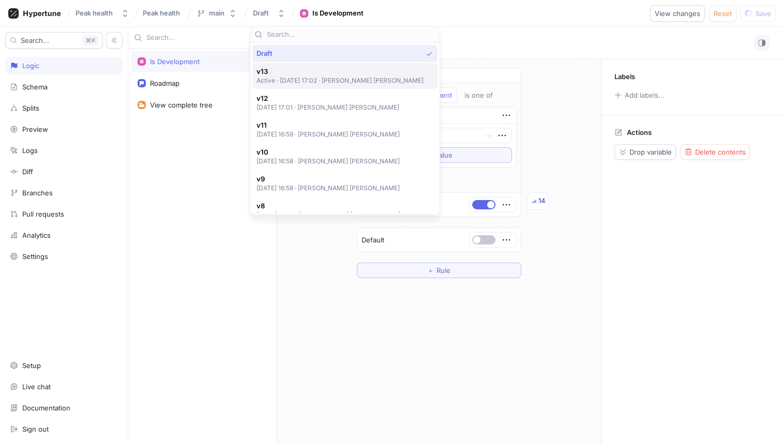
click at [287, 73] on span "v13" at bounding box center [341, 71] width 168 height 9
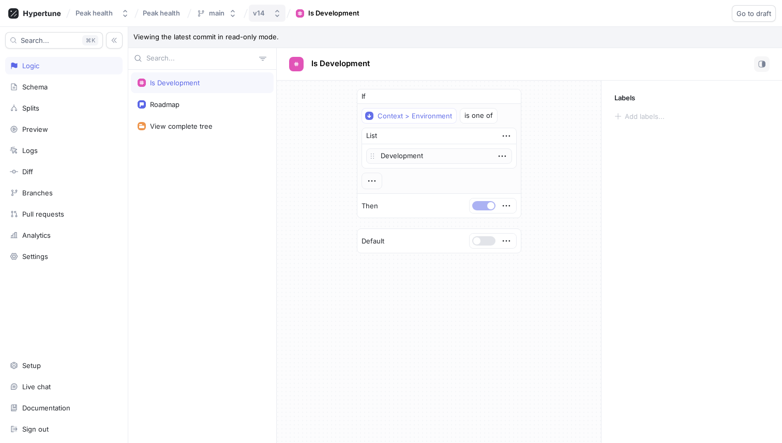
click at [268, 13] on div "v14" at bounding box center [261, 13] width 16 height 9
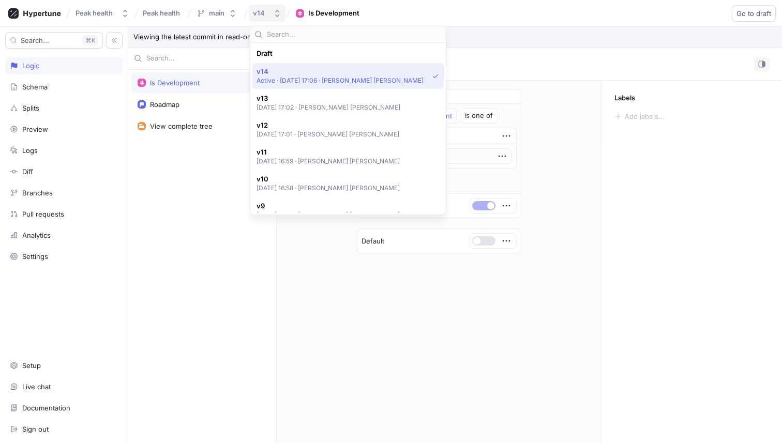
scroll to position [18, 0]
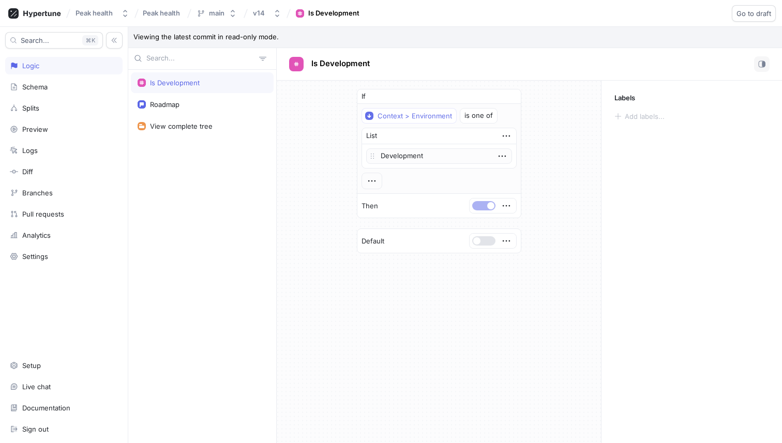
click at [392, 15] on div "Peak health Peak health main v14 Is Development Go to draft Roll back Created n…" at bounding box center [391, 13] width 782 height 27
click at [303, 282] on div "If Context > Environment is one of List Development To pick up a draggable item…" at bounding box center [439, 262] width 324 height 363
click at [41, 151] on div "Logs" at bounding box center [64, 150] width 108 height 8
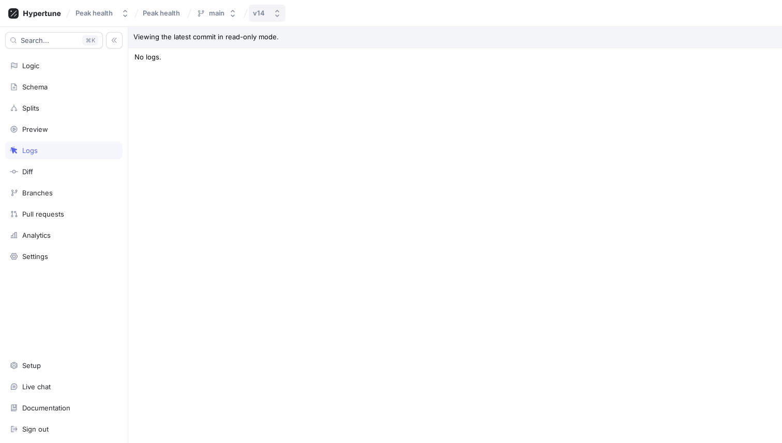
click at [266, 8] on button "v14" at bounding box center [267, 13] width 37 height 17
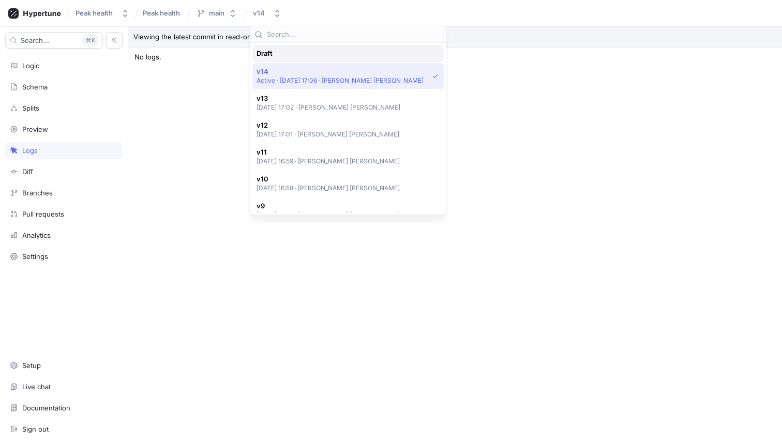
click at [297, 54] on div "Draft" at bounding box center [346, 53] width 178 height 9
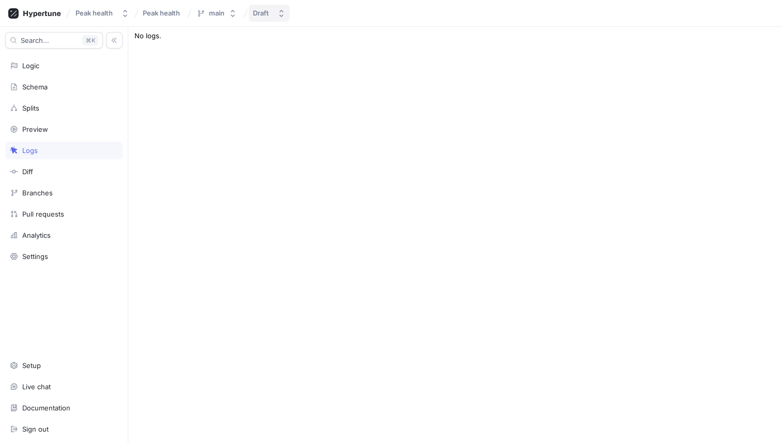
click at [276, 12] on button "Draft" at bounding box center [269, 13] width 41 height 17
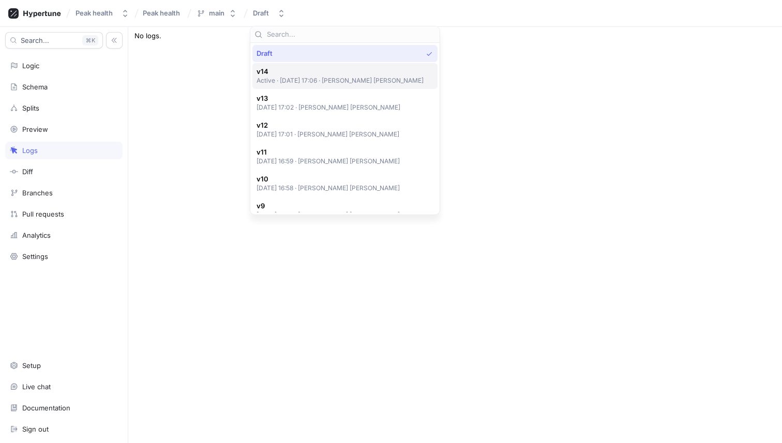
click at [307, 83] on p "Active ‧ 2025-08-19 at 17:06 ‧ Erik Pastor Rios" at bounding box center [341, 80] width 168 height 9
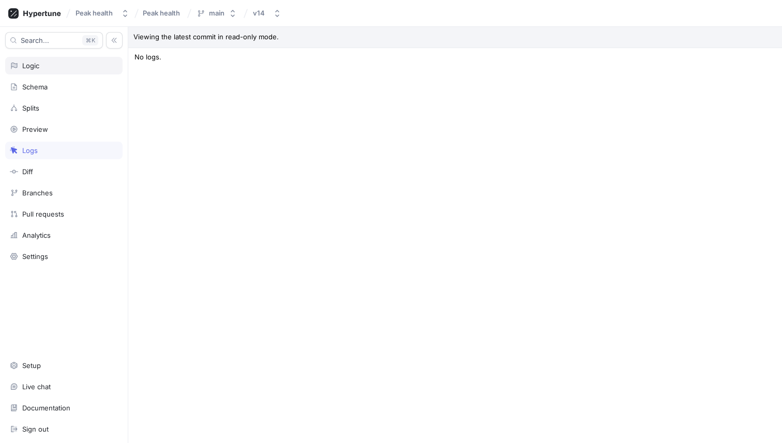
click at [69, 66] on div "Logic" at bounding box center [64, 66] width 108 height 8
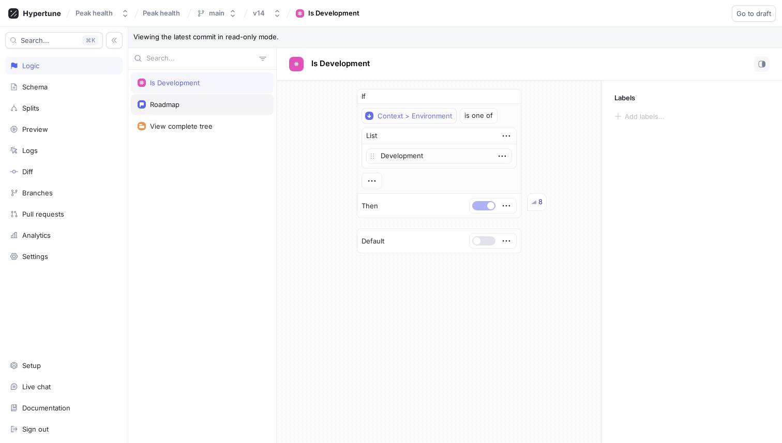
click at [190, 109] on div "Roadmap" at bounding box center [202, 104] width 143 height 21
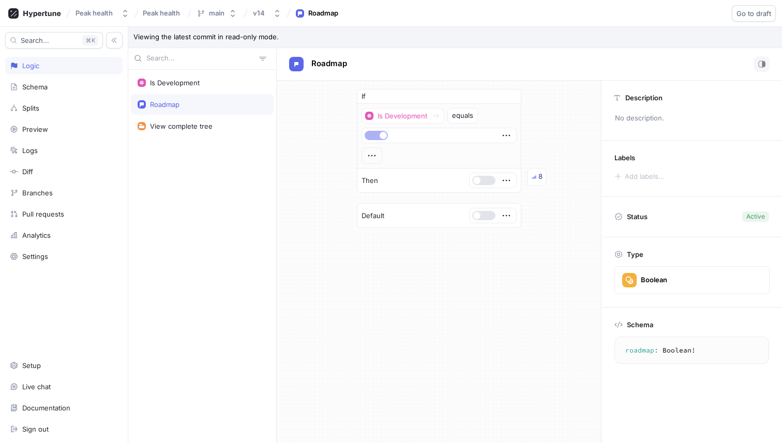
click at [242, 189] on div "Is Development Roadmap View complete tree" at bounding box center [202, 257] width 148 height 374
click at [43, 104] on div "Splits" at bounding box center [64, 108] width 108 height 8
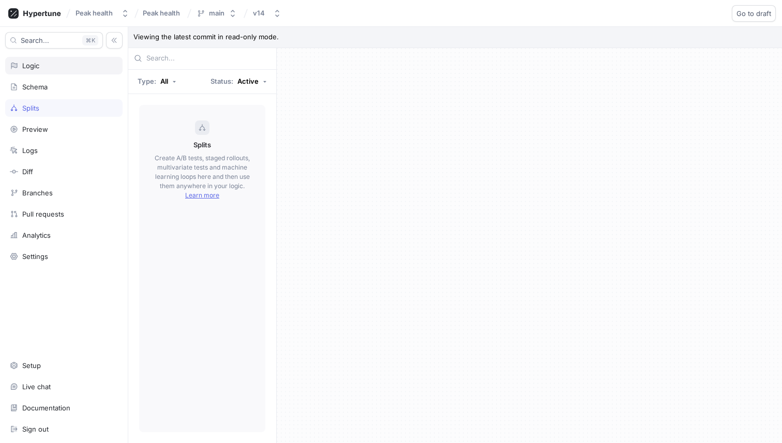
click at [60, 65] on div "Logic" at bounding box center [64, 66] width 108 height 8
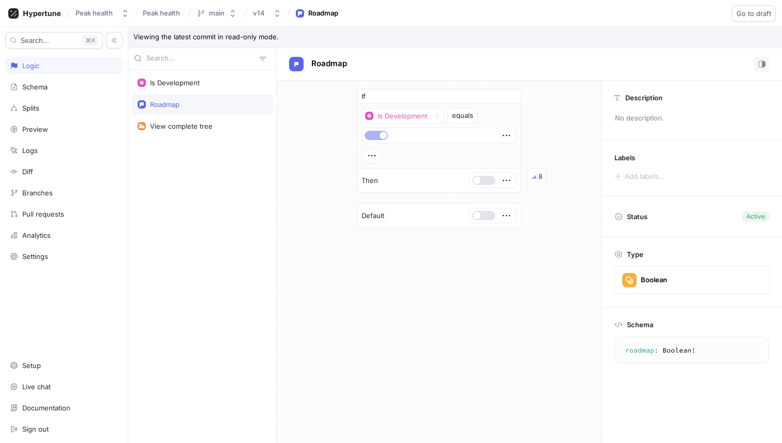
click at [476, 142] on div at bounding box center [439, 135] width 154 height 14
click at [492, 162] on div "Is Development equals" at bounding box center [439, 136] width 155 height 56
click at [429, 139] on div at bounding box center [439, 135] width 154 height 14
click at [461, 118] on div "equals" at bounding box center [462, 116] width 21 height 6
click at [472, 133] on div at bounding box center [438, 135] width 148 height 6
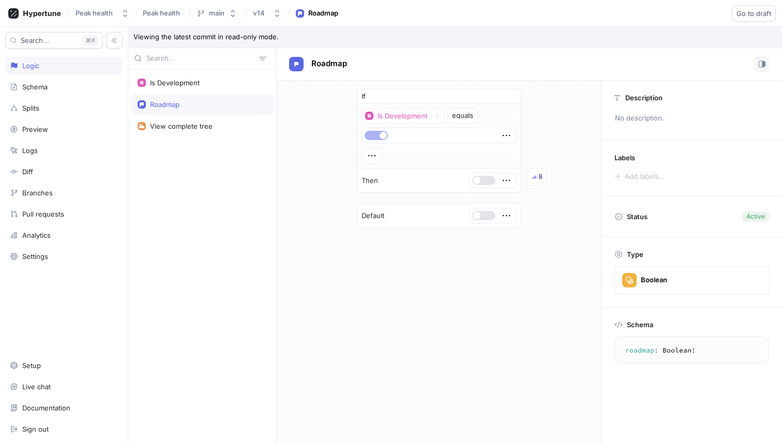
click at [512, 137] on div at bounding box center [439, 135] width 154 height 14
click at [505, 137] on icon "button" at bounding box center [506, 135] width 11 height 11
click at [417, 132] on div at bounding box center [438, 135] width 148 height 6
click at [182, 82] on div "Is Development" at bounding box center [175, 83] width 50 height 8
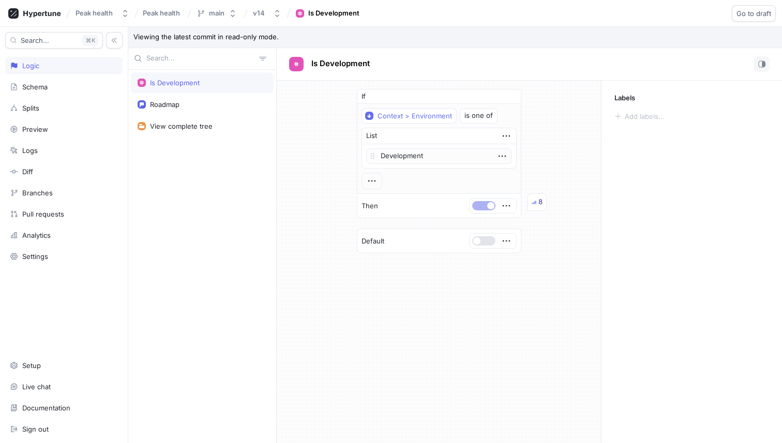
click at [513, 206] on div at bounding box center [493, 206] width 47 height 14
click at [508, 206] on icon "button" at bounding box center [506, 205] width 11 height 11
click at [541, 199] on div "If Context > Environment is one of List Development To pick up a draggable item…" at bounding box center [439, 172] width 324 height 182
click at [184, 102] on div "Roadmap" at bounding box center [202, 104] width 129 height 8
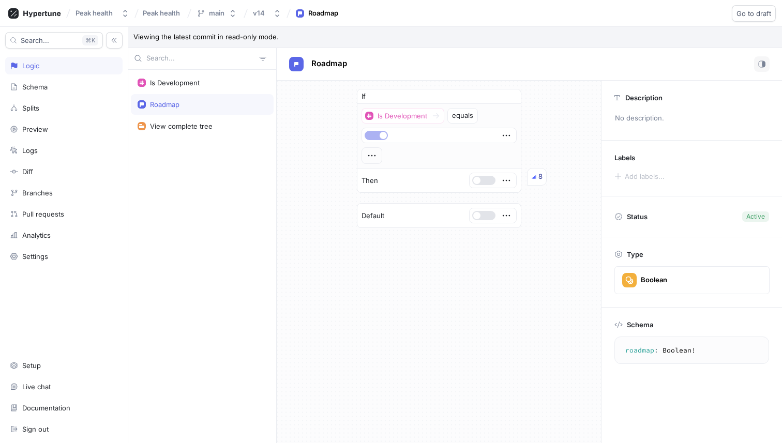
click at [405, 133] on div at bounding box center [438, 135] width 148 height 6
click at [441, 116] on div at bounding box center [435, 116] width 13 height 12
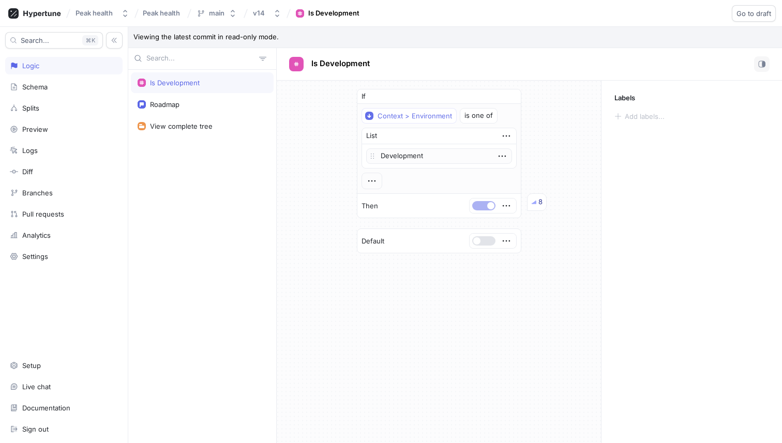
click at [436, 157] on div "Development" at bounding box center [439, 156] width 146 height 16
click at [209, 100] on div "Roadmap" at bounding box center [202, 104] width 129 height 8
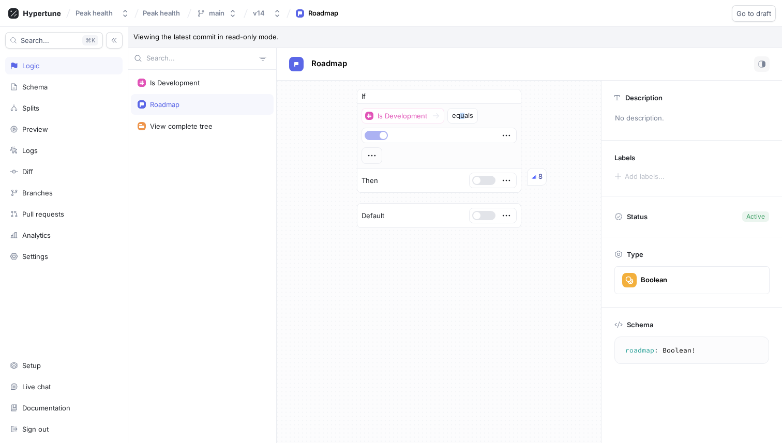
click at [462, 114] on div "equals" at bounding box center [462, 116] width 21 height 6
click at [502, 120] on div "Is Development equals" at bounding box center [439, 116] width 155 height 16
click at [374, 161] on icon "button" at bounding box center [371, 155] width 11 height 11
click at [370, 157] on icon "button" at bounding box center [371, 155] width 11 height 11
click at [486, 222] on div at bounding box center [493, 215] width 47 height 14
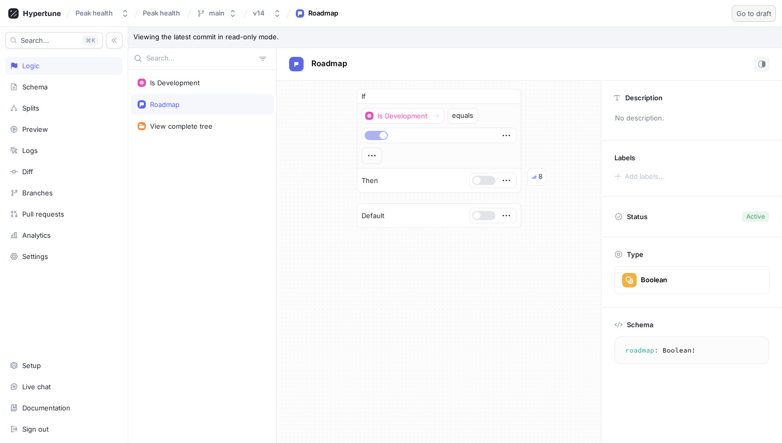
click at [744, 5] on button "Go to draft" at bounding box center [754, 13] width 44 height 17
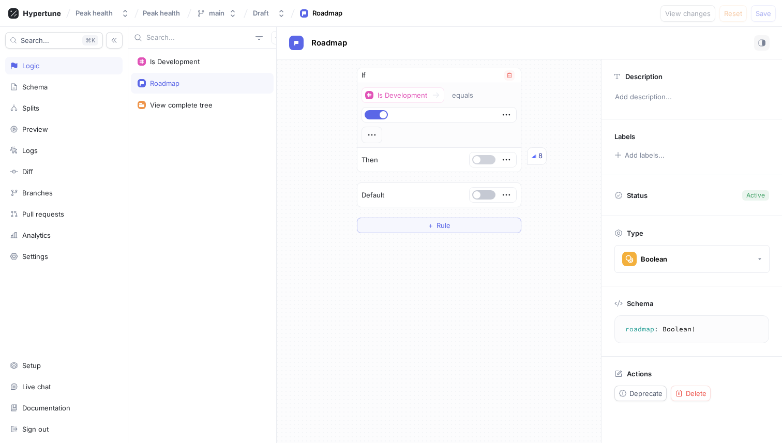
click at [481, 156] on button "button" at bounding box center [483, 159] width 23 height 9
click at [510, 115] on icon "button" at bounding box center [506, 114] width 11 height 11
click at [506, 114] on icon "button" at bounding box center [505, 115] width 7 height 2
click at [374, 112] on button "button" at bounding box center [376, 114] width 23 height 9
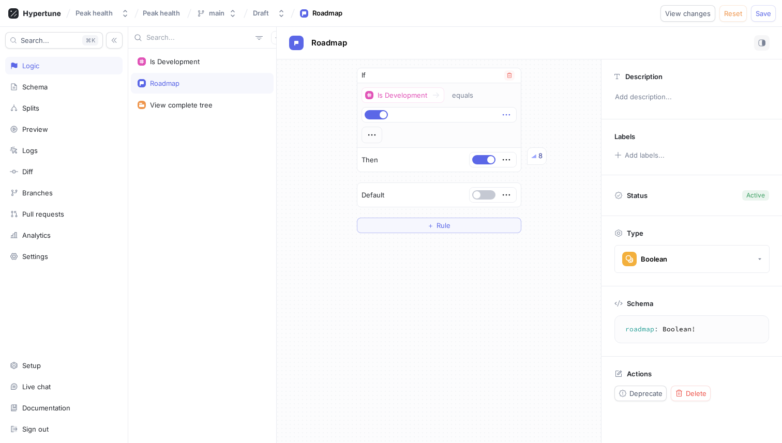
click at [510, 112] on icon "button" at bounding box center [506, 114] width 11 height 11
click at [465, 120] on div at bounding box center [439, 115] width 154 height 14
click at [764, 18] on button "Save" at bounding box center [763, 13] width 25 height 17
